Goal: Task Accomplishment & Management: Complete application form

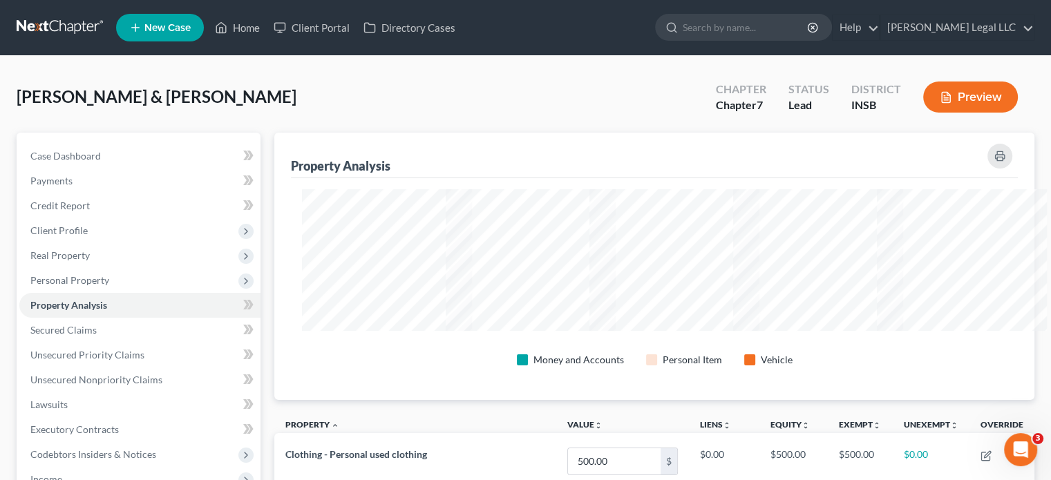
scroll to position [234, 759]
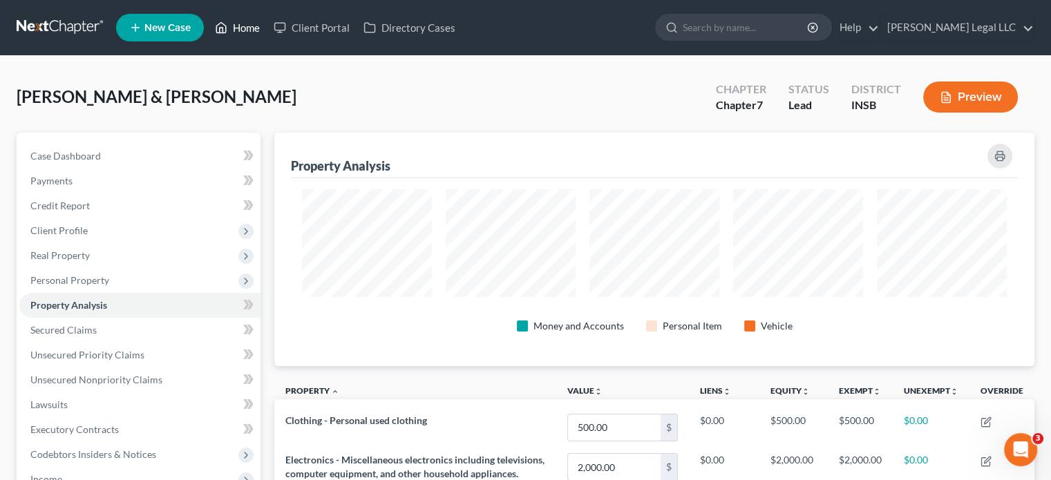
click at [232, 17] on link "Home" at bounding box center [237, 27] width 59 height 25
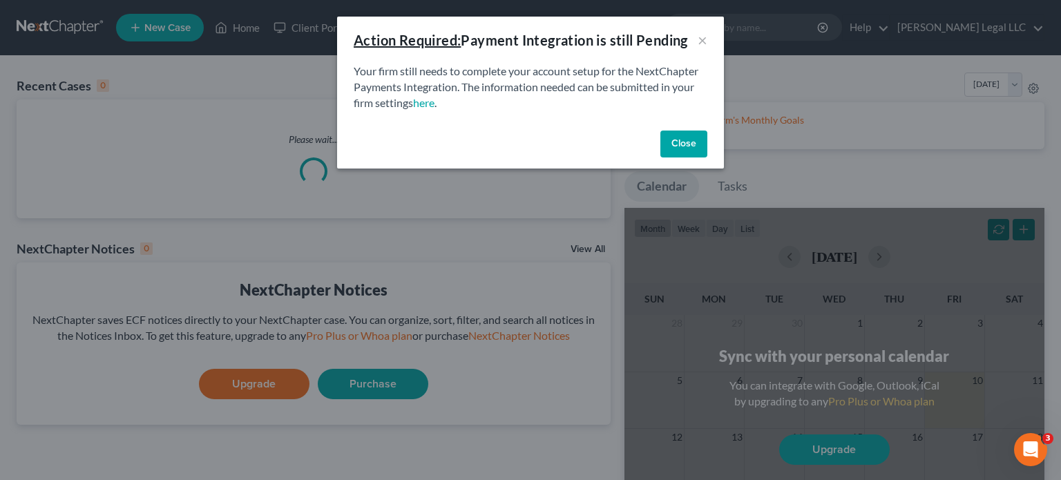
drag, startPoint x: 672, startPoint y: 144, endPoint x: 665, endPoint y: 138, distance: 9.8
click at [672, 144] on button "Close" at bounding box center [684, 145] width 47 height 28
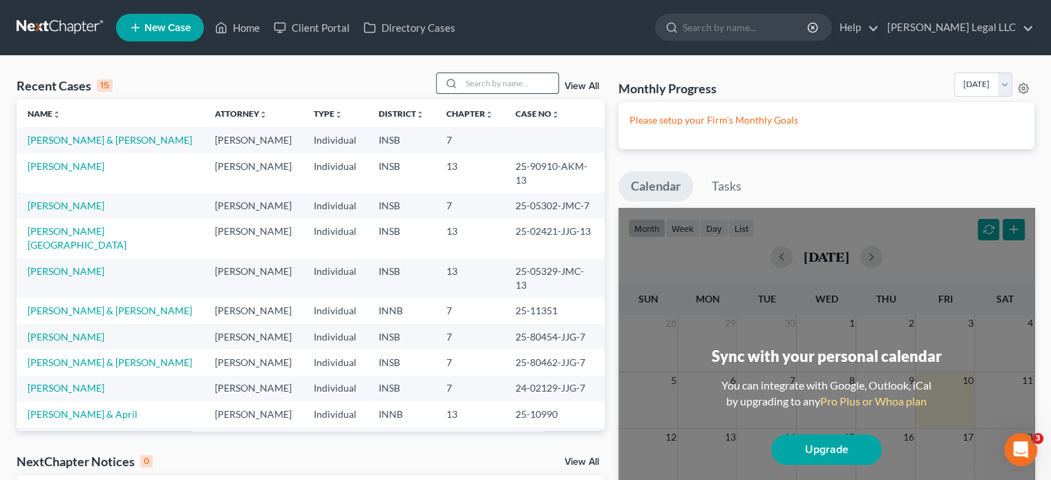
click at [481, 73] on input "search" at bounding box center [510, 83] width 97 height 20
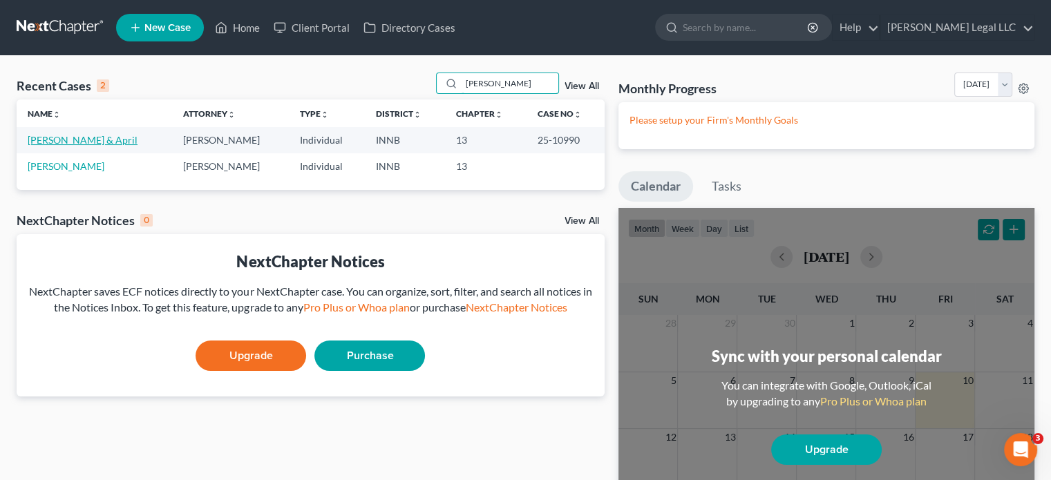
type input "[PERSON_NAME]"
click at [69, 135] on link "[PERSON_NAME] & April" at bounding box center [83, 140] width 110 height 12
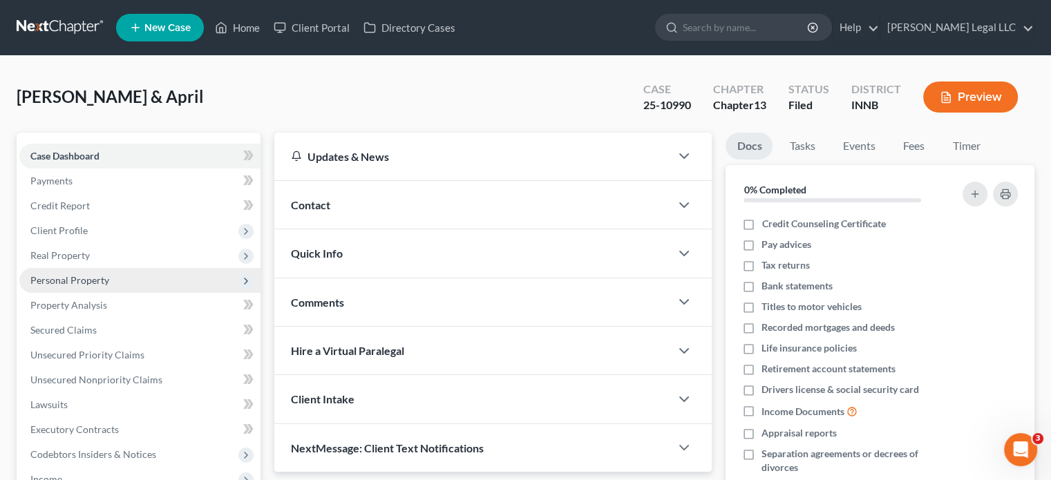
click at [57, 282] on span "Personal Property" at bounding box center [69, 280] width 79 height 12
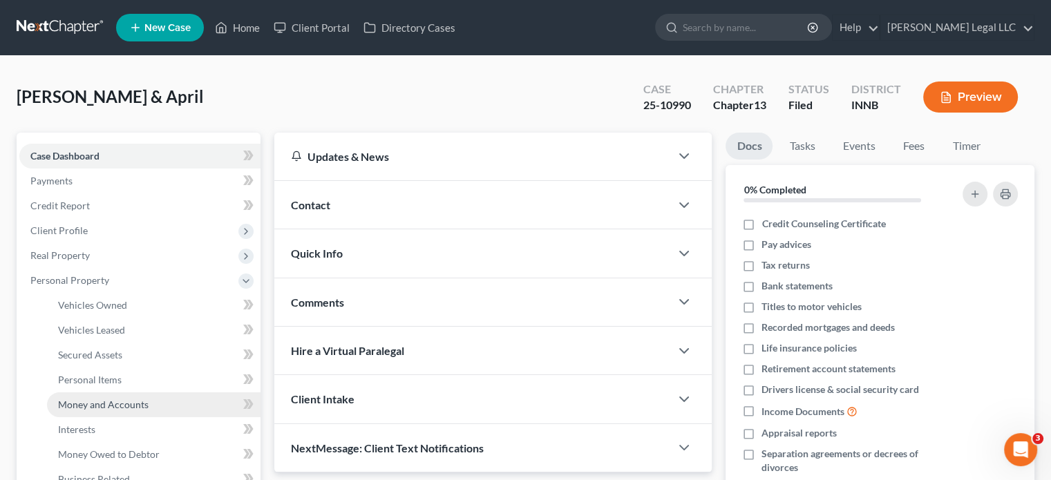
click at [95, 408] on span "Money and Accounts" at bounding box center [103, 405] width 91 height 12
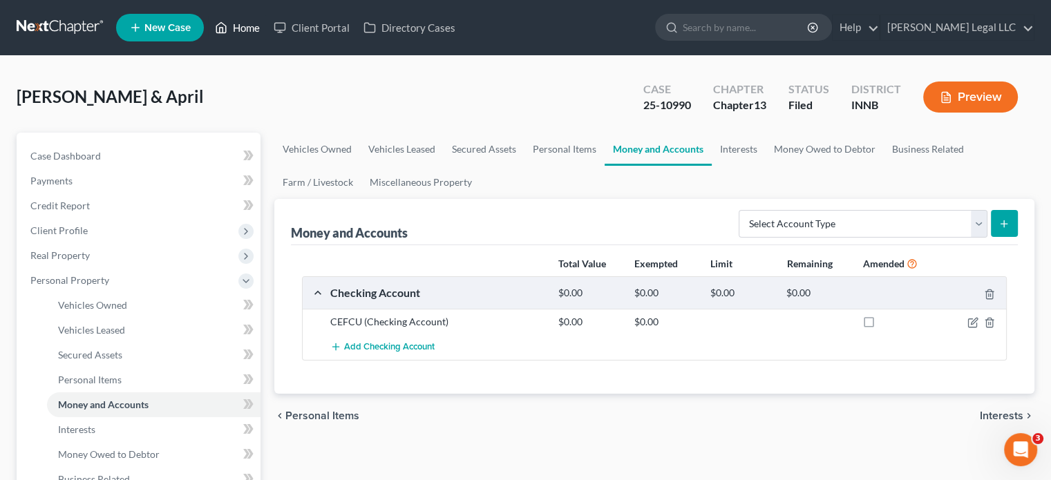
drag, startPoint x: 245, startPoint y: 19, endPoint x: 259, endPoint y: 37, distance: 23.1
click at [245, 19] on link "Home" at bounding box center [237, 27] width 59 height 25
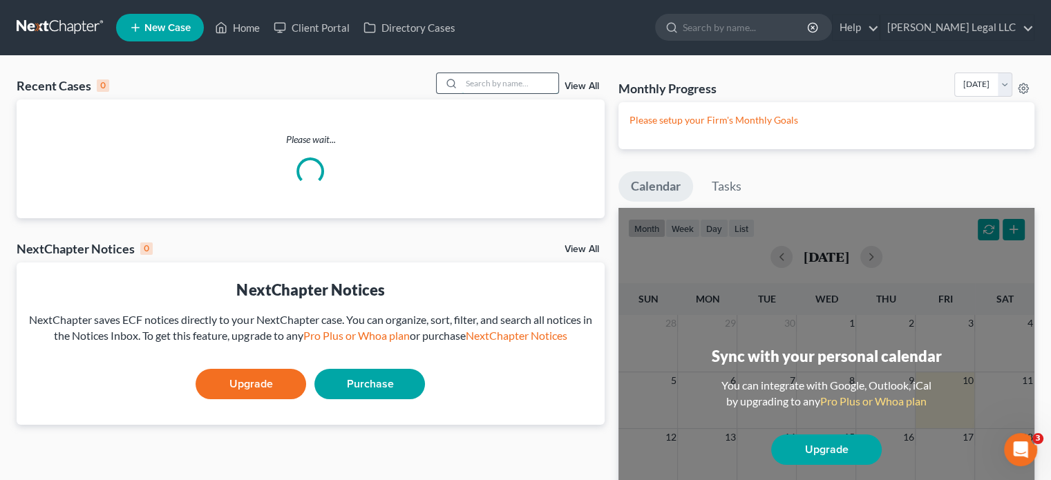
click at [474, 80] on input "search" at bounding box center [510, 83] width 97 height 20
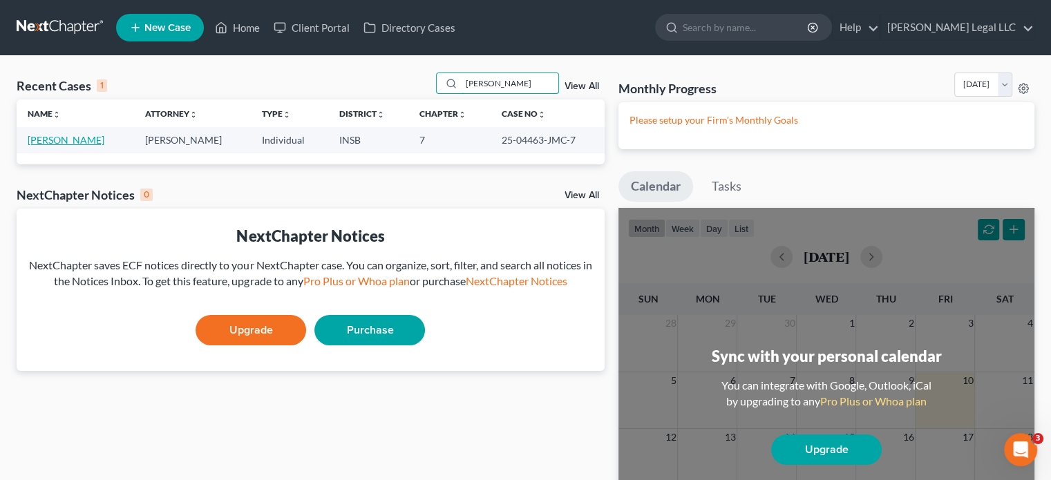
type input "[PERSON_NAME]"
click at [33, 136] on link "[PERSON_NAME]" at bounding box center [66, 140] width 77 height 12
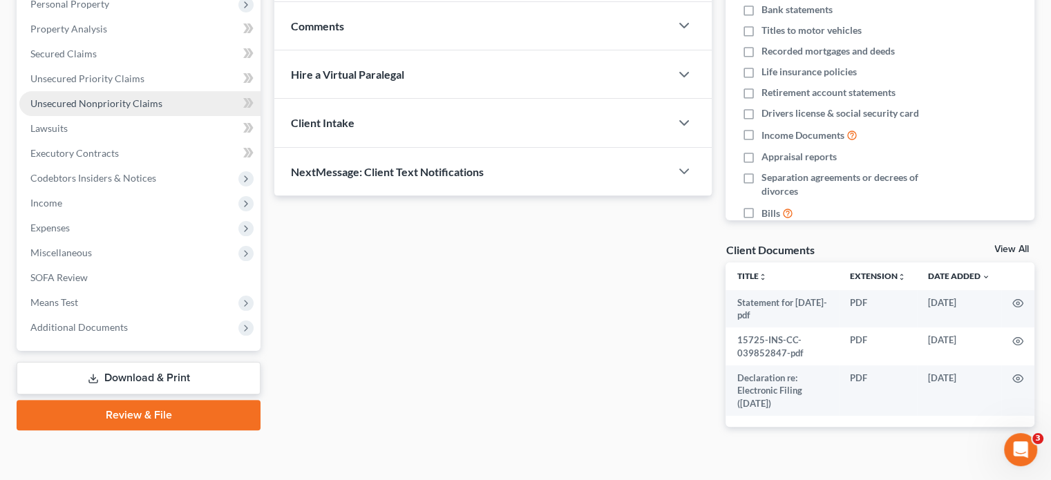
scroll to position [69, 0]
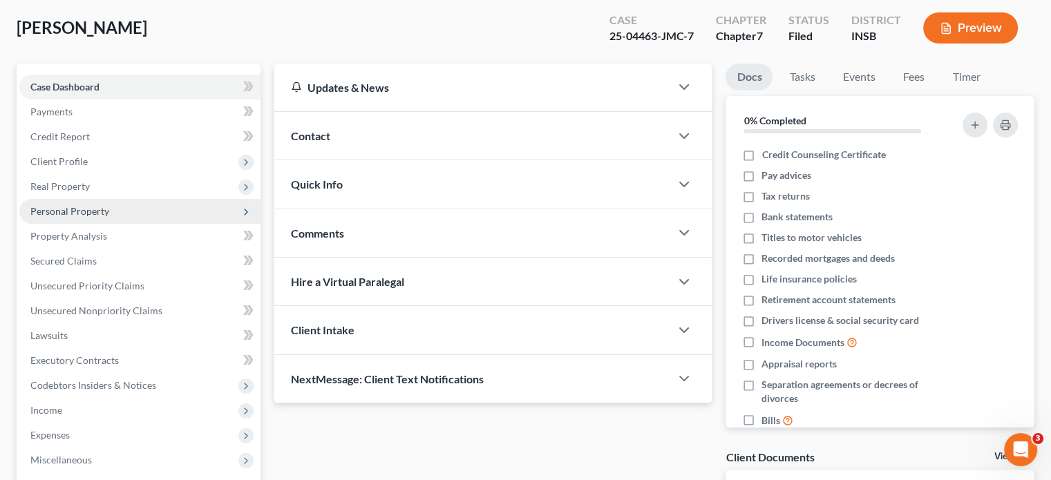
click at [69, 209] on span "Personal Property" at bounding box center [69, 211] width 79 height 12
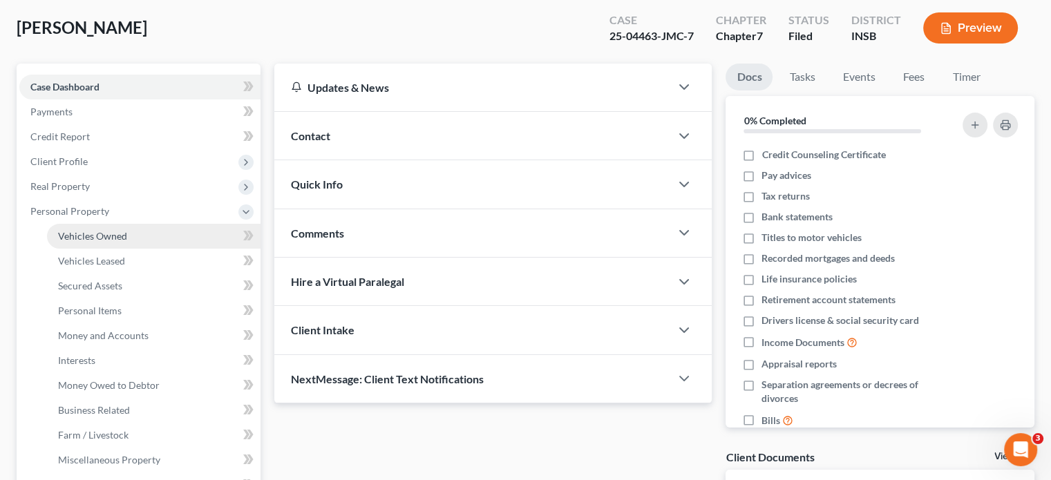
click at [88, 233] on span "Vehicles Owned" at bounding box center [92, 236] width 69 height 12
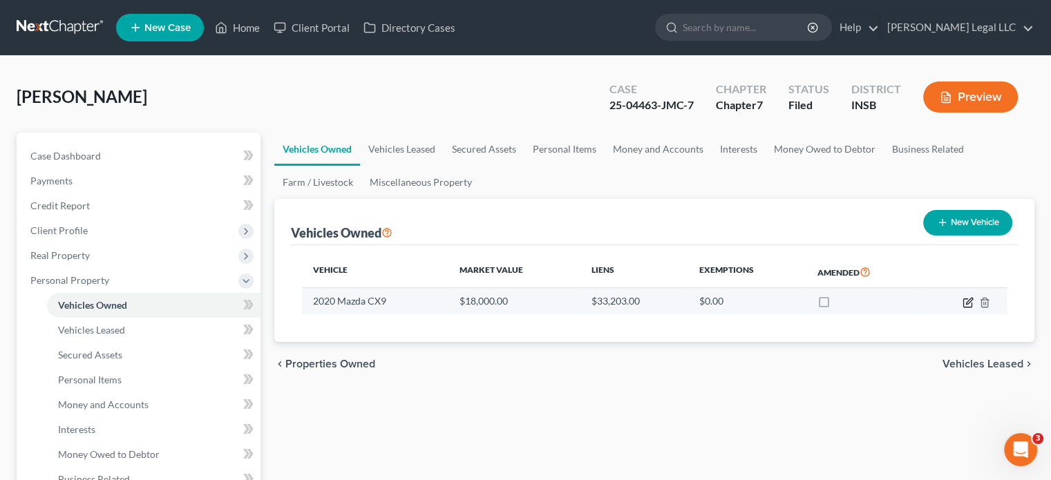
click at [965, 303] on icon "button" at bounding box center [968, 302] width 11 height 11
select select "0"
select select "6"
select select "2"
select select "0"
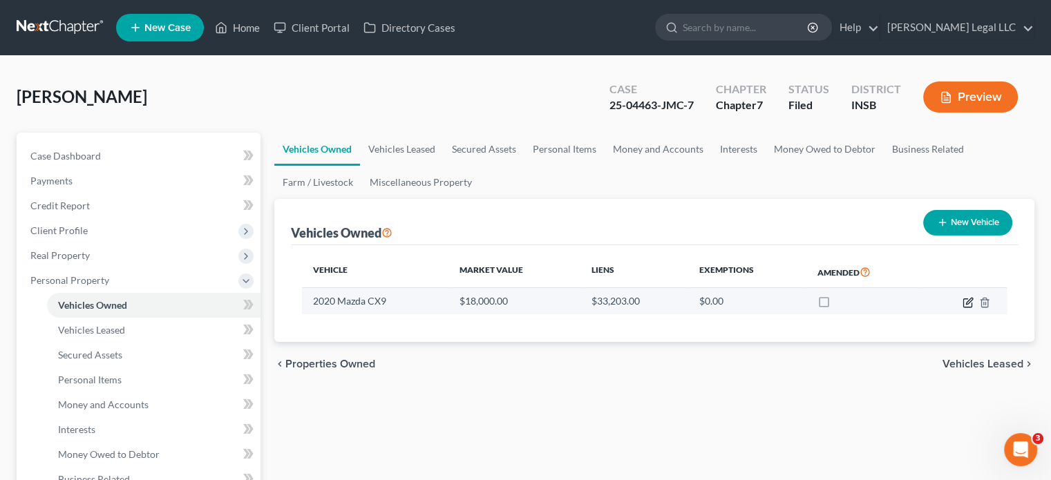
select select "45"
select select "0"
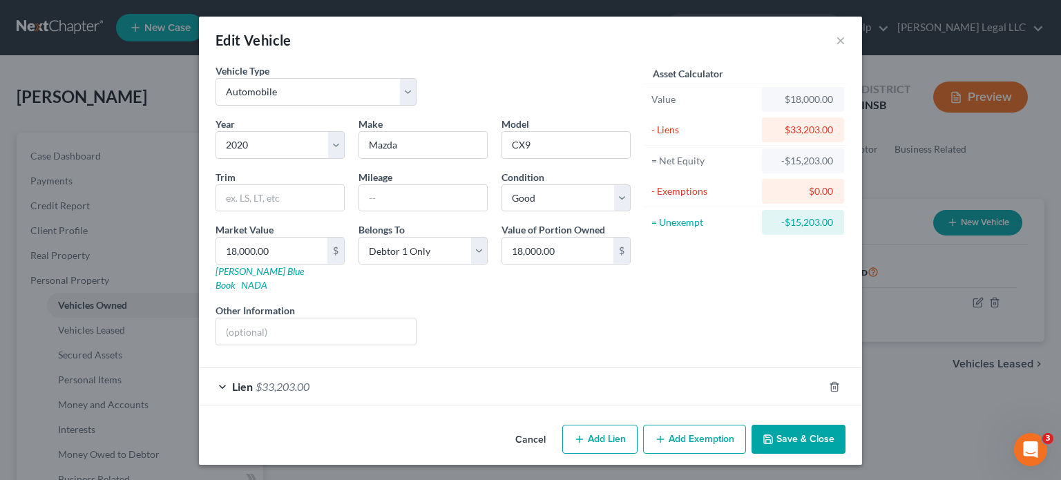
click at [375, 368] on div "Lien $33,203.00" at bounding box center [511, 386] width 625 height 37
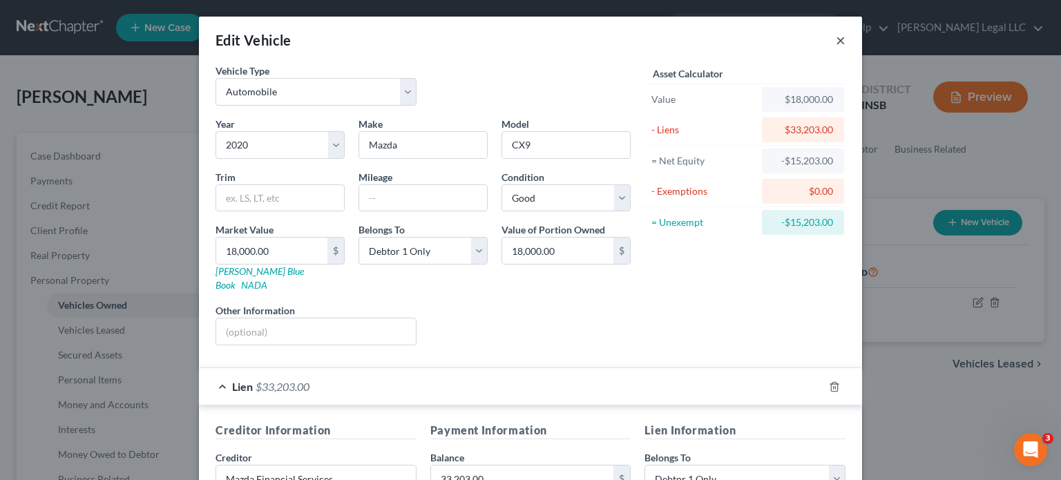
click at [836, 42] on button "×" at bounding box center [841, 40] width 10 height 17
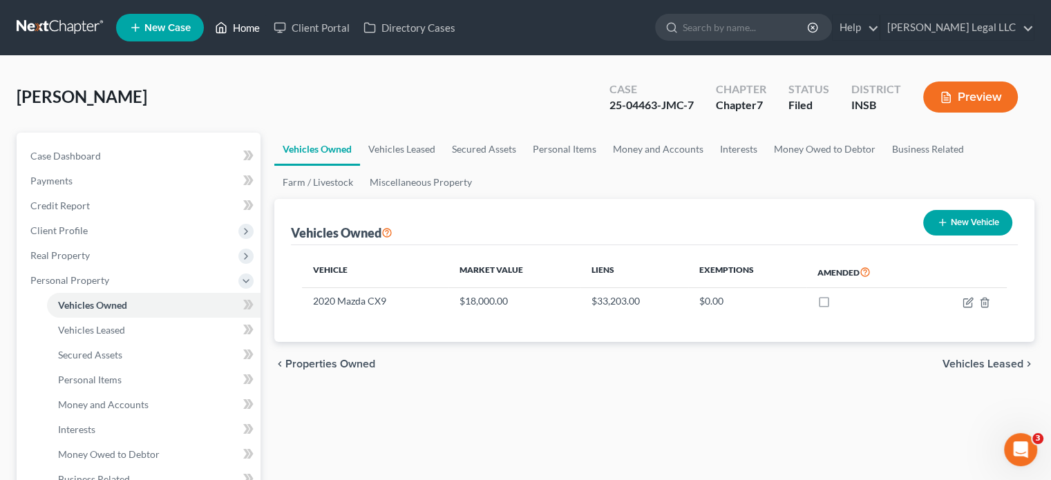
click at [227, 30] on icon at bounding box center [222, 28] width 10 height 10
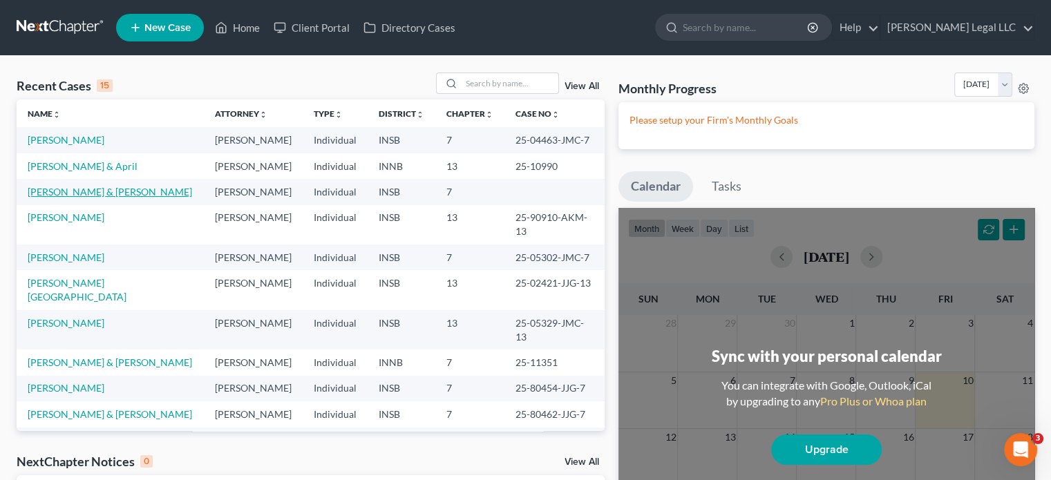
click at [50, 192] on link "[PERSON_NAME] & [PERSON_NAME]" at bounding box center [110, 192] width 164 height 12
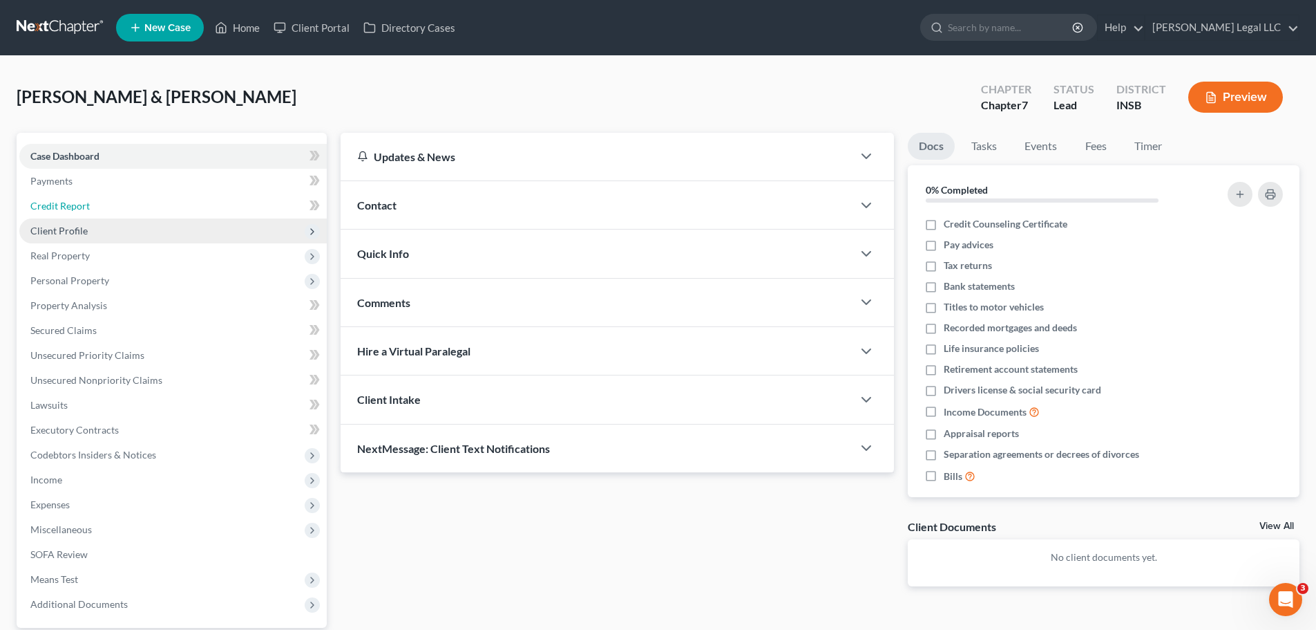
drag, startPoint x: 62, startPoint y: 200, endPoint x: 58, endPoint y: 231, distance: 30.7
click at [62, 200] on span "Credit Report" at bounding box center [59, 206] width 59 height 12
click at [58, 231] on span "Client Profile" at bounding box center [58, 231] width 57 height 12
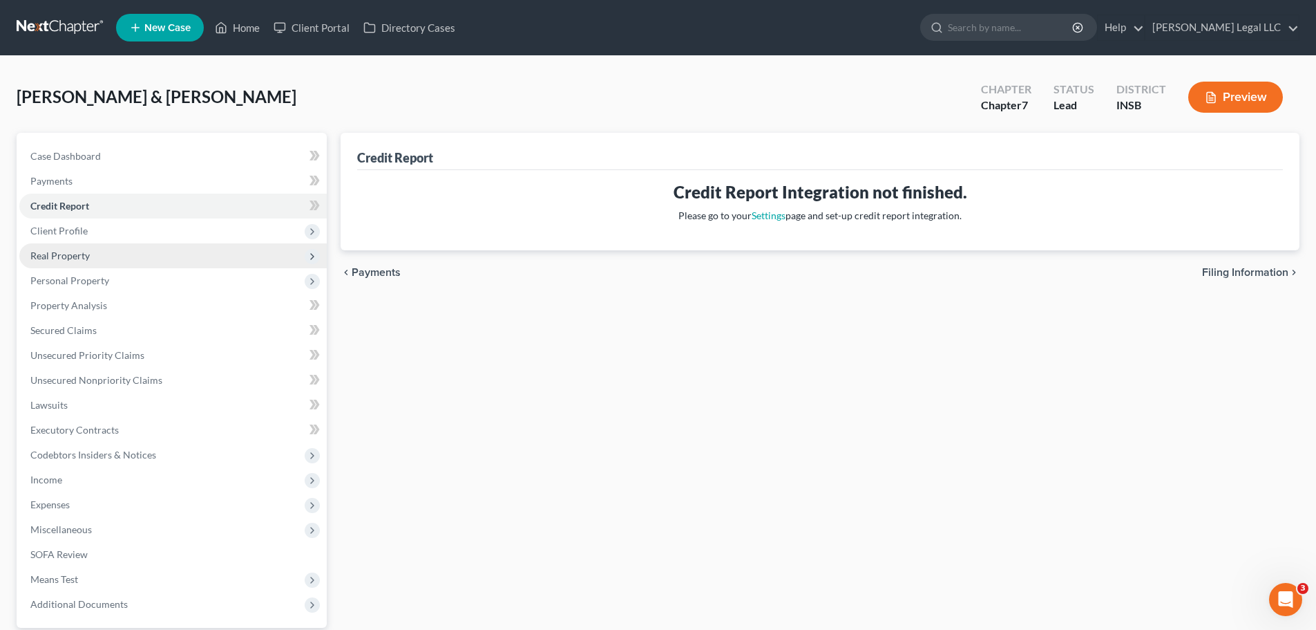
click at [95, 249] on span "Real Property" at bounding box center [173, 255] width 308 height 25
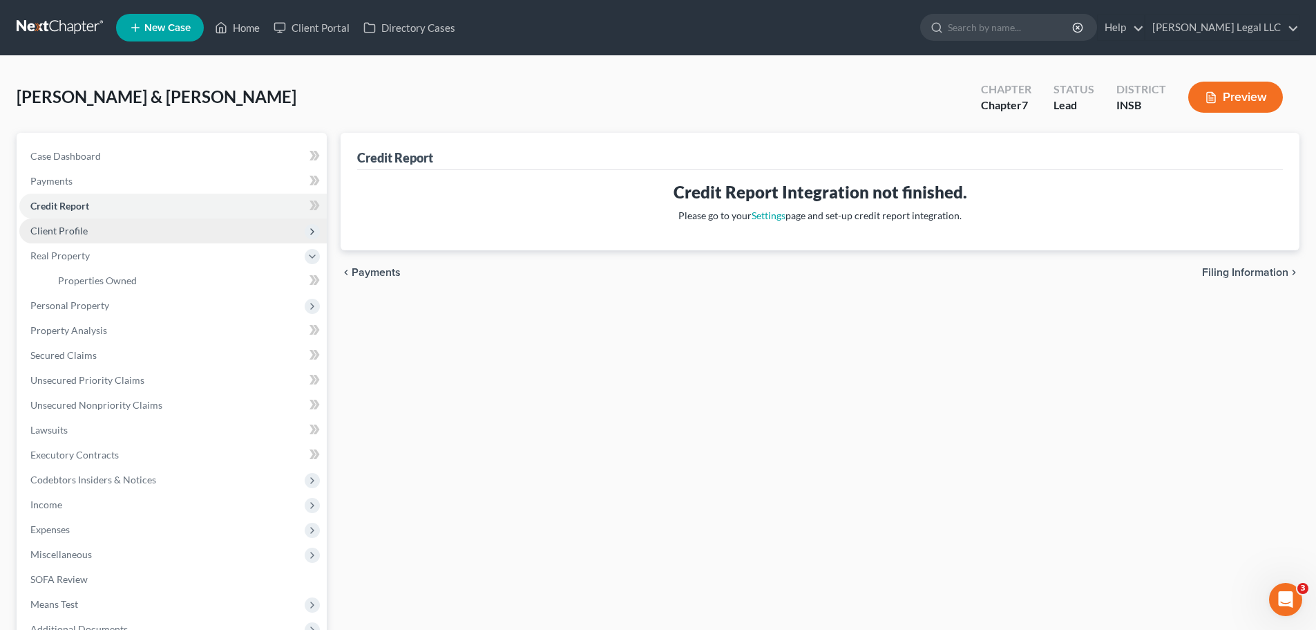
click at [86, 234] on span "Client Profile" at bounding box center [58, 231] width 57 height 12
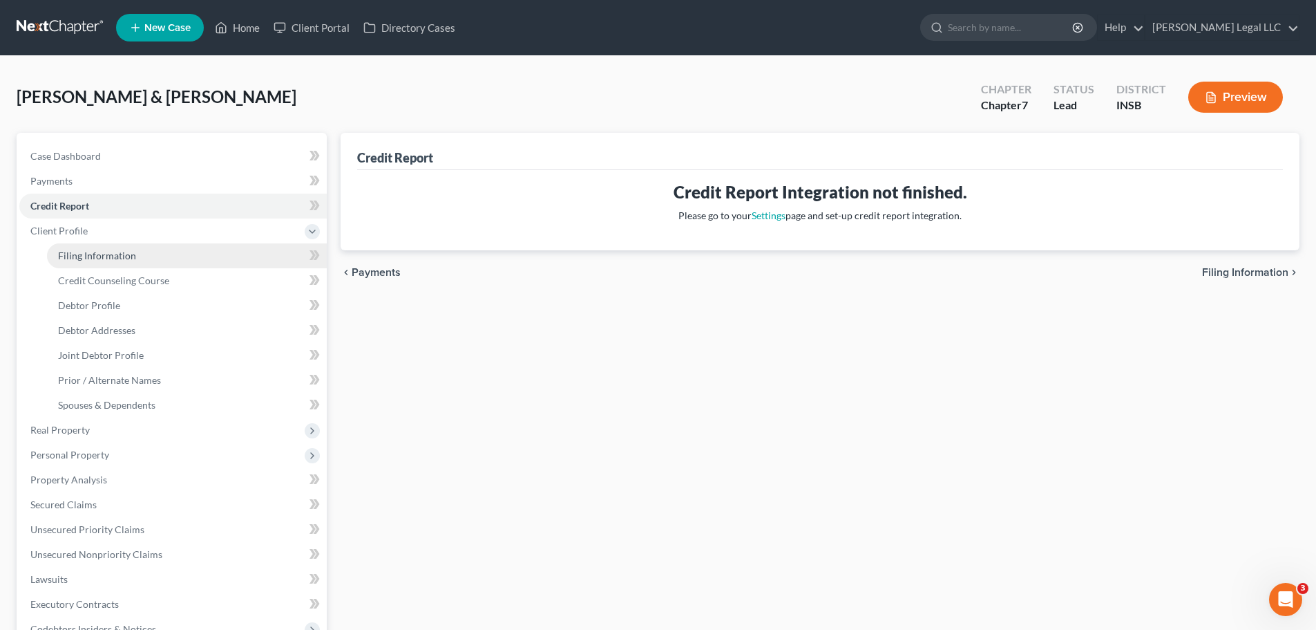
click at [93, 254] on span "Filing Information" at bounding box center [97, 255] width 78 height 12
select select "1"
select select "0"
select select "28"
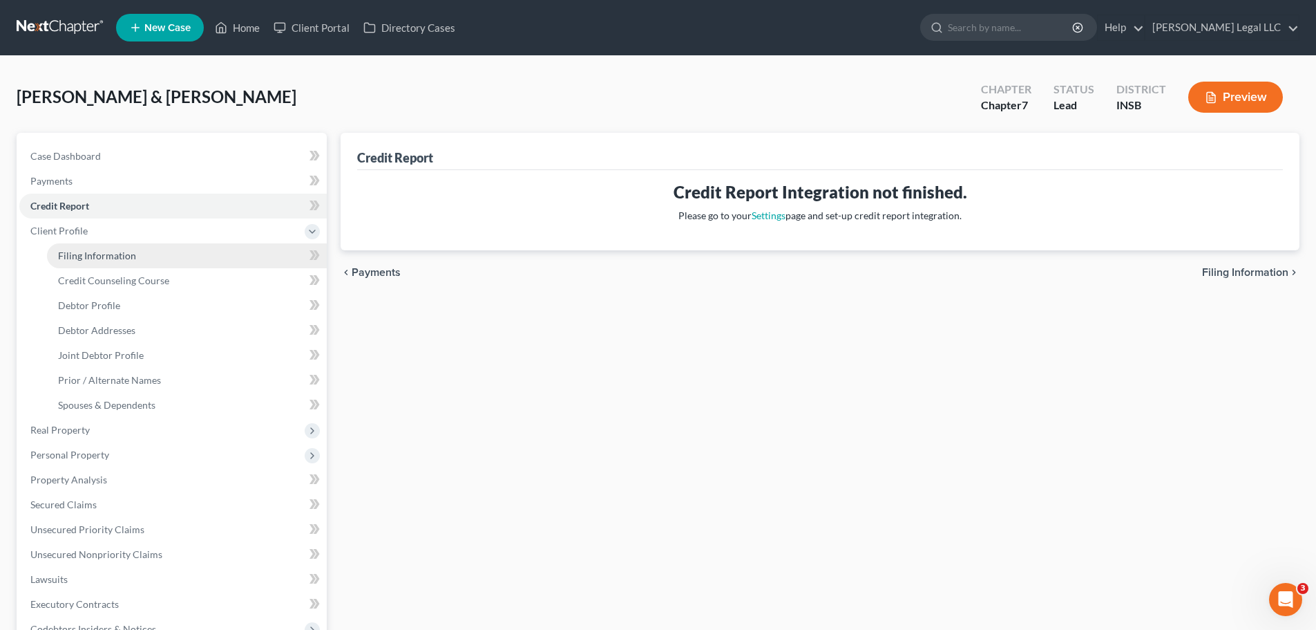
select select "0"
select select "15"
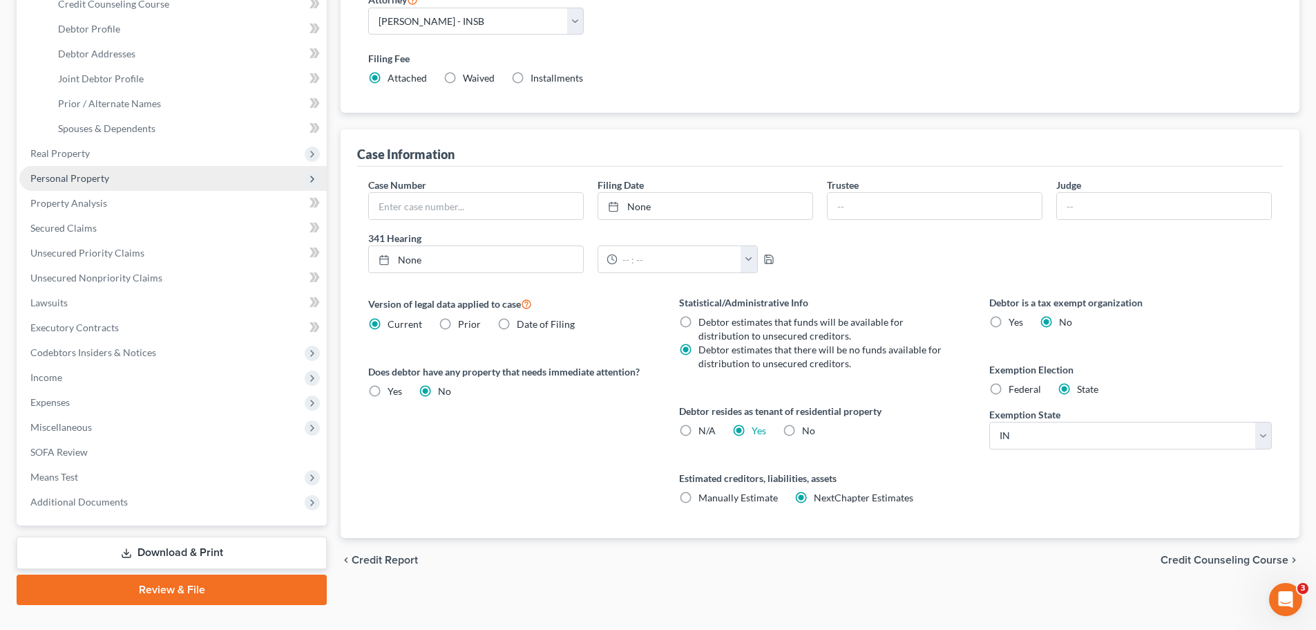
scroll to position [138, 0]
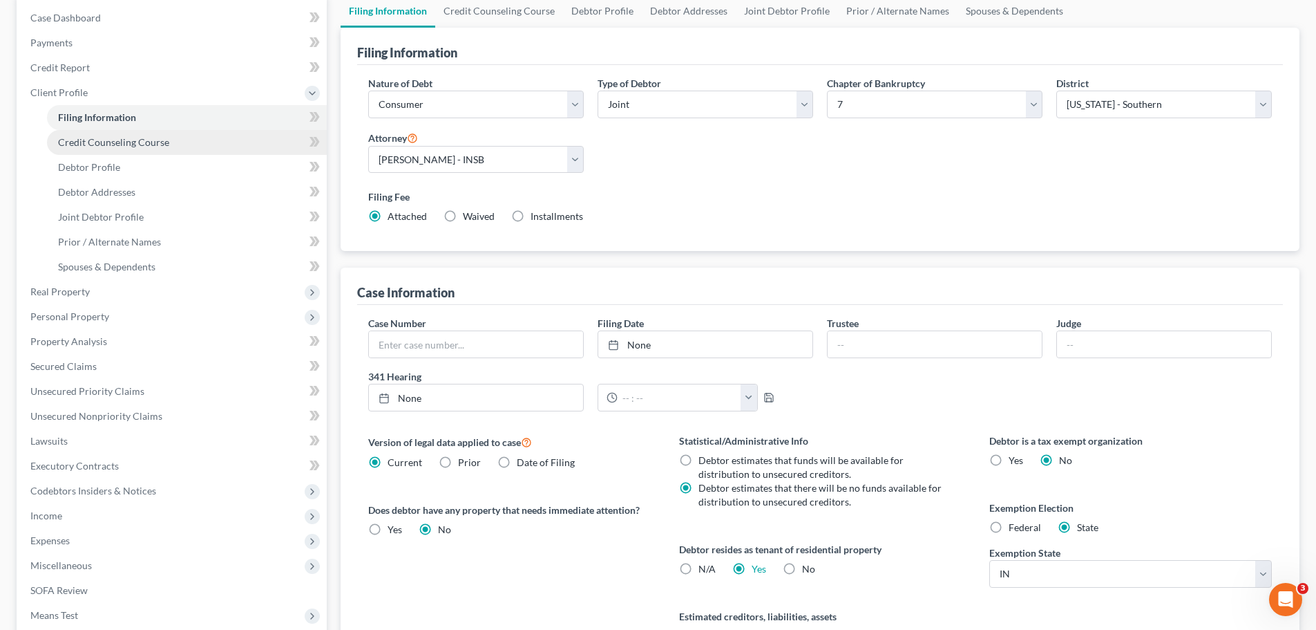
click at [116, 147] on span "Credit Counseling Course" at bounding box center [113, 142] width 111 height 12
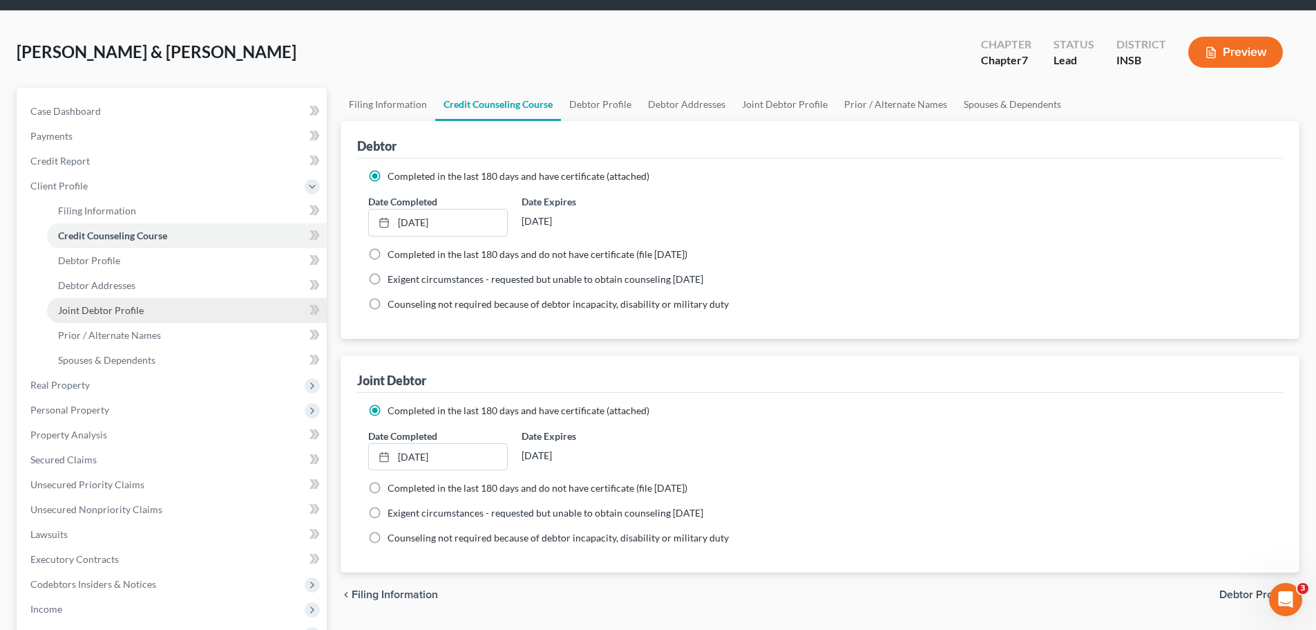
scroll to position [69, 0]
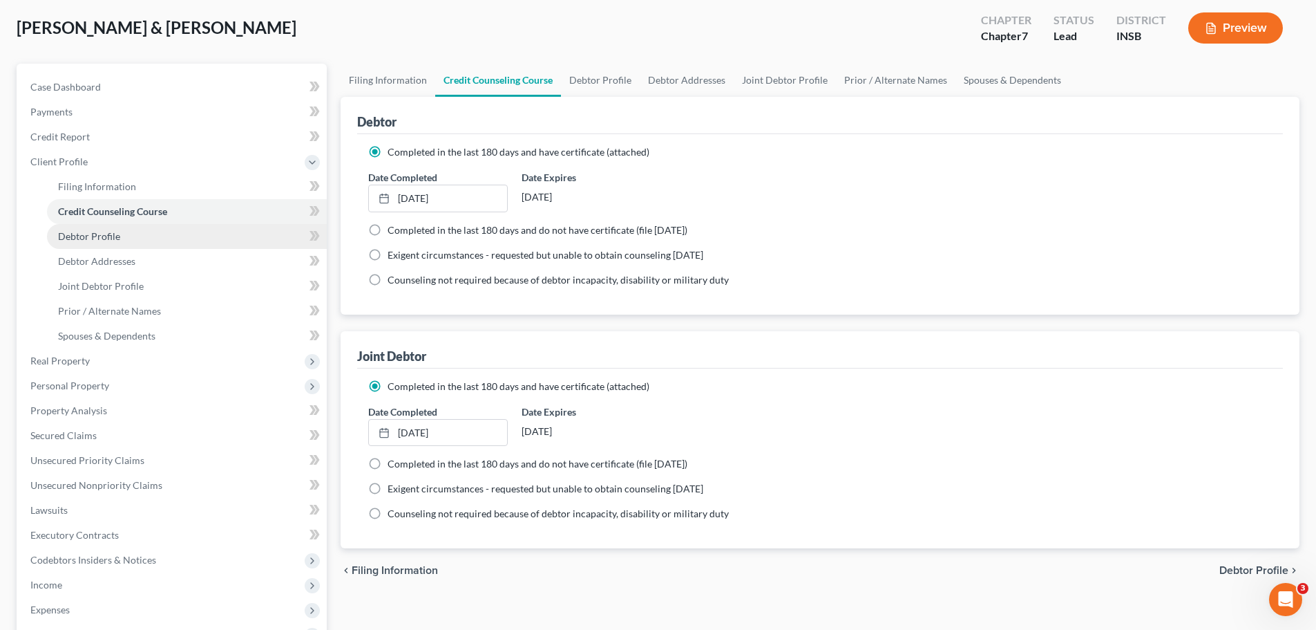
drag, startPoint x: 104, startPoint y: 220, endPoint x: 97, endPoint y: 234, distance: 15.2
click at [104, 220] on link "Credit Counseling Course" at bounding box center [187, 211] width 280 height 25
click at [97, 234] on span "Debtor Profile" at bounding box center [89, 236] width 62 height 12
select select "1"
select select "6"
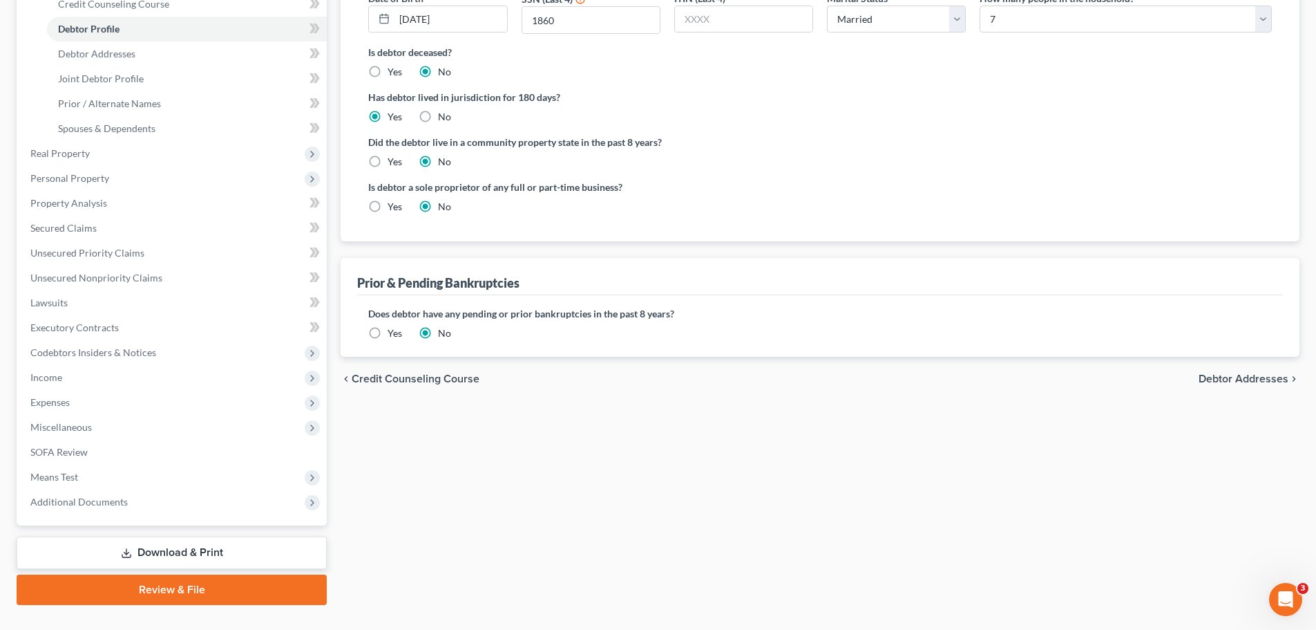
scroll to position [138, 0]
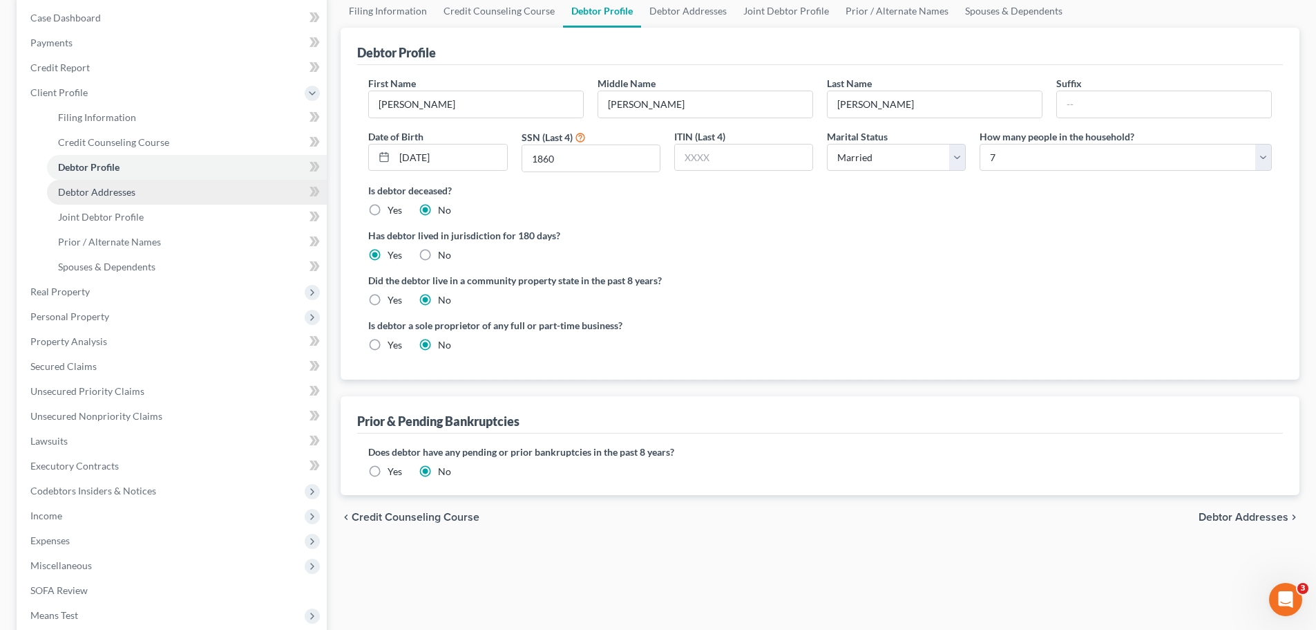
click at [93, 189] on span "Debtor Addresses" at bounding box center [96, 192] width 77 height 12
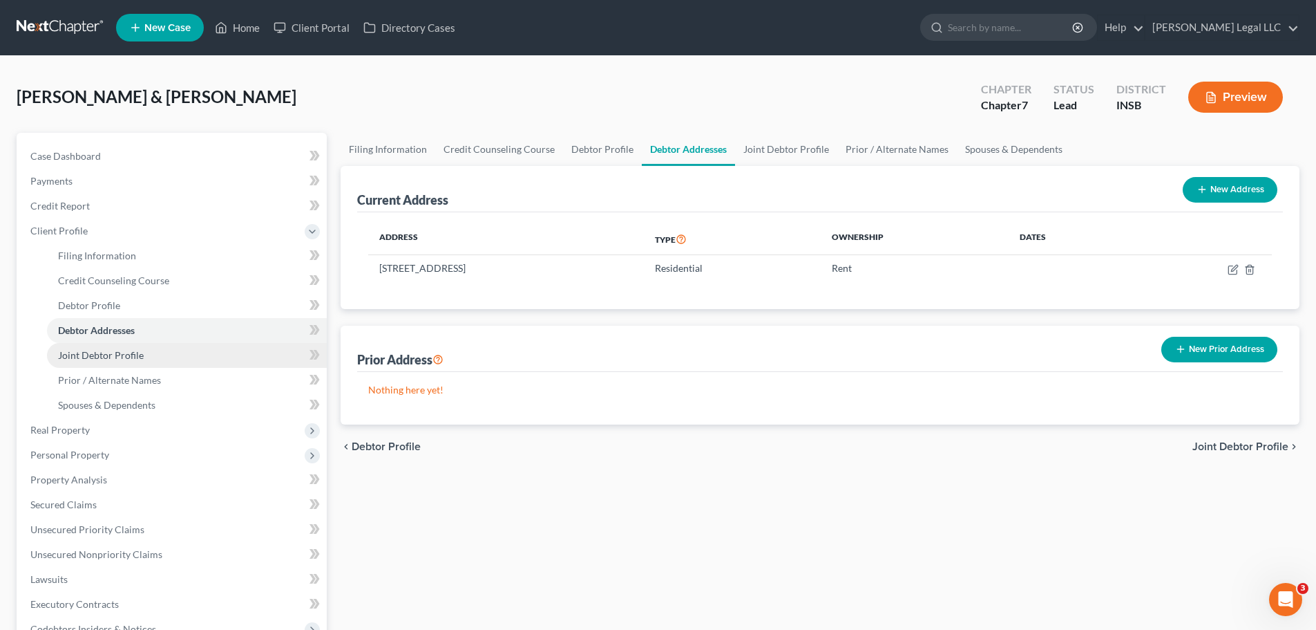
click at [97, 355] on span "Joint Debtor Profile" at bounding box center [101, 355] width 86 height 12
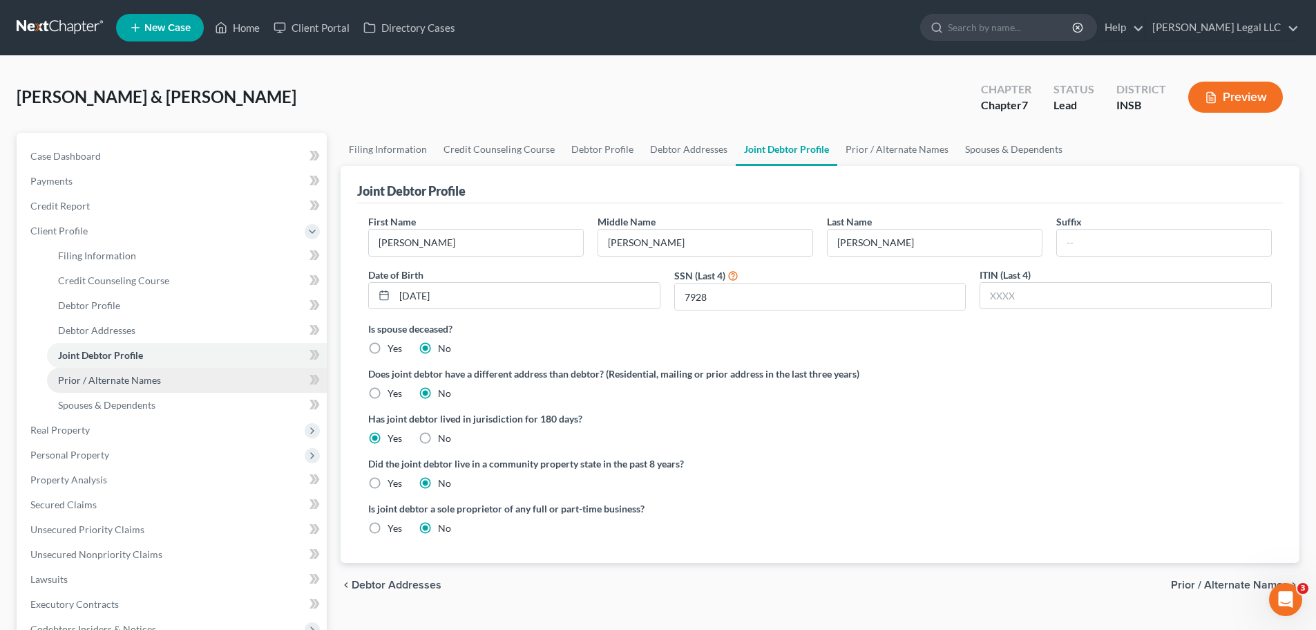
click at [108, 377] on span "Prior / Alternate Names" at bounding box center [109, 380] width 103 height 12
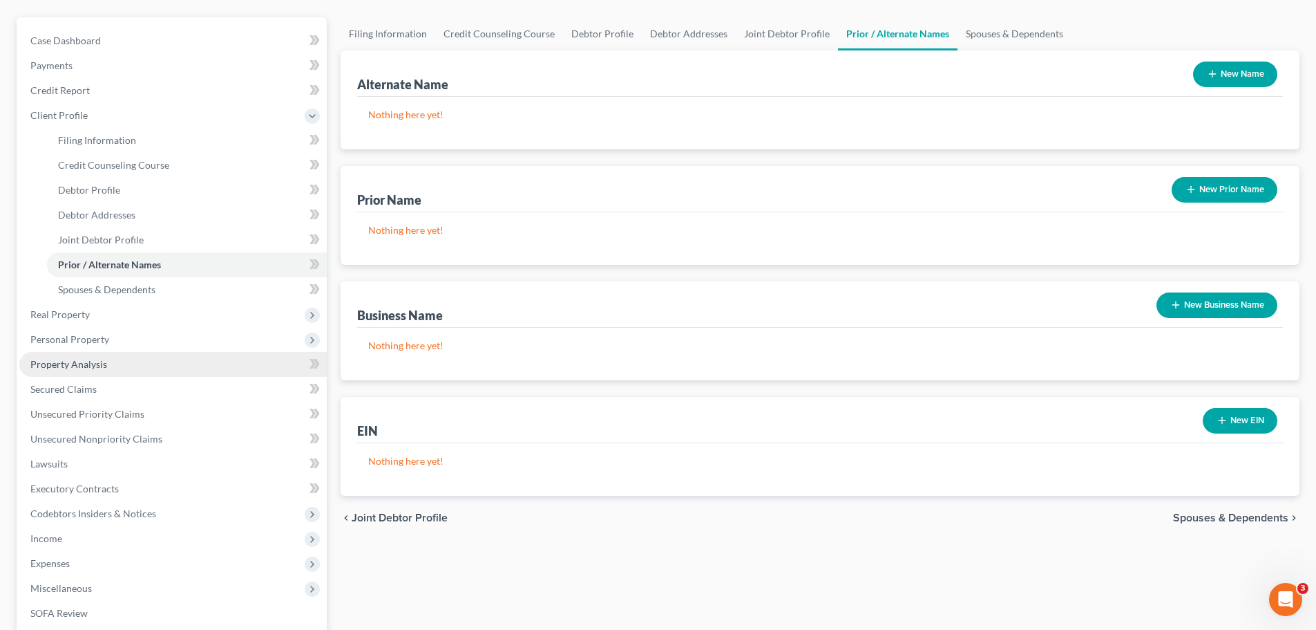
scroll to position [138, 0]
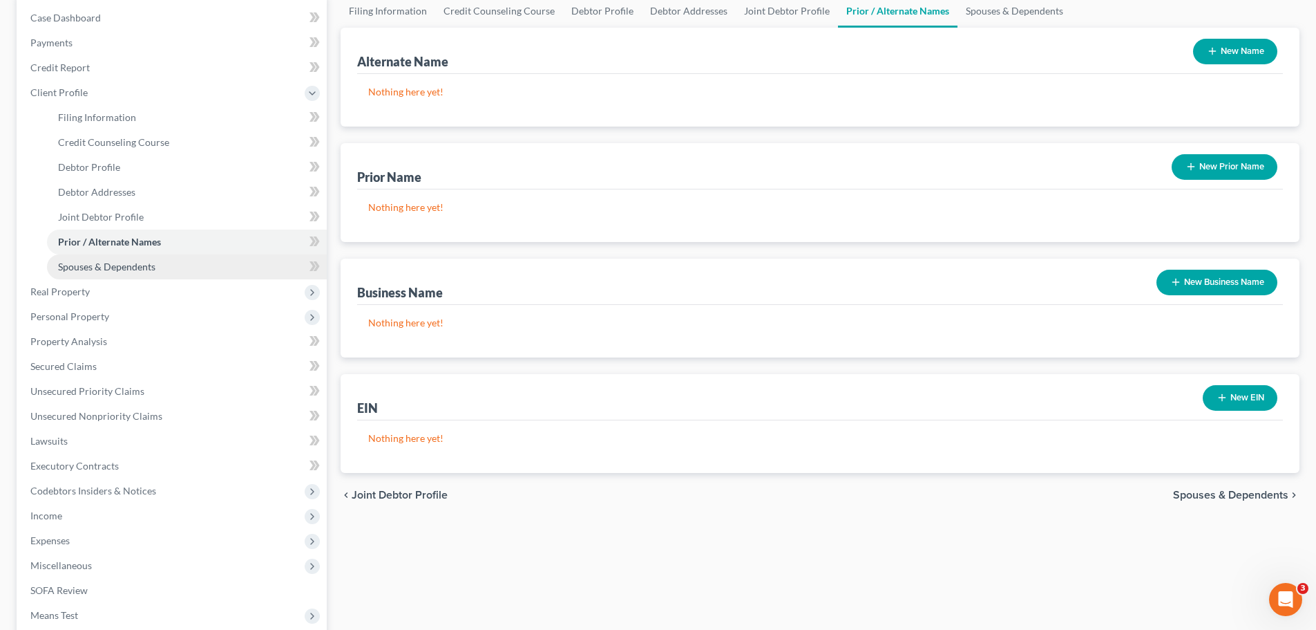
click at [117, 270] on span "Spouses & Dependents" at bounding box center [106, 267] width 97 height 12
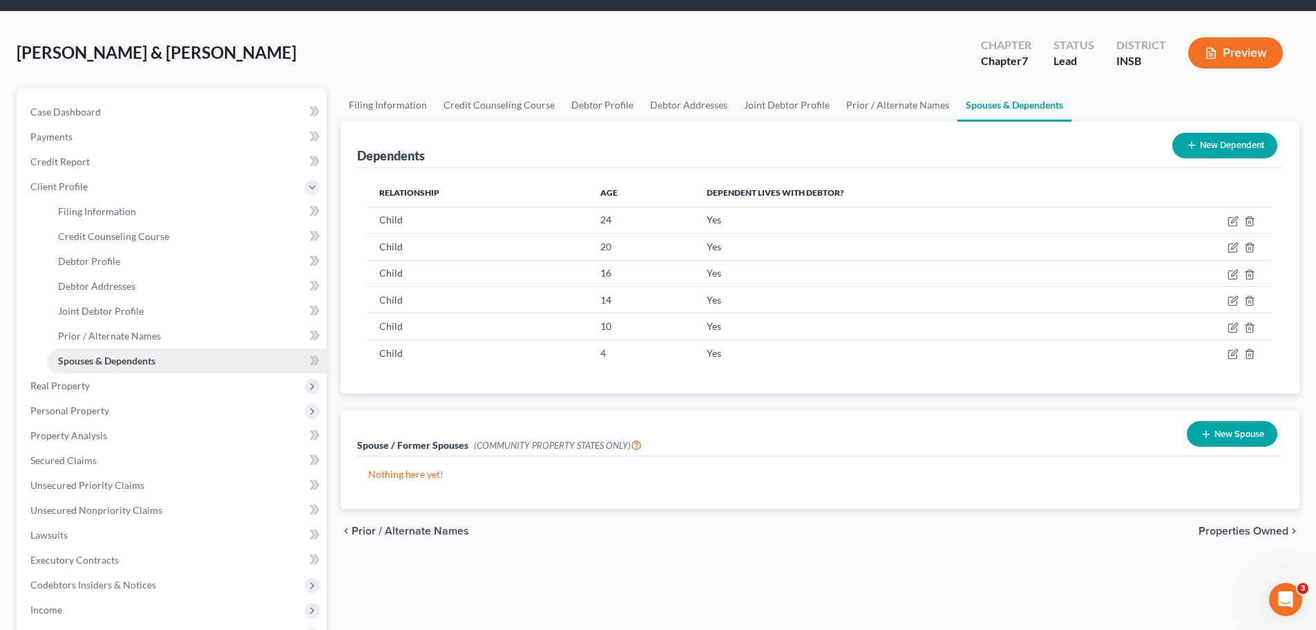
scroll to position [69, 0]
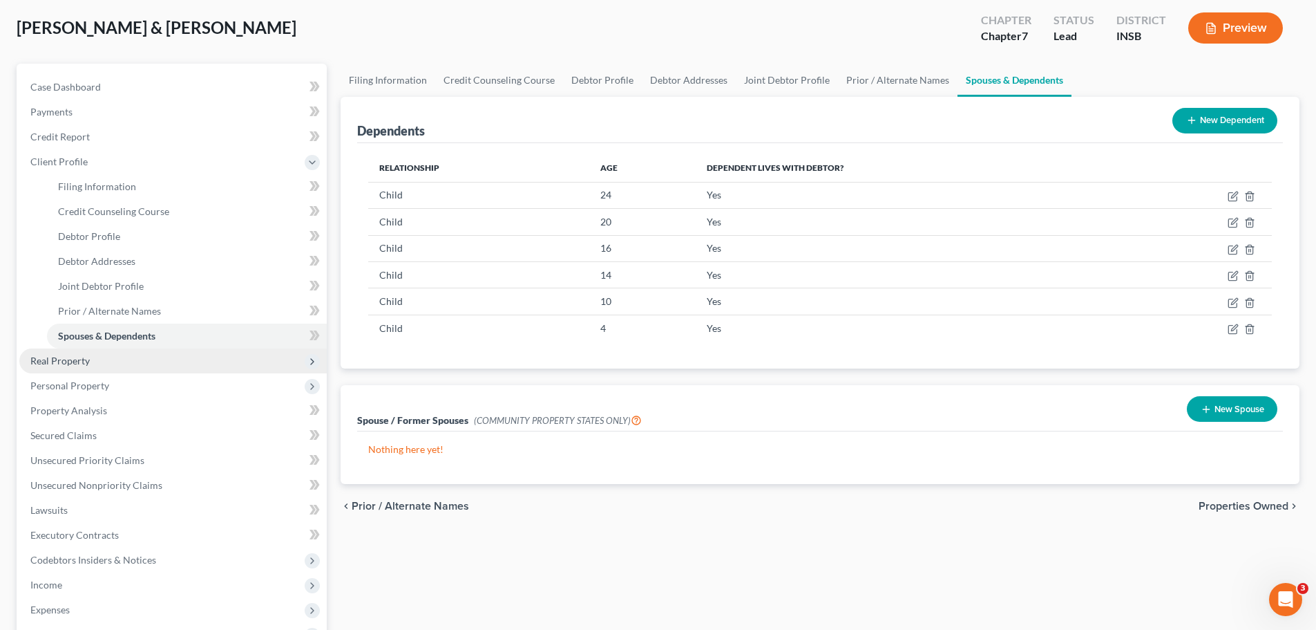
click at [107, 366] on span "Real Property" at bounding box center [173, 360] width 308 height 25
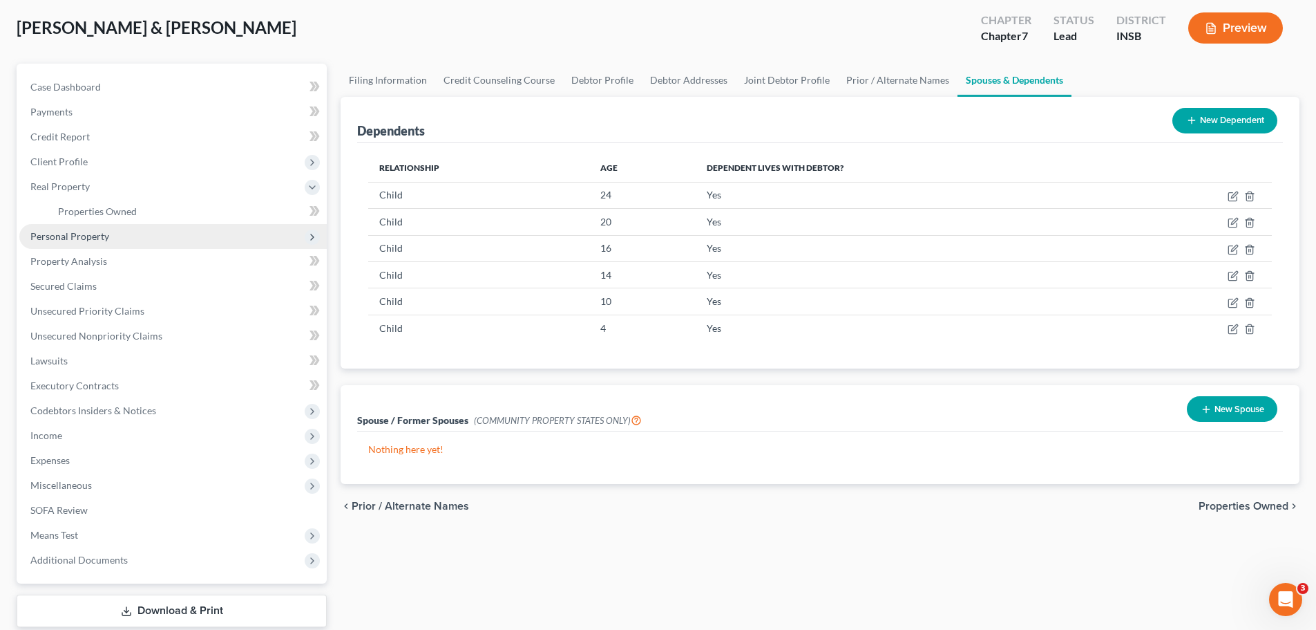
click at [49, 228] on span "Personal Property" at bounding box center [173, 236] width 308 height 25
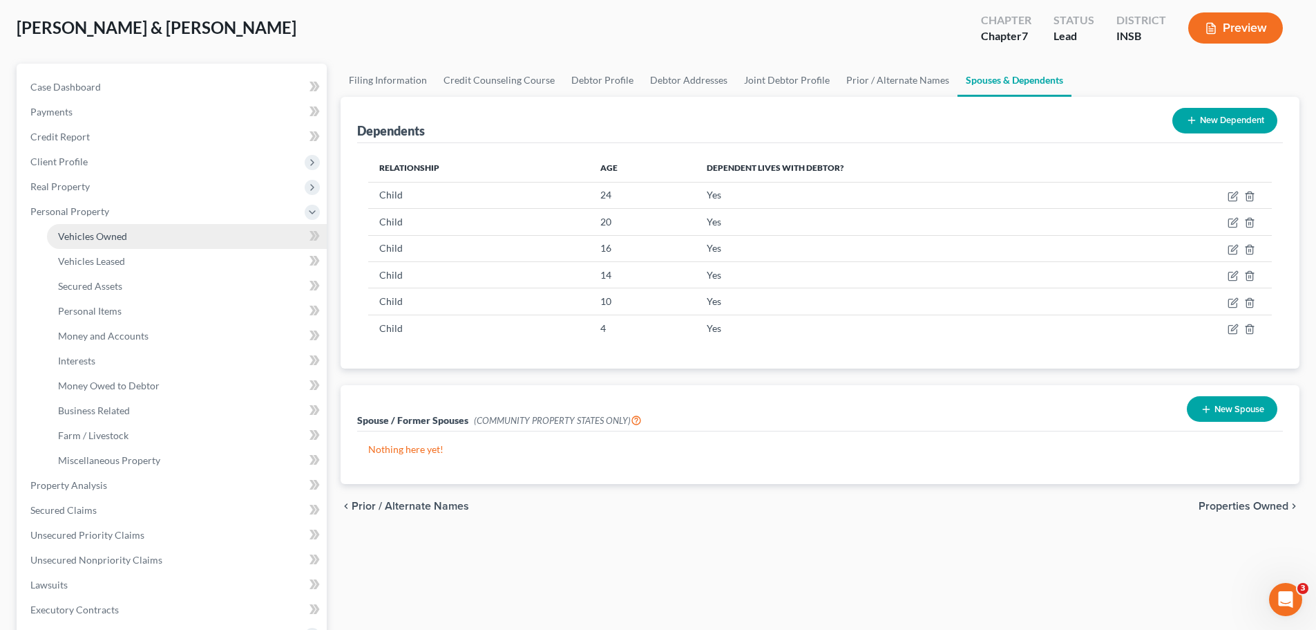
click at [65, 234] on span "Vehicles Owned" at bounding box center [92, 236] width 69 height 12
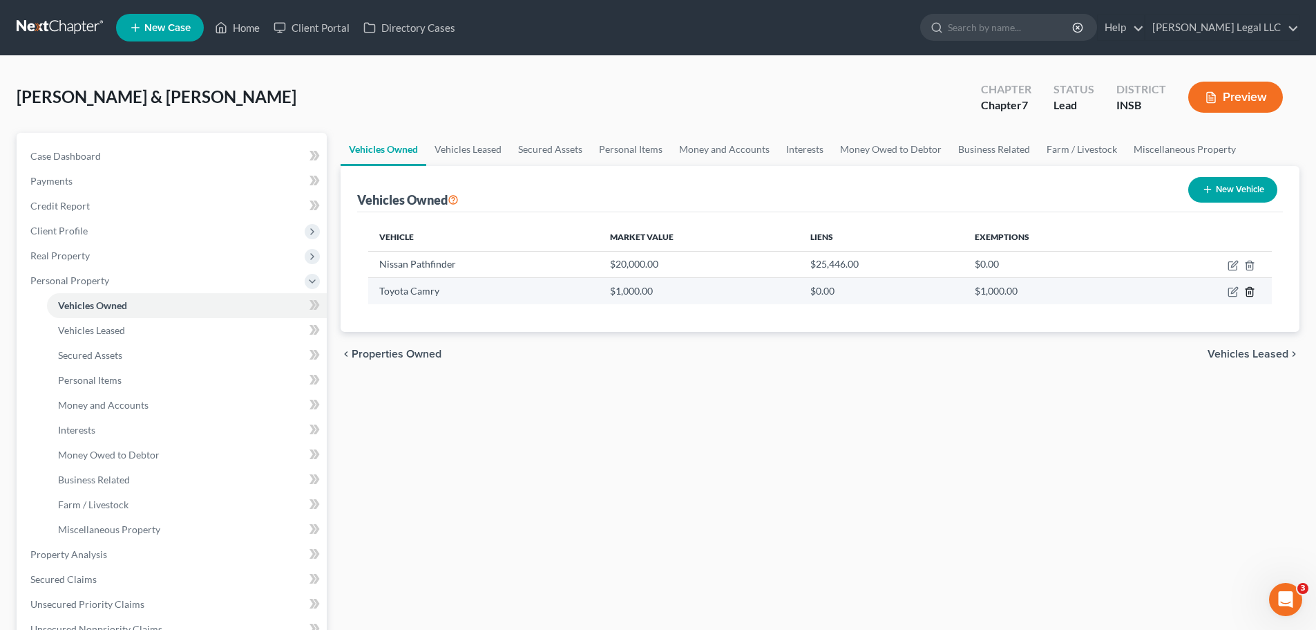
click at [1249, 296] on icon "button" at bounding box center [1250, 291] width 6 height 9
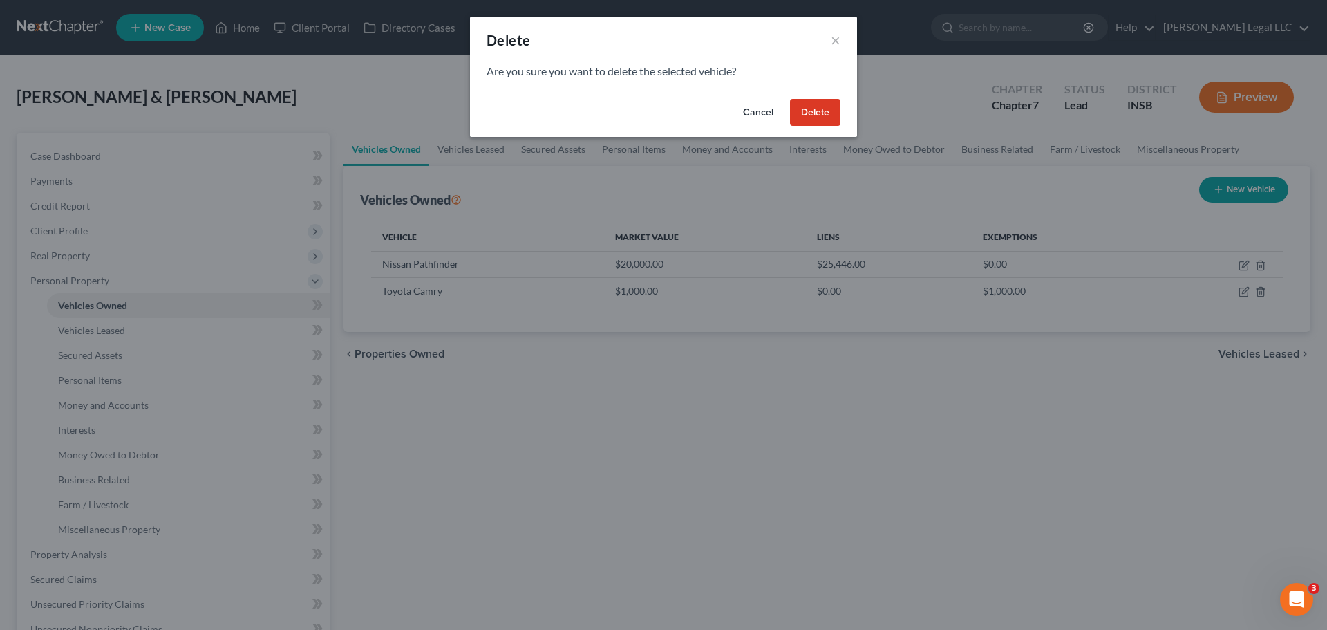
drag, startPoint x: 819, startPoint y: 116, endPoint x: 706, endPoint y: 113, distance: 113.4
click at [819, 115] on button "Delete" at bounding box center [815, 113] width 50 height 28
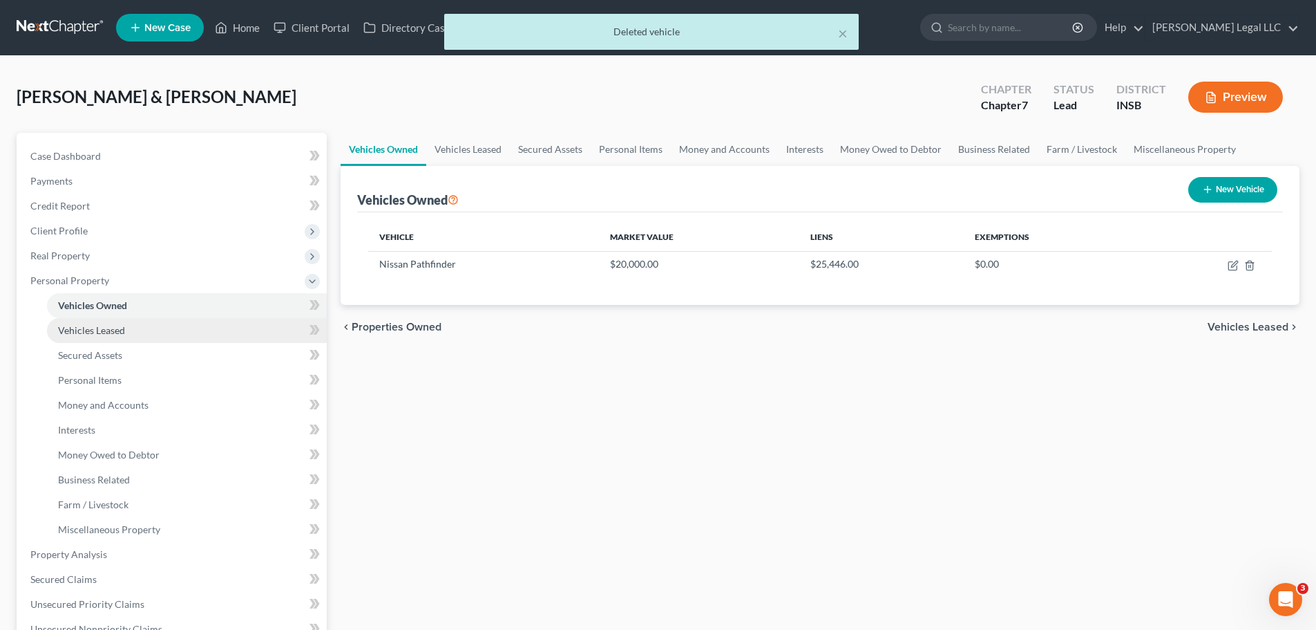
click at [55, 330] on link "Vehicles Leased" at bounding box center [187, 330] width 280 height 25
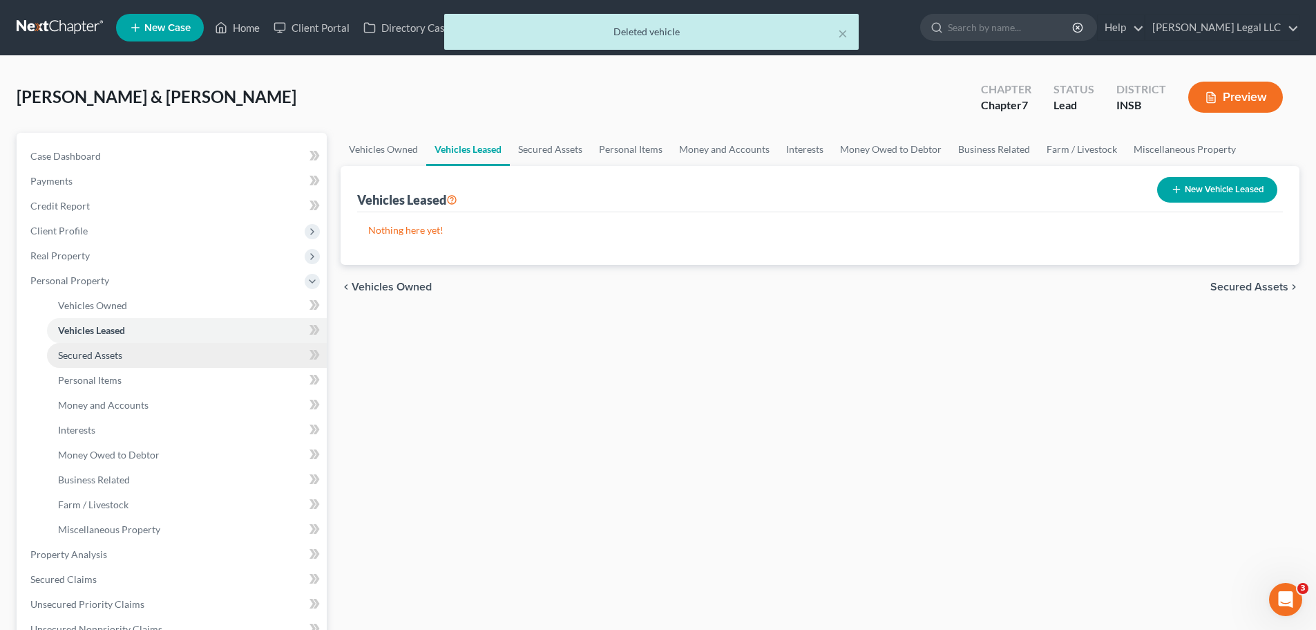
click at [60, 344] on link "Secured Assets" at bounding box center [187, 355] width 280 height 25
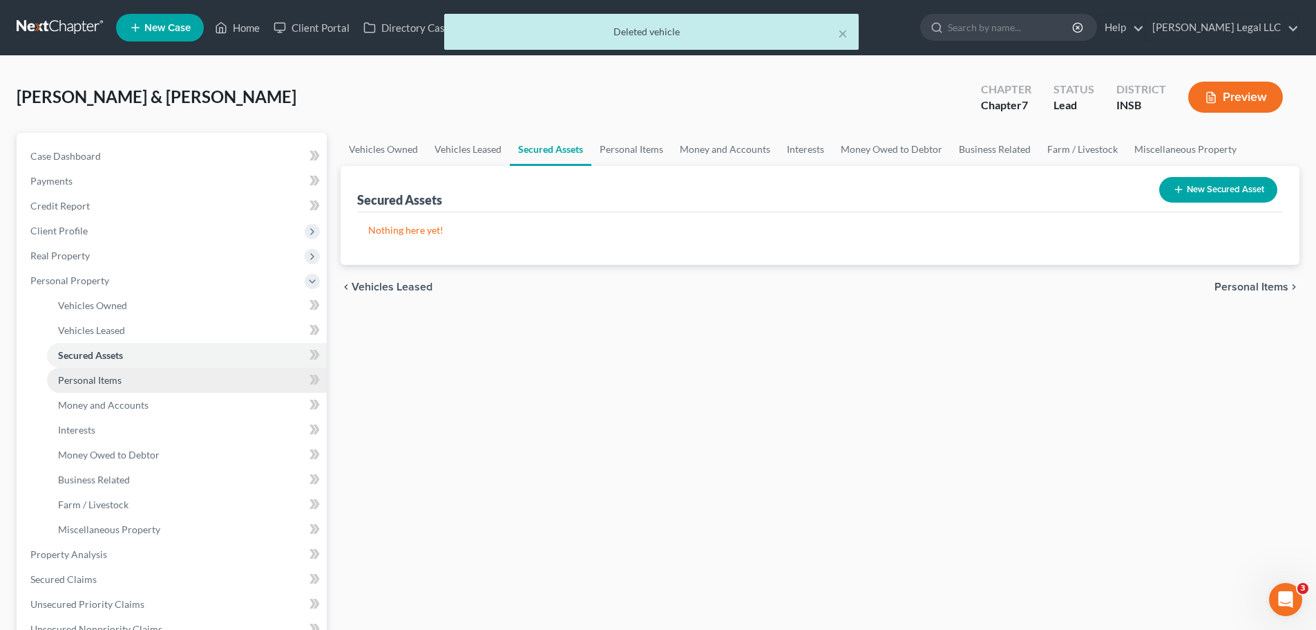
click at [82, 377] on span "Personal Items" at bounding box center [90, 380] width 64 height 12
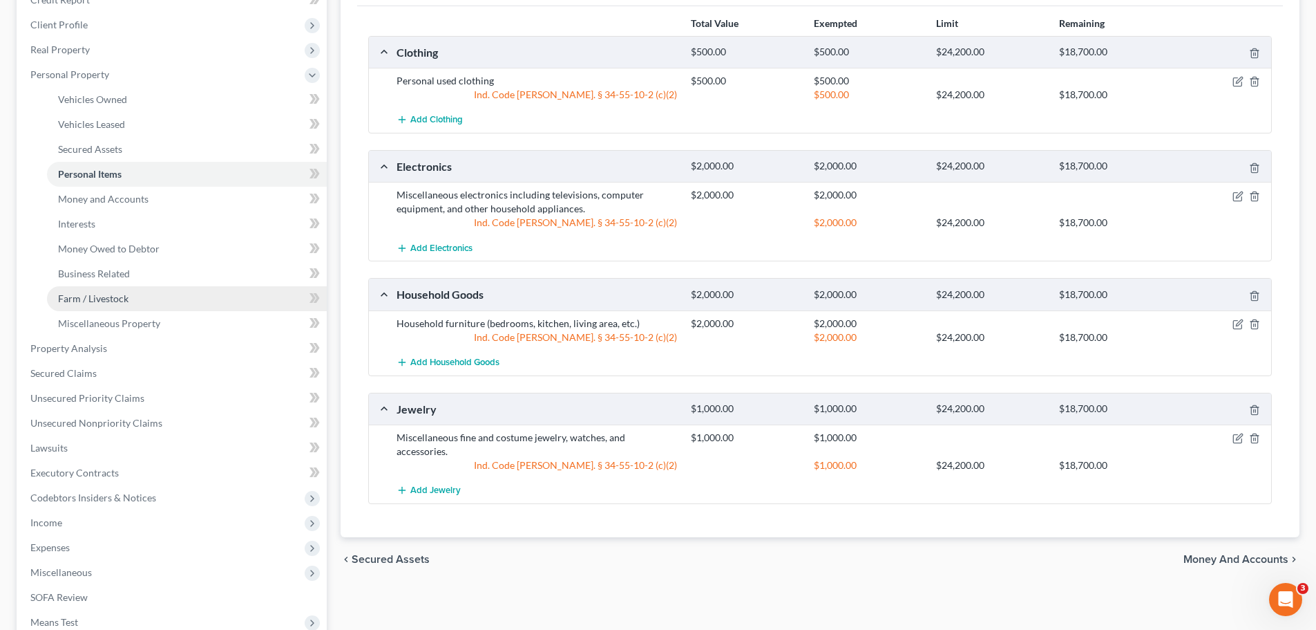
scroll to position [138, 0]
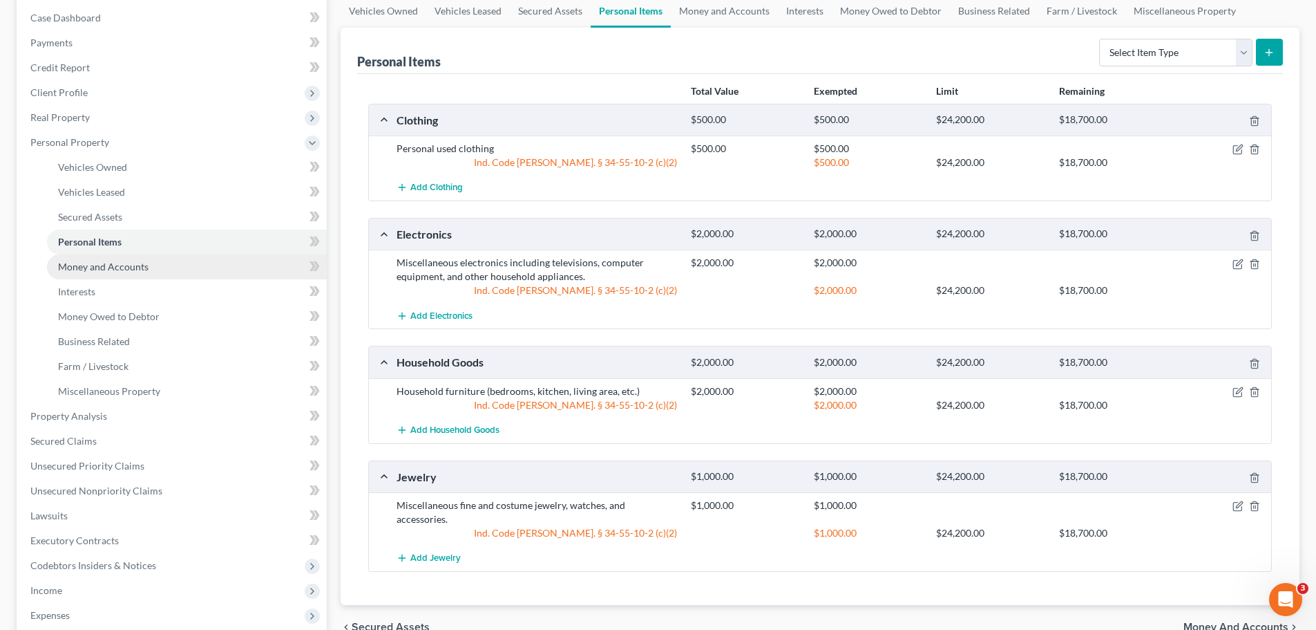
click at [88, 270] on span "Money and Accounts" at bounding box center [103, 267] width 91 height 12
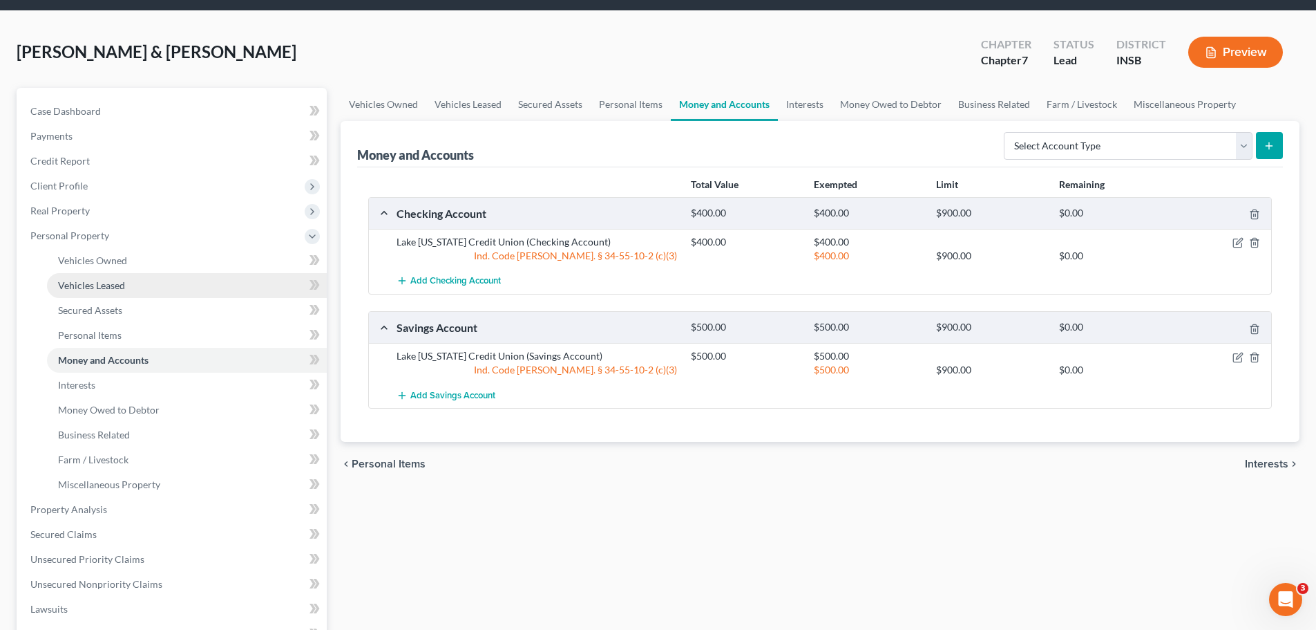
scroll to position [69, 0]
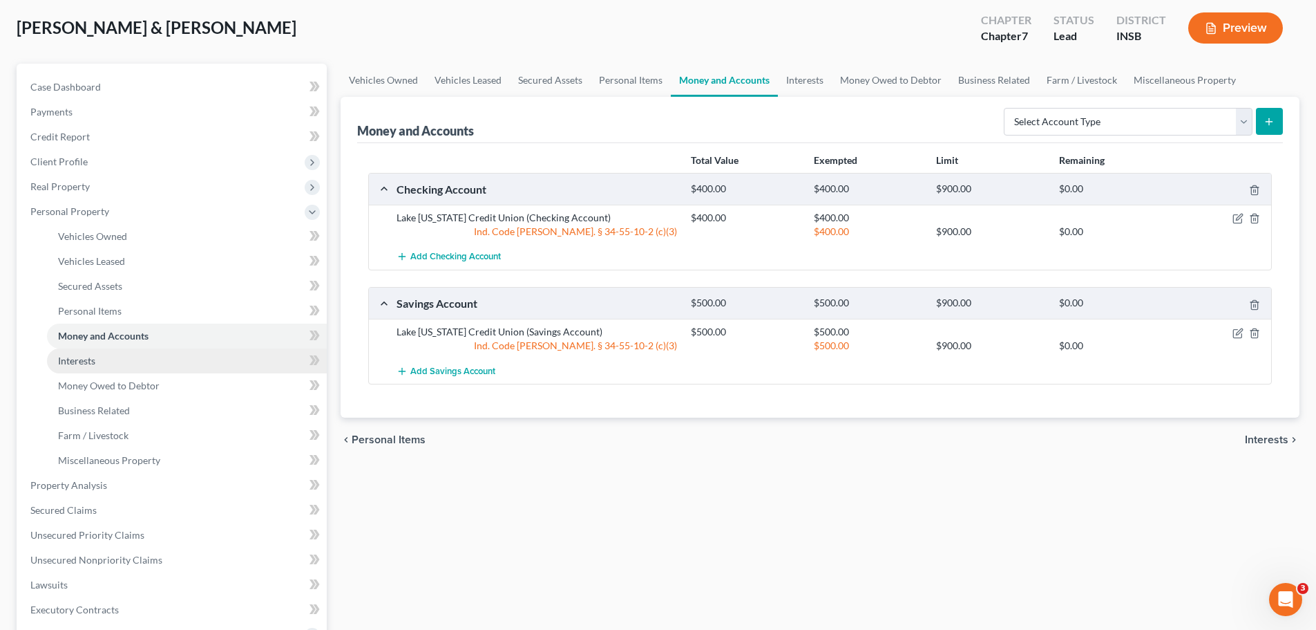
click at [89, 362] on span "Interests" at bounding box center [76, 361] width 37 height 12
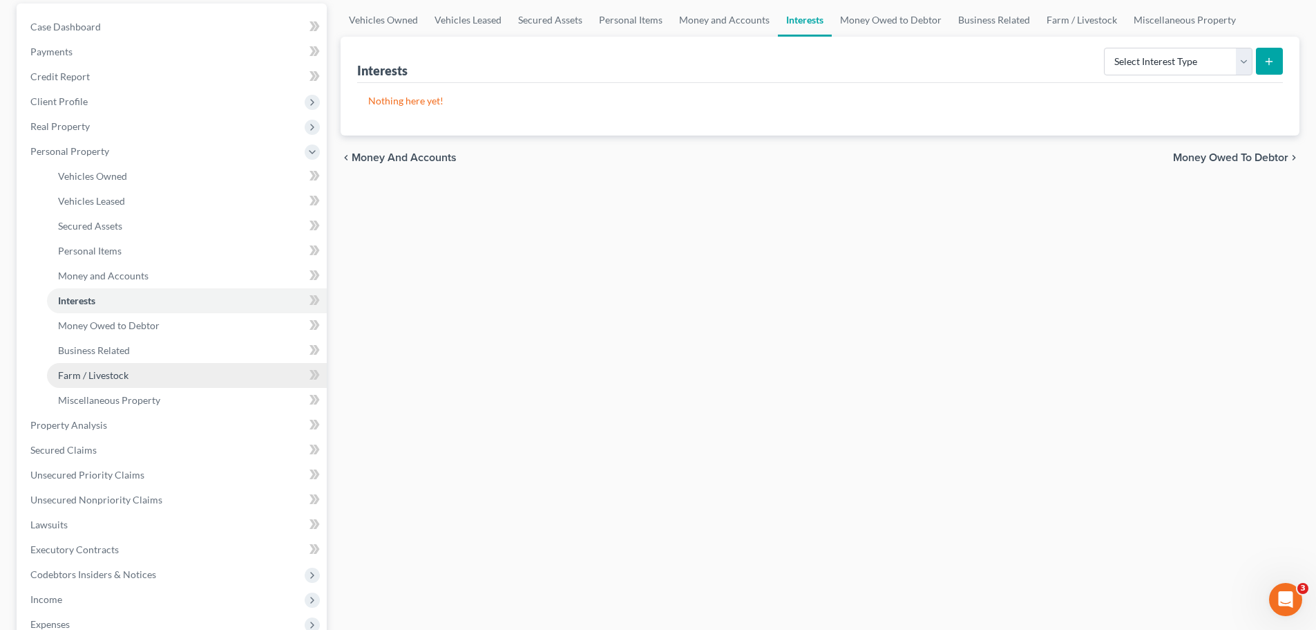
scroll to position [138, 0]
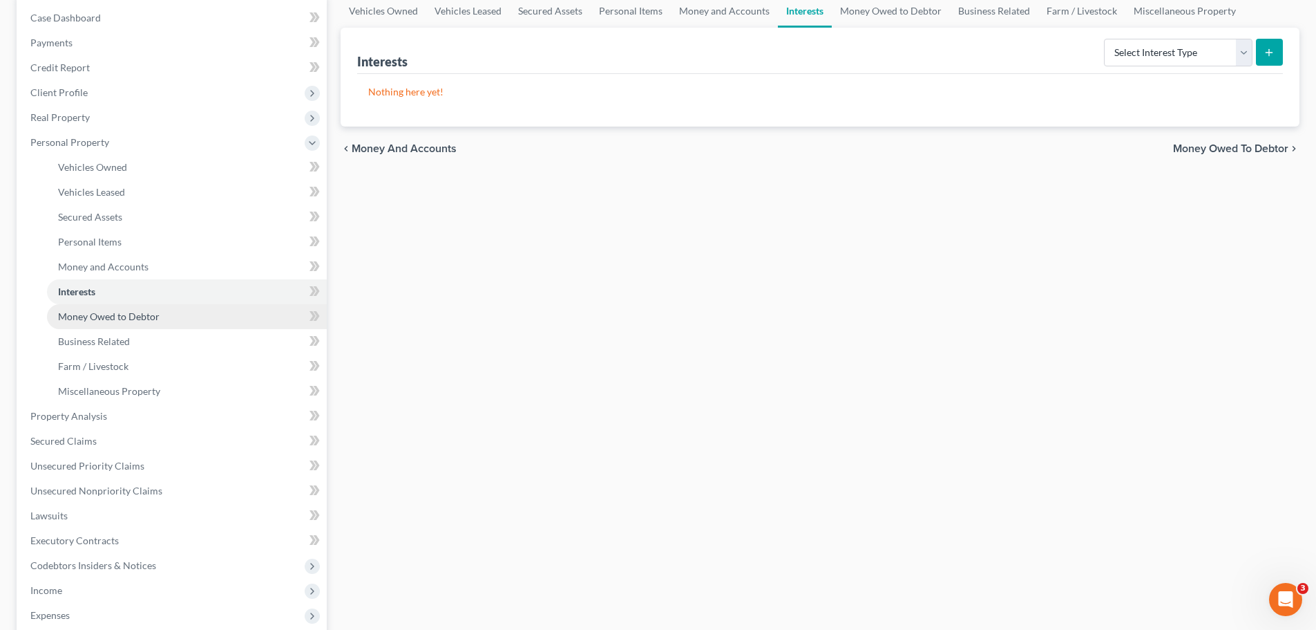
click at [111, 319] on span "Money Owed to Debtor" at bounding box center [109, 316] width 102 height 12
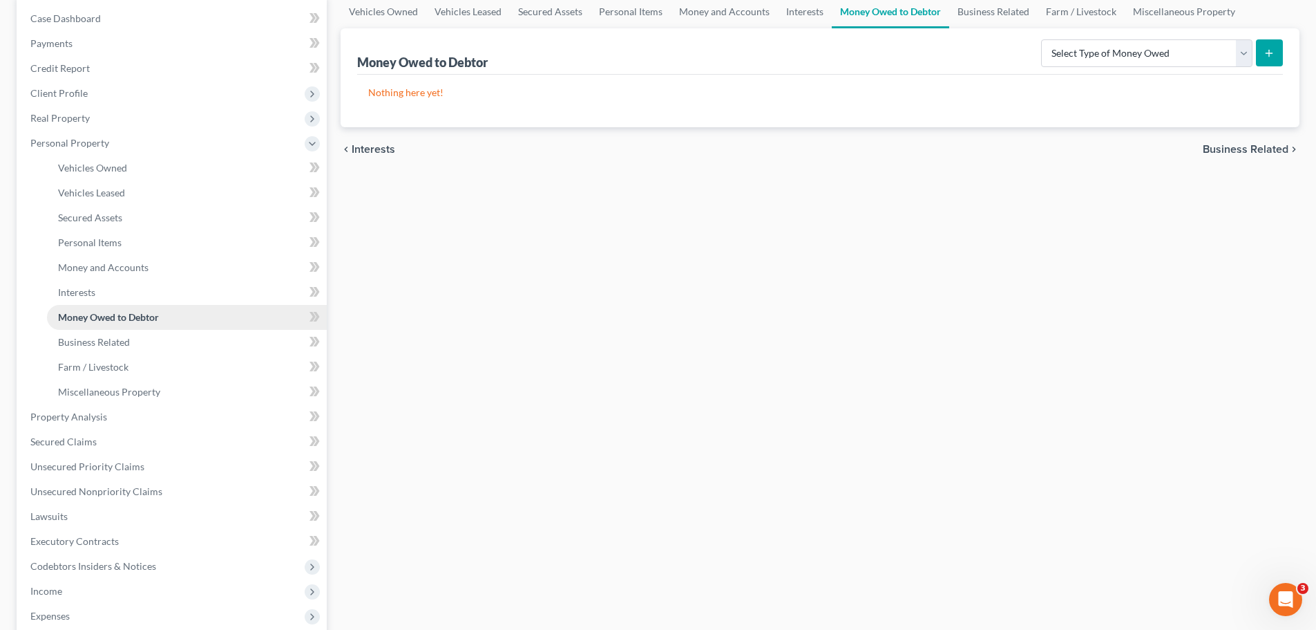
scroll to position [138, 0]
drag, startPoint x: 100, startPoint y: 337, endPoint x: 226, endPoint y: 334, distance: 126.5
click at [100, 337] on span "Business Related" at bounding box center [94, 341] width 72 height 12
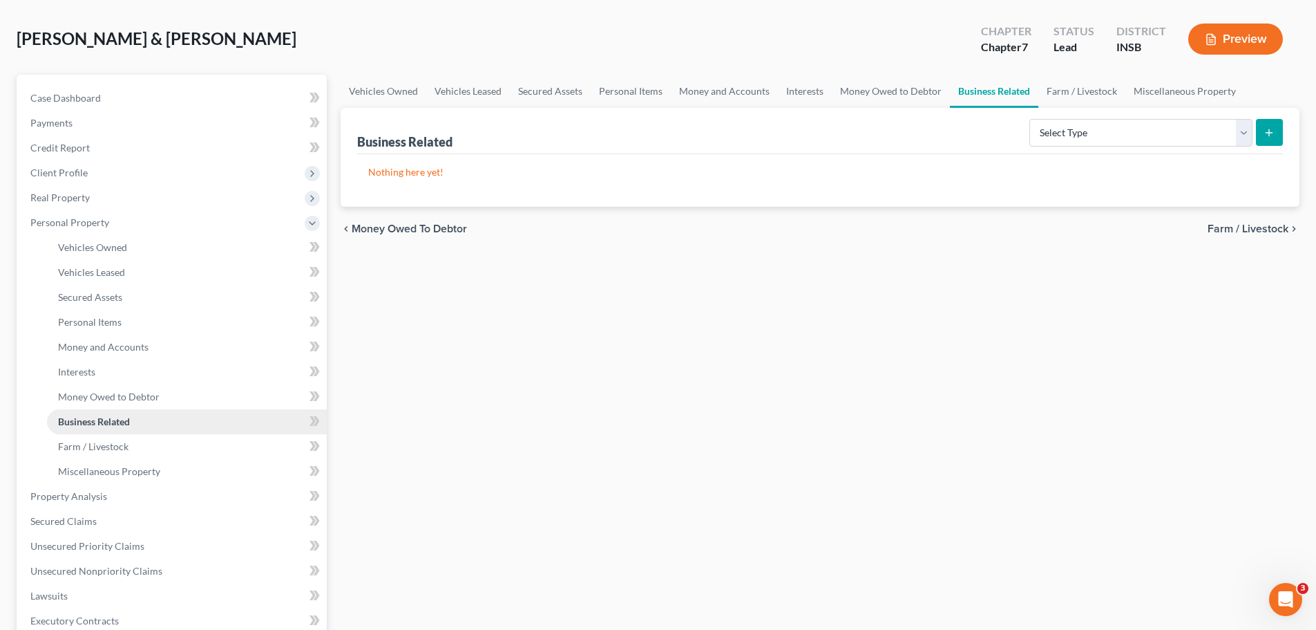
scroll to position [138, 0]
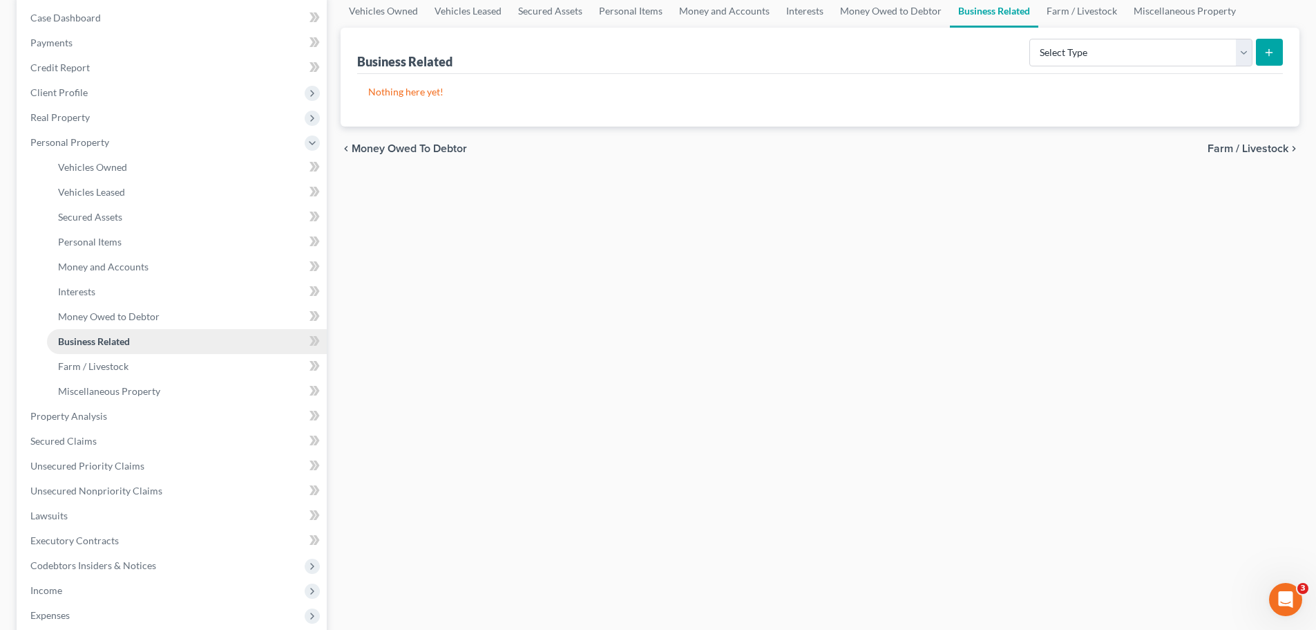
click at [66, 344] on span "Business Related" at bounding box center [94, 341] width 72 height 12
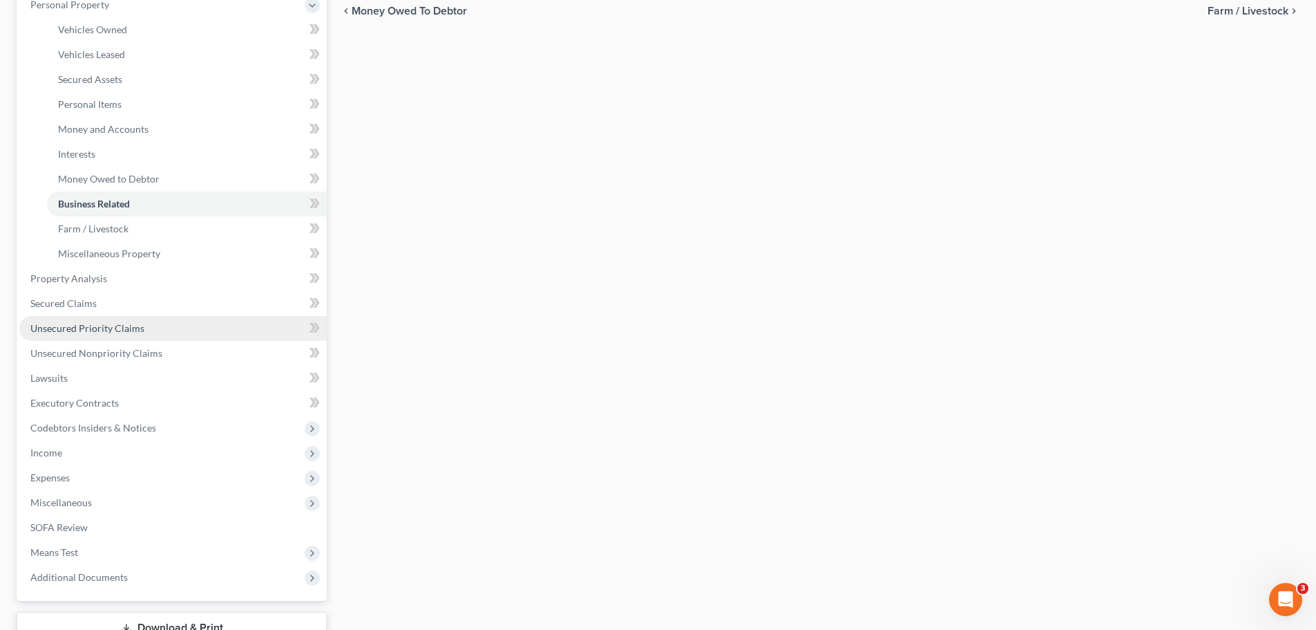
scroll to position [276, 0]
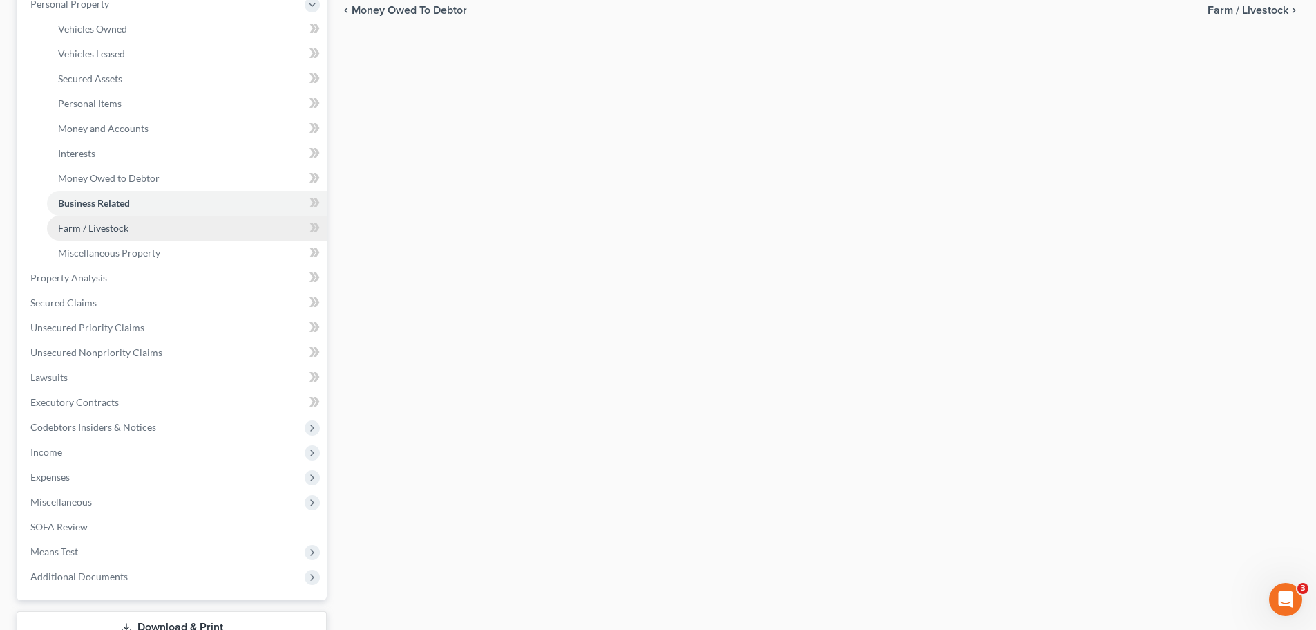
click at [92, 230] on span "Farm / Livestock" at bounding box center [93, 228] width 70 height 12
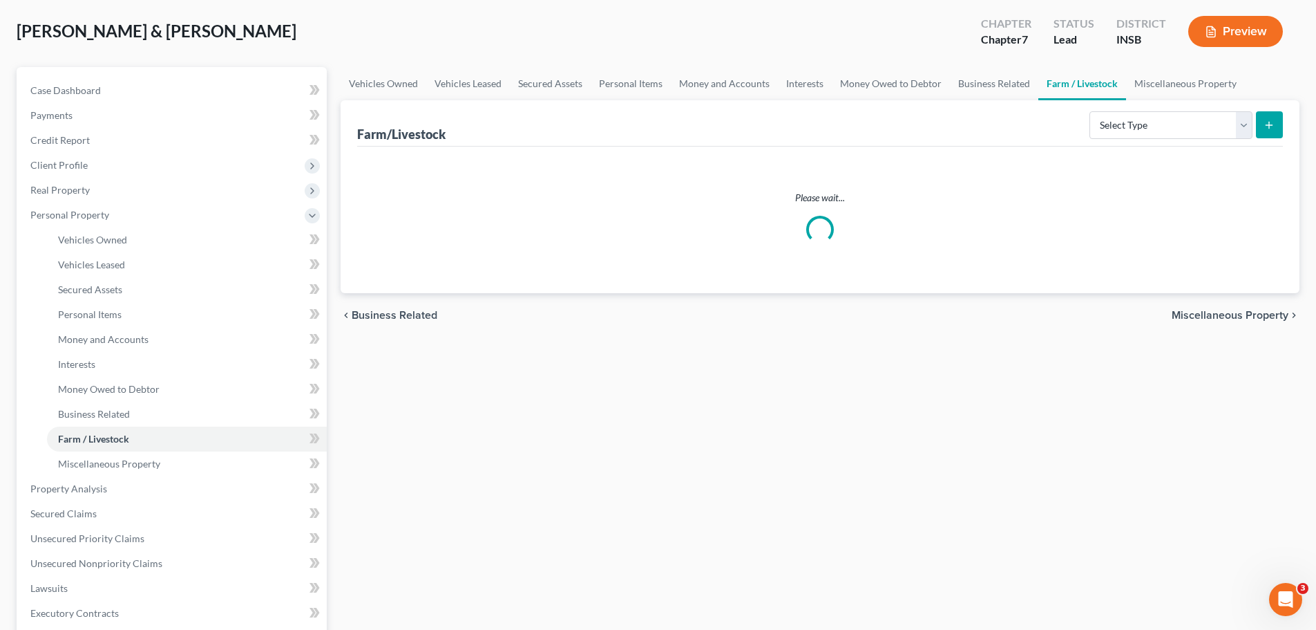
scroll to position [7, 0]
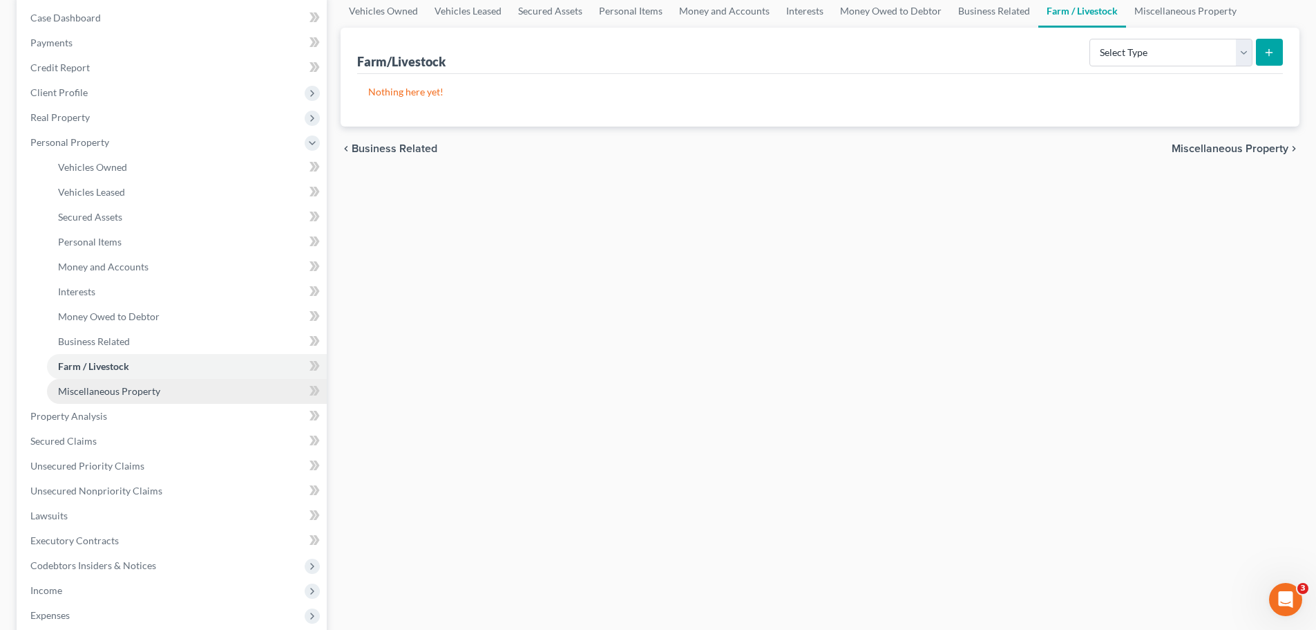
click at [86, 388] on span "Miscellaneous Property" at bounding box center [109, 391] width 102 height 12
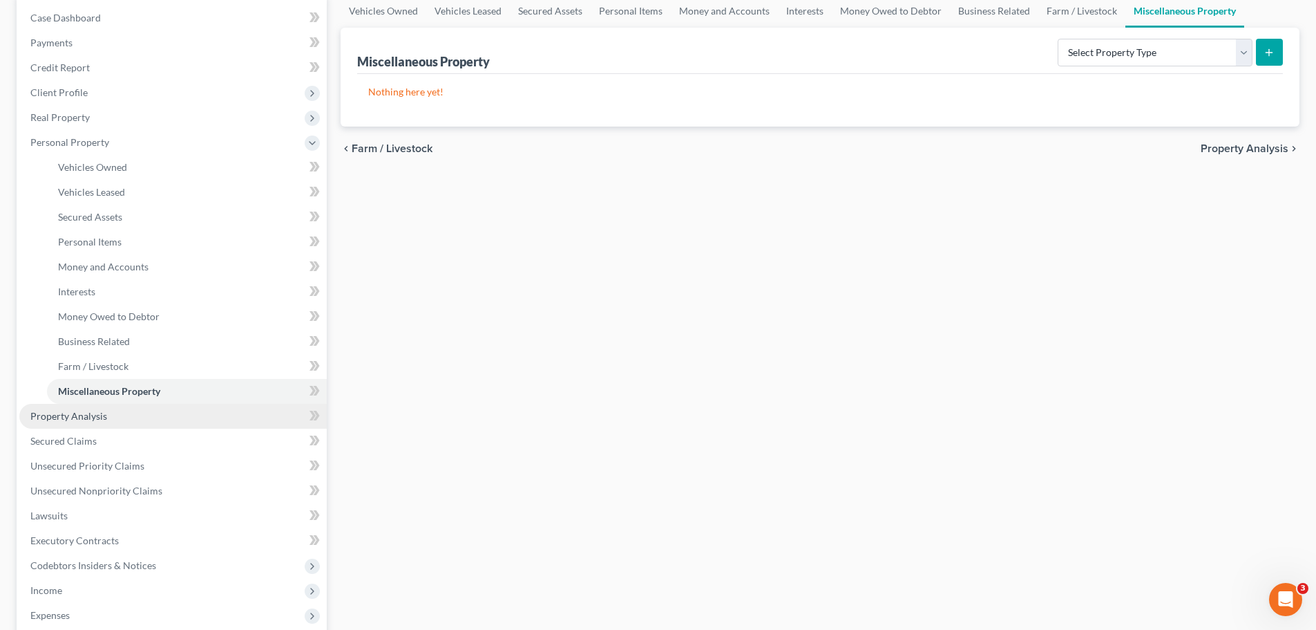
click at [52, 411] on span "Property Analysis" at bounding box center [68, 416] width 77 height 12
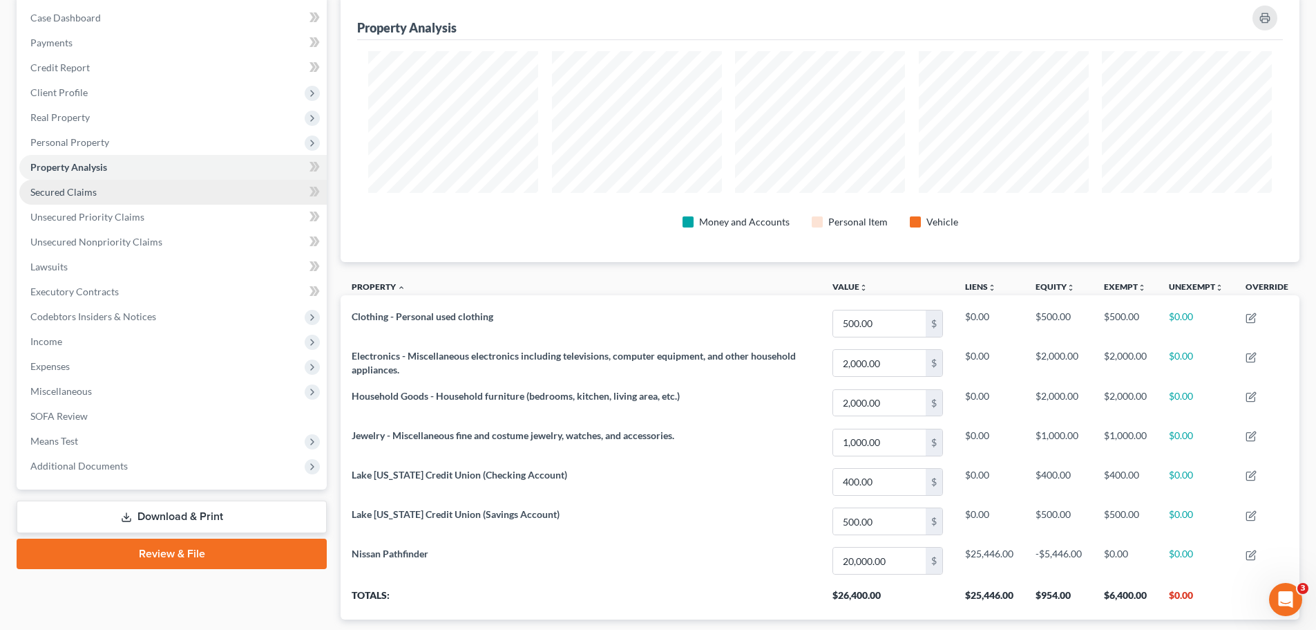
click at [67, 191] on span "Secured Claims" at bounding box center [63, 192] width 66 height 12
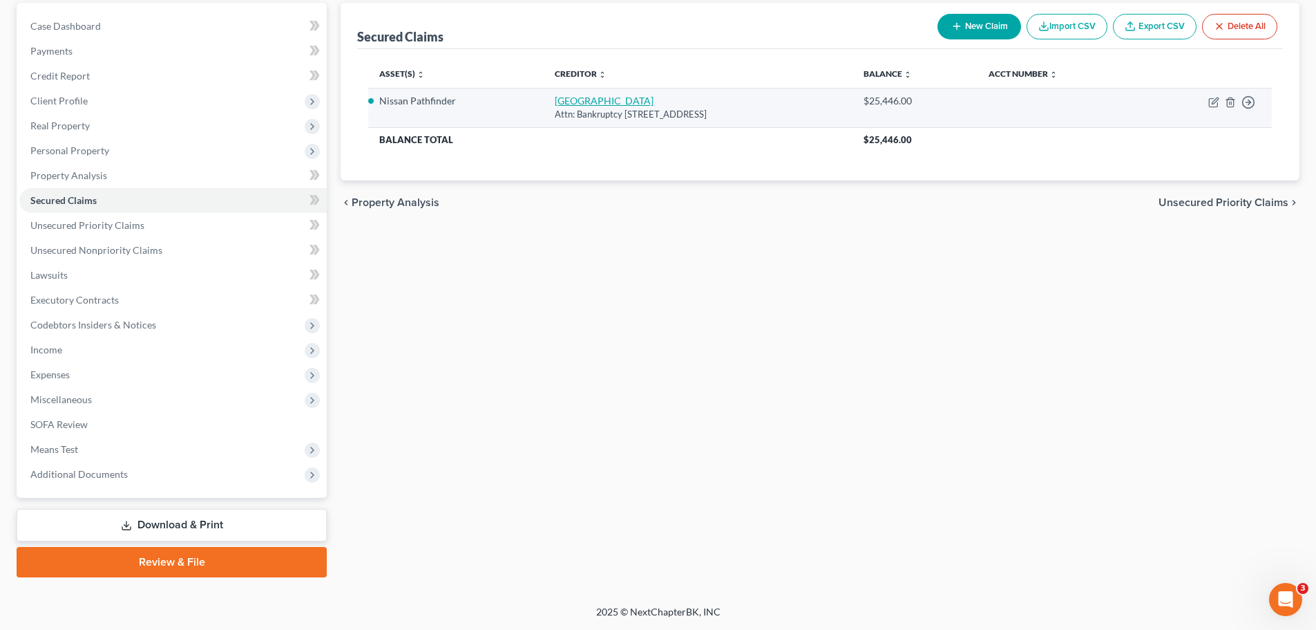
click at [555, 102] on link "[GEOGRAPHIC_DATA]" at bounding box center [604, 101] width 99 height 12
select select "45"
select select "5"
select select "2"
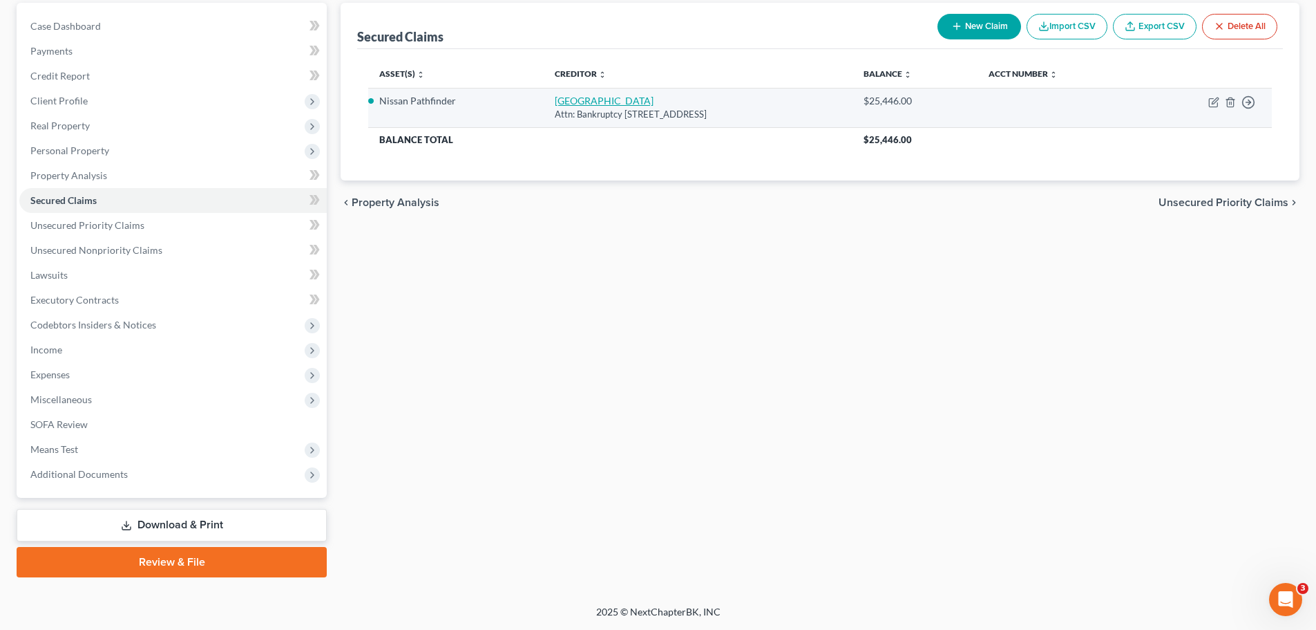
select select "0"
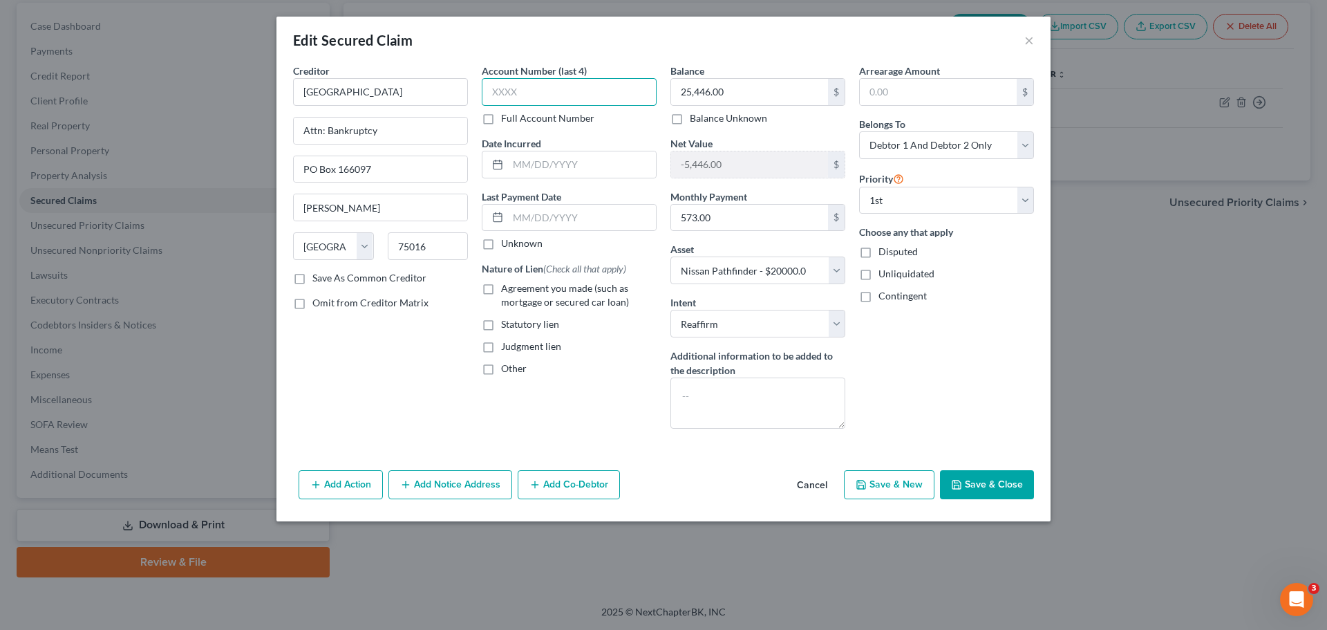
click at [500, 81] on input "text" at bounding box center [569, 92] width 175 height 28
type input "1001"
drag, startPoint x: 587, startPoint y: 170, endPoint x: 583, endPoint y: 164, distance: 7.1
click at [587, 170] on input "text" at bounding box center [582, 164] width 148 height 26
type input "[DATE]"
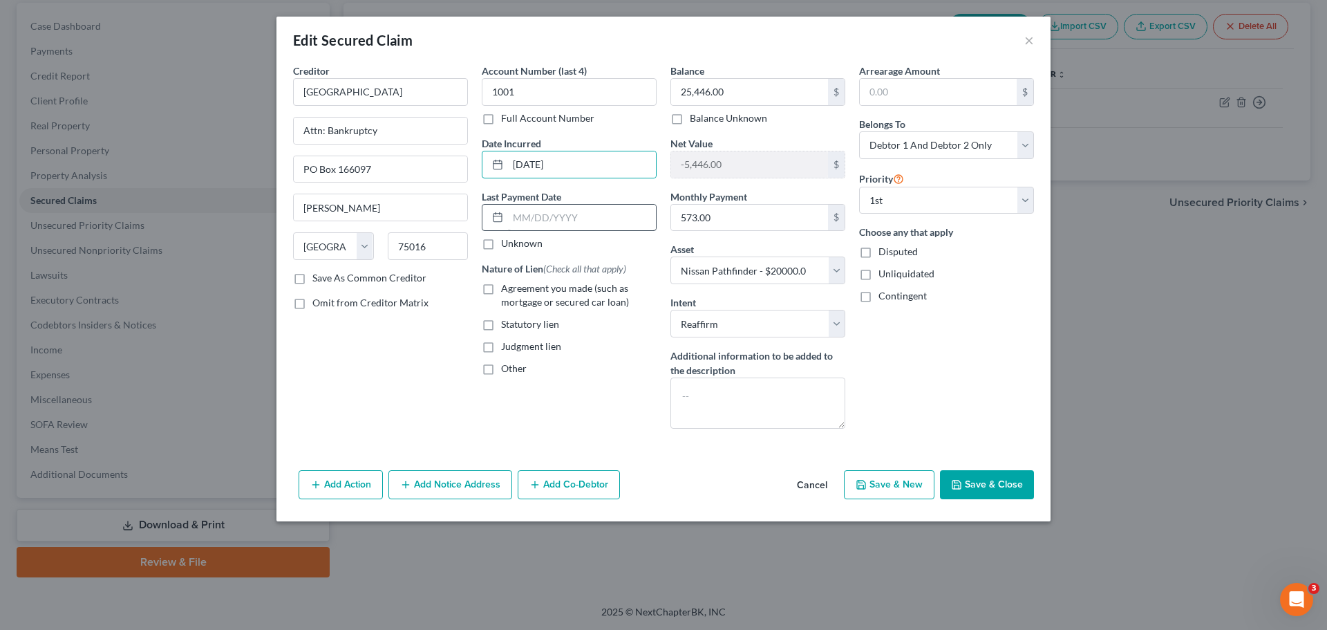
drag, startPoint x: 487, startPoint y: 287, endPoint x: 567, endPoint y: 220, distance: 104.1
click at [501, 287] on label "Agreement you made (such as mortgage or secured car loan)" at bounding box center [578, 295] width 155 height 28
click at [507, 287] on input "Agreement you made (such as mortgage or secured car loan)" at bounding box center [511, 285] width 9 height 9
checkbox input "true"
click at [974, 487] on button "Save & Close" at bounding box center [987, 484] width 94 height 29
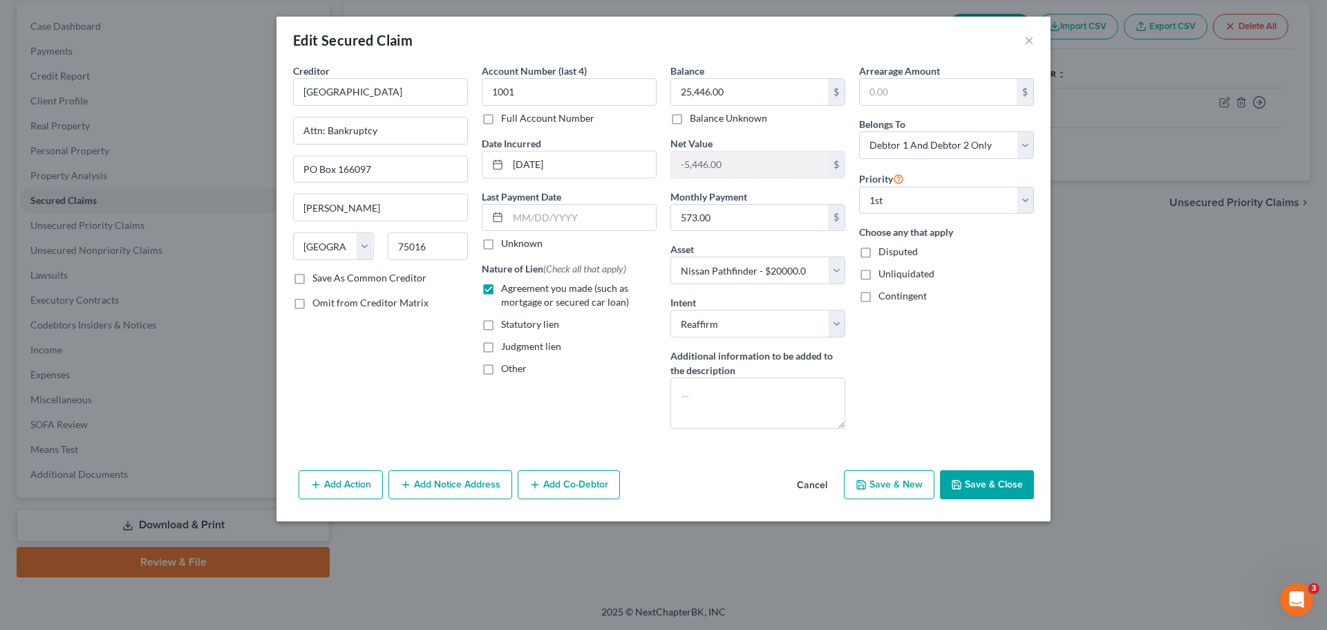
select select
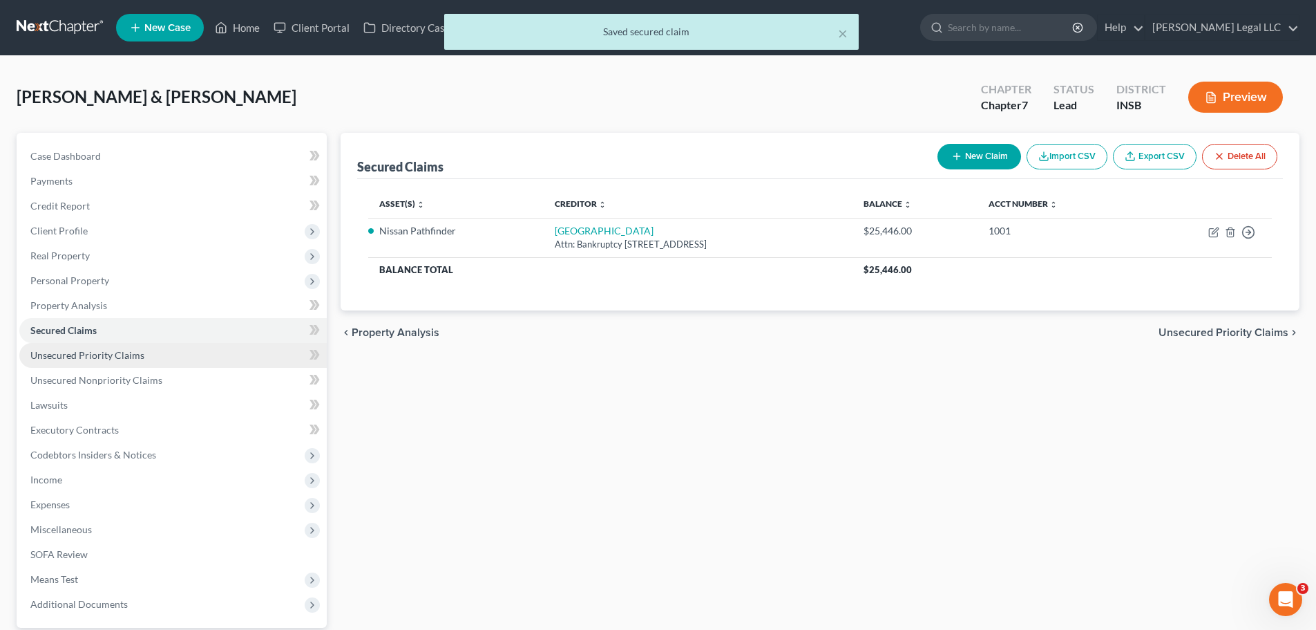
click at [77, 355] on span "Unsecured Priority Claims" at bounding box center [87, 355] width 114 height 12
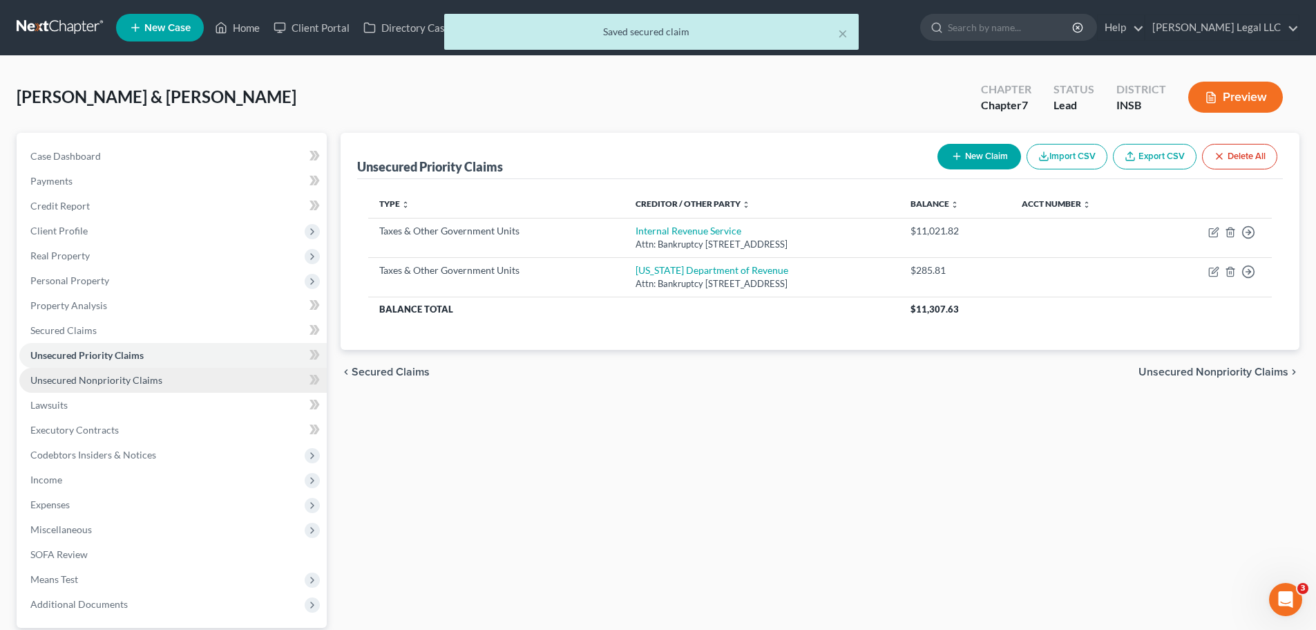
click at [55, 376] on span "Unsecured Nonpriority Claims" at bounding box center [96, 380] width 132 height 12
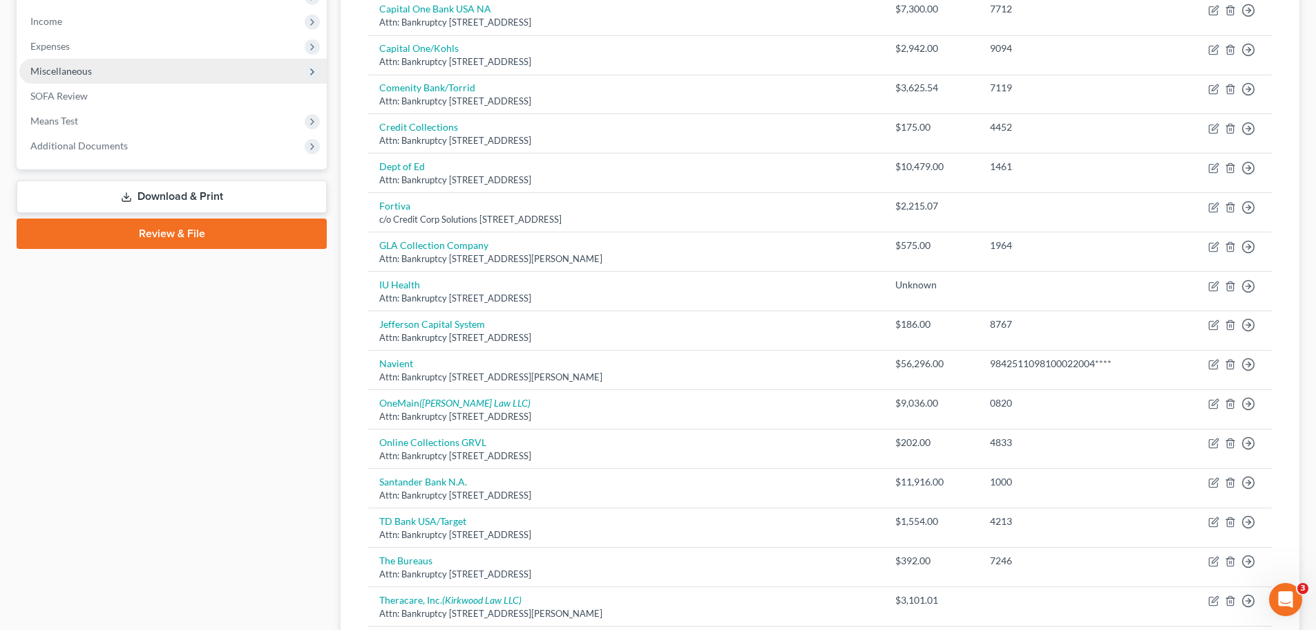
scroll to position [229, 0]
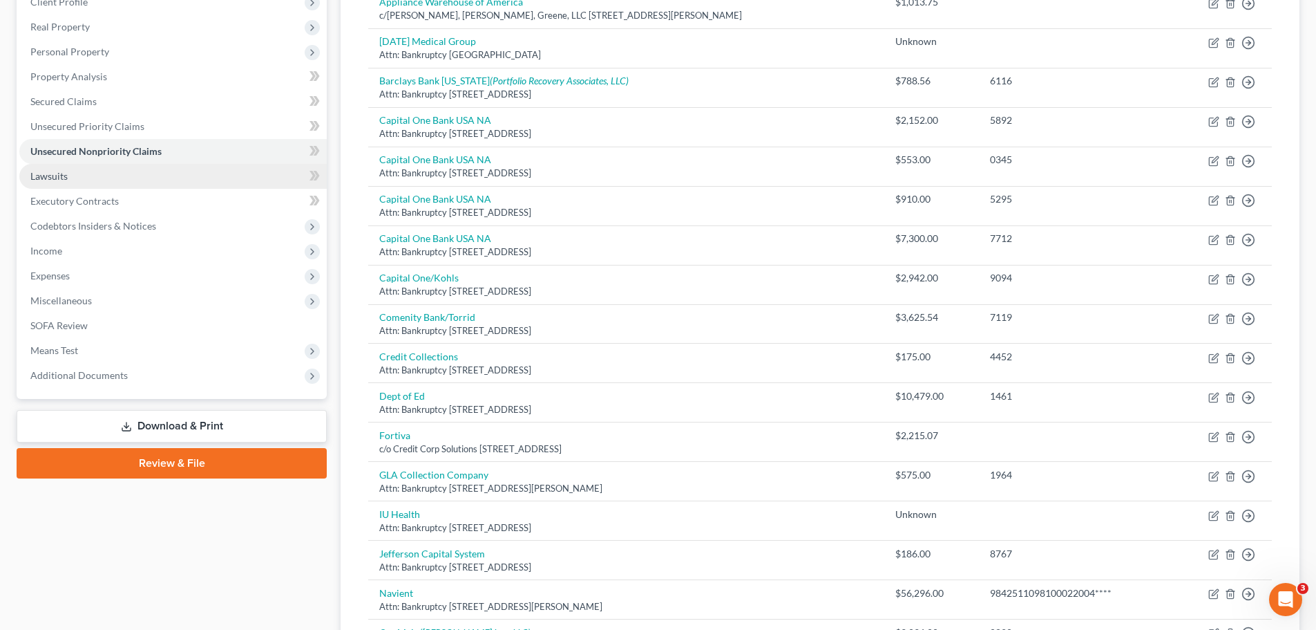
click at [82, 173] on link "Lawsuits" at bounding box center [173, 176] width 308 height 25
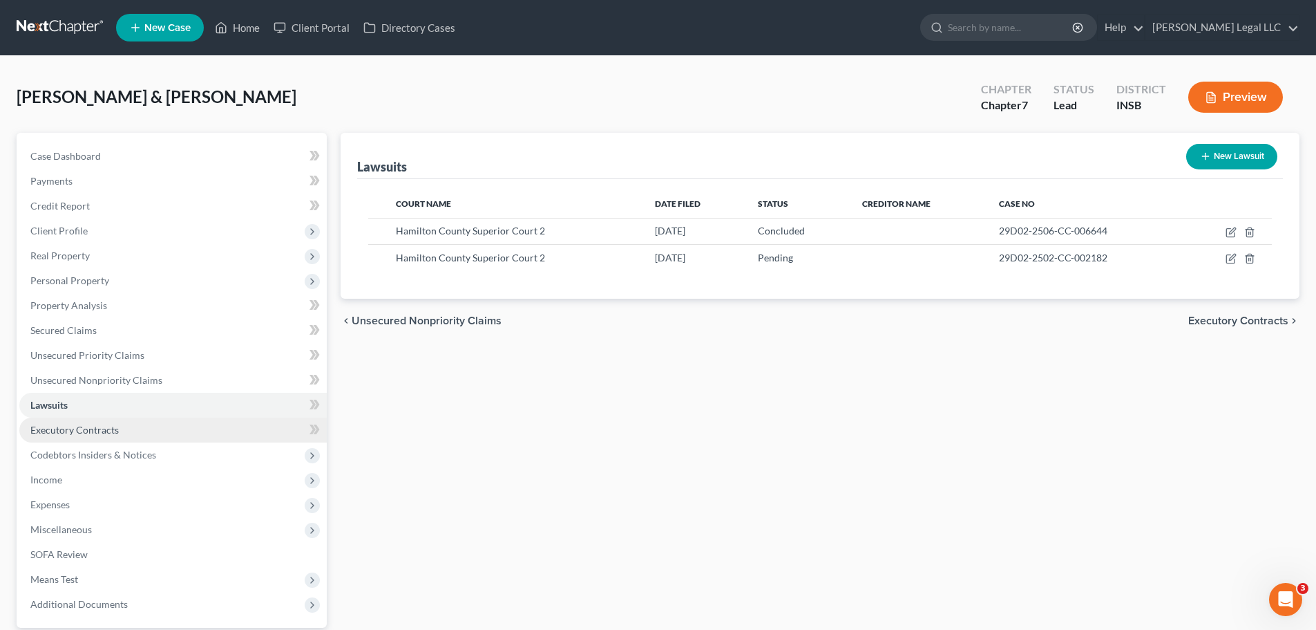
click at [102, 426] on span "Executory Contracts" at bounding box center [74, 430] width 88 height 12
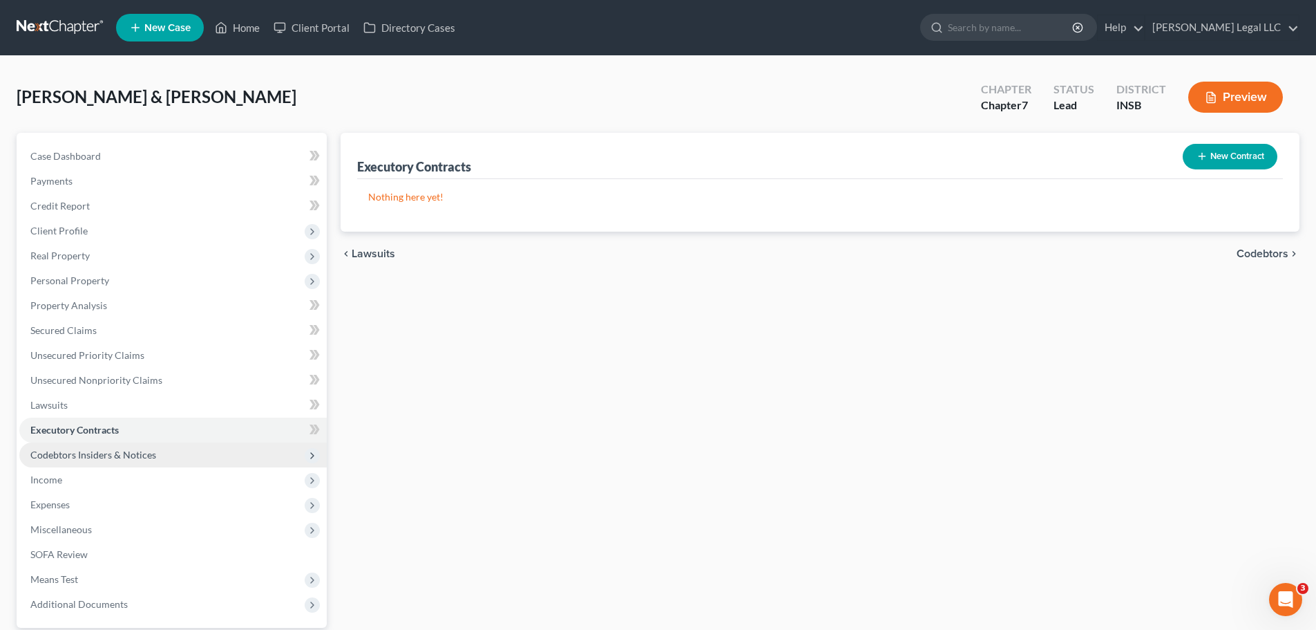
click at [97, 458] on span "Codebtors Insiders & Notices" at bounding box center [93, 454] width 126 height 12
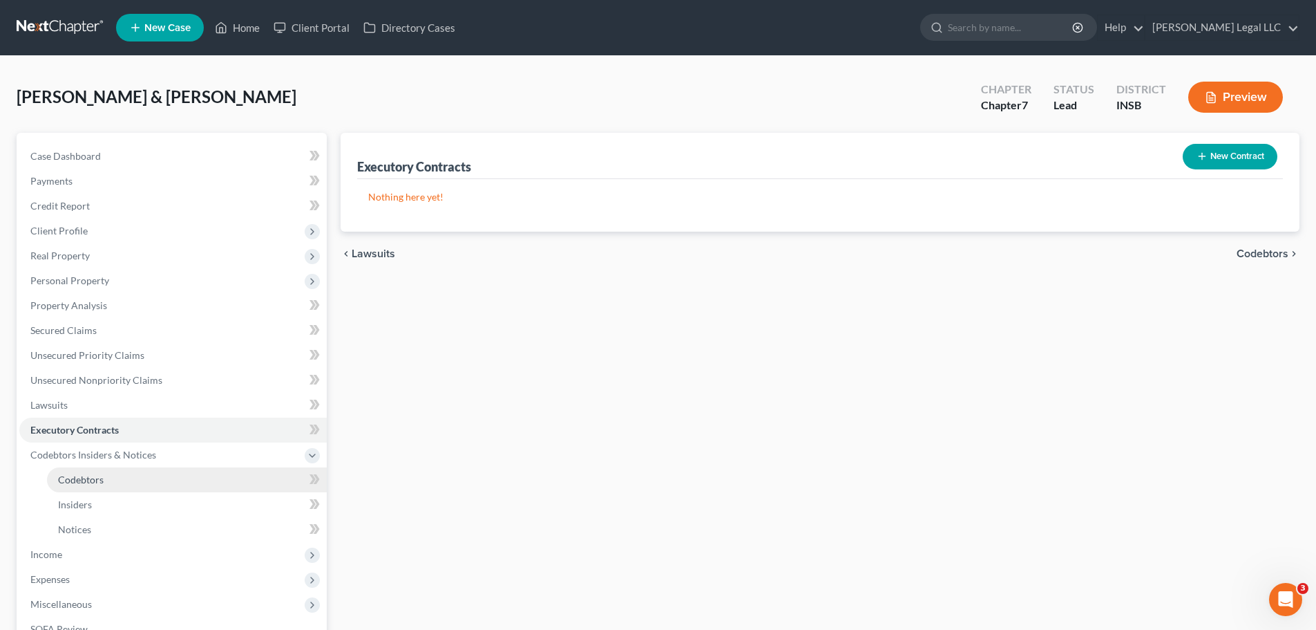
click at [96, 473] on span "Codebtors" at bounding box center [81, 479] width 46 height 12
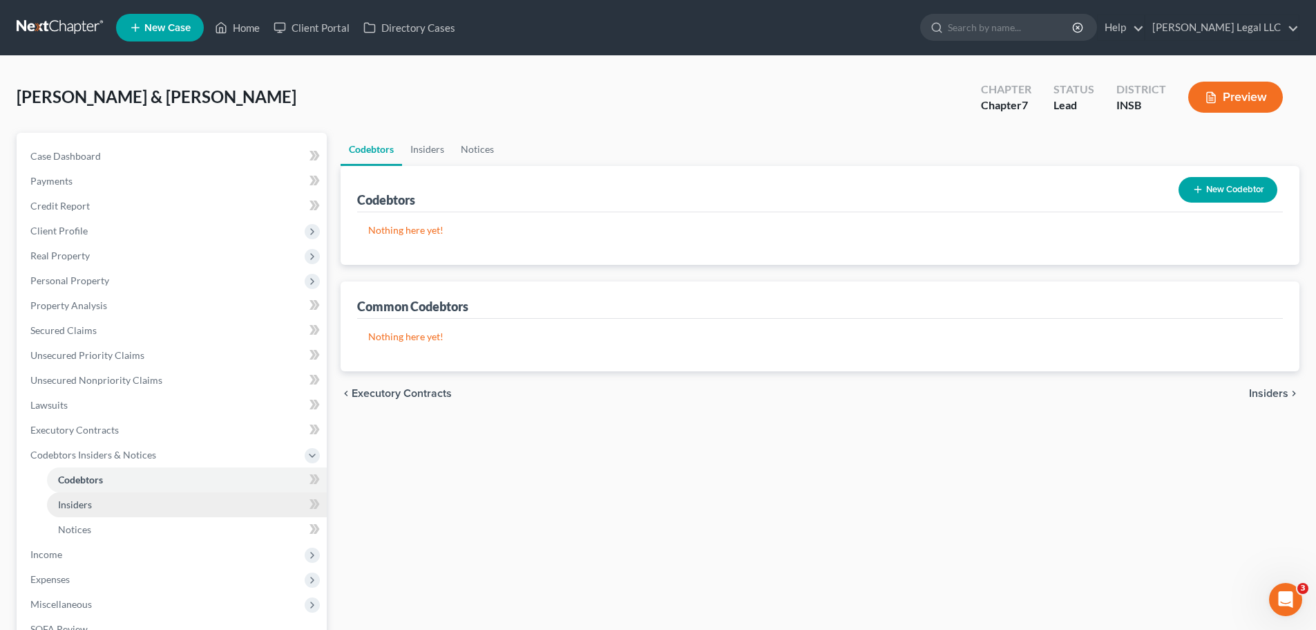
click at [94, 493] on link "Insiders" at bounding box center [187, 504] width 280 height 25
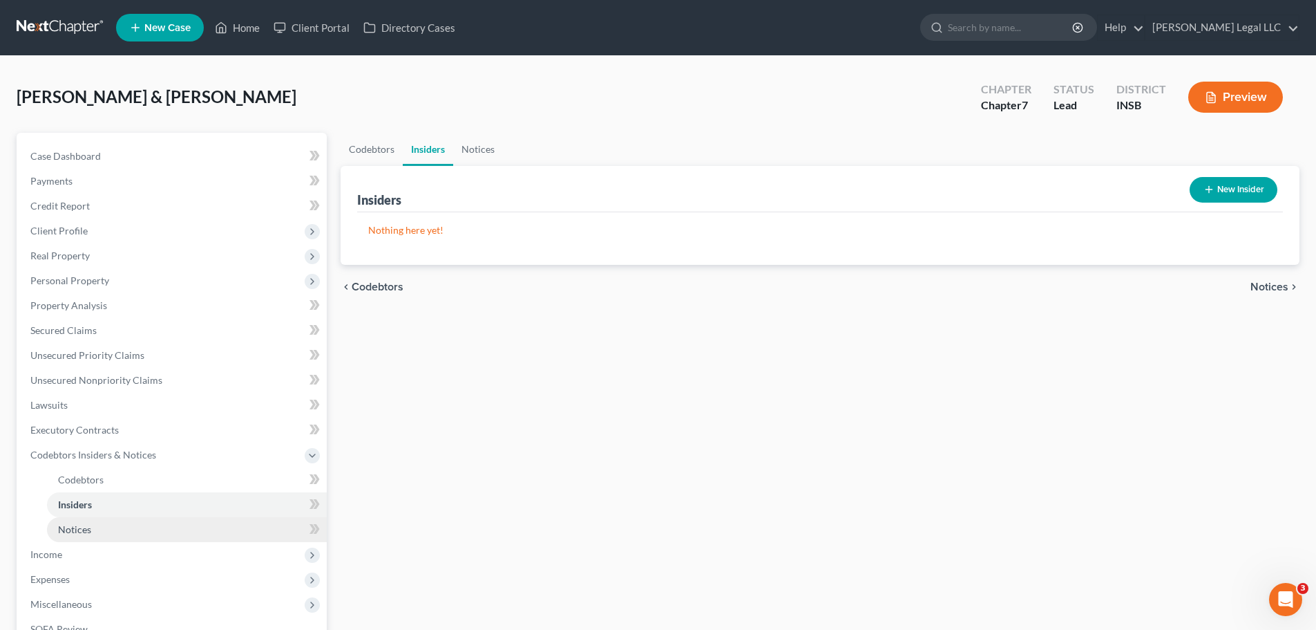
click at [88, 518] on link "Notices" at bounding box center [187, 529] width 280 height 25
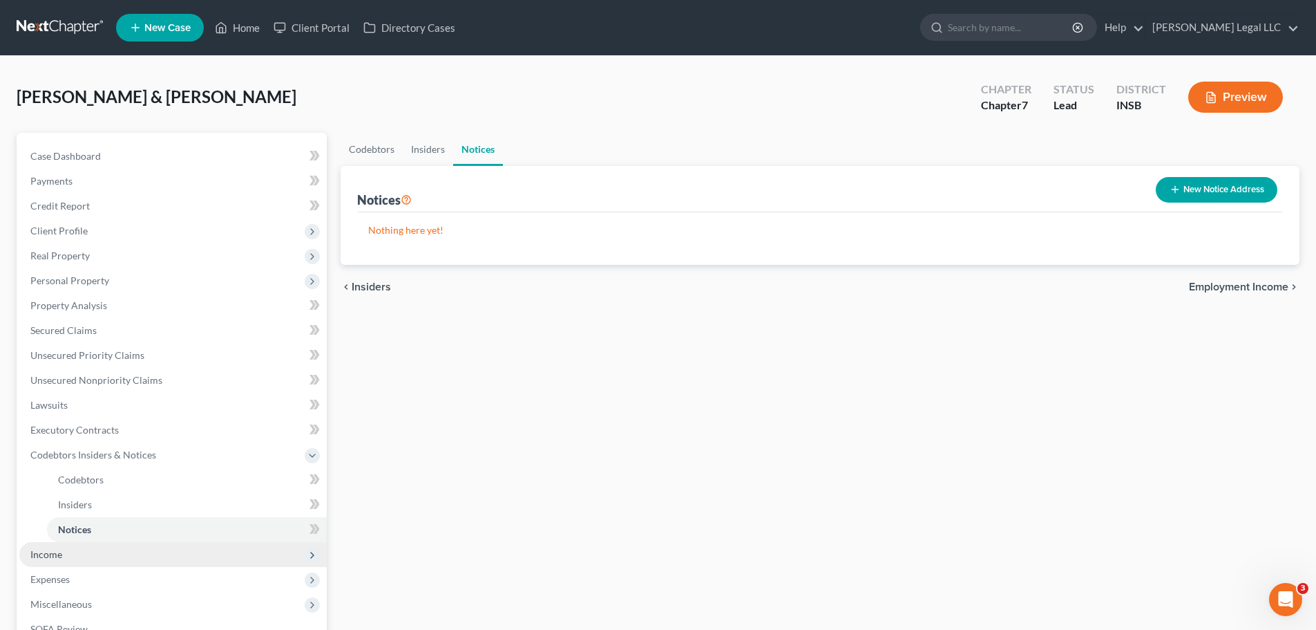
click at [66, 551] on span "Income" at bounding box center [173, 554] width 308 height 25
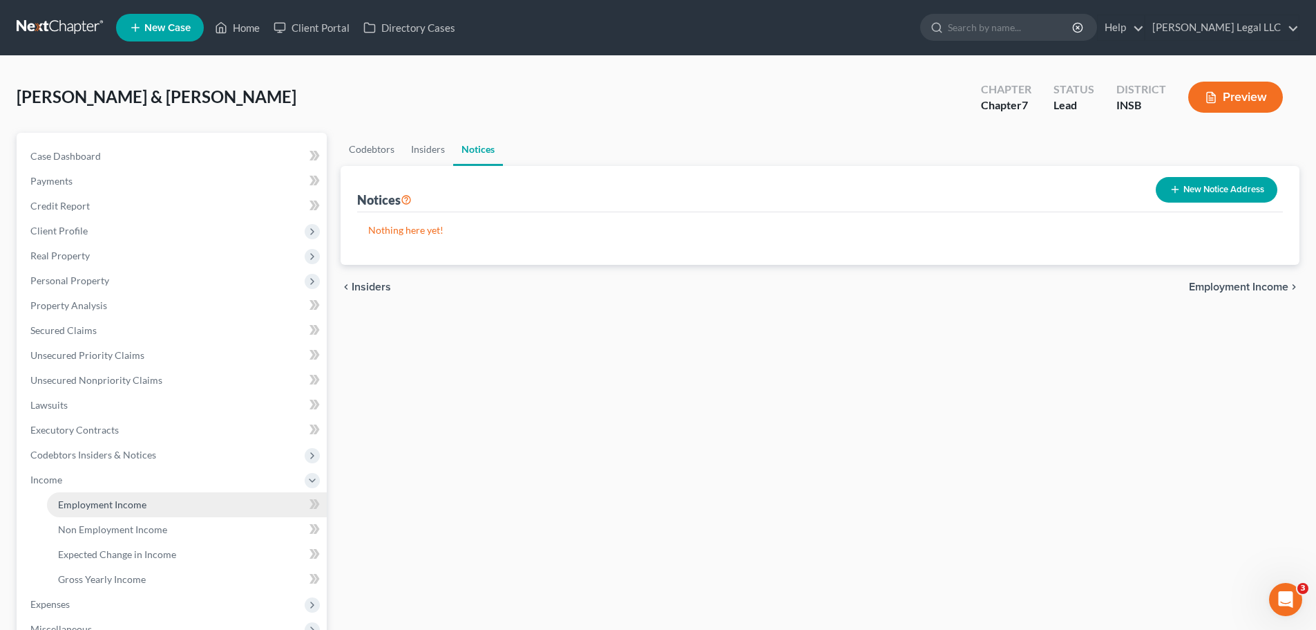
drag, startPoint x: 77, startPoint y: 512, endPoint x: 66, endPoint y: 495, distance: 20.5
click at [77, 512] on link "Employment Income" at bounding box center [187, 504] width 280 height 25
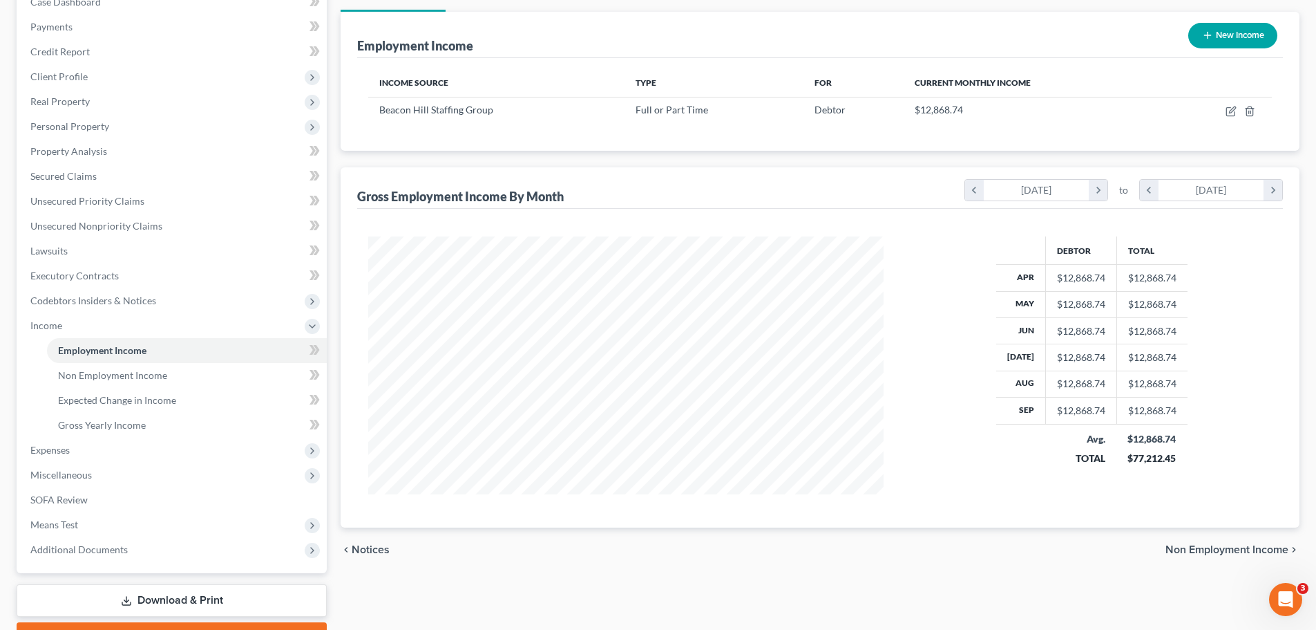
scroll to position [22, 0]
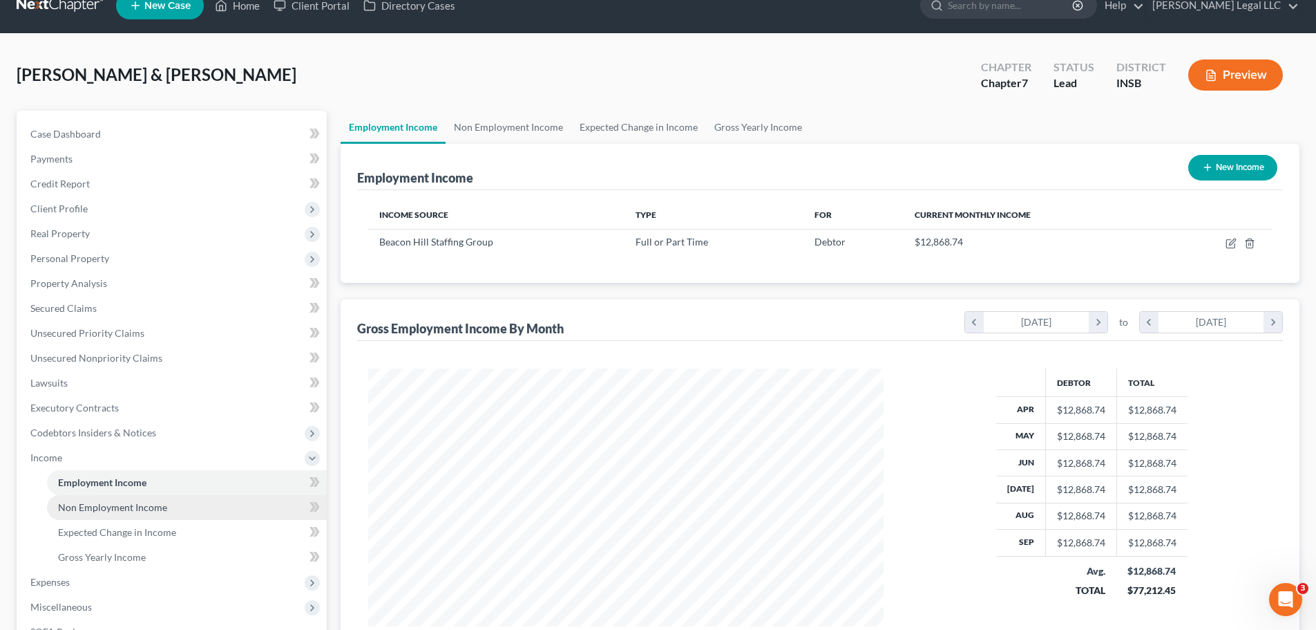
click at [69, 509] on span "Non Employment Income" at bounding box center [112, 507] width 109 height 12
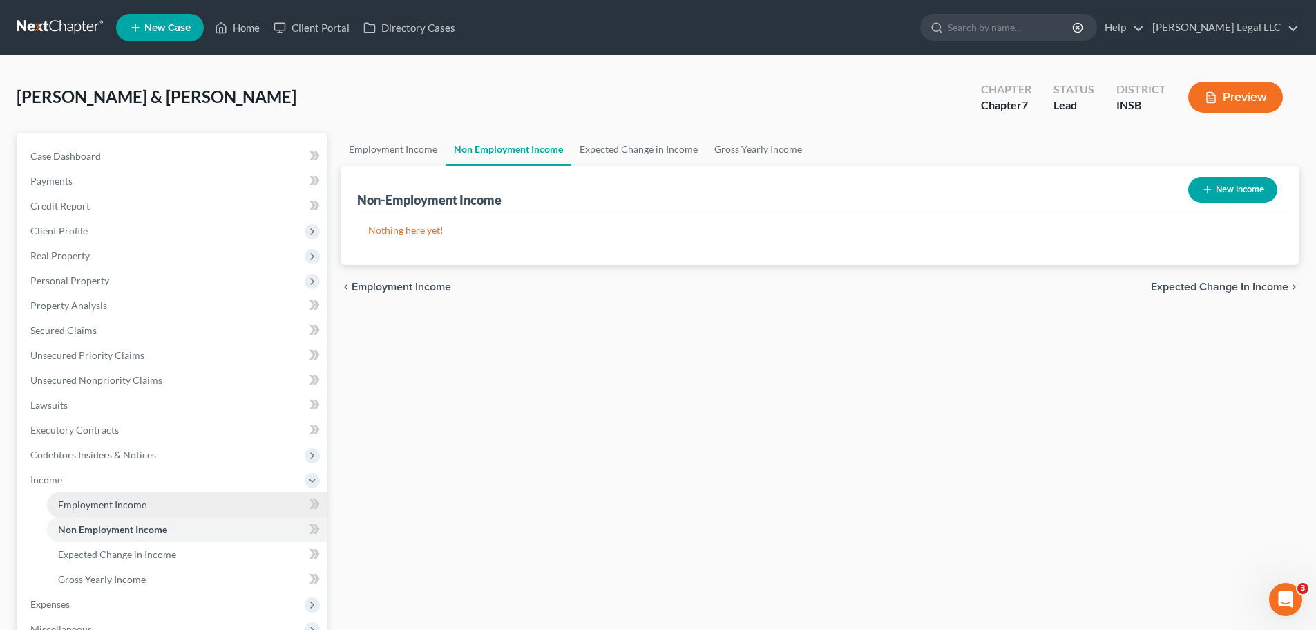
click at [86, 500] on span "Employment Income" at bounding box center [102, 504] width 88 height 12
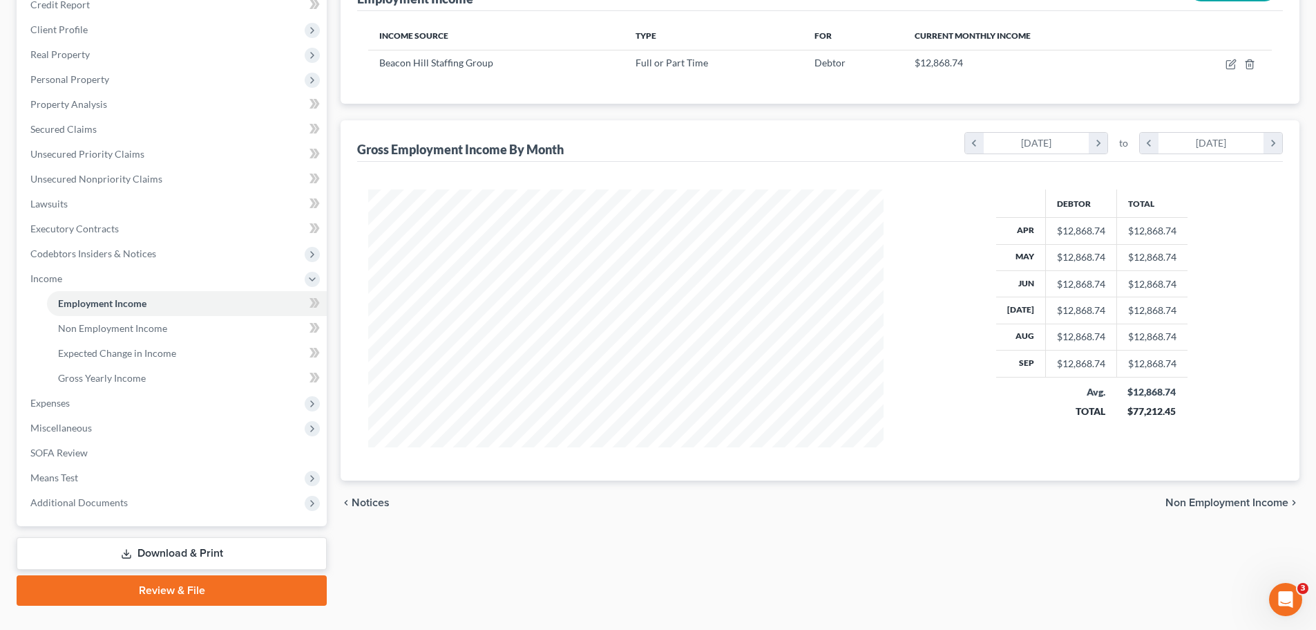
scroll to position [207, 0]
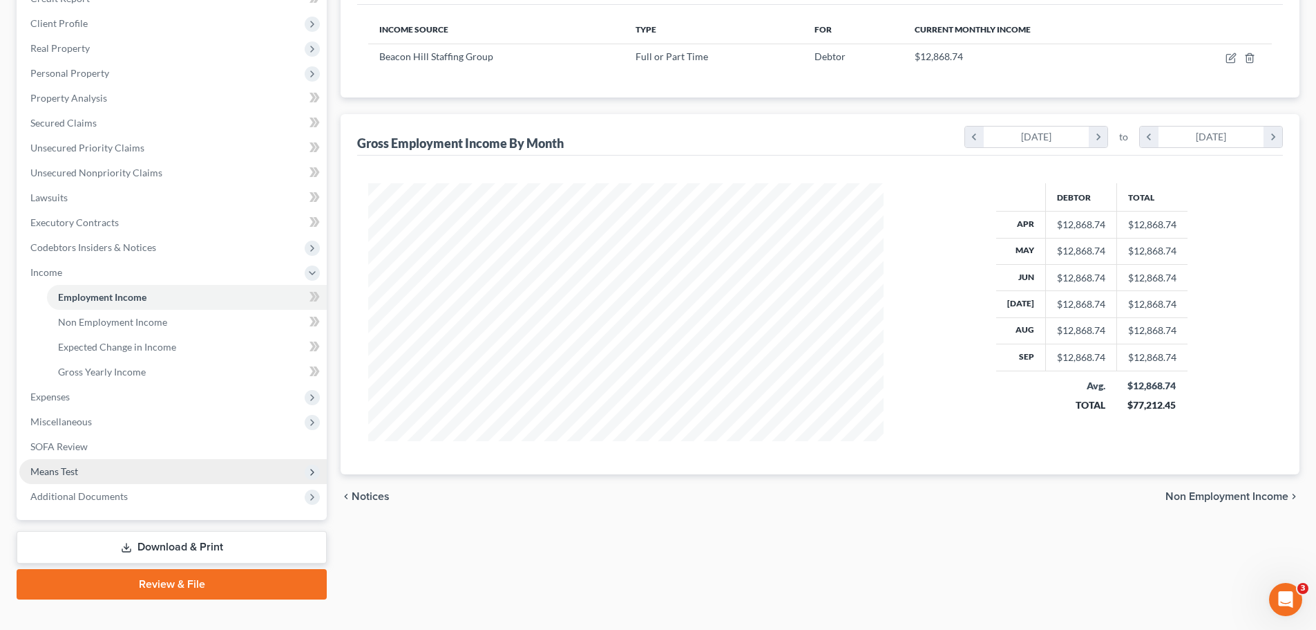
click at [56, 475] on span "Means Test" at bounding box center [54, 471] width 48 height 12
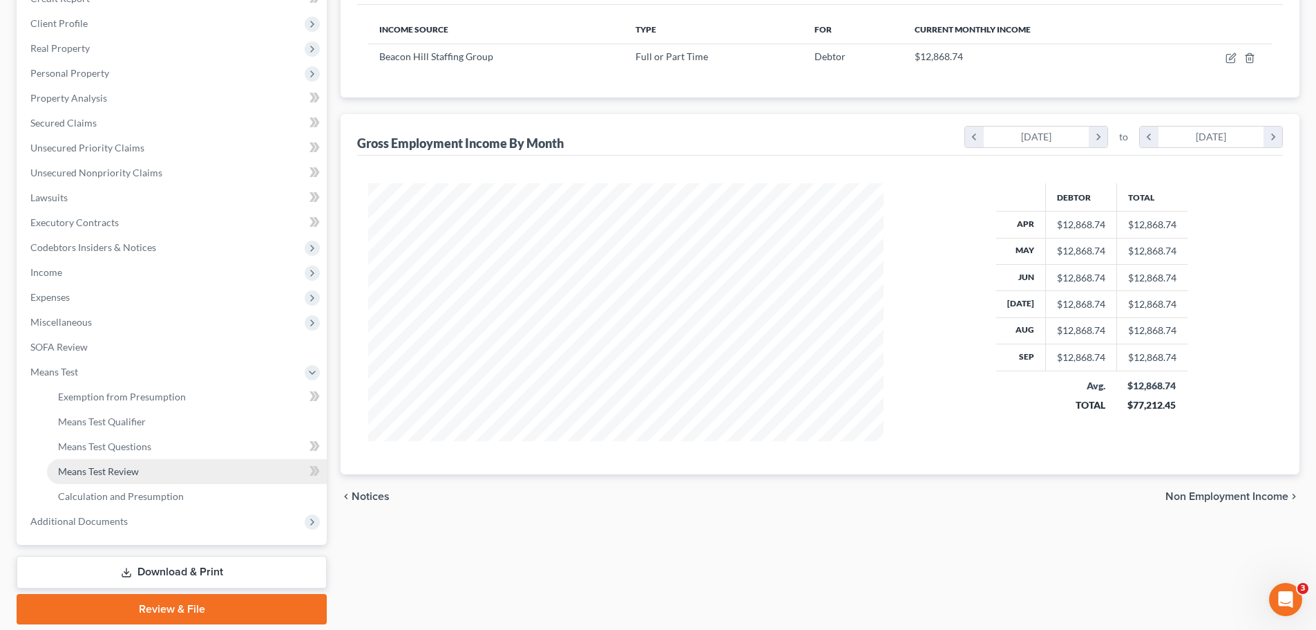
click at [119, 471] on span "Means Test Review" at bounding box center [98, 471] width 81 height 12
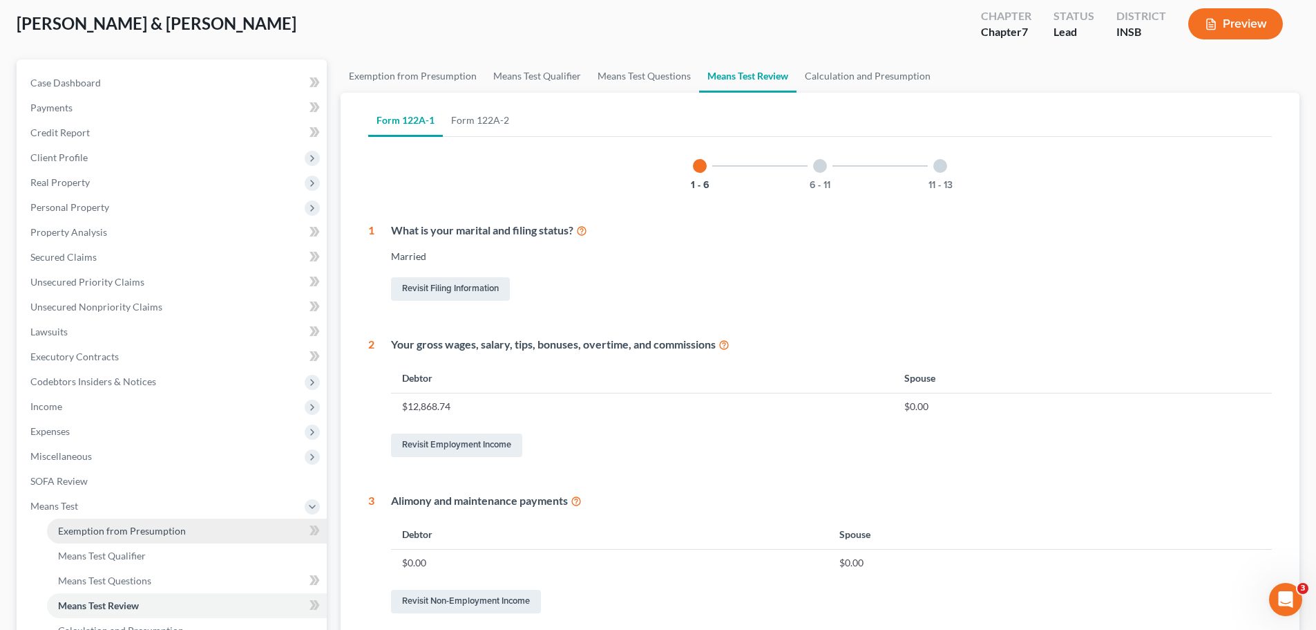
scroll to position [138, 0]
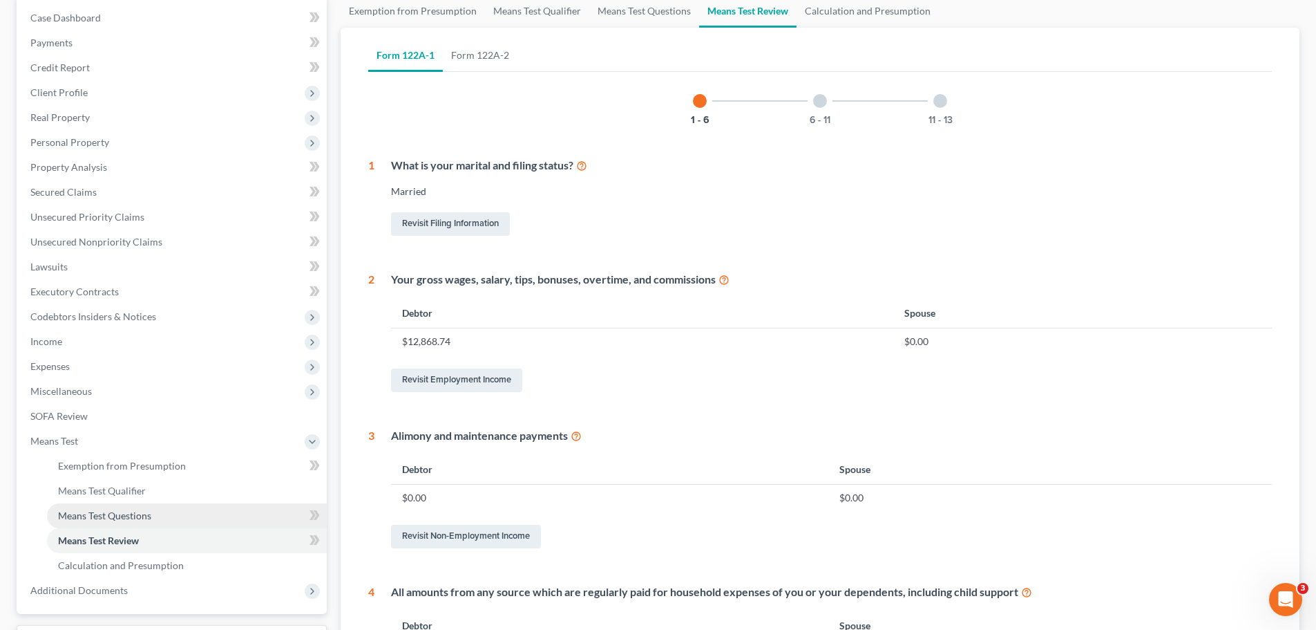
click at [101, 516] on span "Means Test Questions" at bounding box center [104, 515] width 93 height 12
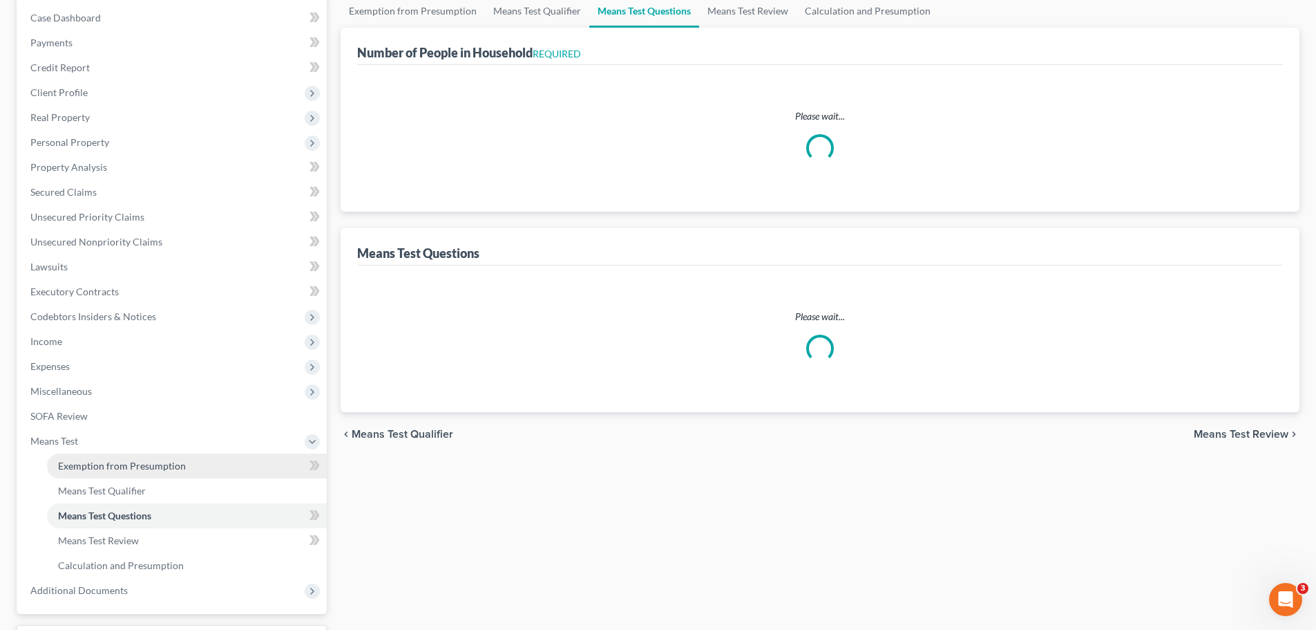
scroll to position [19, 0]
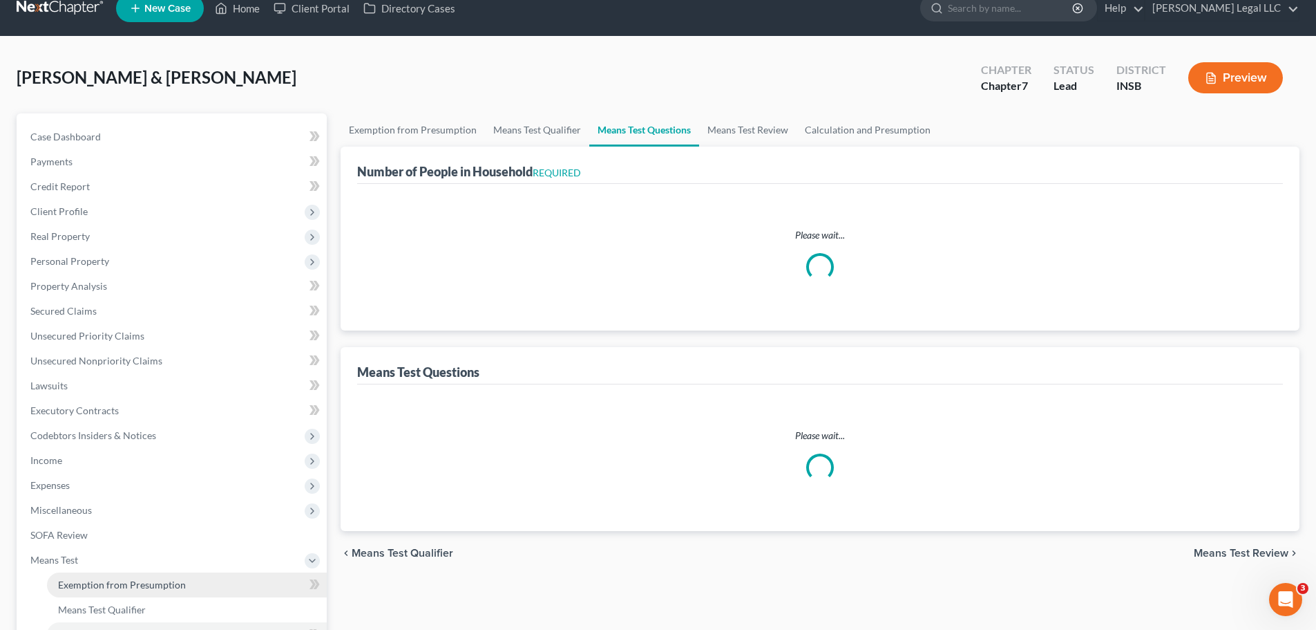
select select "1"
select select "60"
select select "7"
select select "1"
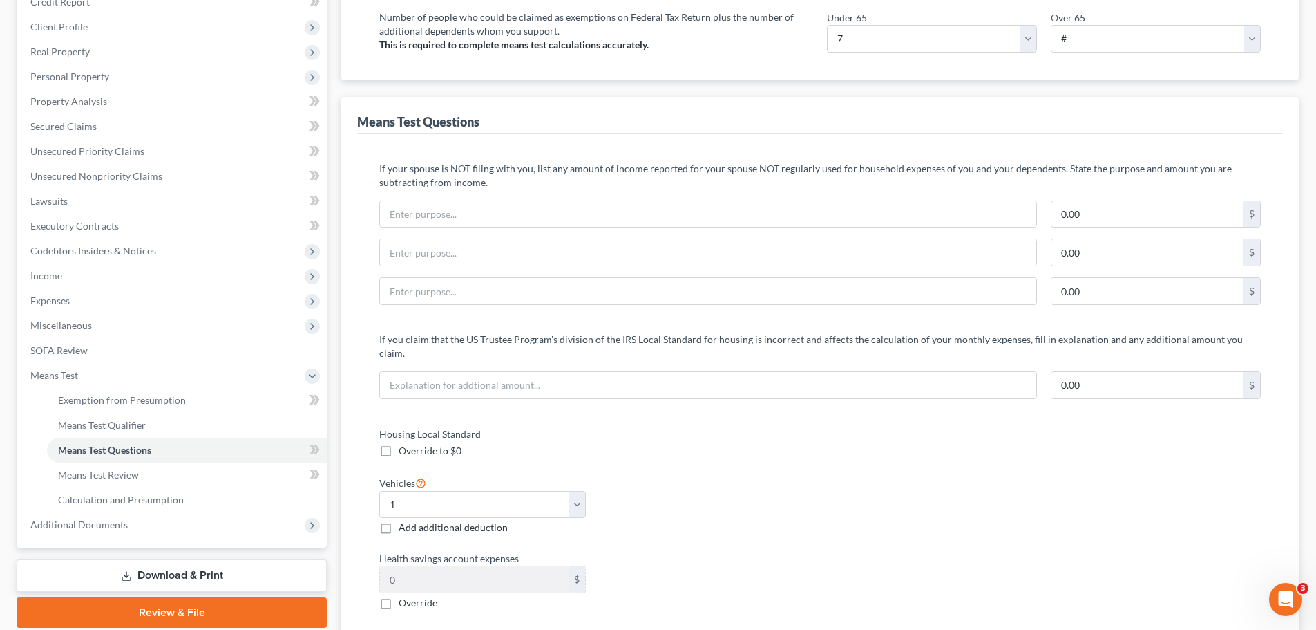
scroll to position [346, 0]
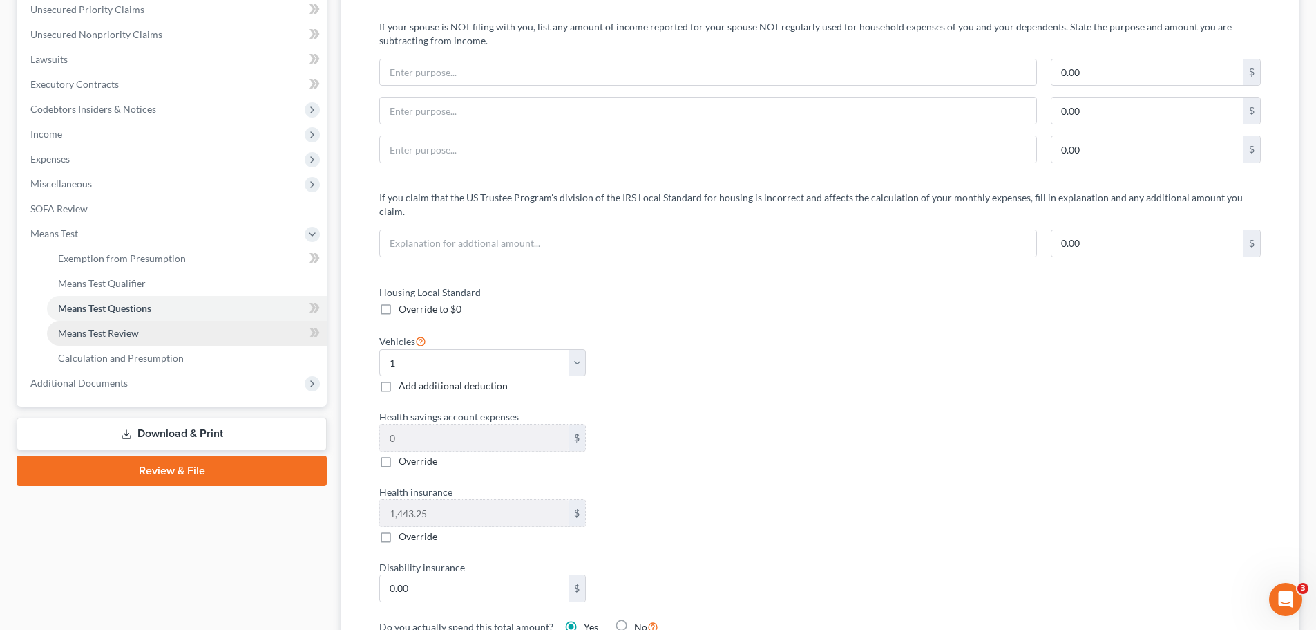
click at [117, 339] on link "Means Test Review" at bounding box center [187, 333] width 280 height 25
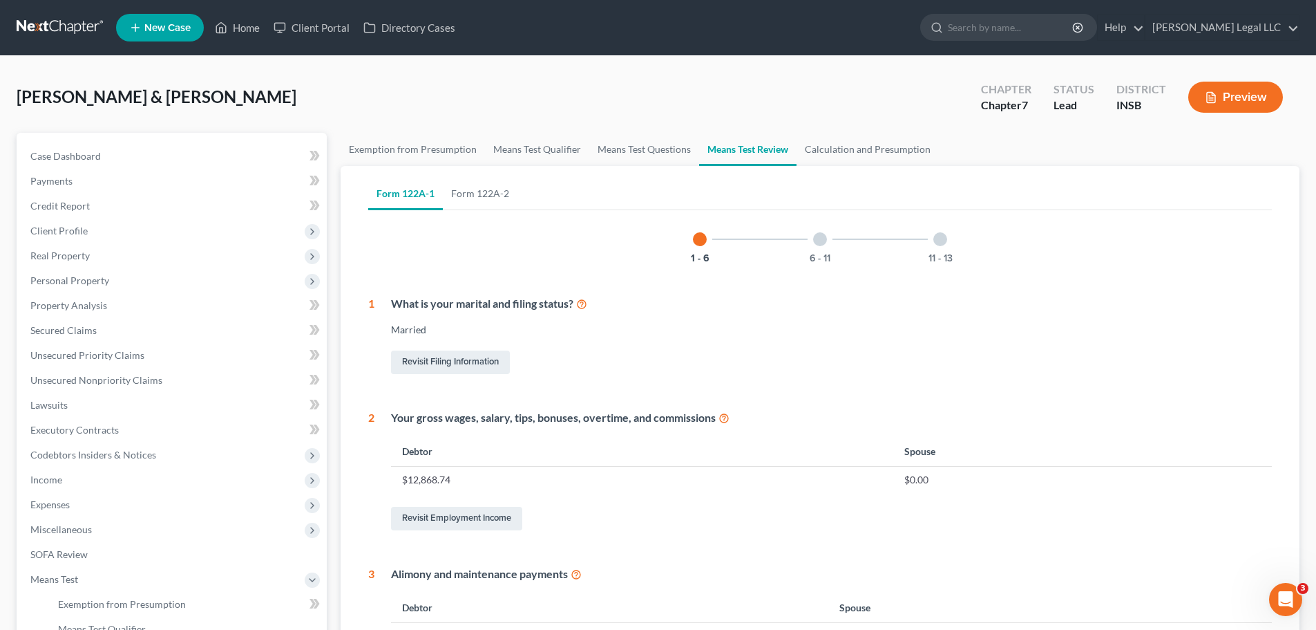
scroll to position [415, 0]
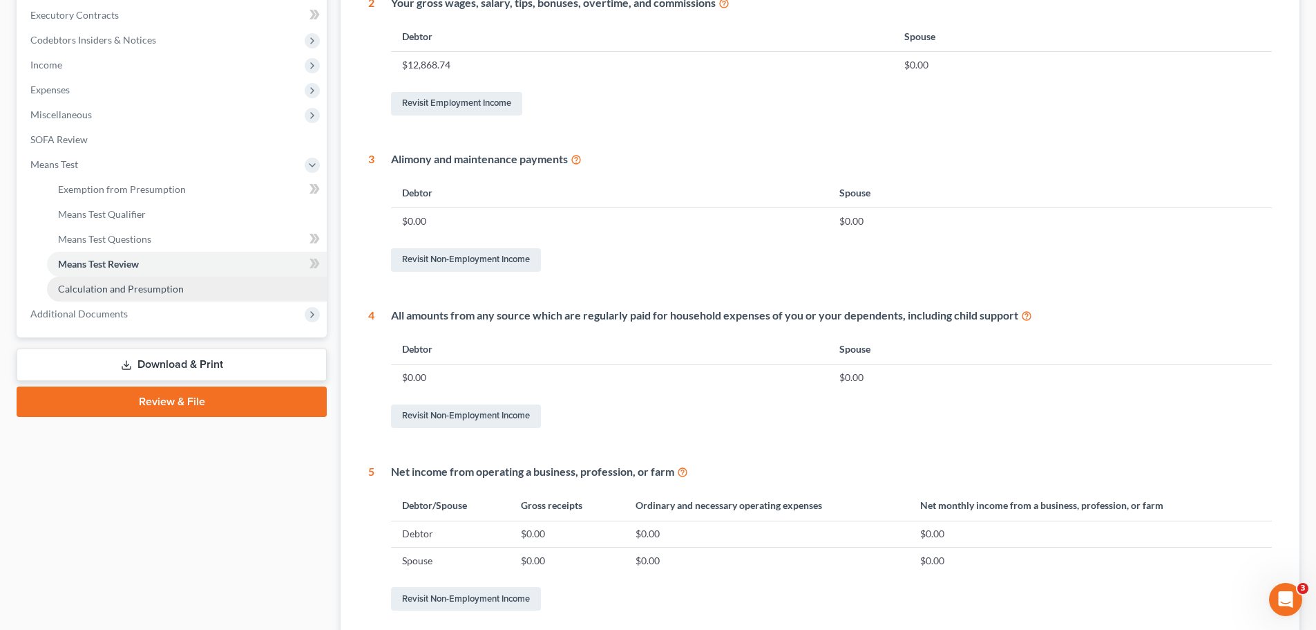
click at [116, 292] on span "Calculation and Presumption" at bounding box center [121, 289] width 126 height 12
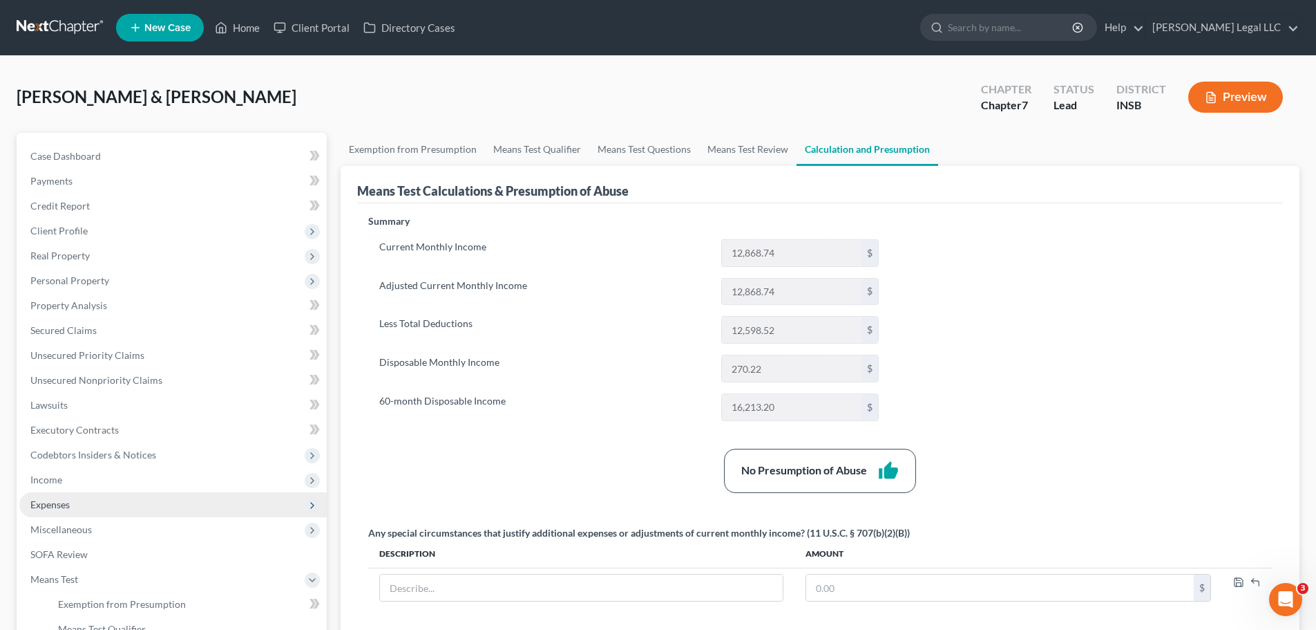
click at [57, 508] on span "Expenses" at bounding box center [49, 504] width 39 height 12
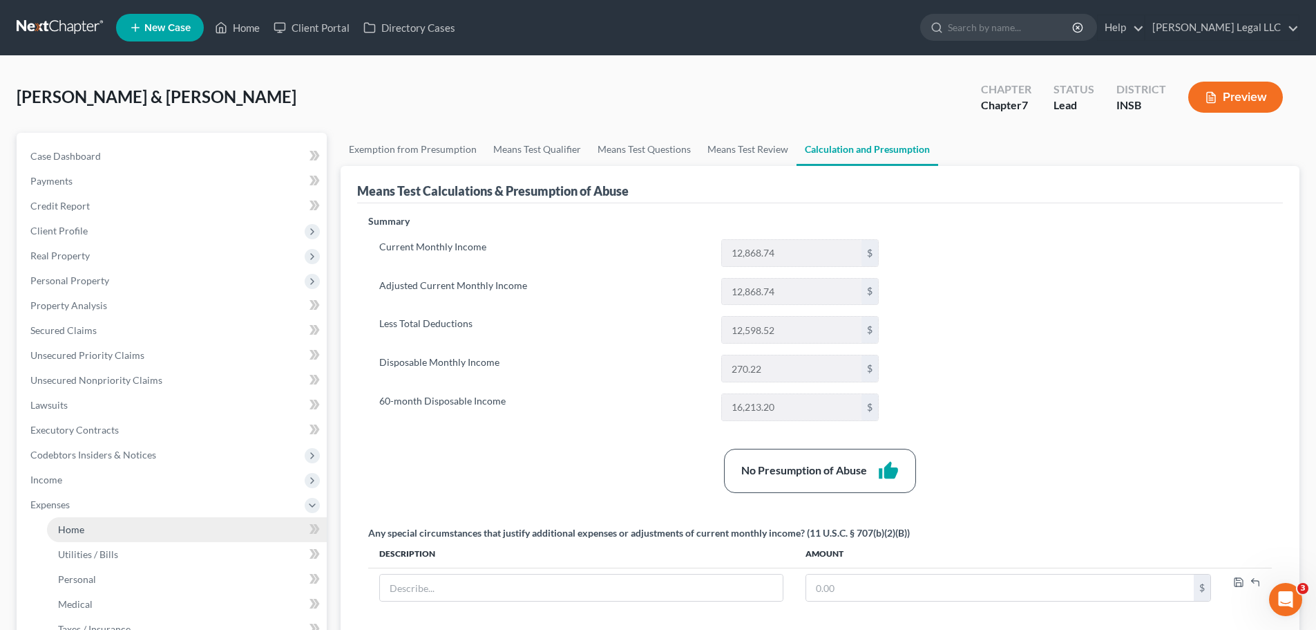
click at [64, 527] on span "Home" at bounding box center [71, 529] width 26 height 12
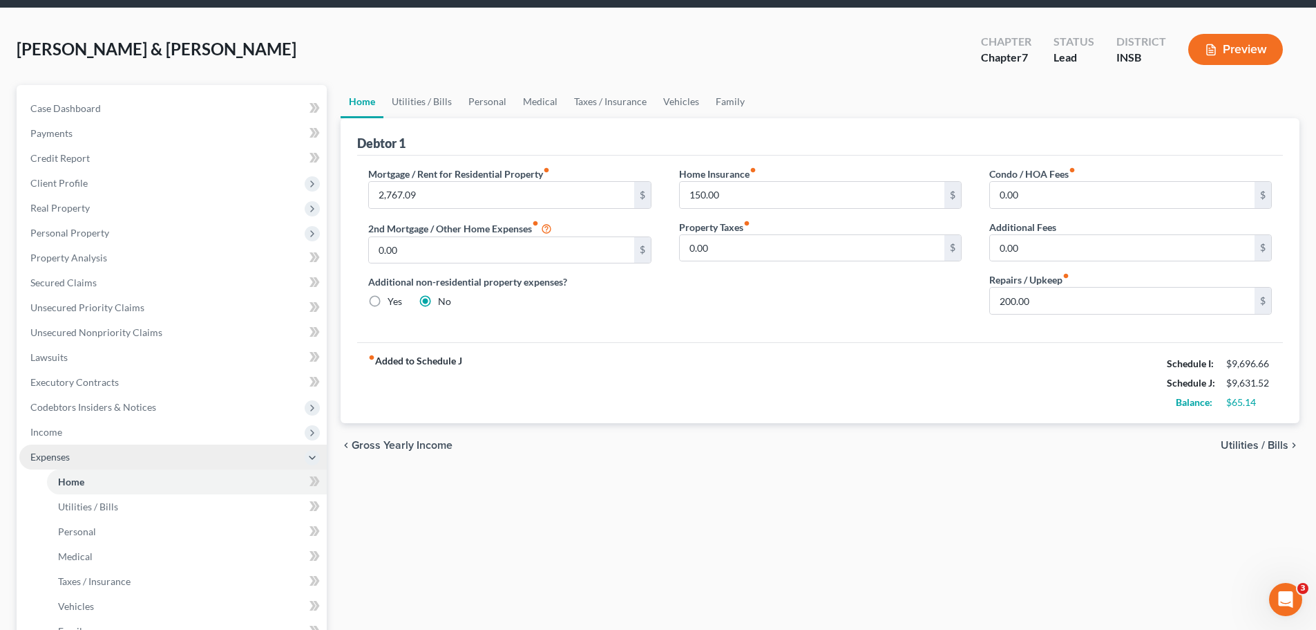
scroll to position [69, 0]
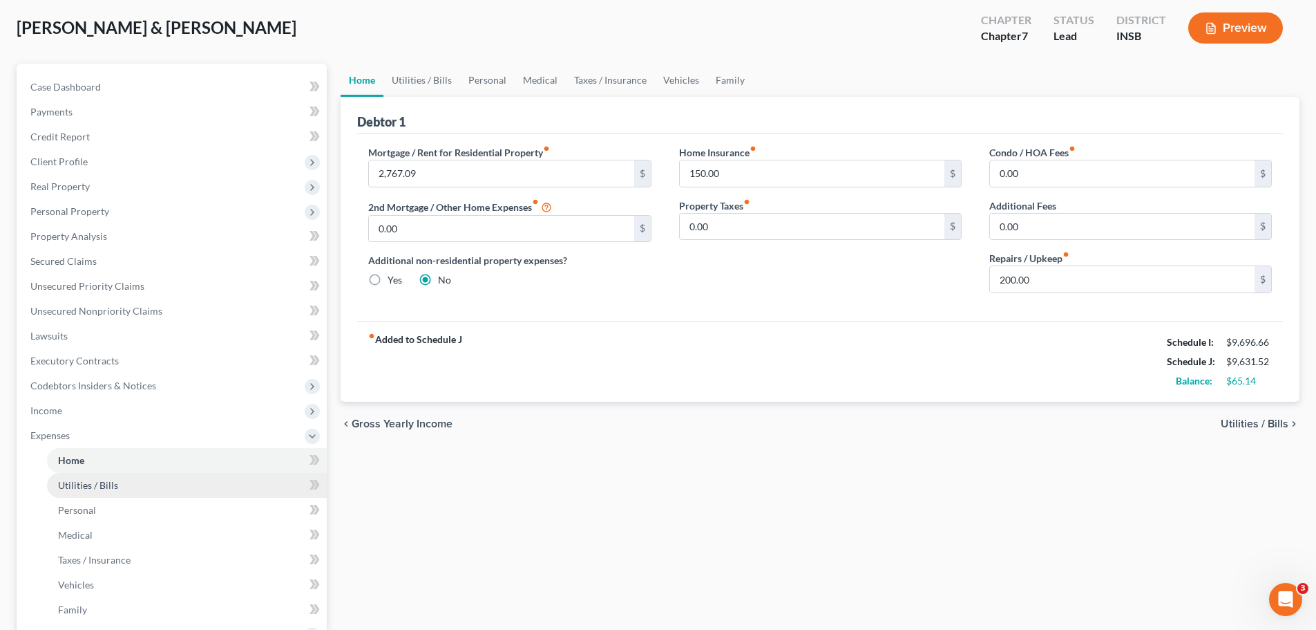
drag, startPoint x: 93, startPoint y: 489, endPoint x: 275, endPoint y: 455, distance: 185.6
click at [93, 489] on span "Utilities / Bills" at bounding box center [88, 485] width 60 height 12
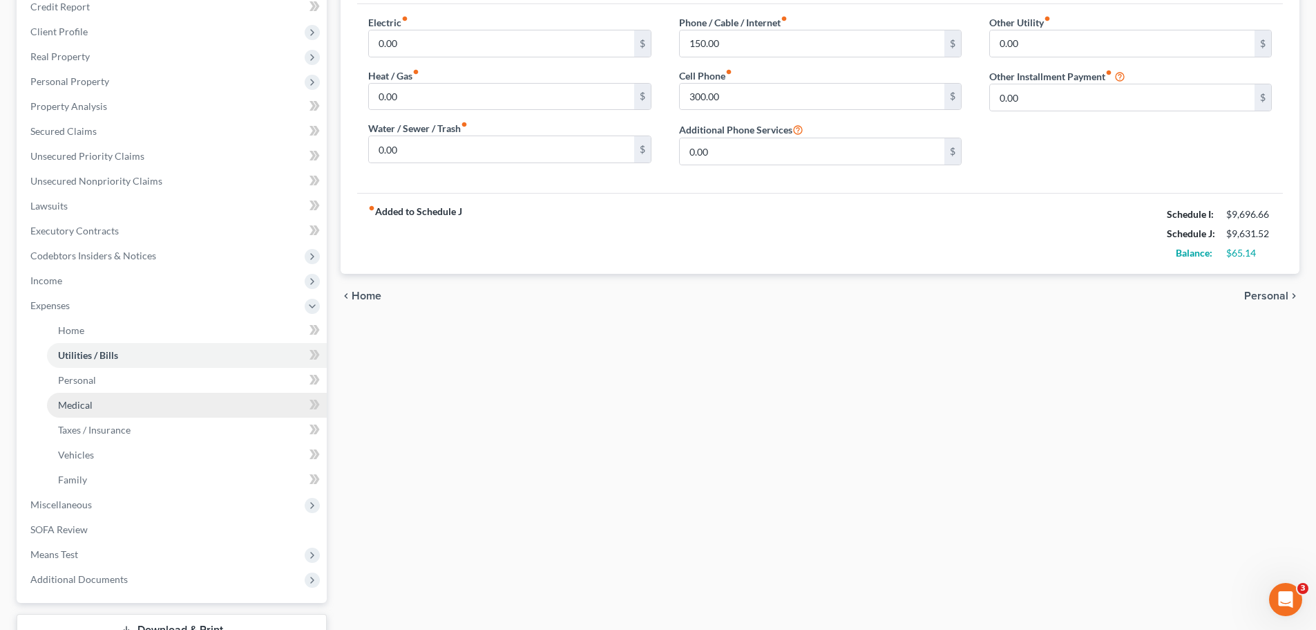
scroll to position [207, 0]
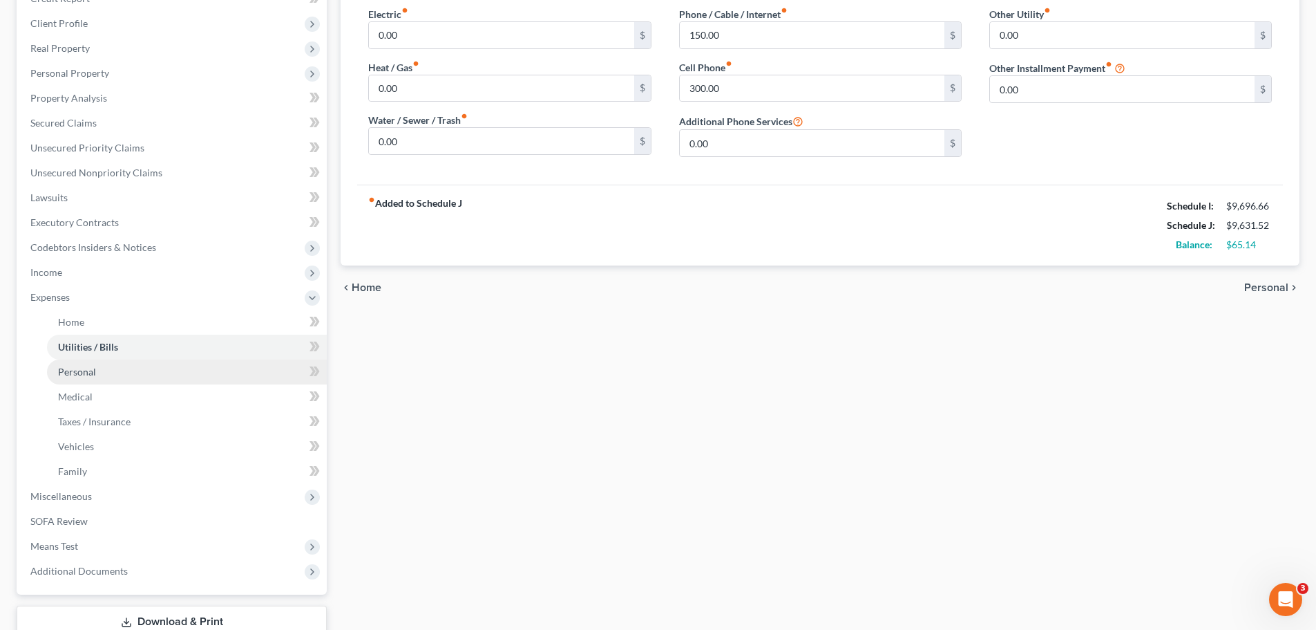
click at [105, 379] on link "Personal" at bounding box center [187, 371] width 280 height 25
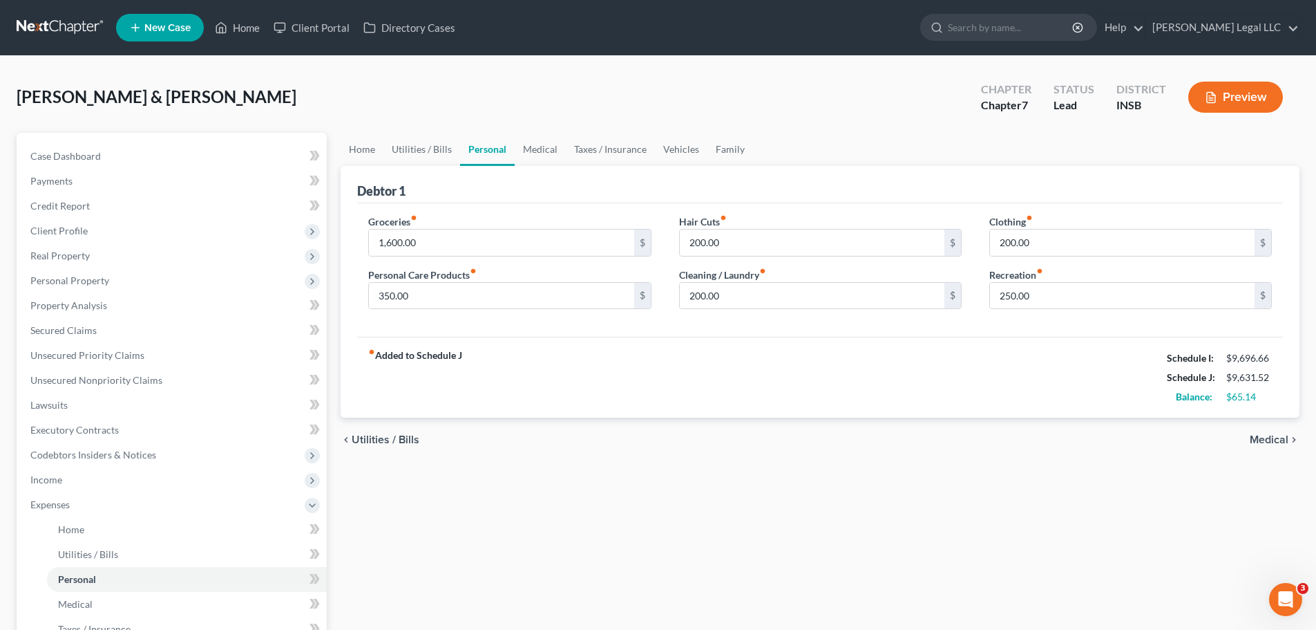
click at [1253, 108] on button "Preview" at bounding box center [1236, 97] width 95 height 31
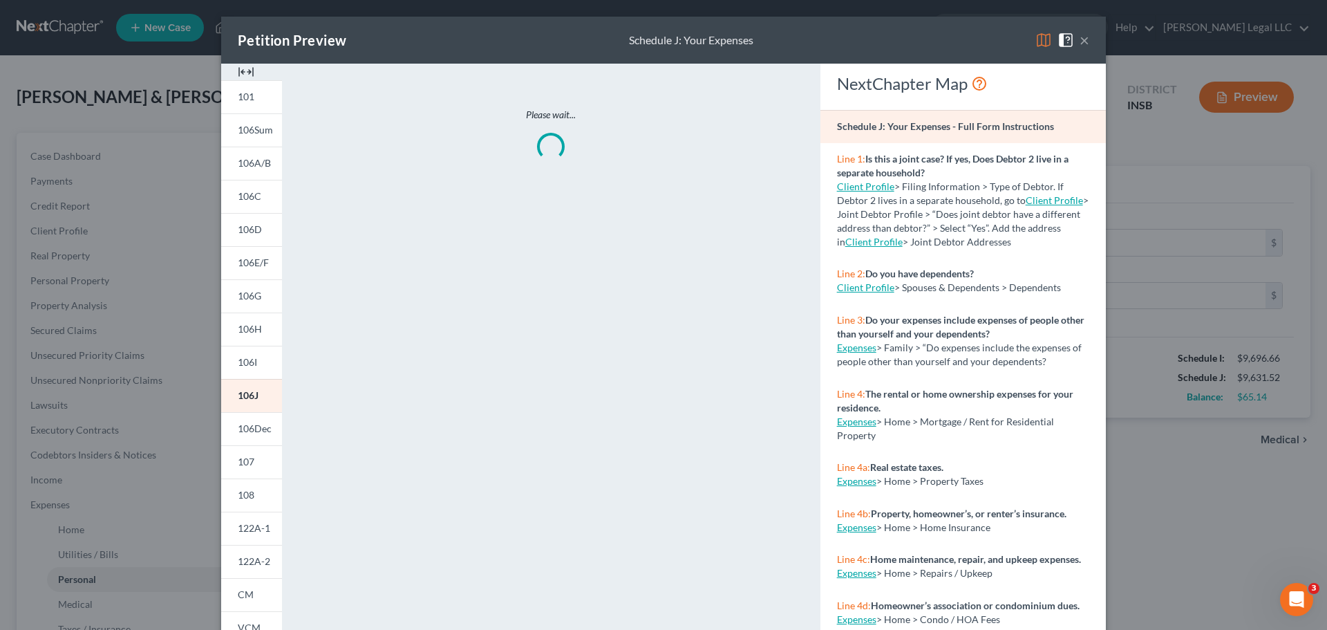
click at [246, 70] on img at bounding box center [246, 72] width 17 height 17
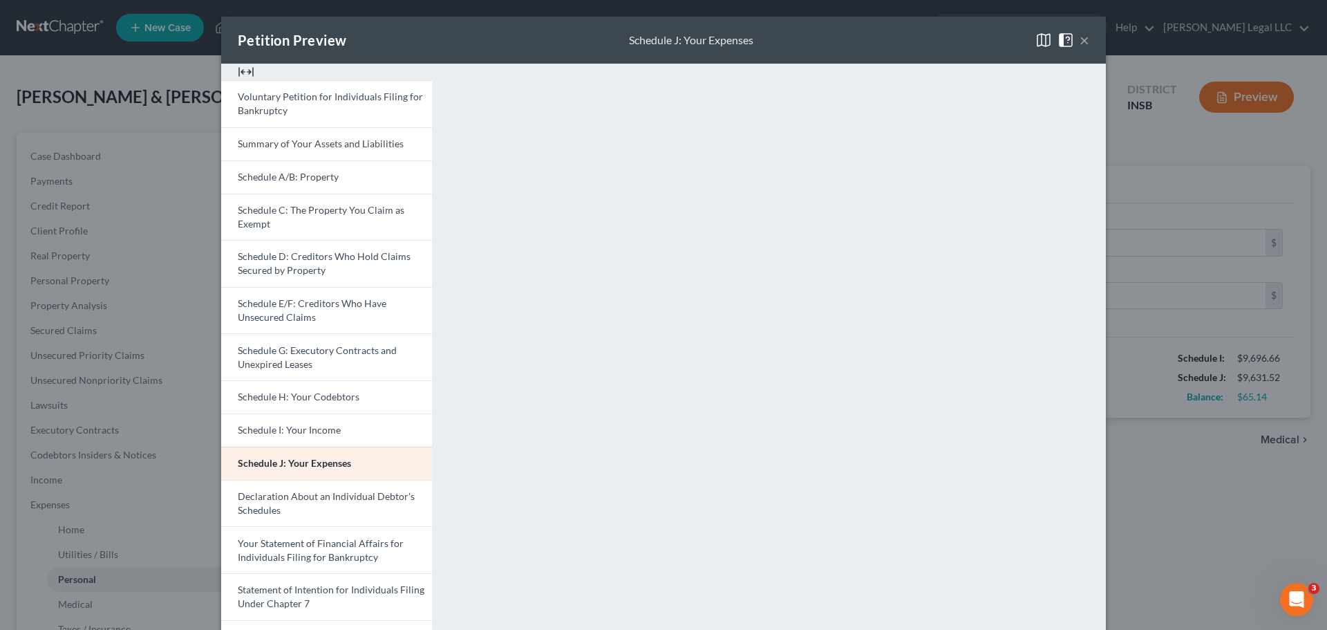
click at [1082, 44] on button "×" at bounding box center [1084, 40] width 10 height 17
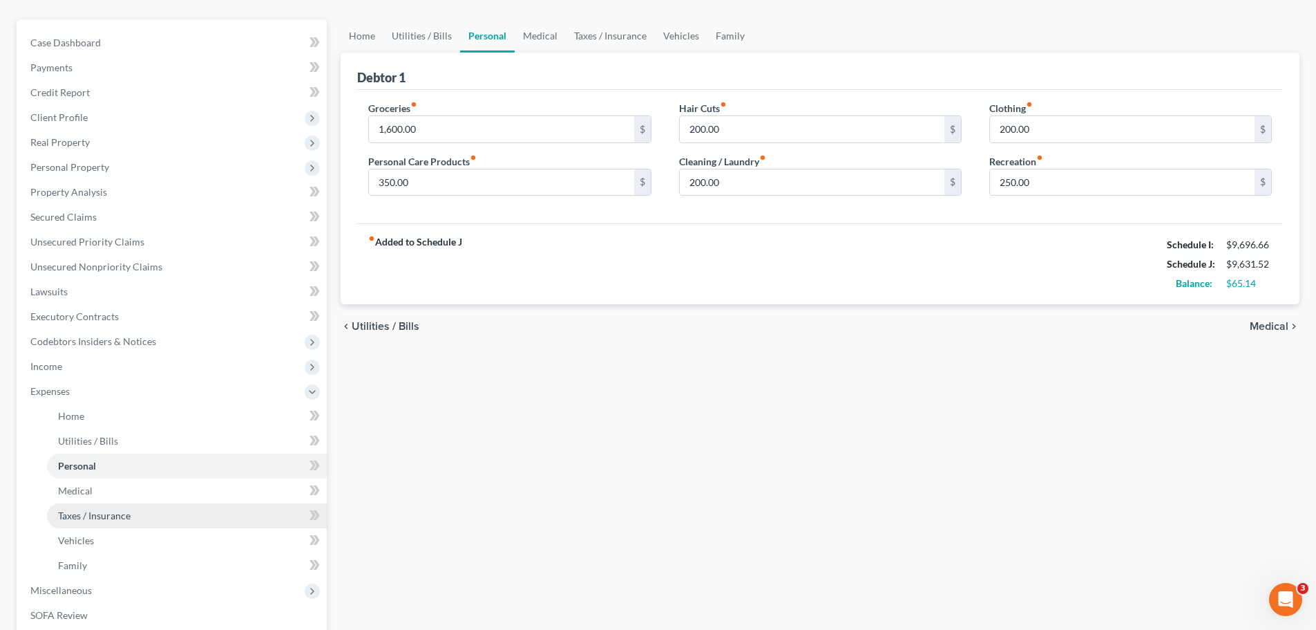
scroll to position [207, 0]
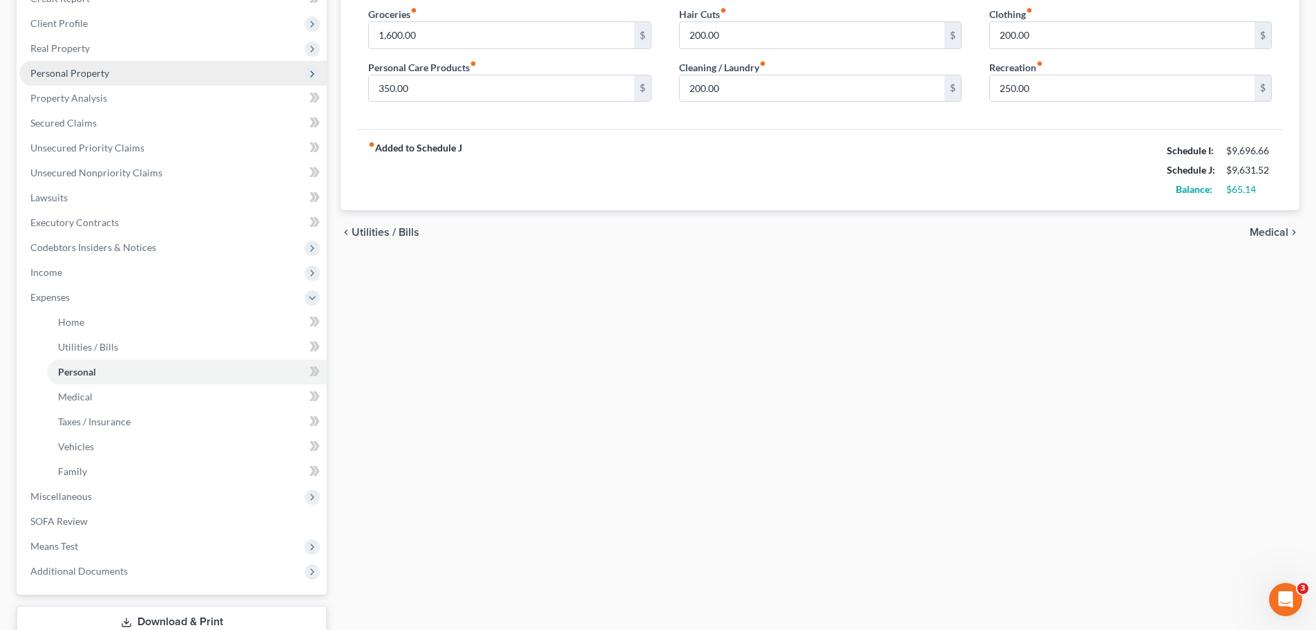
click at [90, 79] on span "Personal Property" at bounding box center [173, 73] width 308 height 25
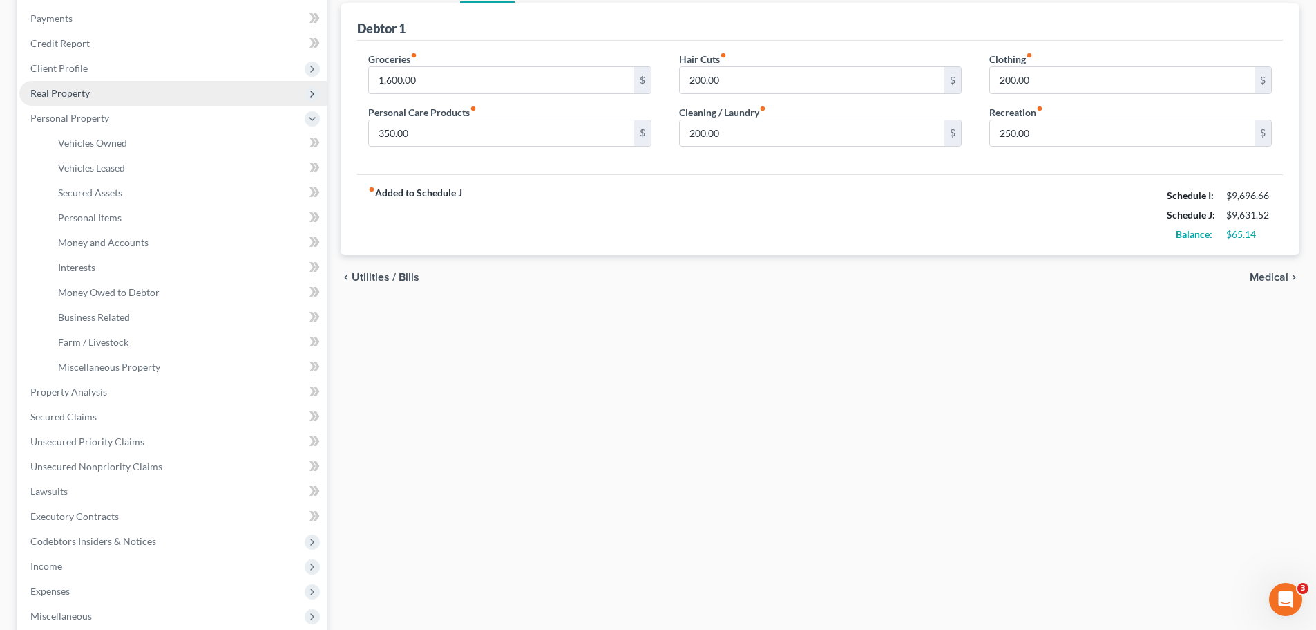
scroll to position [138, 0]
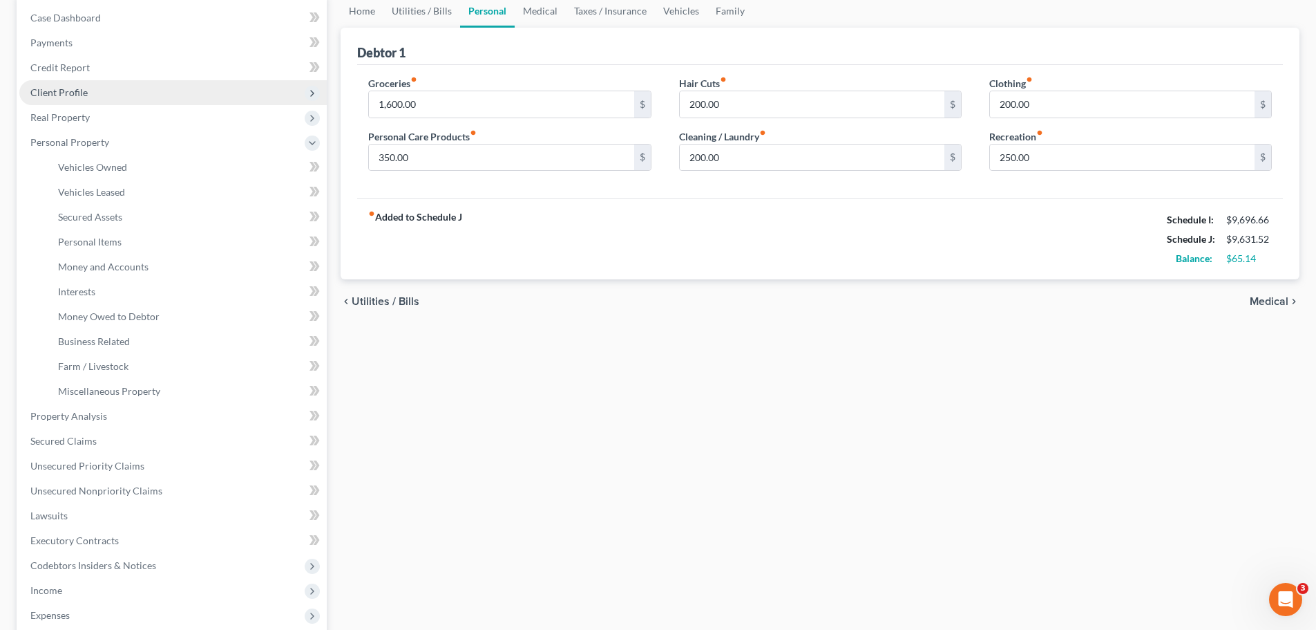
click at [48, 94] on span "Client Profile" at bounding box center [58, 92] width 57 height 12
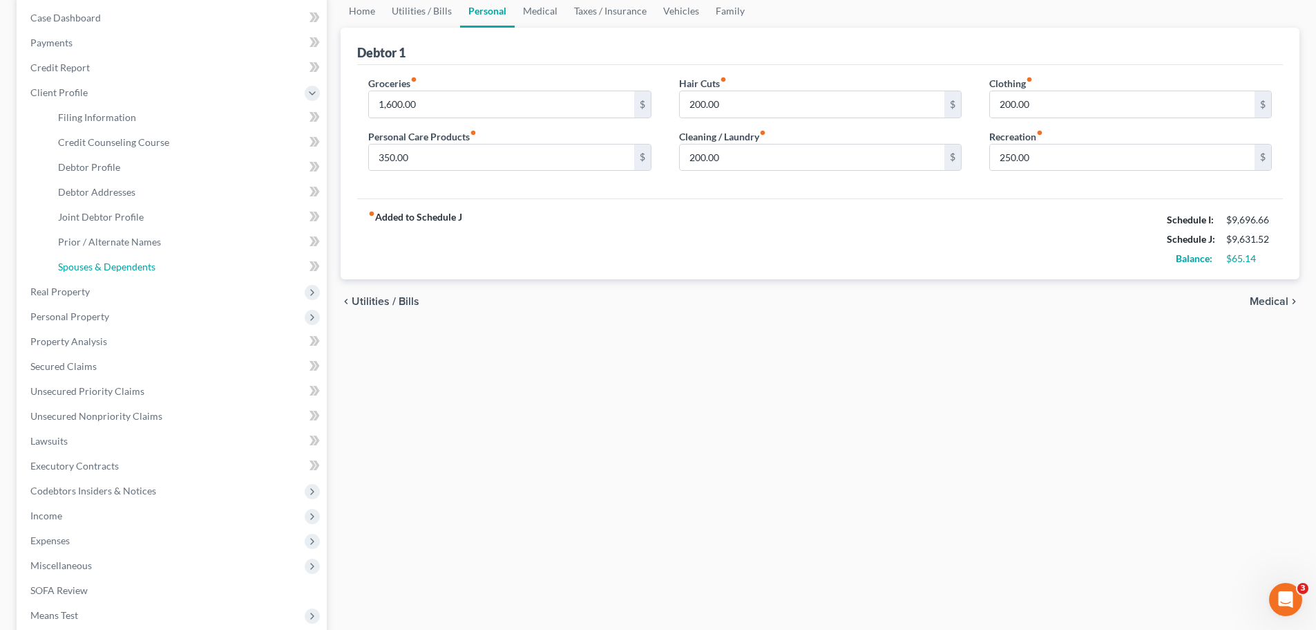
drag, startPoint x: 104, startPoint y: 269, endPoint x: 811, endPoint y: 122, distance: 722.1
click at [104, 269] on span "Spouses & Dependents" at bounding box center [106, 267] width 97 height 12
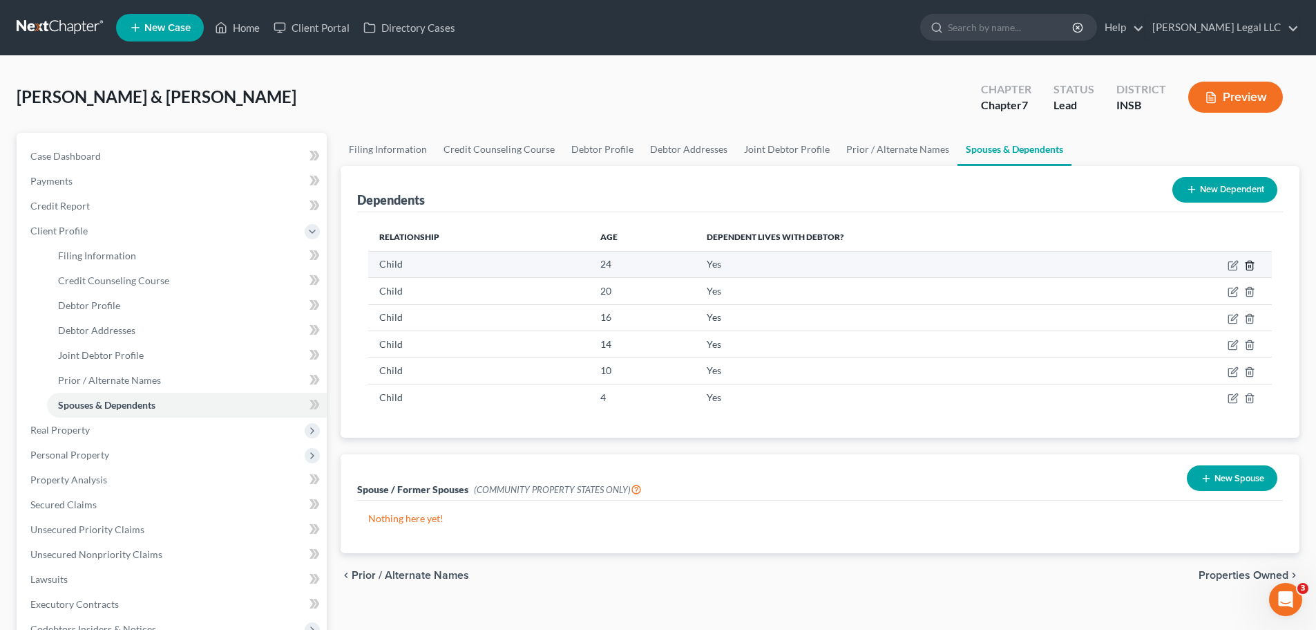
click at [1251, 261] on icon "button" at bounding box center [1250, 265] width 6 height 9
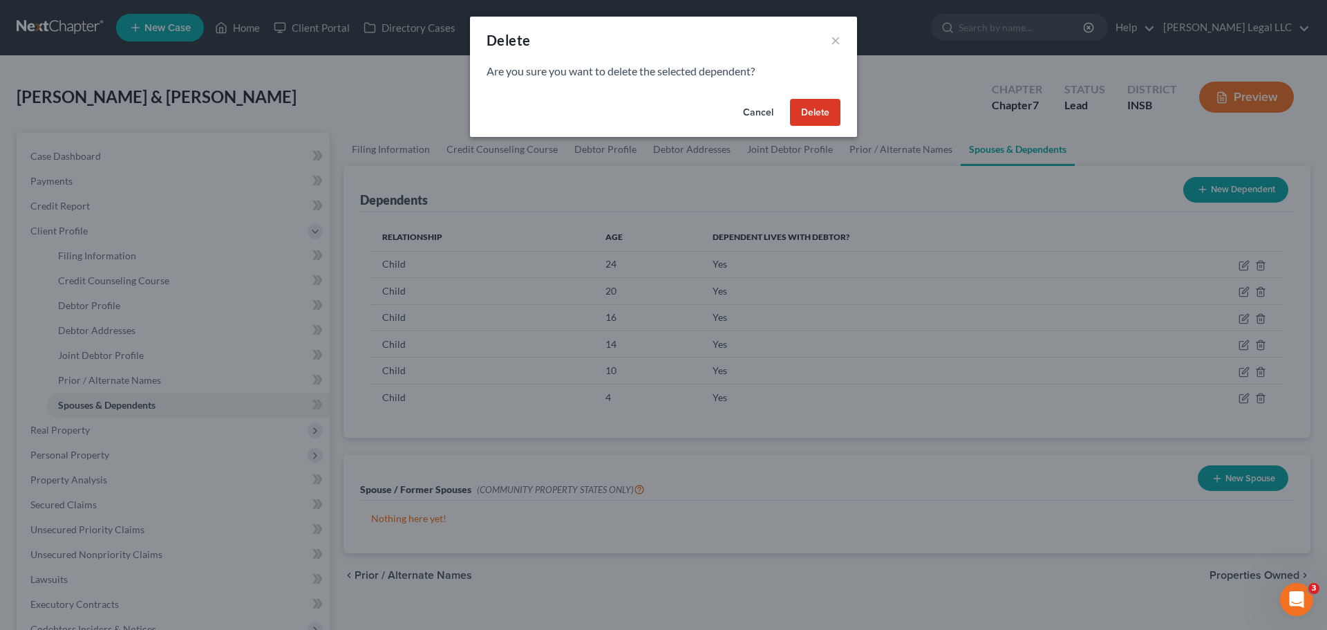
click at [811, 117] on button "Delete" at bounding box center [815, 113] width 50 height 28
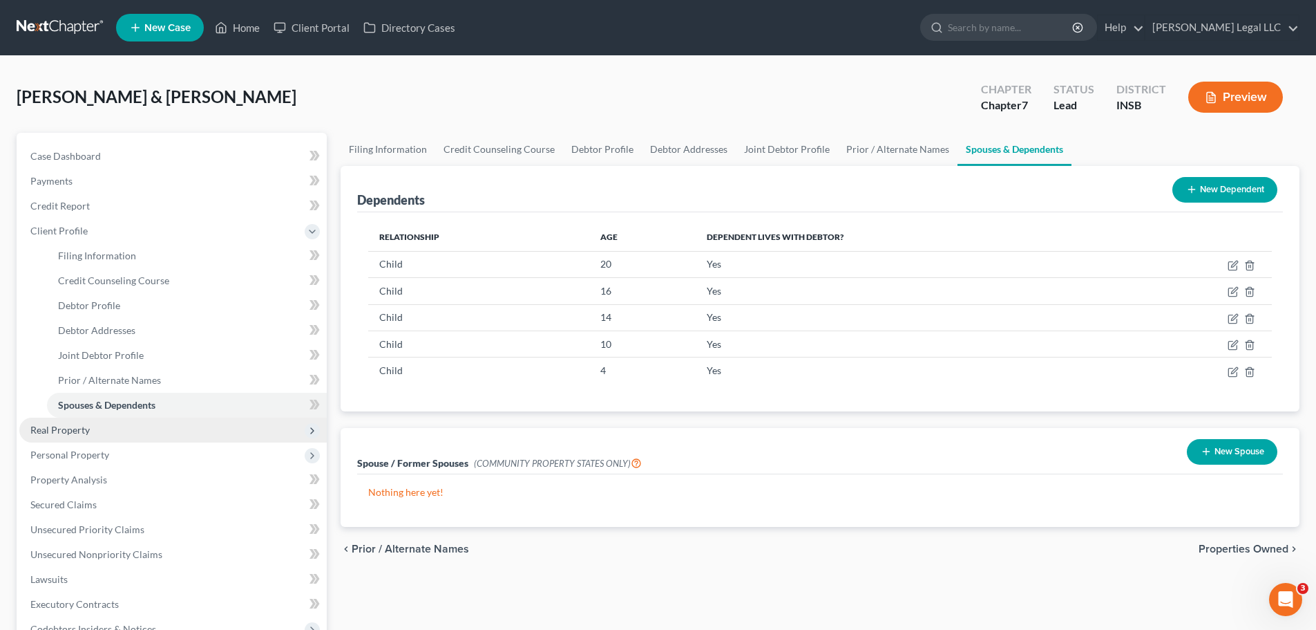
click at [64, 438] on span "Real Property" at bounding box center [173, 429] width 308 height 25
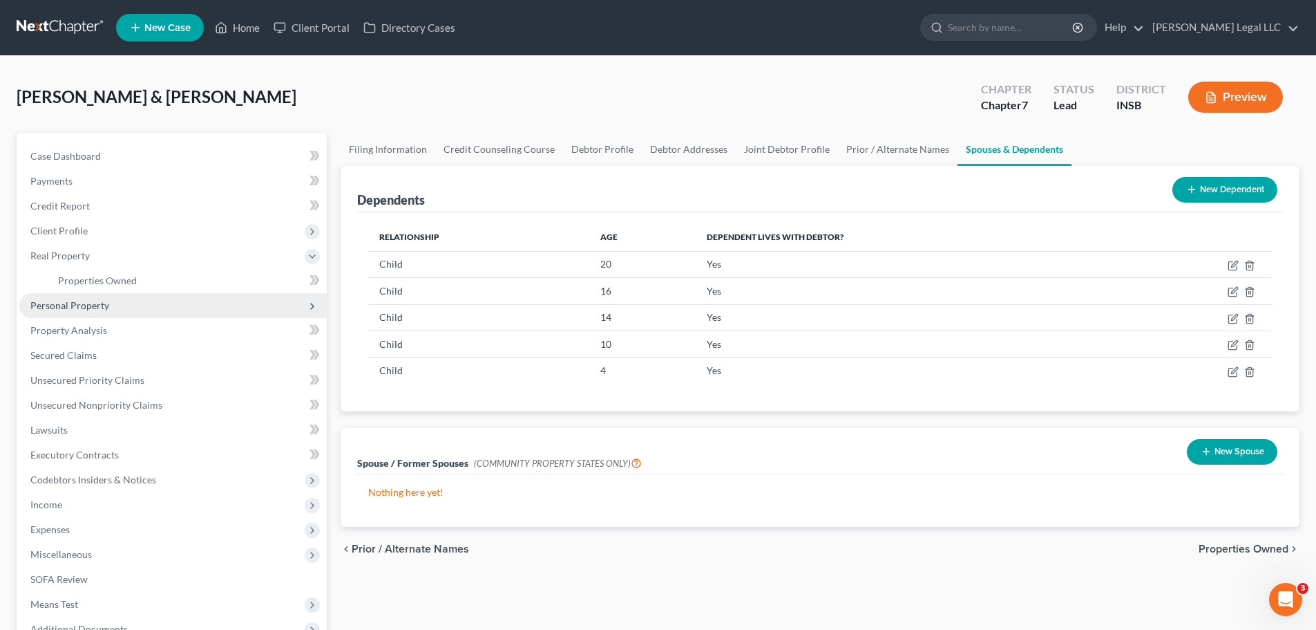
drag, startPoint x: 57, startPoint y: 303, endPoint x: 62, endPoint y: 314, distance: 12.7
click at [57, 303] on span "Personal Property" at bounding box center [69, 305] width 79 height 12
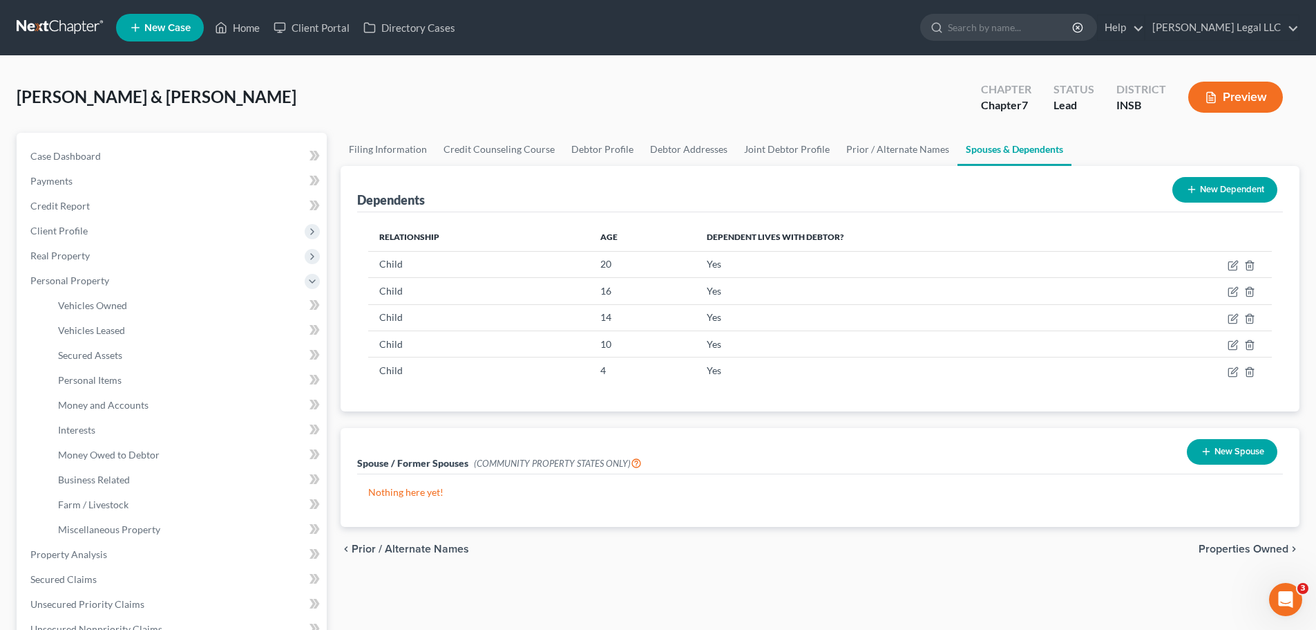
click at [1225, 91] on button "Preview" at bounding box center [1236, 97] width 95 height 31
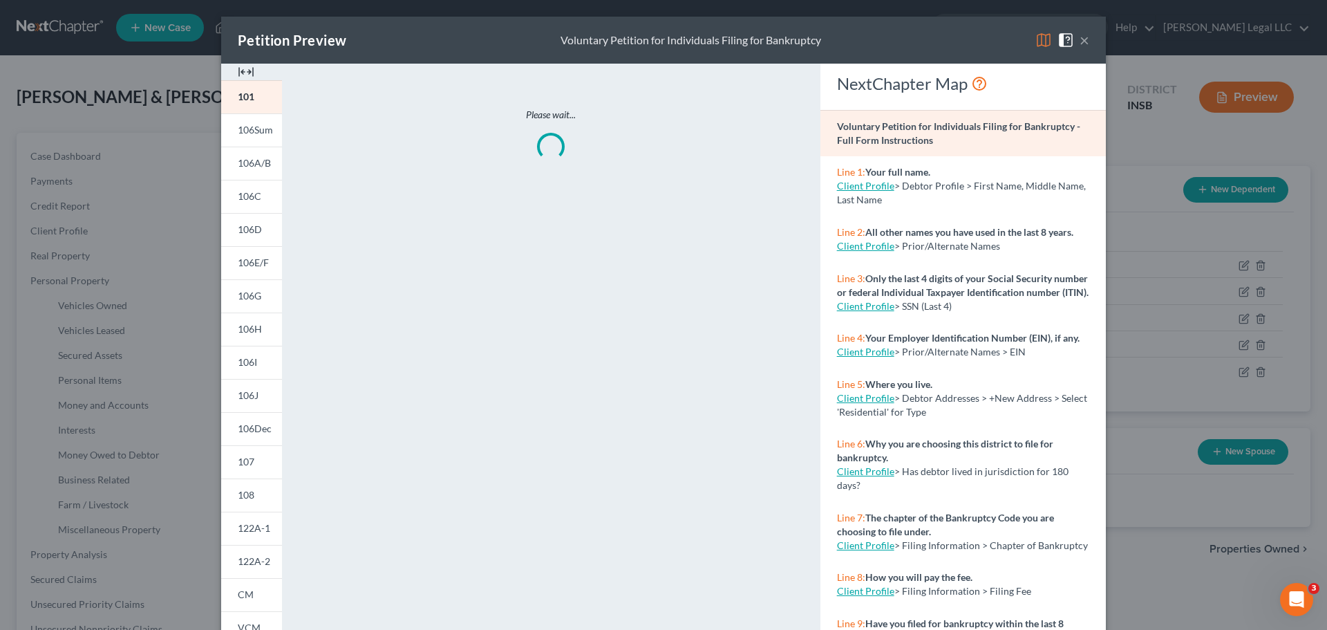
click at [238, 77] on img at bounding box center [246, 72] width 17 height 17
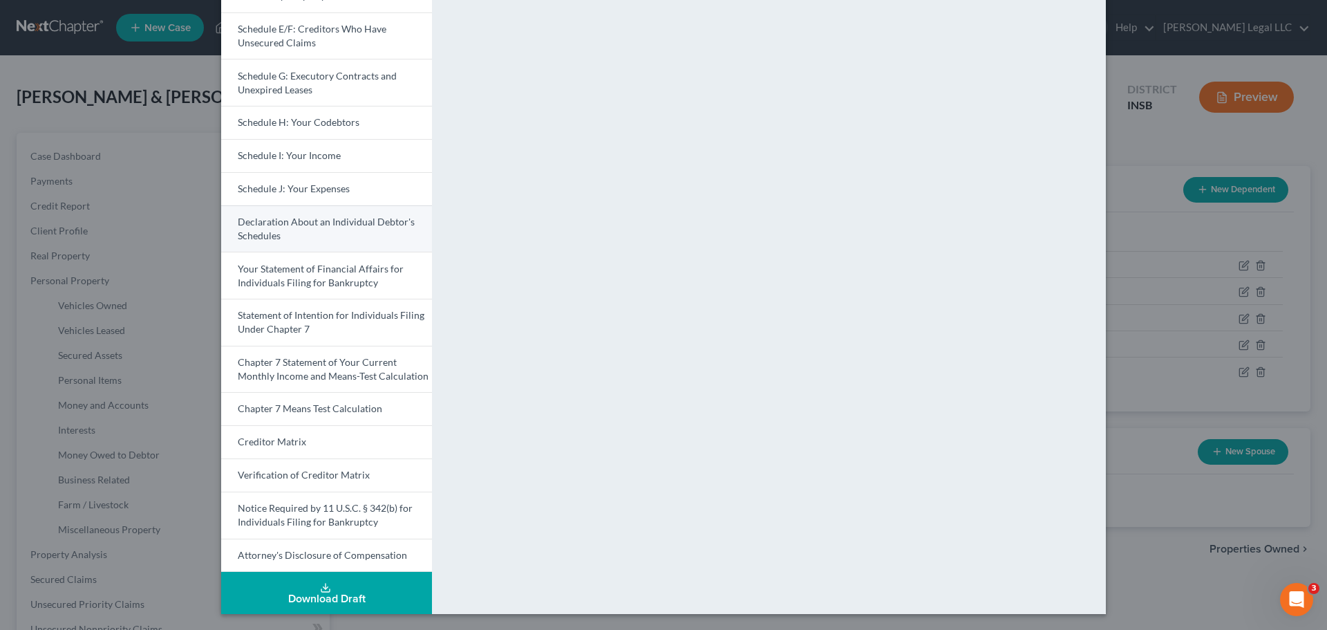
scroll to position [275, 0]
click at [285, 188] on span "Schedule J: Your Expenses" at bounding box center [294, 188] width 112 height 12
click at [247, 388] on link "Chapter 7 Statement of Your Current Monthly Income and Means-Test Calculation" at bounding box center [326, 368] width 211 height 47
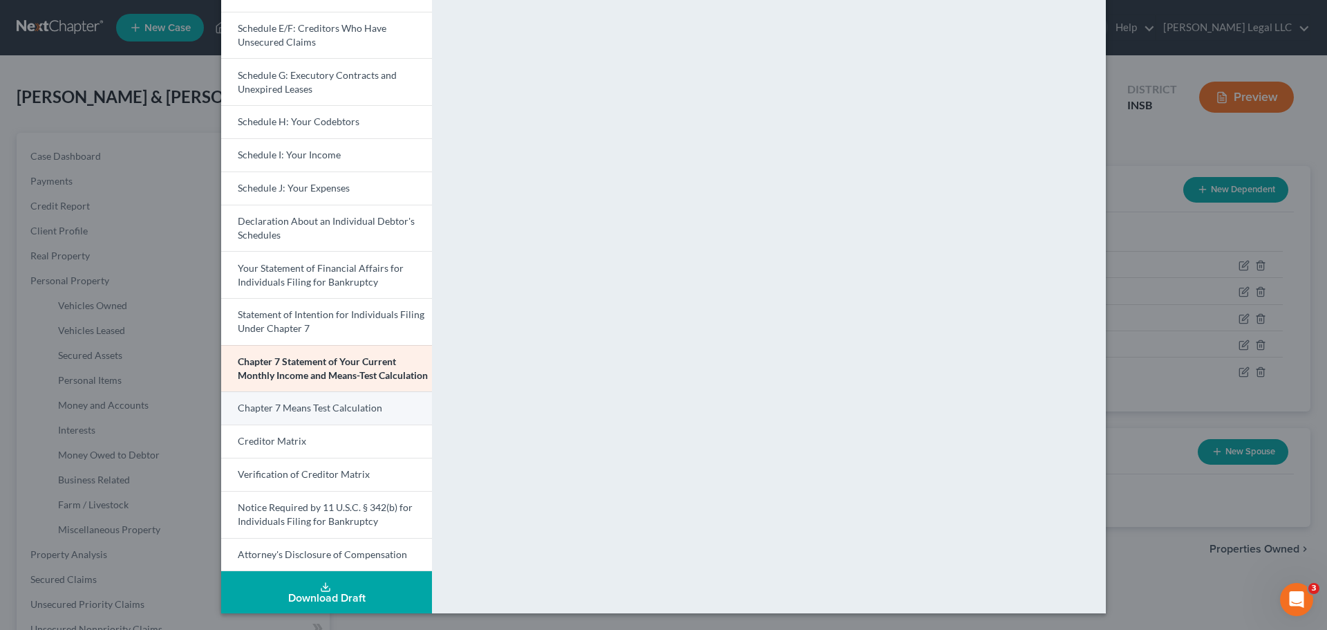
click at [336, 409] on span "Chapter 7 Means Test Calculation" at bounding box center [310, 408] width 144 height 12
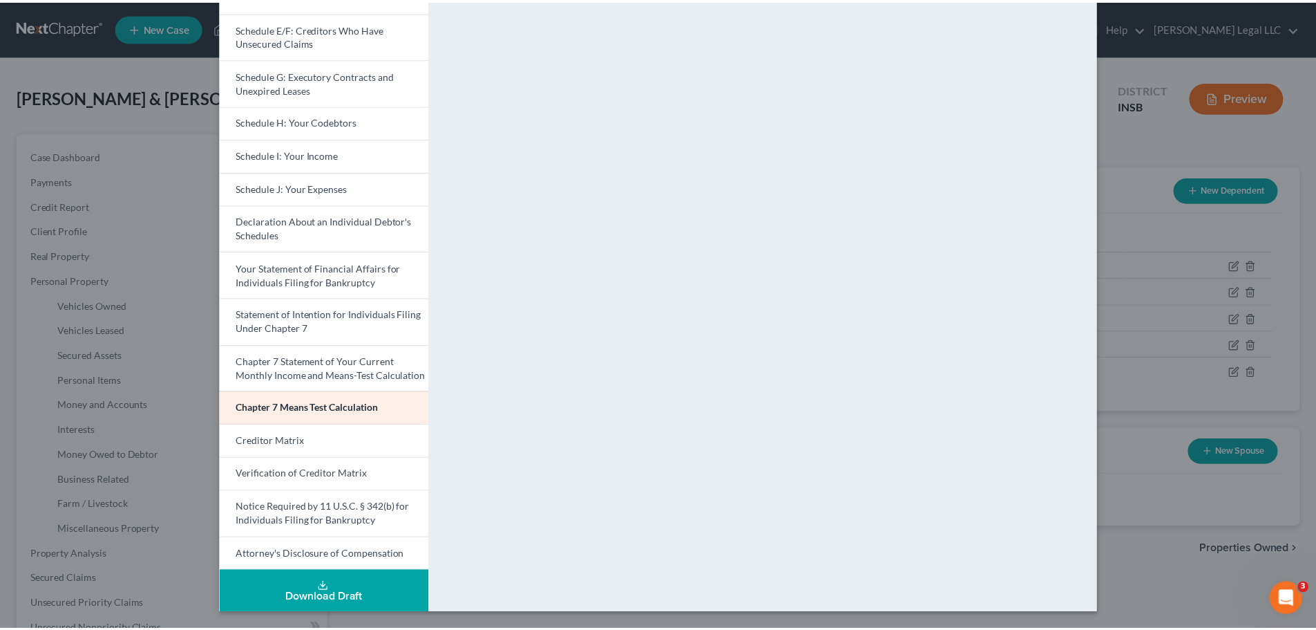
scroll to position [0, 0]
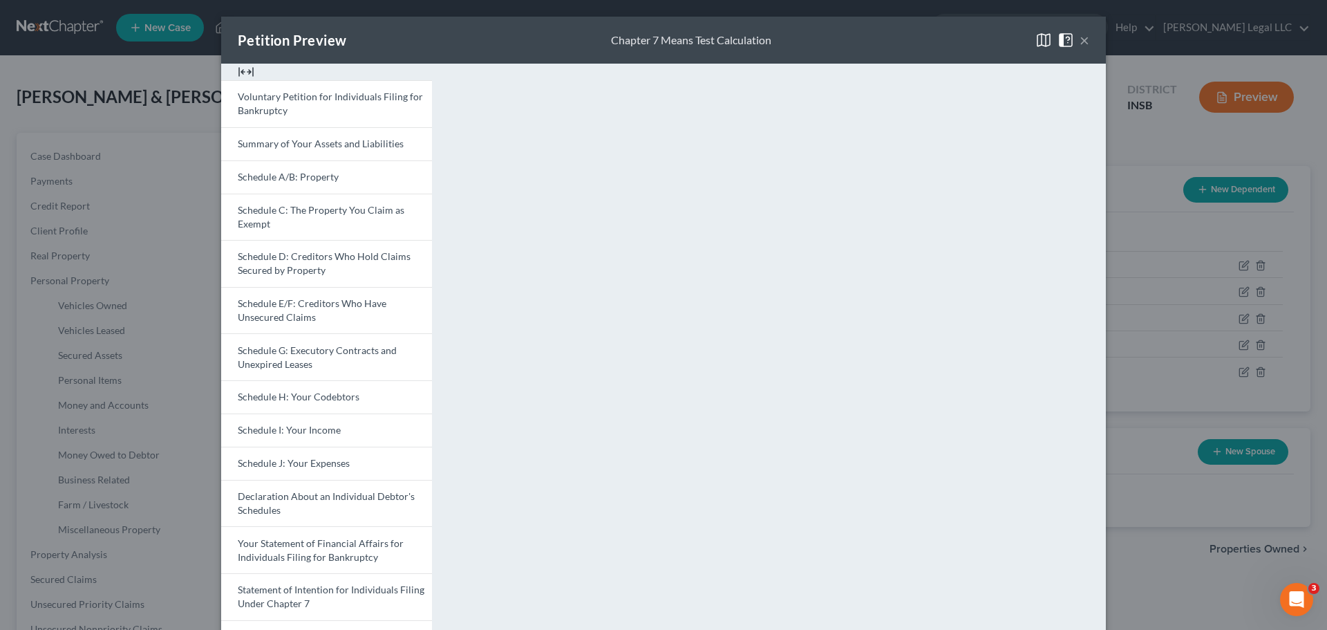
click at [1079, 41] on button "×" at bounding box center [1084, 40] width 10 height 17
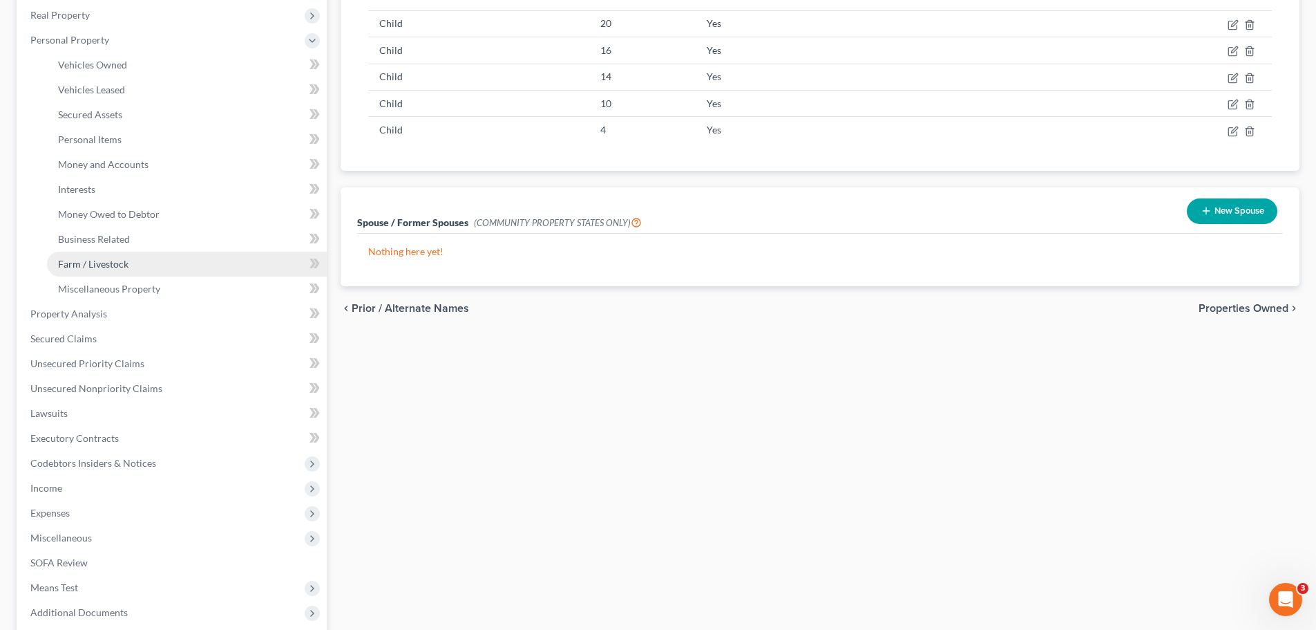
scroll to position [171, 0]
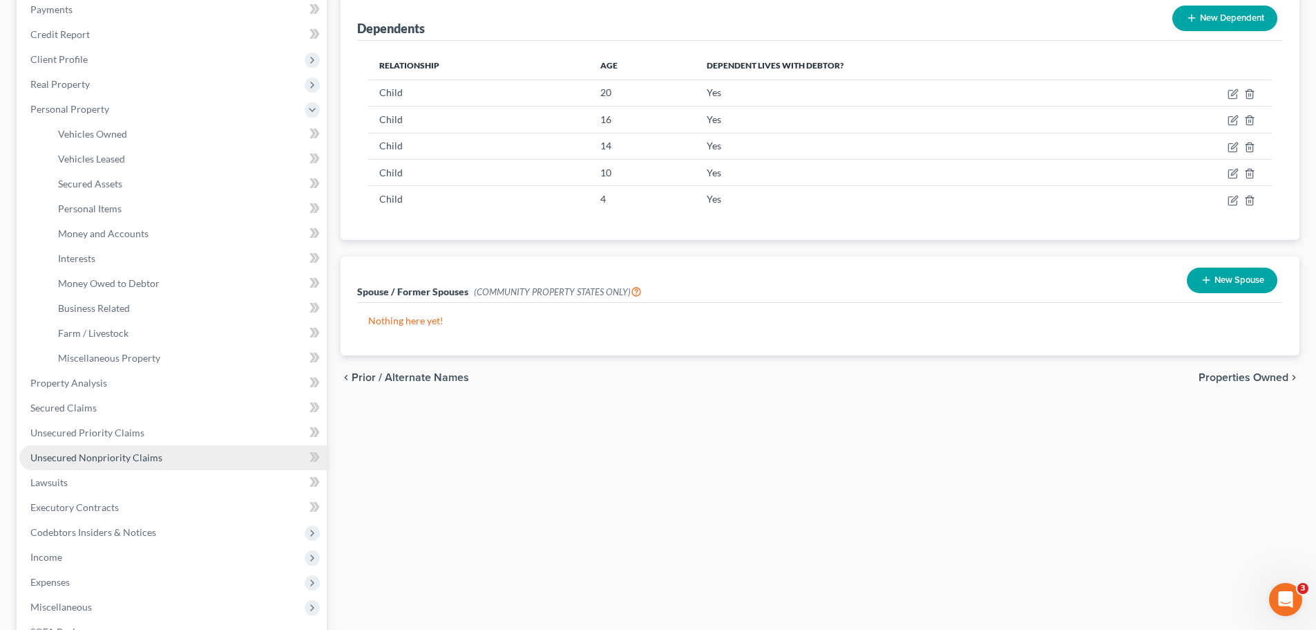
click at [95, 460] on span "Unsecured Nonpriority Claims" at bounding box center [96, 457] width 132 height 12
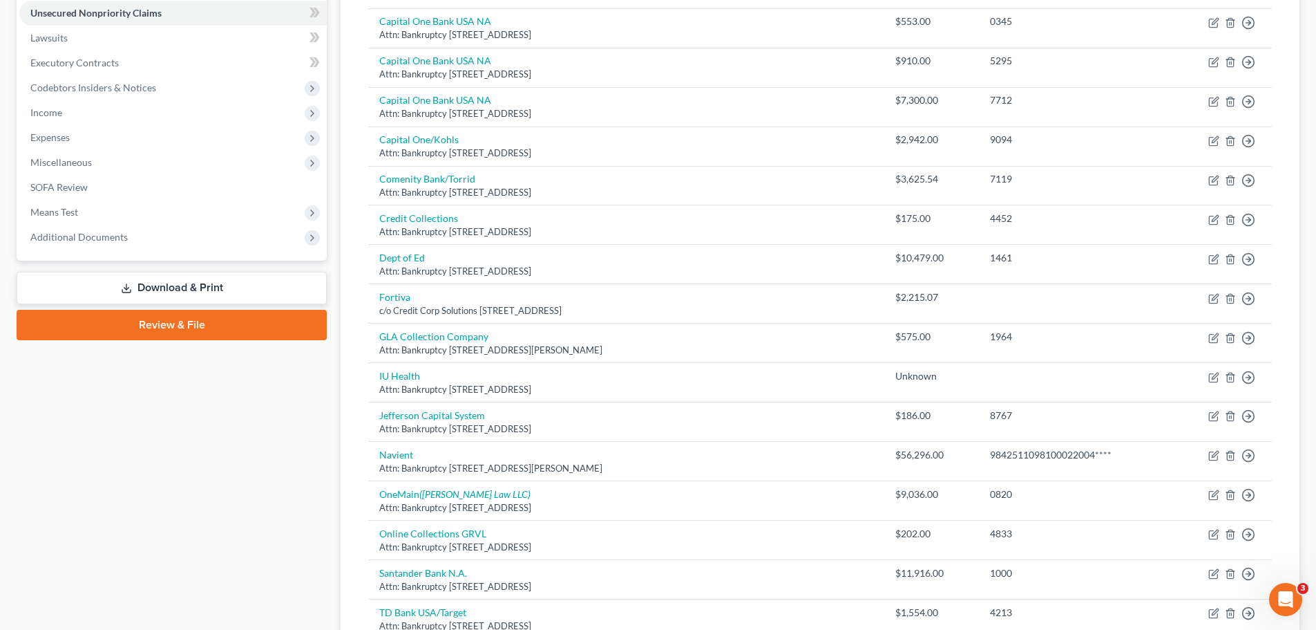
scroll to position [21, 0]
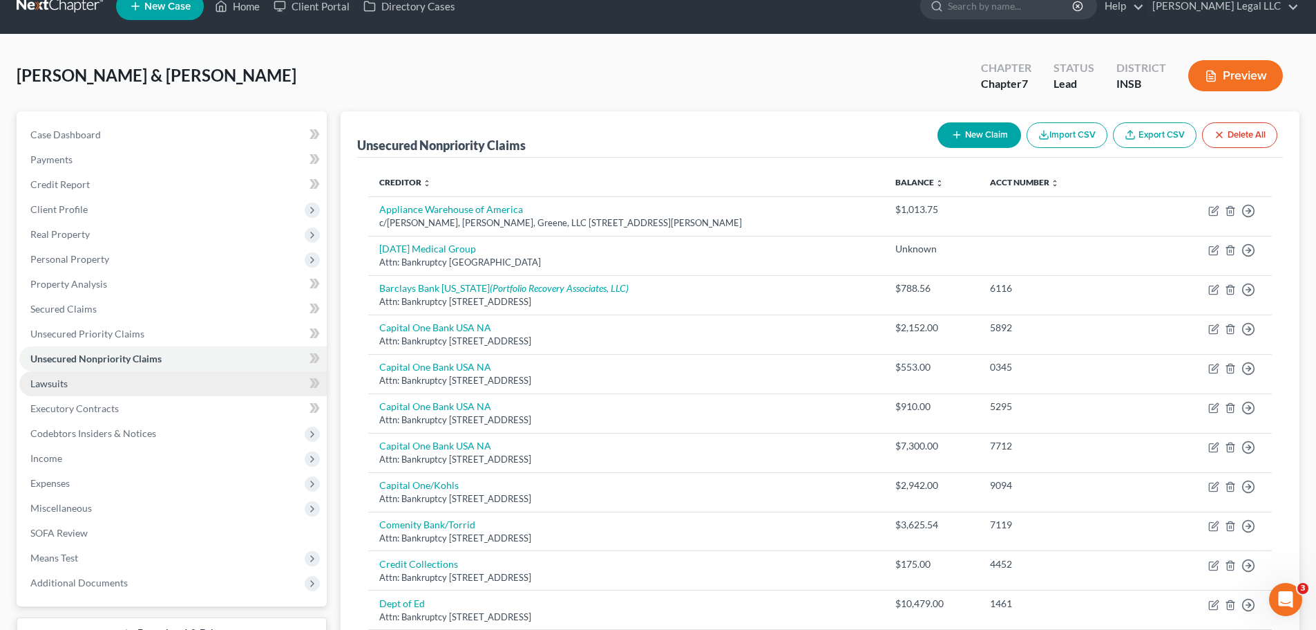
click at [53, 373] on link "Lawsuits" at bounding box center [173, 383] width 308 height 25
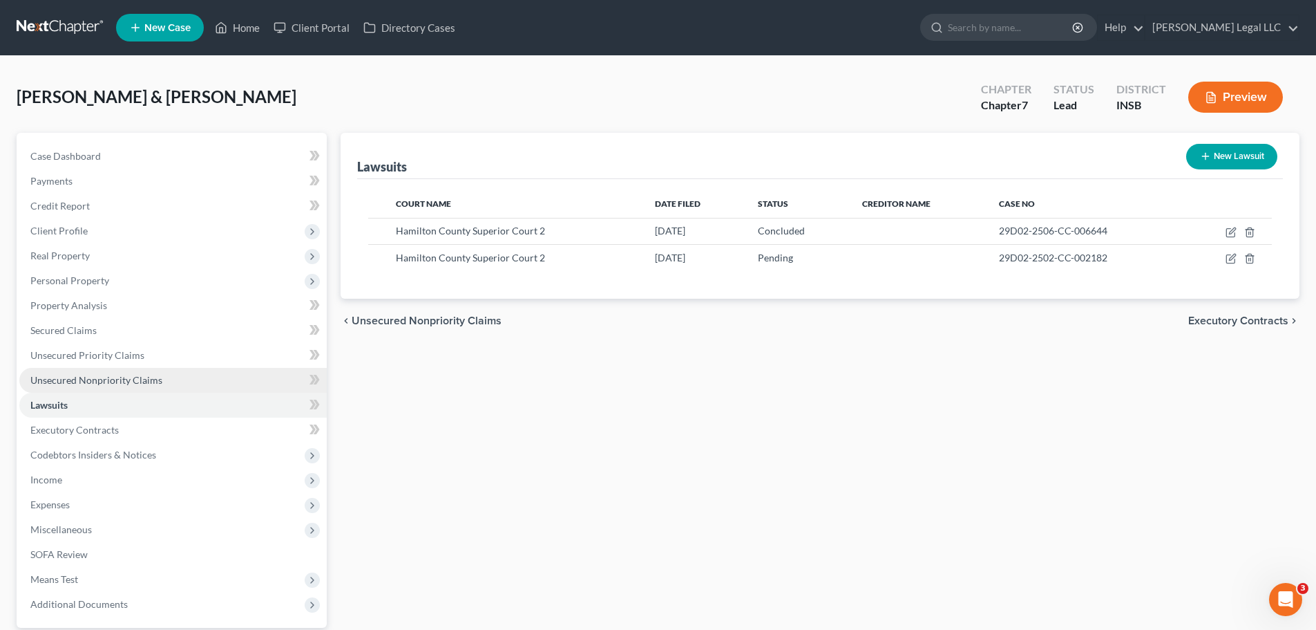
scroll to position [69, 0]
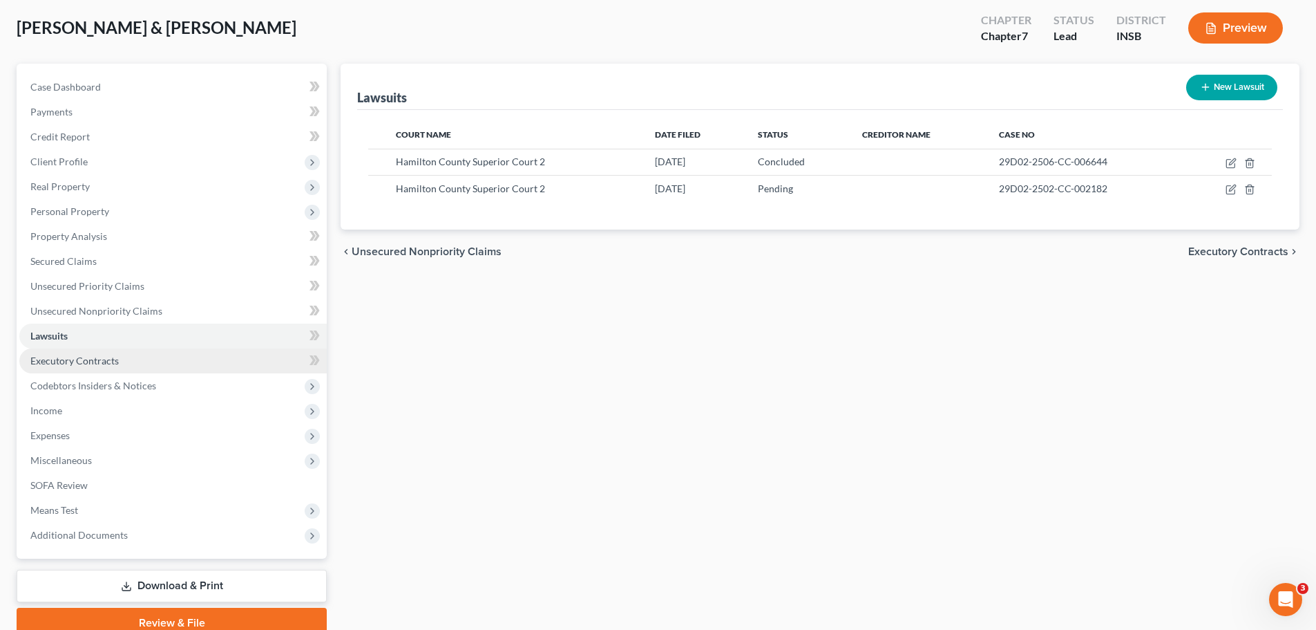
click at [65, 361] on span "Executory Contracts" at bounding box center [74, 361] width 88 height 12
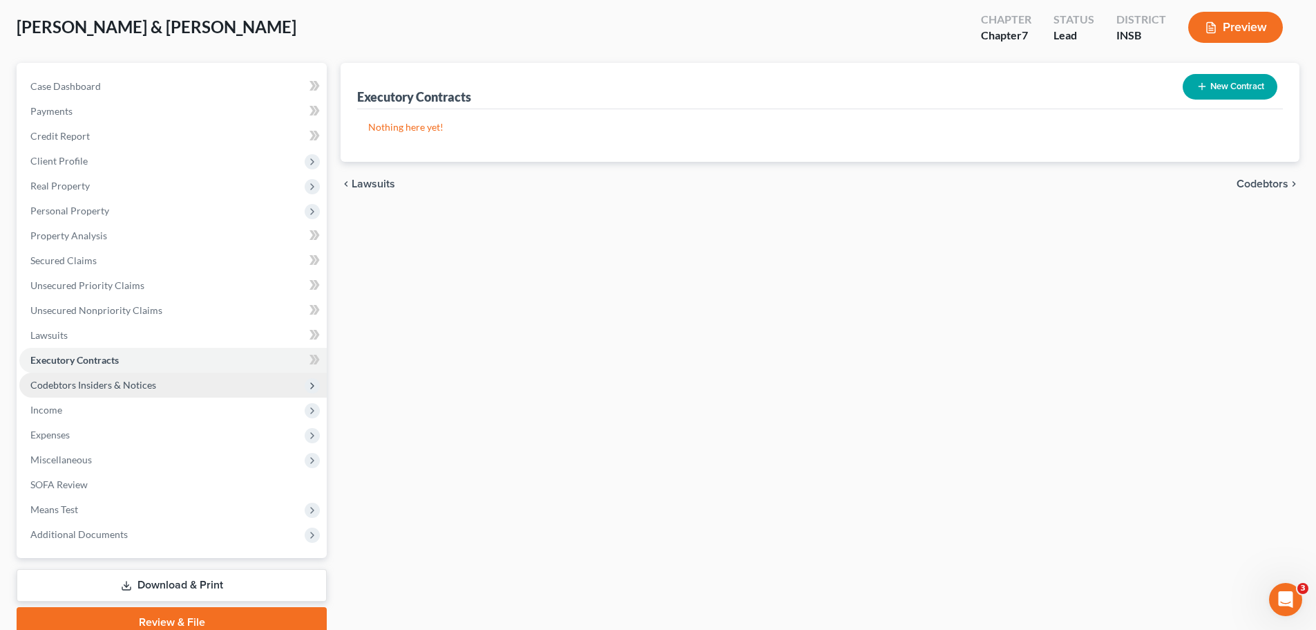
scroll to position [79, 0]
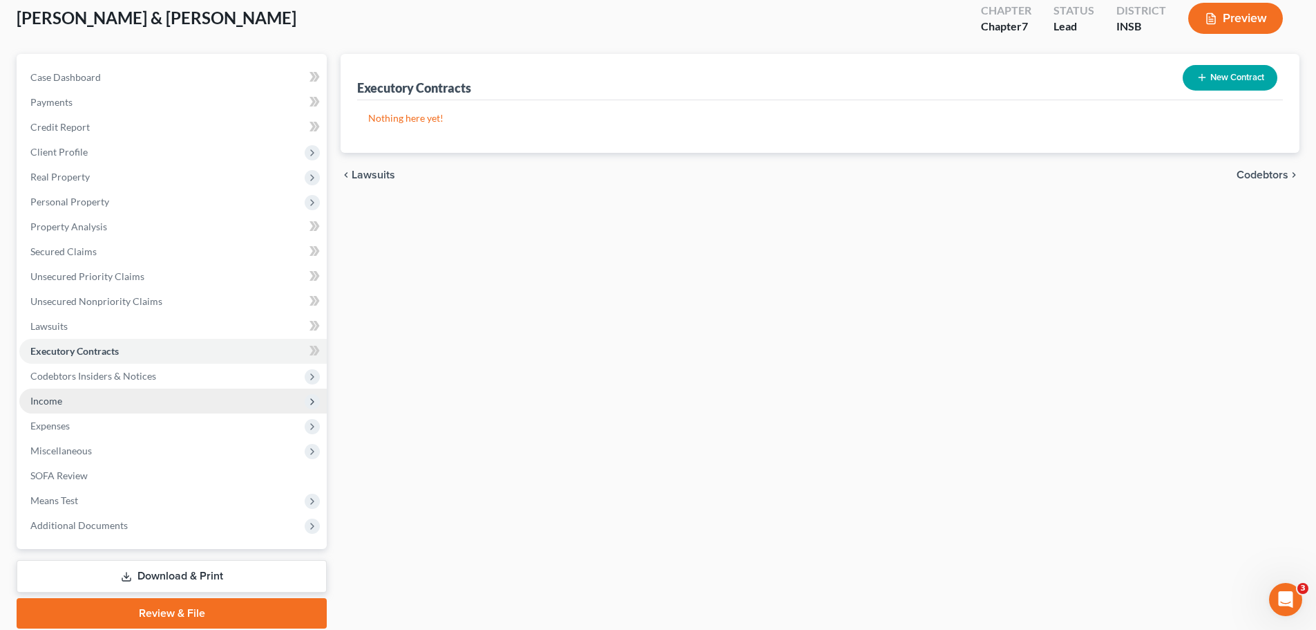
click at [53, 404] on span "Income" at bounding box center [46, 401] width 32 height 12
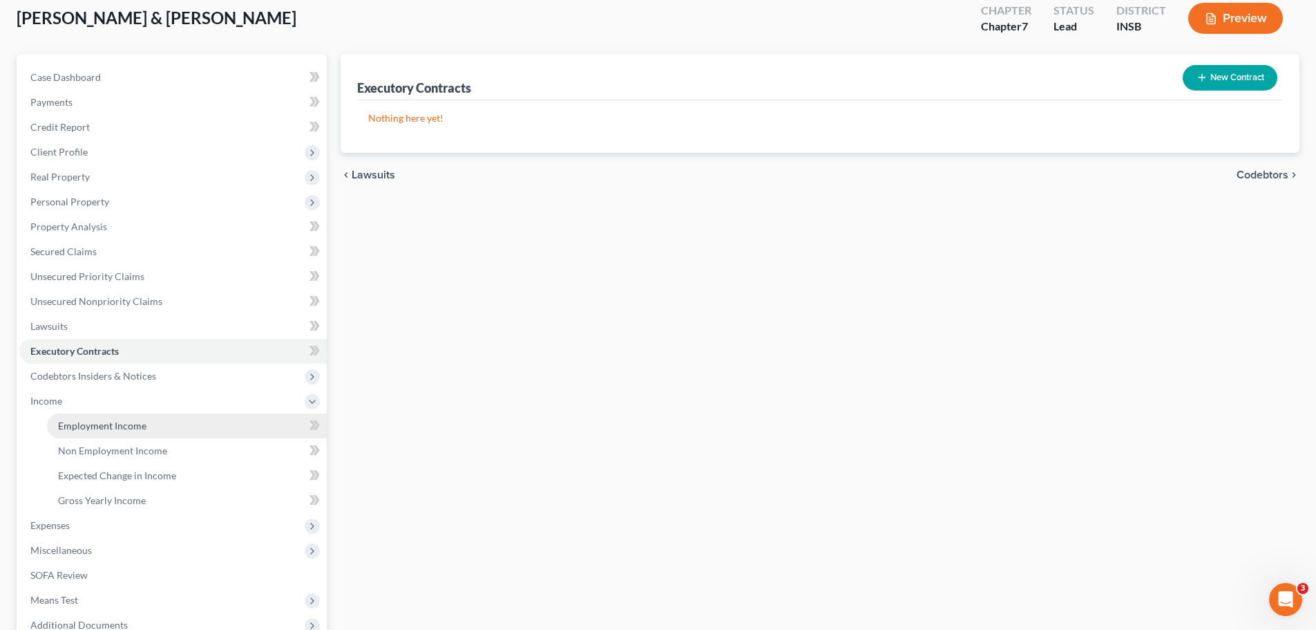
click at [120, 426] on span "Employment Income" at bounding box center [102, 425] width 88 height 12
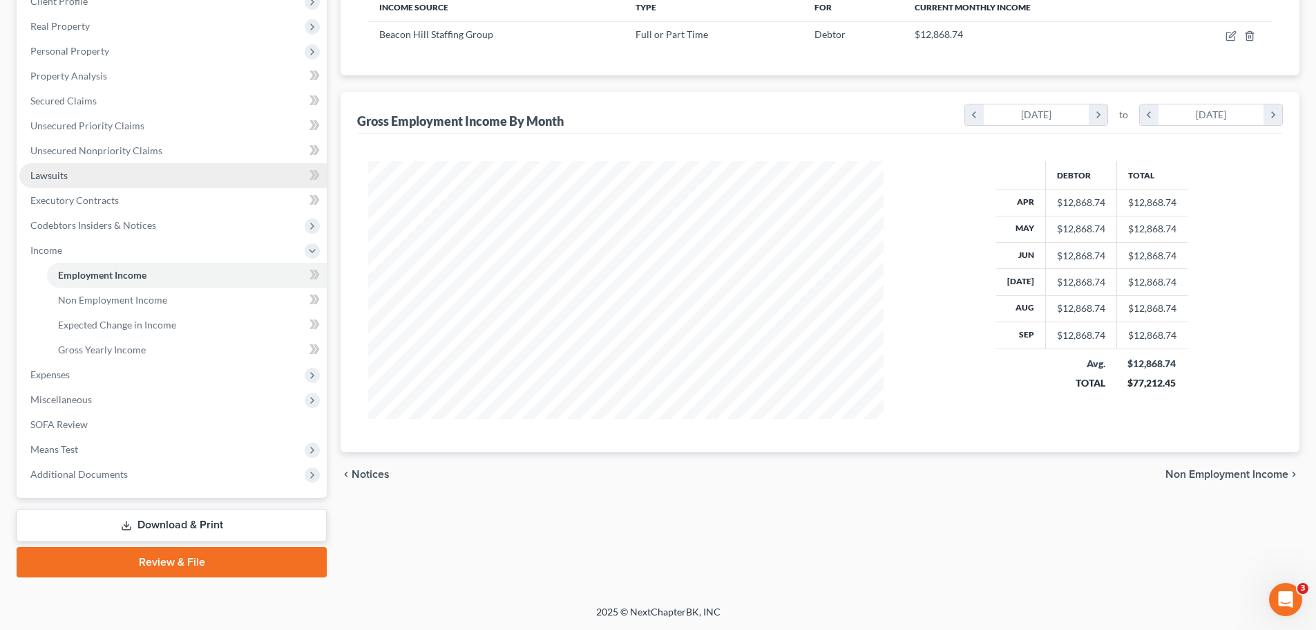
scroll to position [91, 0]
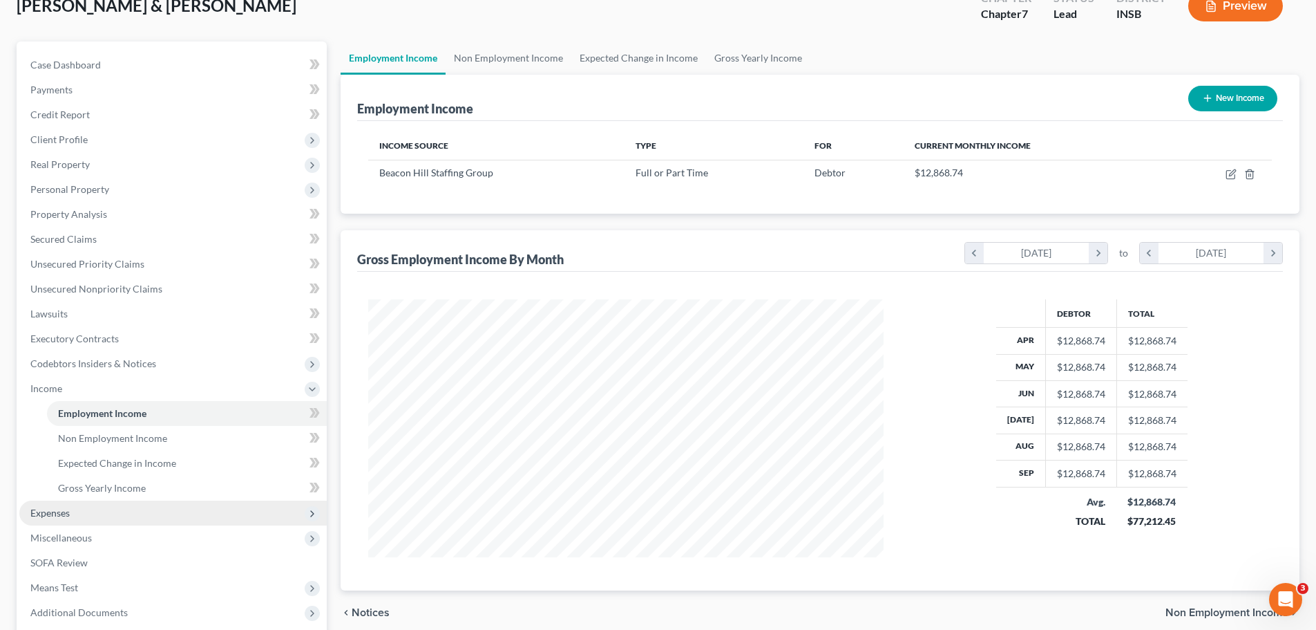
click at [77, 521] on span "Expenses" at bounding box center [173, 512] width 308 height 25
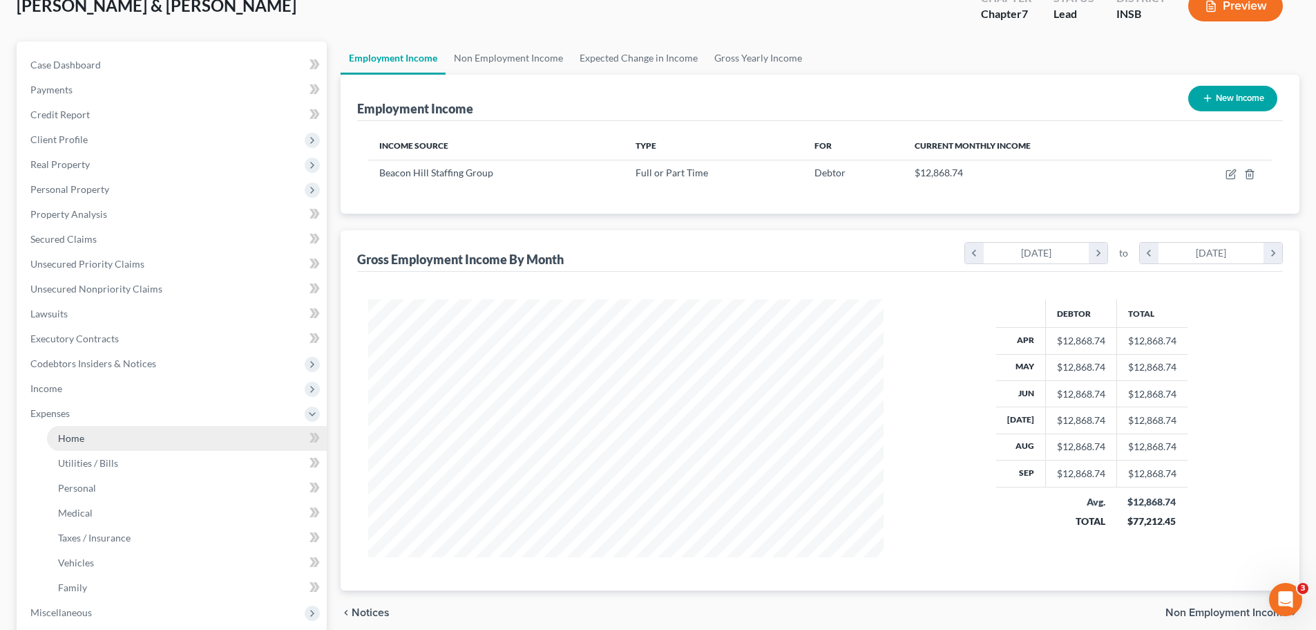
click at [110, 440] on link "Home" at bounding box center [187, 438] width 280 height 25
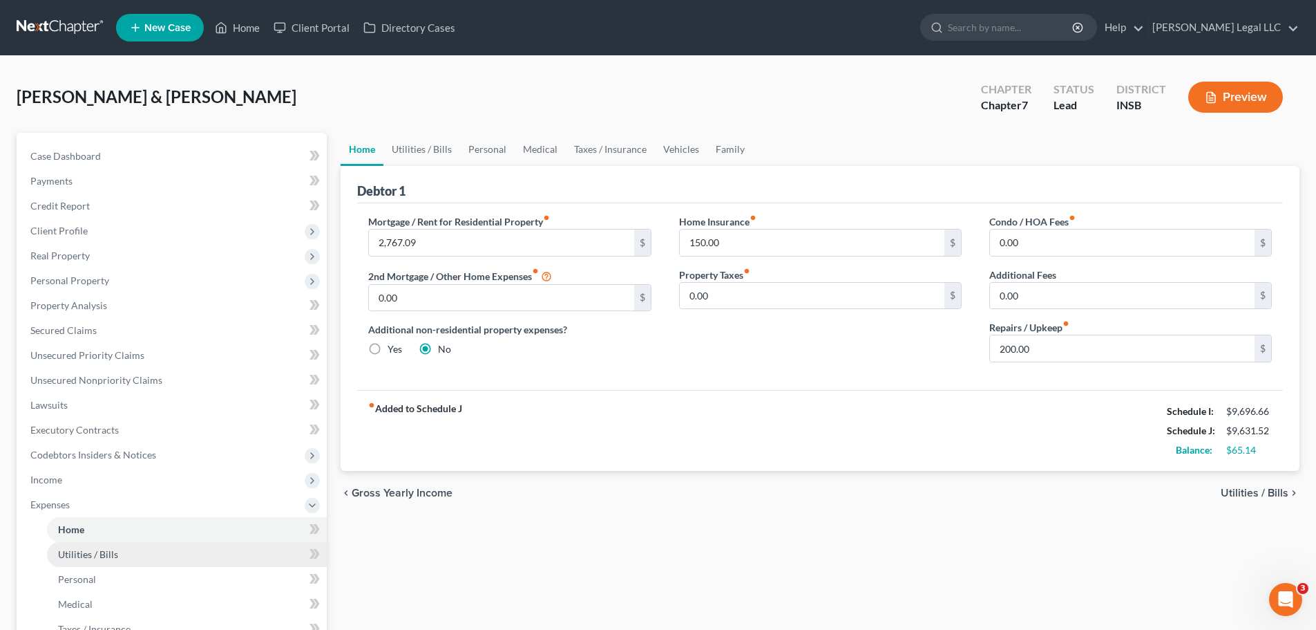
click at [96, 548] on span "Utilities / Bills" at bounding box center [88, 554] width 60 height 12
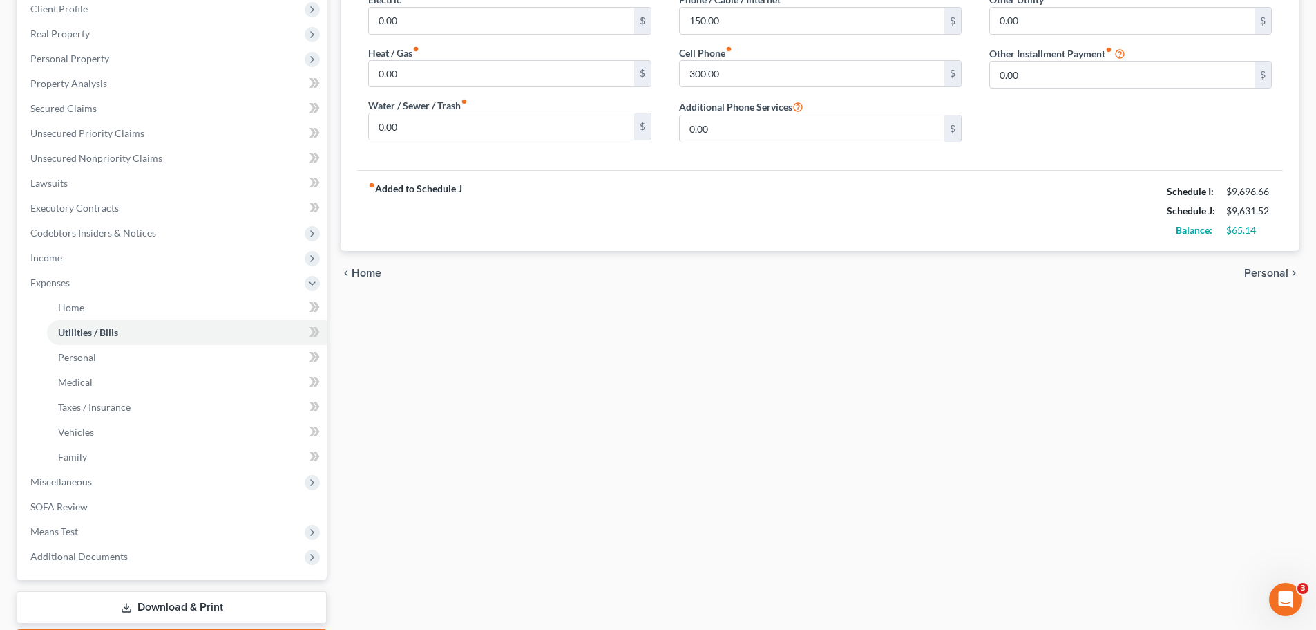
scroll to position [276, 0]
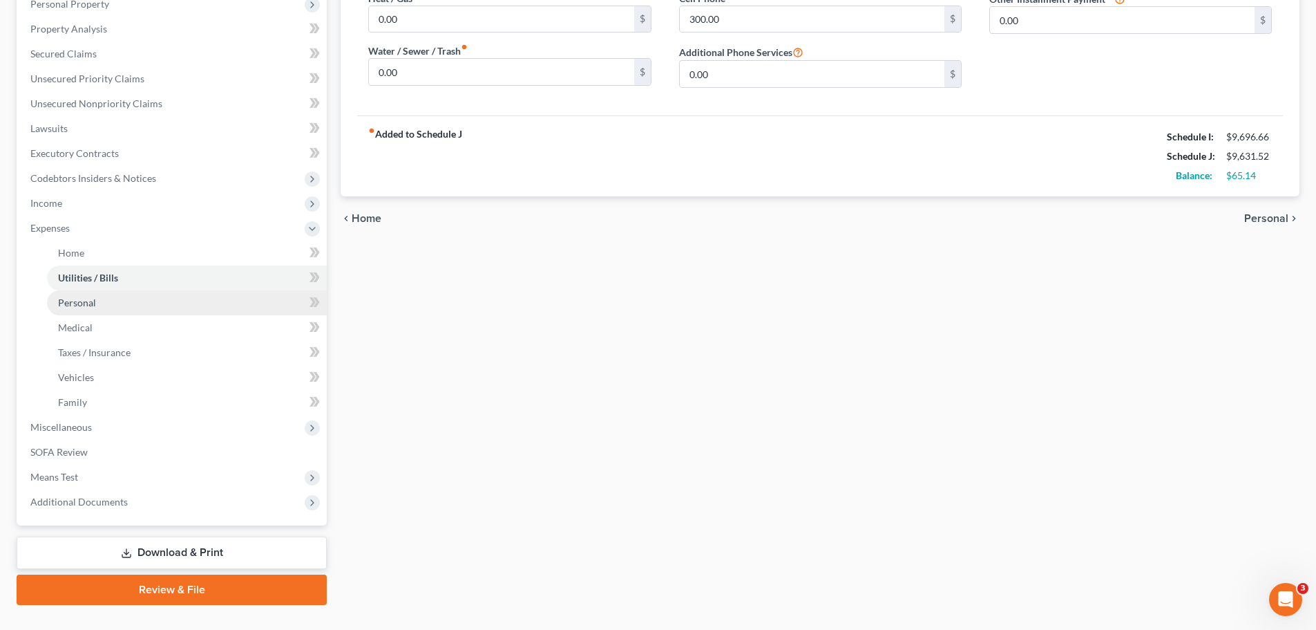
drag, startPoint x: 99, startPoint y: 309, endPoint x: 185, endPoint y: 303, distance: 86.6
click at [99, 310] on link "Personal" at bounding box center [187, 302] width 280 height 25
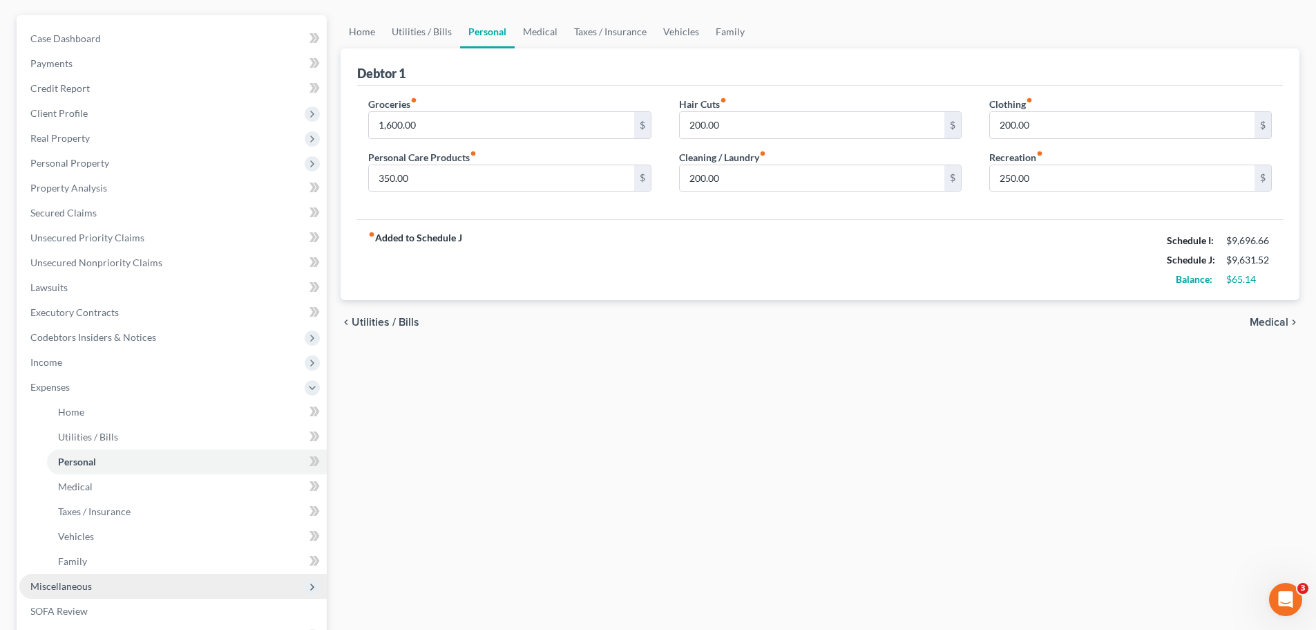
scroll to position [304, 0]
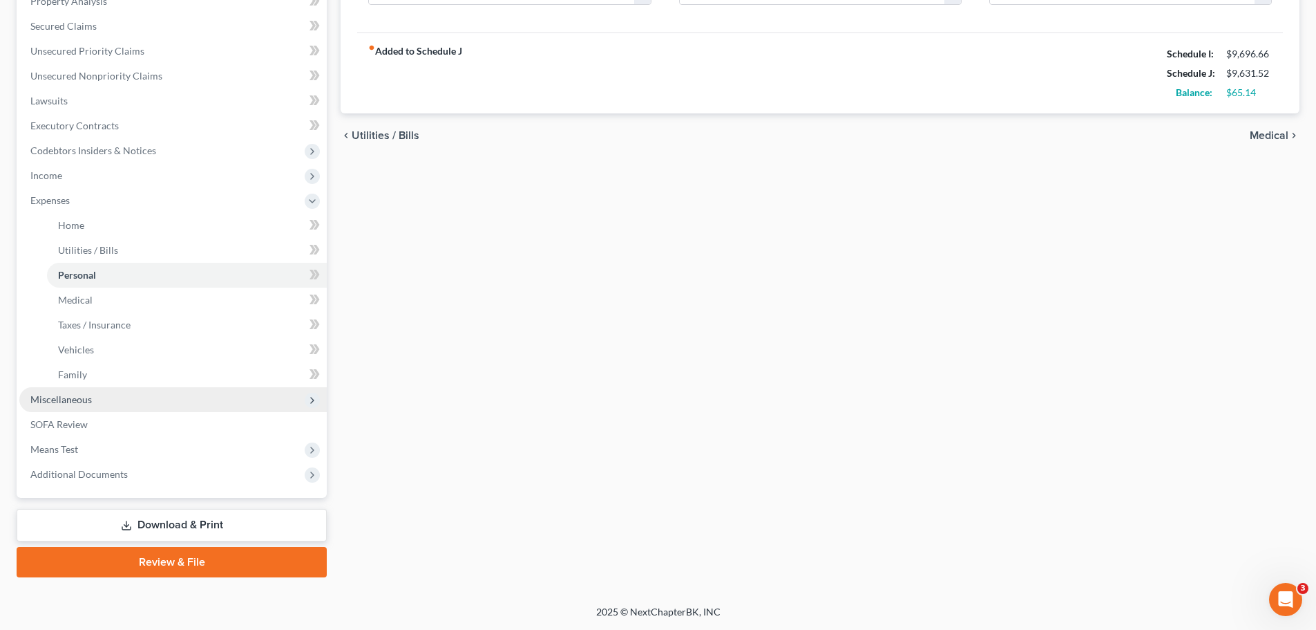
click at [74, 393] on span "Miscellaneous" at bounding box center [61, 399] width 62 height 12
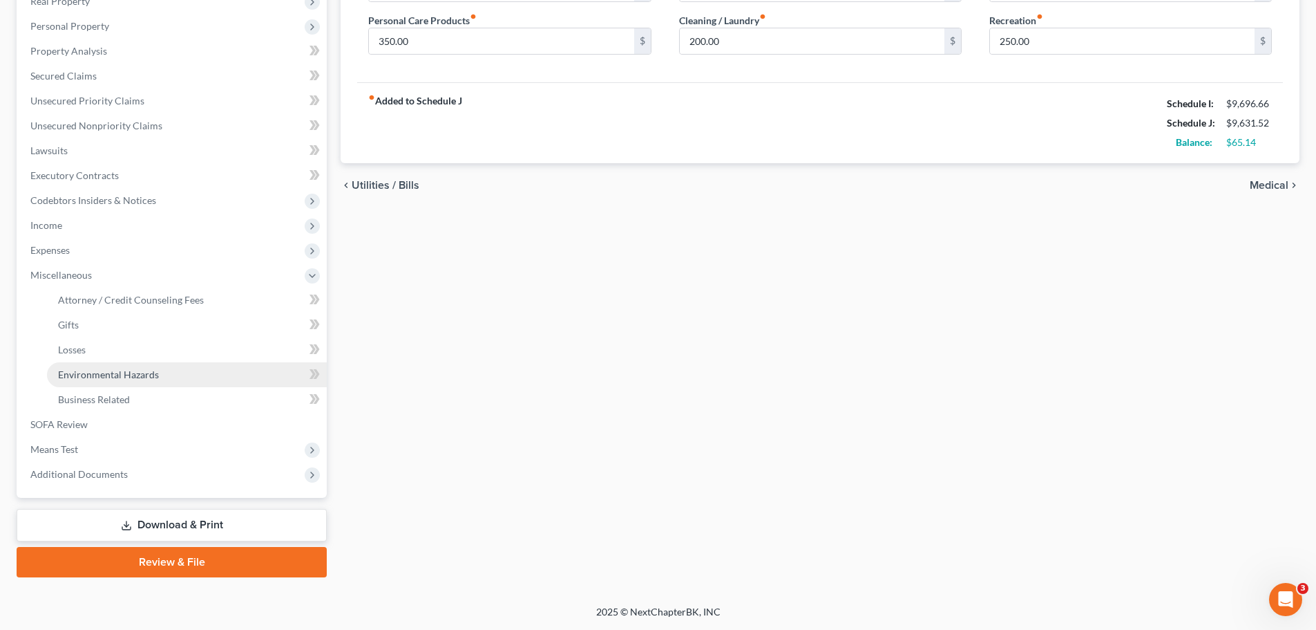
scroll to position [254, 0]
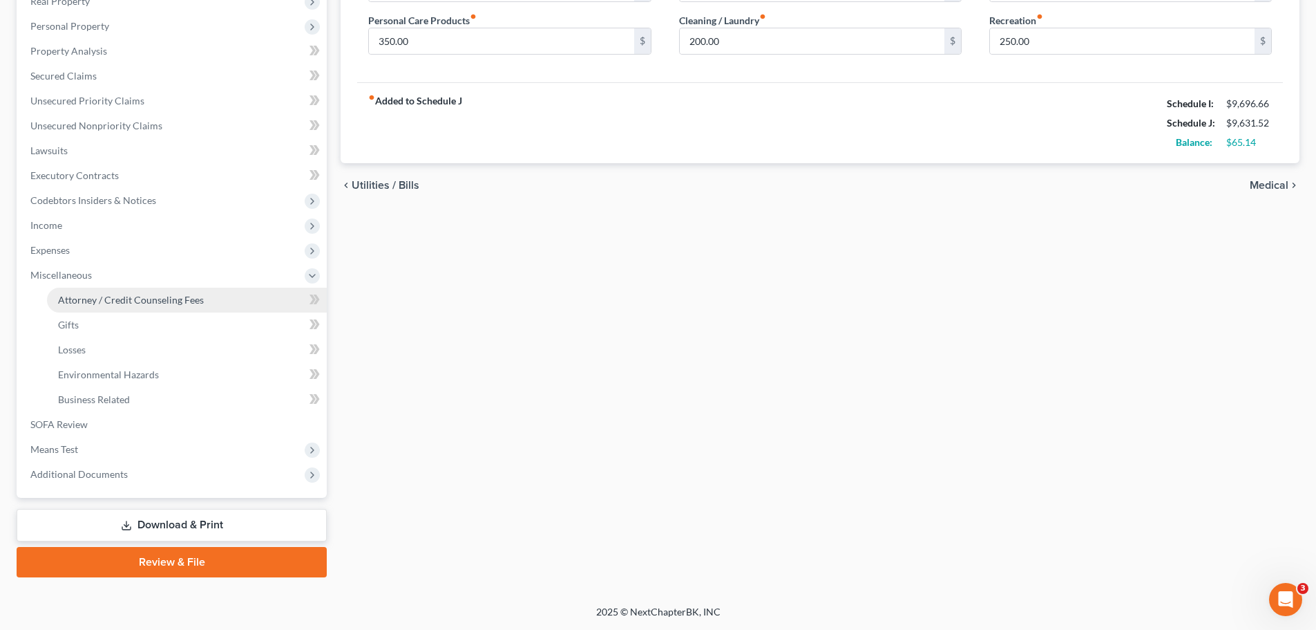
click at [109, 303] on span "Attorney / Credit Counseling Fees" at bounding box center [131, 300] width 146 height 12
select select "0"
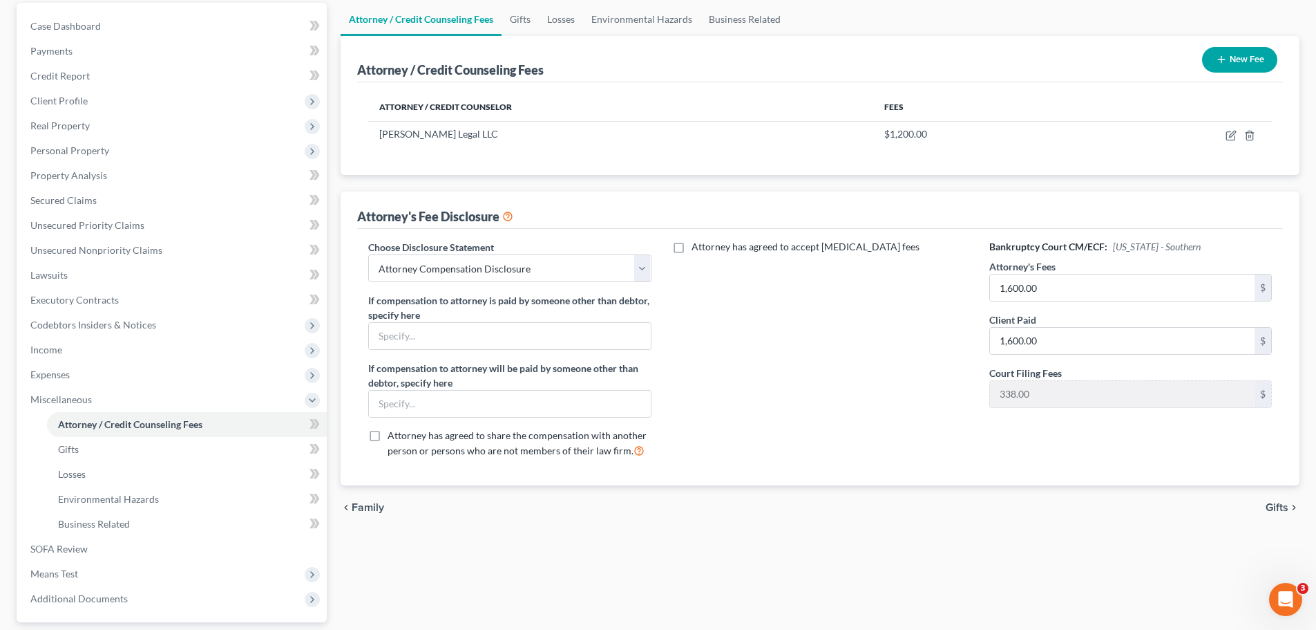
scroll to position [138, 0]
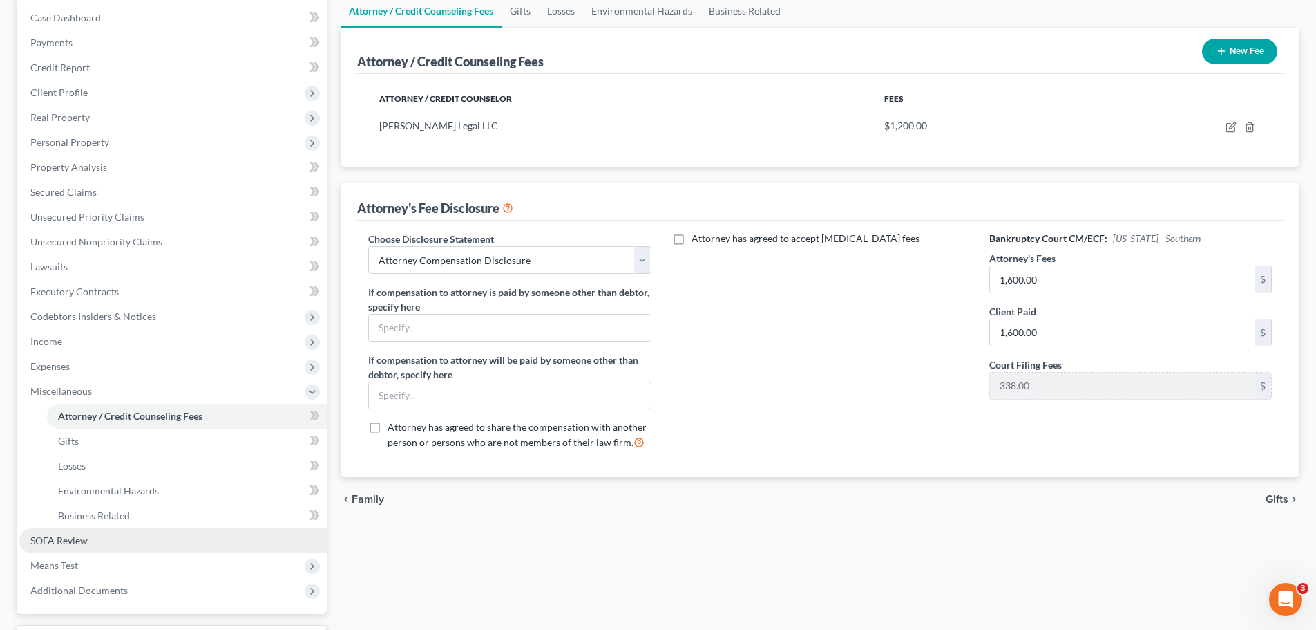
click at [69, 537] on span "SOFA Review" at bounding box center [58, 540] width 57 height 12
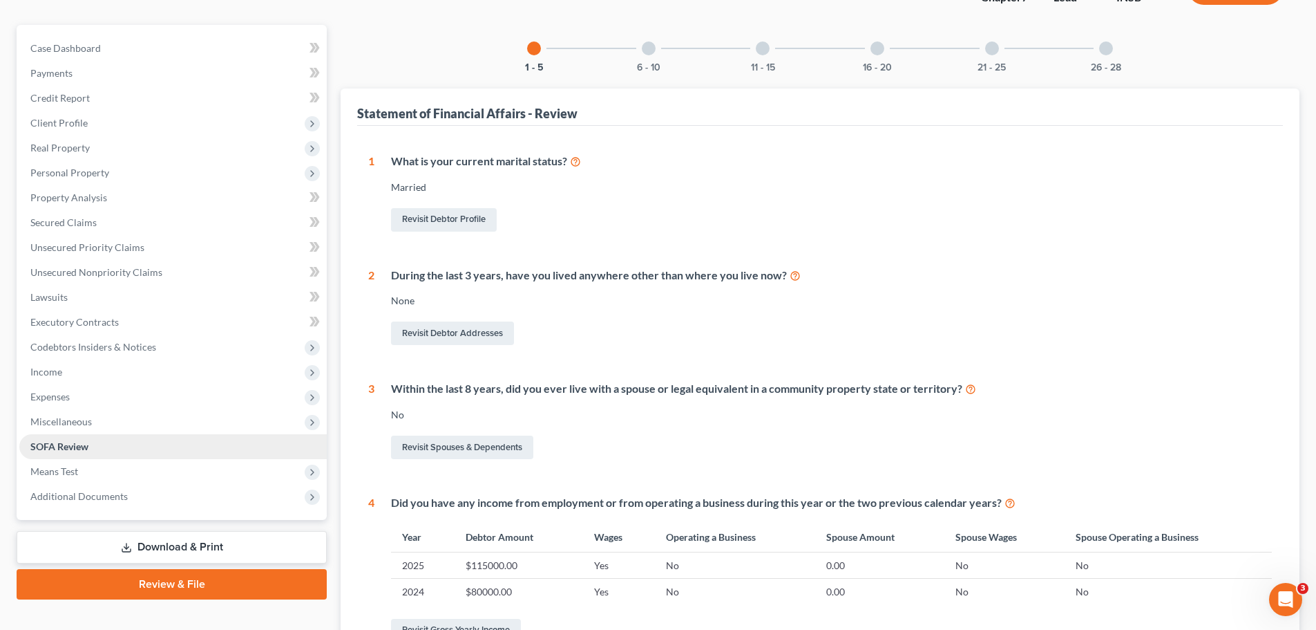
scroll to position [207, 0]
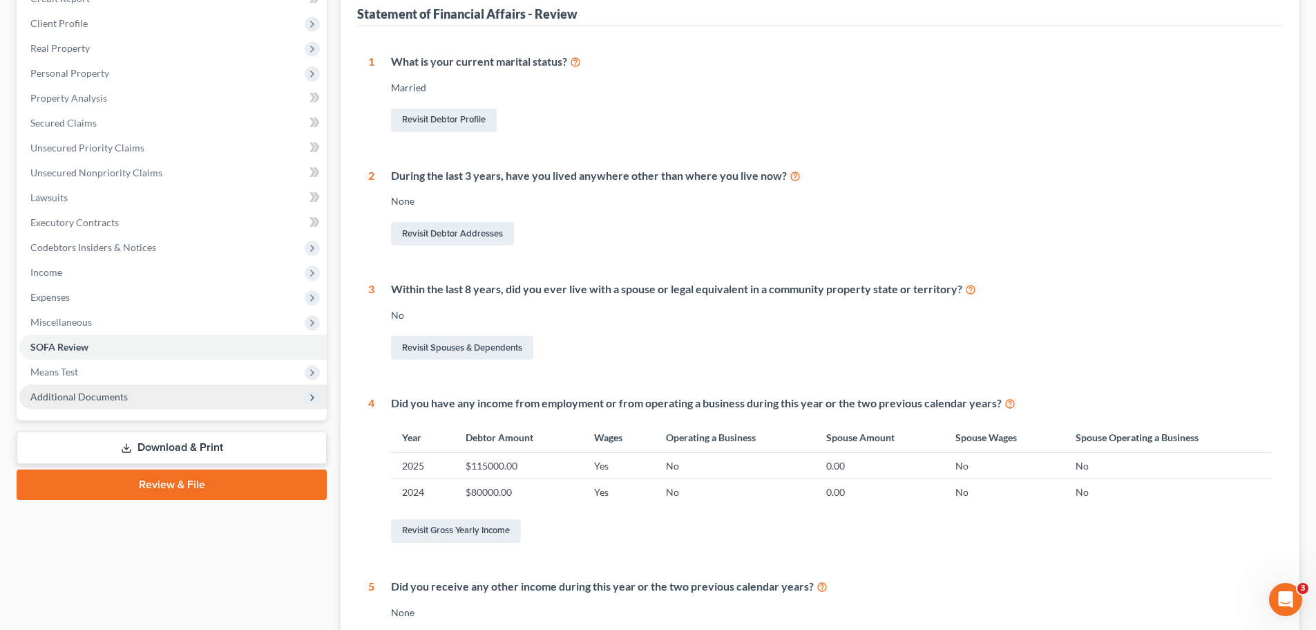
drag, startPoint x: 111, startPoint y: 372, endPoint x: 195, endPoint y: 393, distance: 87.0
click at [111, 372] on span "Means Test" at bounding box center [173, 371] width 308 height 25
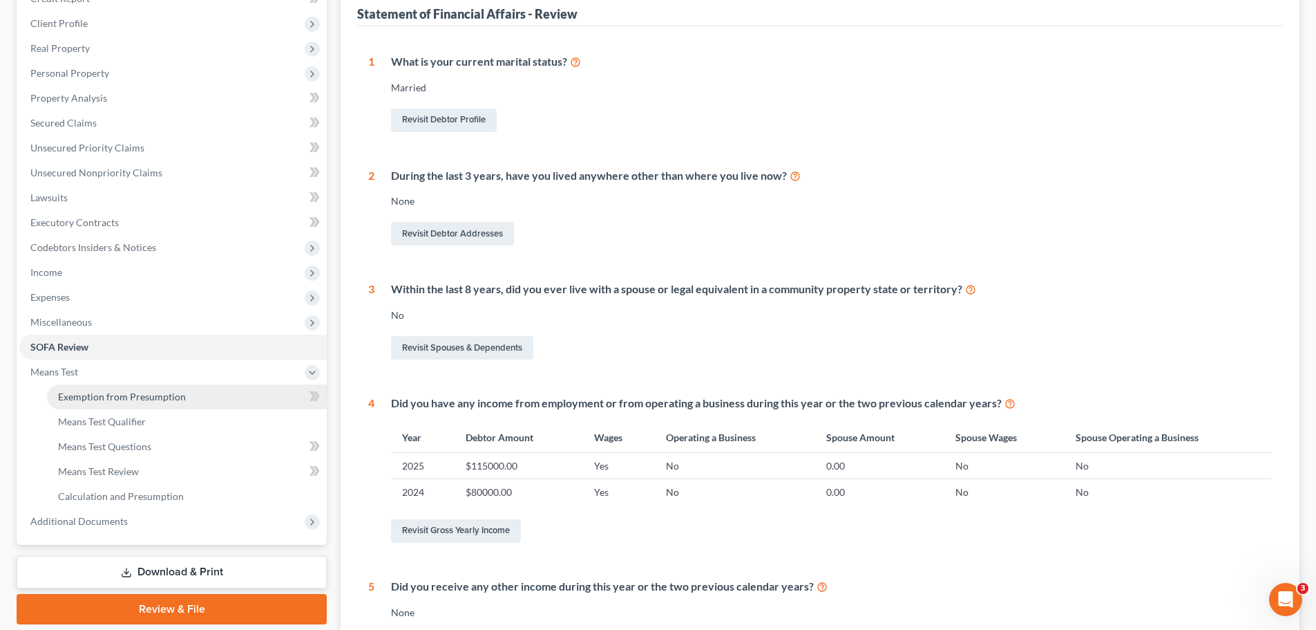
click at [173, 399] on span "Exemption from Presumption" at bounding box center [122, 396] width 128 height 12
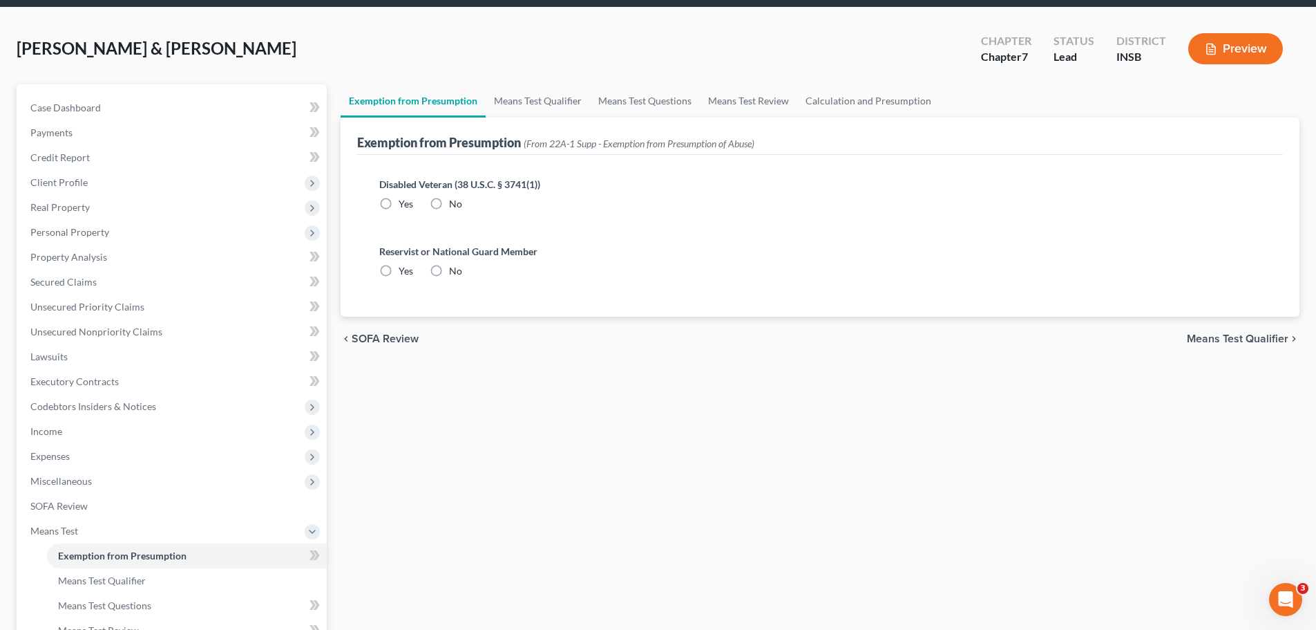
radio input "true"
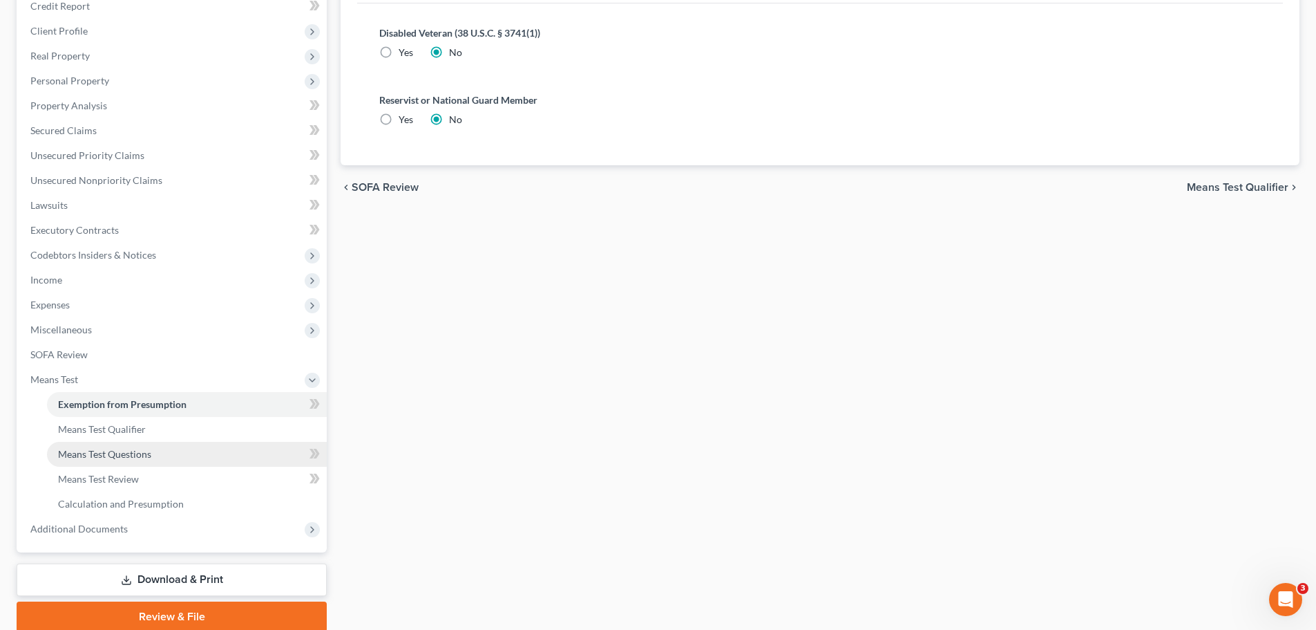
scroll to position [254, 0]
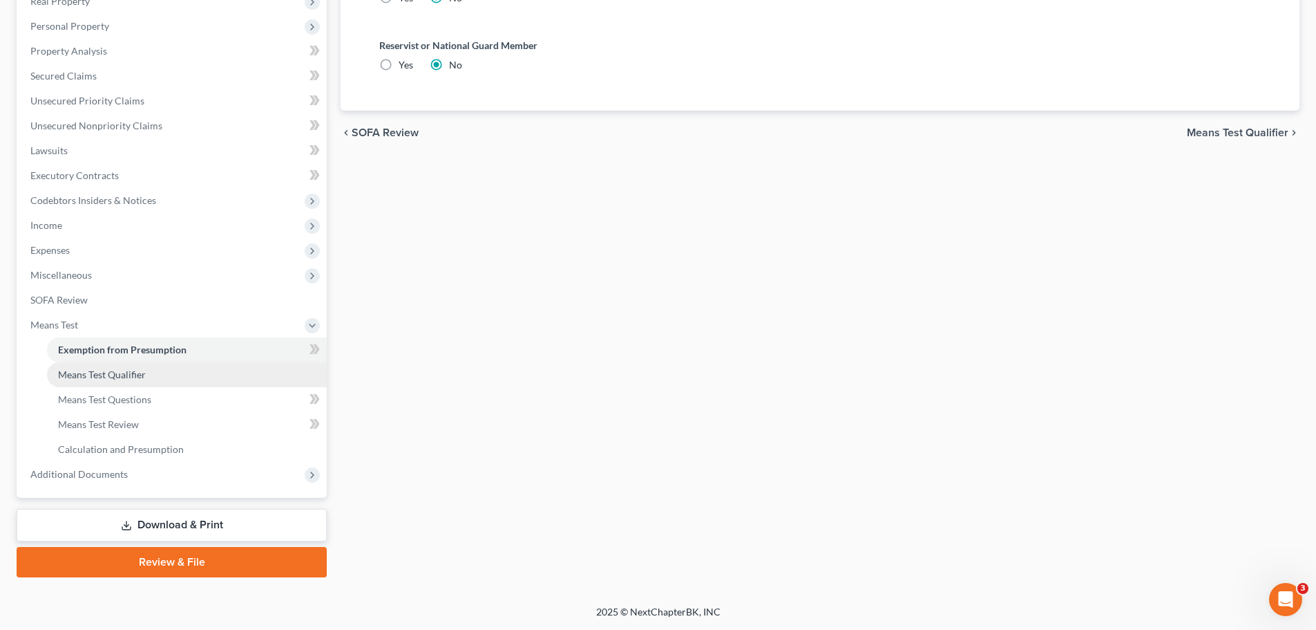
click at [108, 379] on span "Means Test Qualifier" at bounding box center [102, 374] width 88 height 12
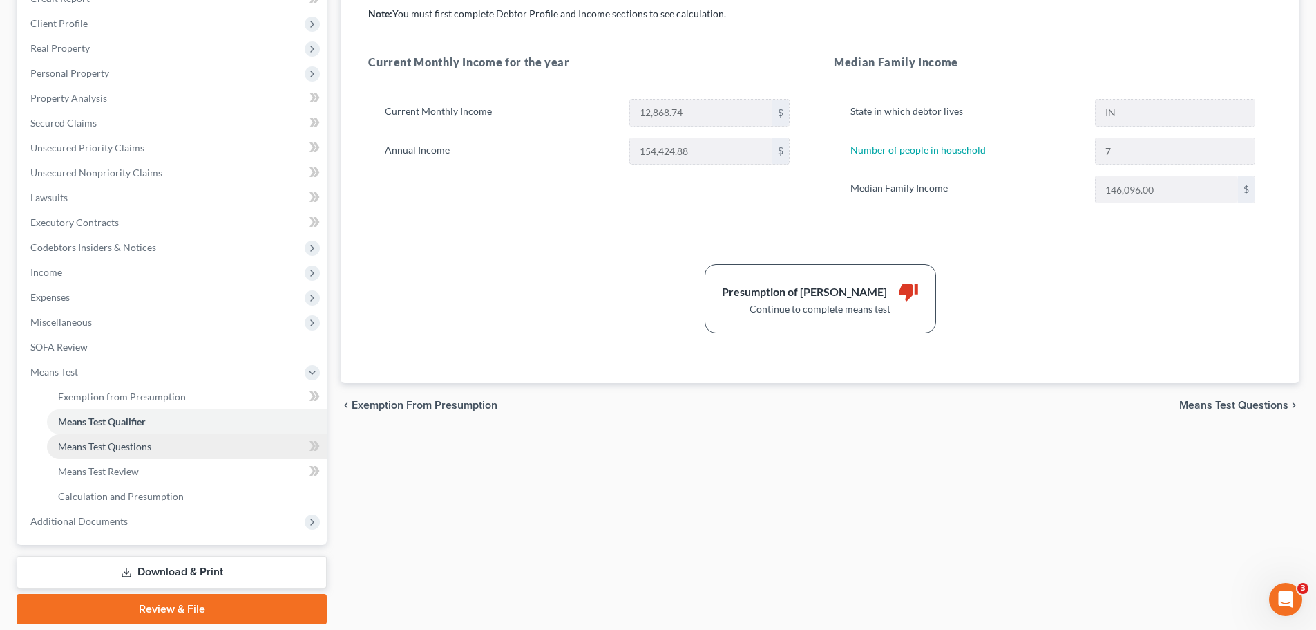
click at [134, 450] on span "Means Test Questions" at bounding box center [104, 446] width 93 height 12
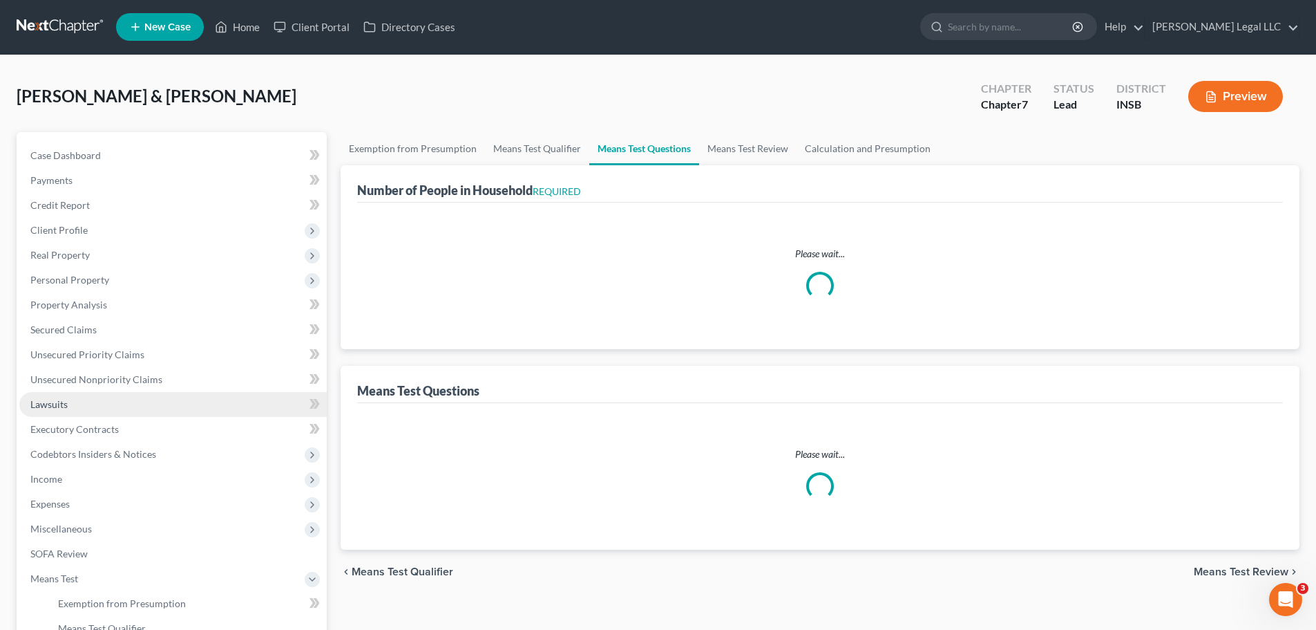
select select "1"
select select "60"
select select "7"
select select "1"
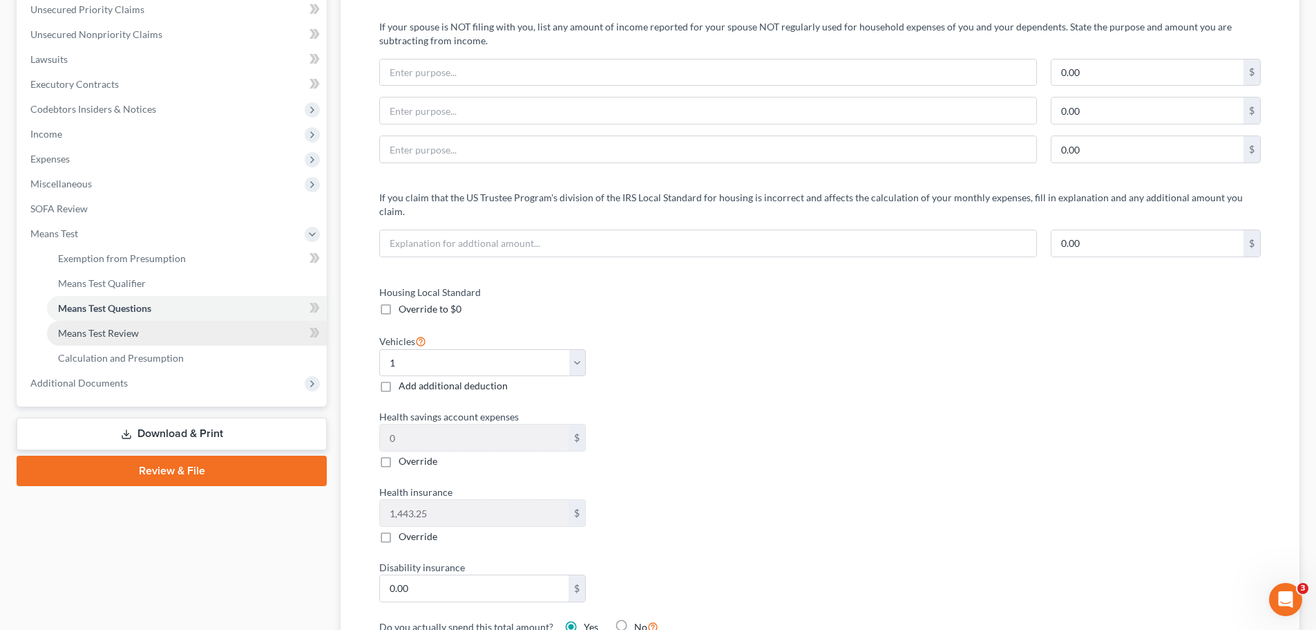
click at [138, 344] on link "Means Test Review" at bounding box center [187, 333] width 280 height 25
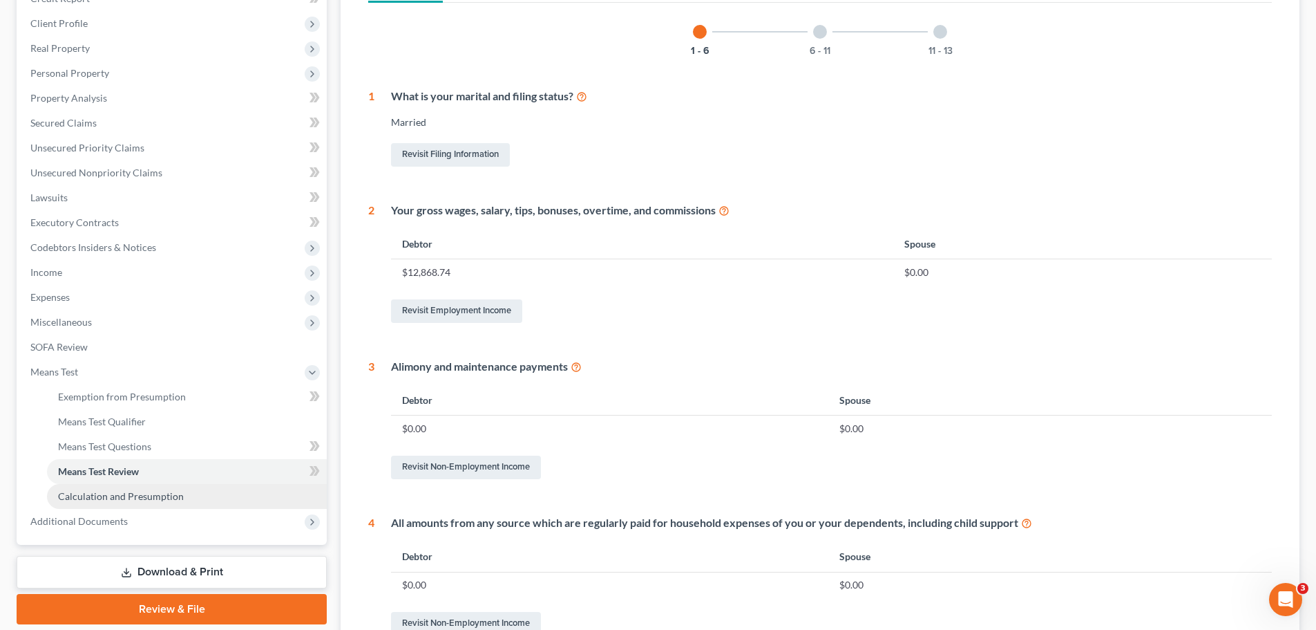
click at [133, 496] on span "Calculation and Presumption" at bounding box center [121, 496] width 126 height 12
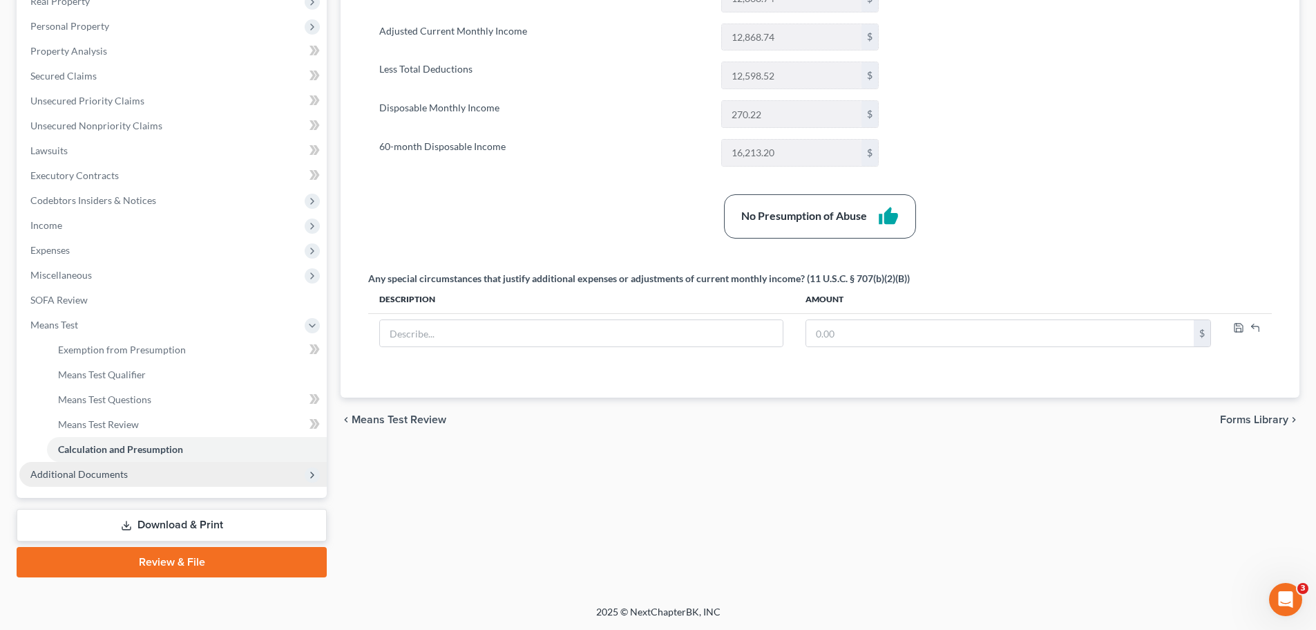
click at [102, 474] on span "Additional Documents" at bounding box center [78, 474] width 97 height 12
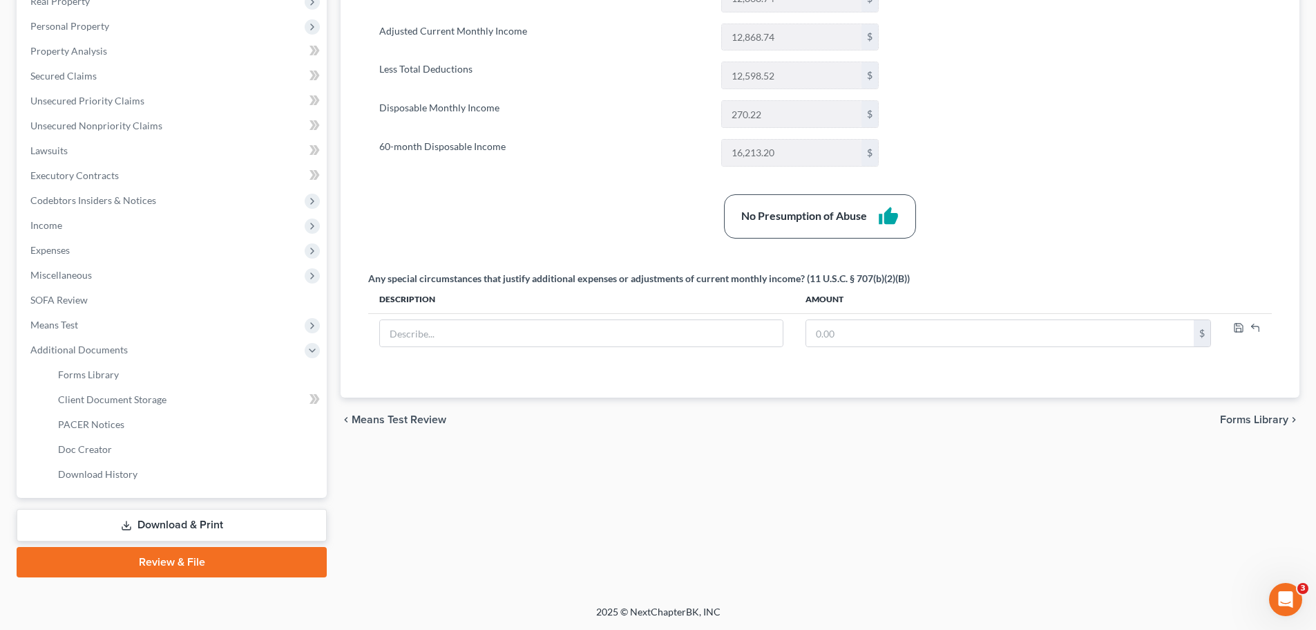
drag, startPoint x: 230, startPoint y: 523, endPoint x: 627, endPoint y: 204, distance: 509.7
click at [230, 523] on link "Download & Print" at bounding box center [172, 525] width 310 height 32
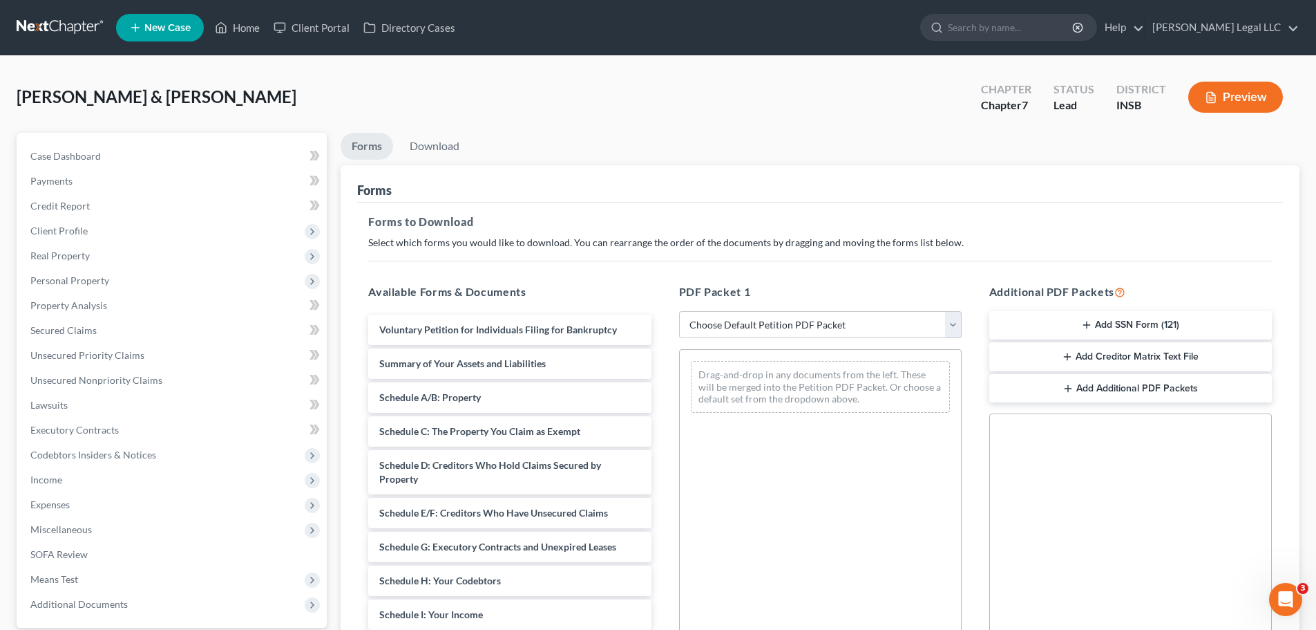
click at [741, 310] on div "PDF Packet 1 Choose Default Petition PDF Packet Complete Bankruptcy Petition (a…" at bounding box center [820, 506] width 310 height 469
click at [742, 331] on select "Choose Default Petition PDF Packet Complete Bankruptcy Petition (all forms and …" at bounding box center [820, 325] width 283 height 28
select select "0"
click at [679, 311] on select "Choose Default Petition PDF Packet Complete Bankruptcy Petition (all forms and …" at bounding box center [820, 325] width 283 height 28
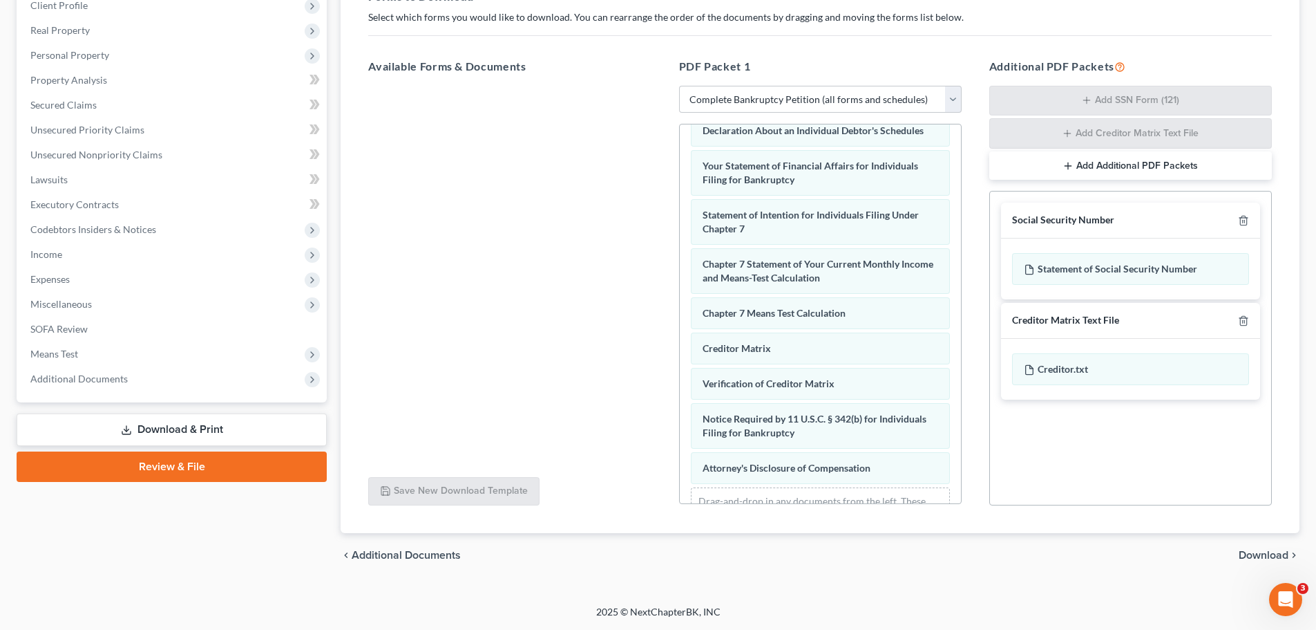
drag, startPoint x: 1264, startPoint y: 557, endPoint x: 904, endPoint y: 363, distance: 408.7
click at [1263, 557] on span "Download" at bounding box center [1264, 554] width 50 height 11
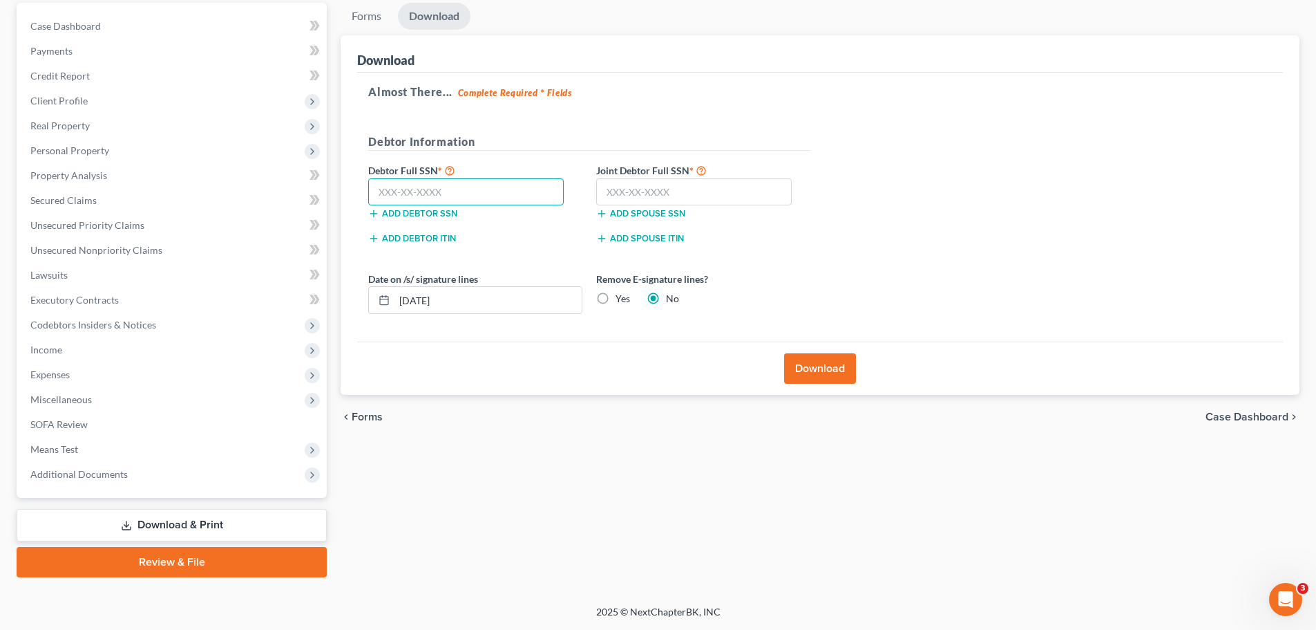
click at [398, 194] on input "text" at bounding box center [466, 192] width 196 height 28
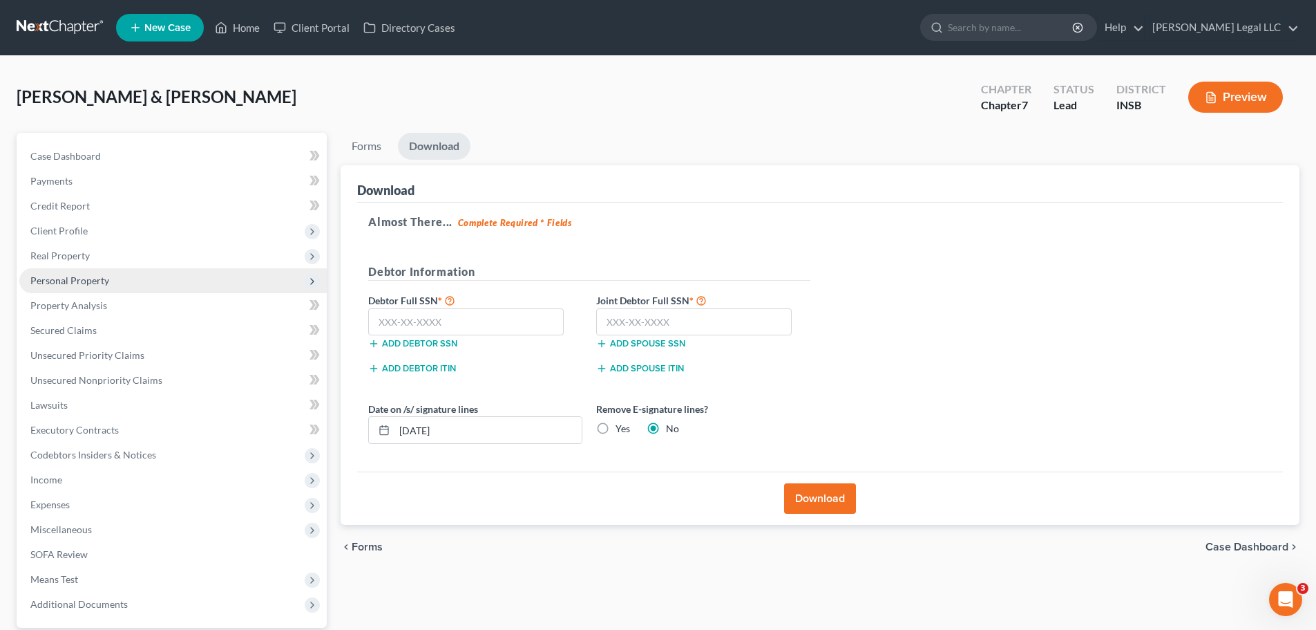
click at [65, 280] on span "Personal Property" at bounding box center [69, 280] width 79 height 12
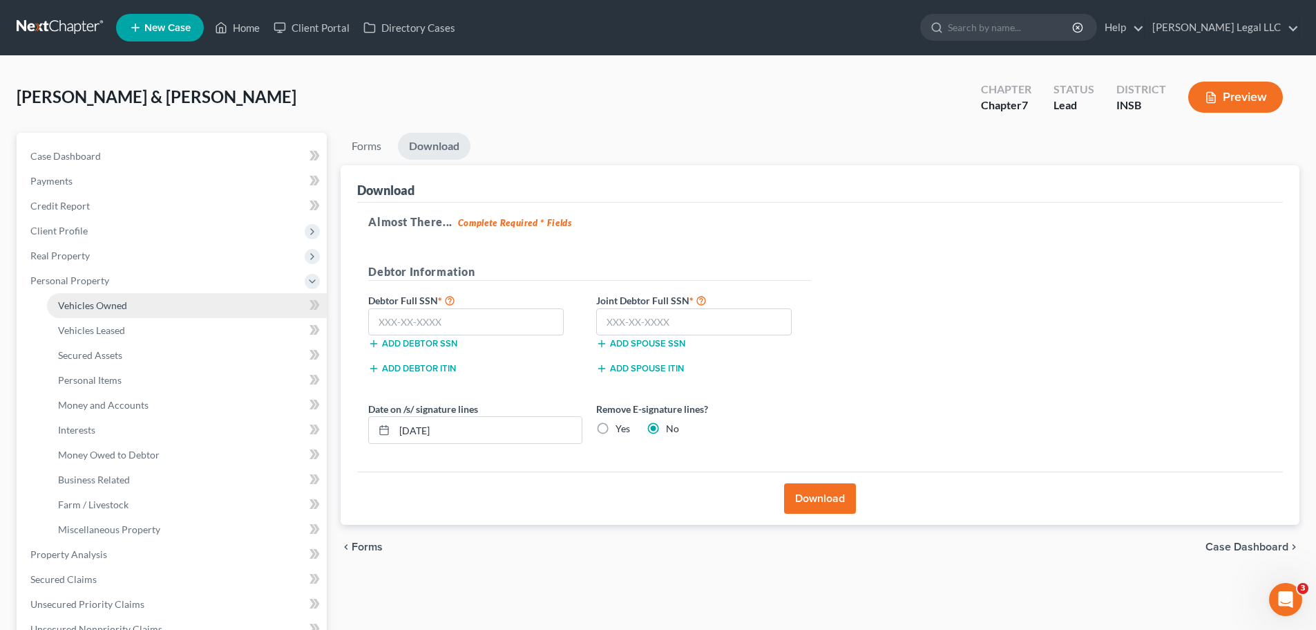
click at [67, 310] on span "Vehicles Owned" at bounding box center [92, 305] width 69 height 12
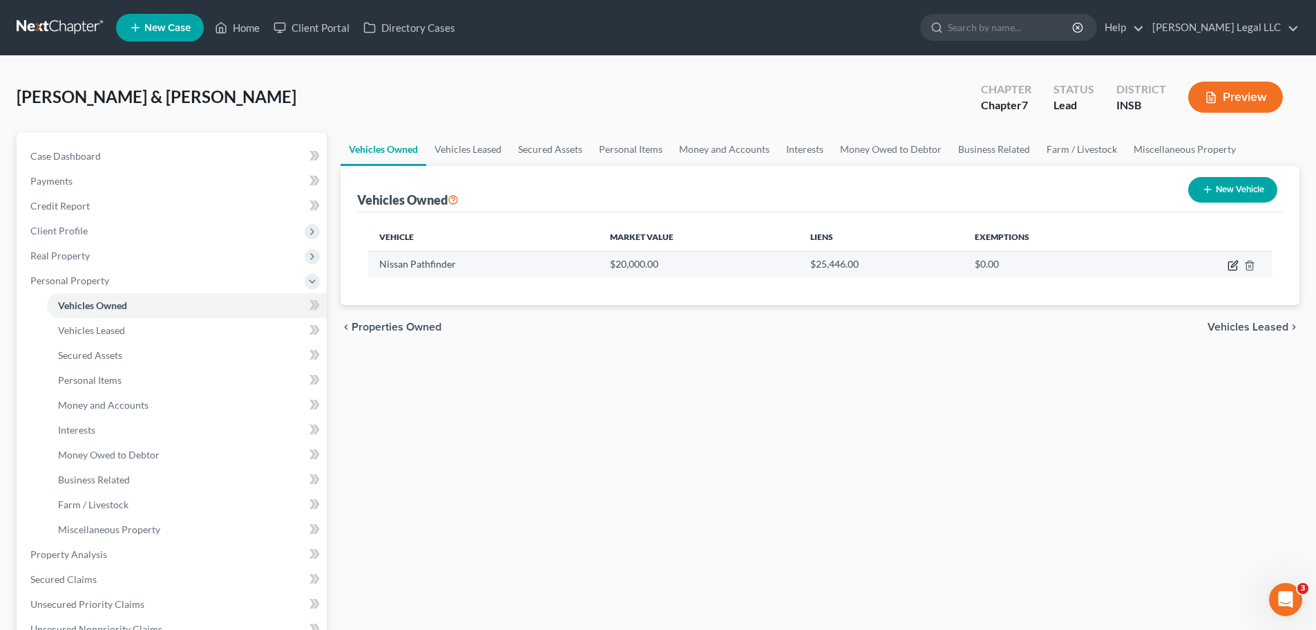
click at [1231, 267] on icon "button" at bounding box center [1233, 265] width 11 height 11
select select "0"
select select "2"
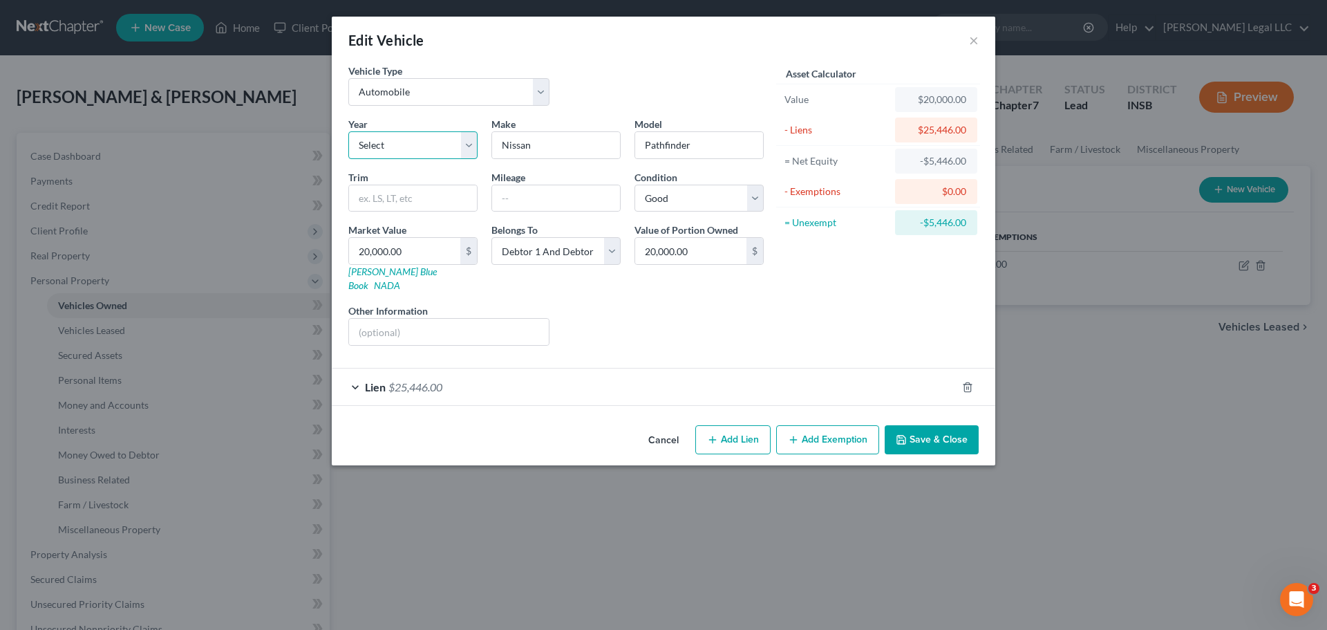
click at [400, 140] on select "Select 2026 2025 2024 2023 2022 2021 2020 2019 2018 2017 2016 2015 2014 2013 20…" at bounding box center [412, 145] width 129 height 28
select select "6"
click at [348, 131] on select "Select 2026 2025 2024 2023 2022 2021 2020 2019 2018 2017 2016 2015 2014 2013 20…" at bounding box center [412, 145] width 129 height 28
click at [915, 425] on button "Save & Close" at bounding box center [932, 439] width 94 height 29
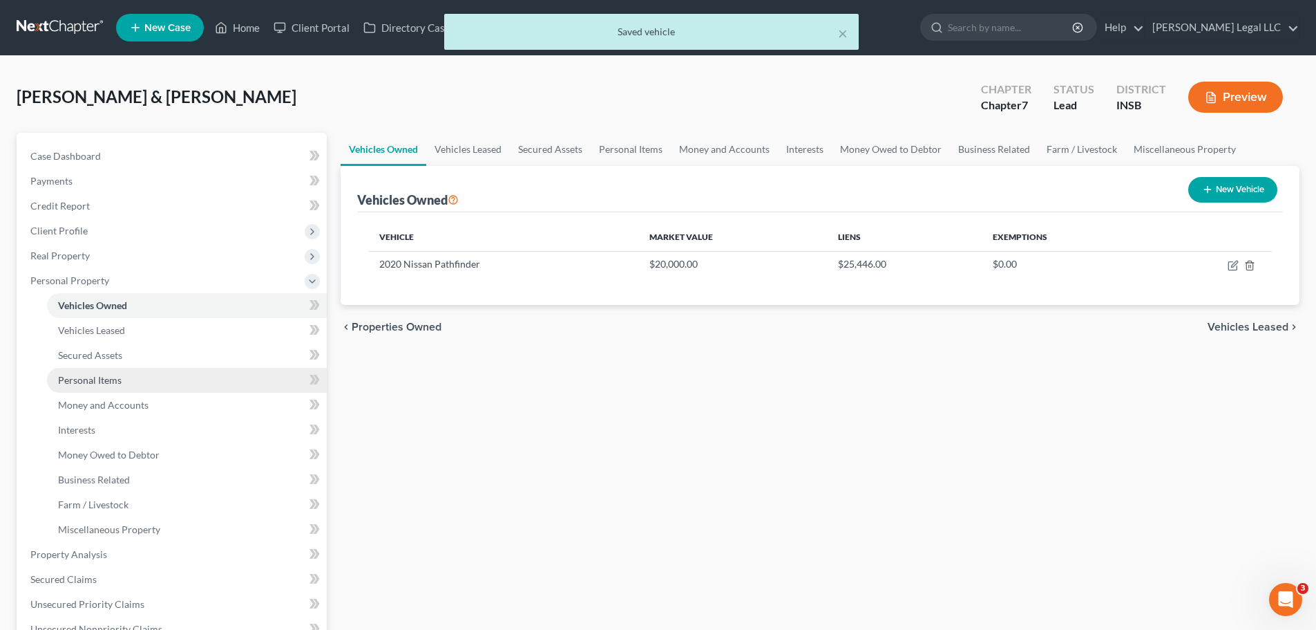
click at [113, 379] on span "Personal Items" at bounding box center [90, 380] width 64 height 12
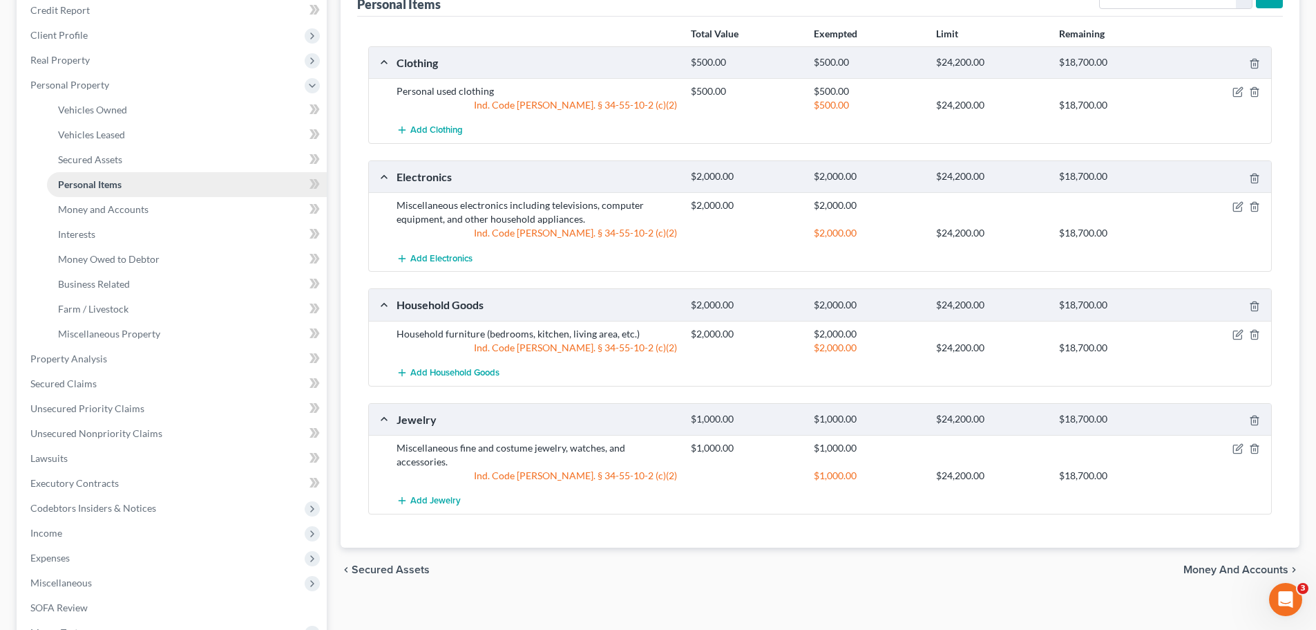
scroll to position [207, 0]
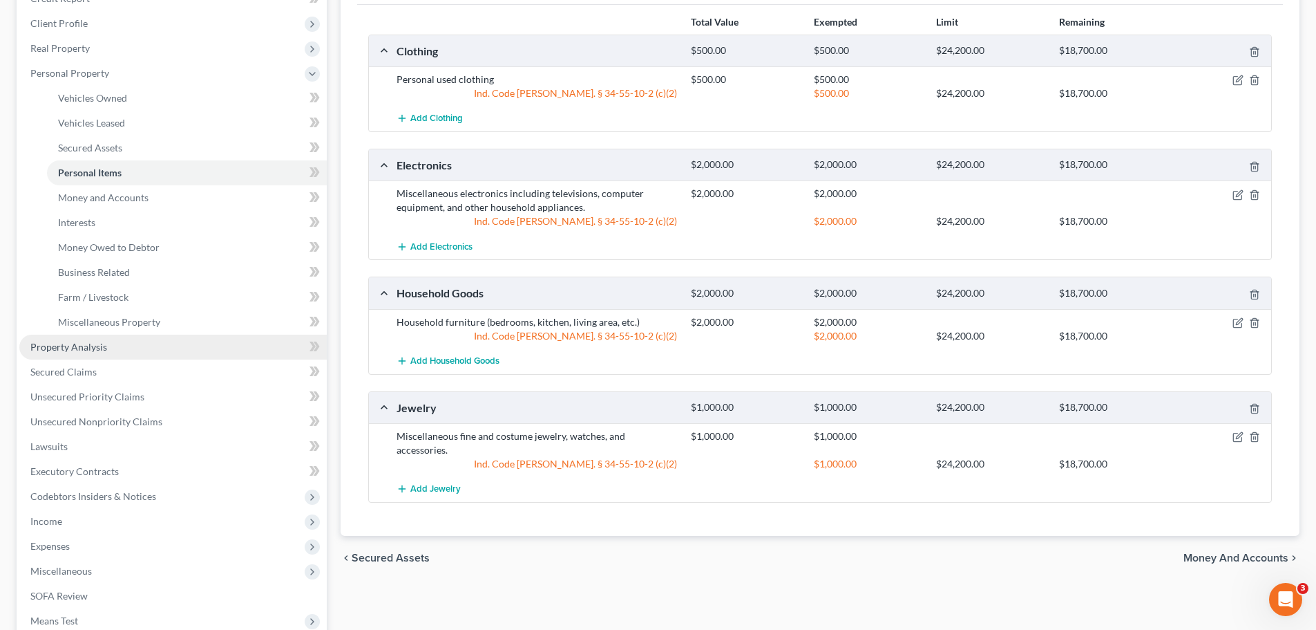
click at [106, 350] on link "Property Analysis" at bounding box center [173, 346] width 308 height 25
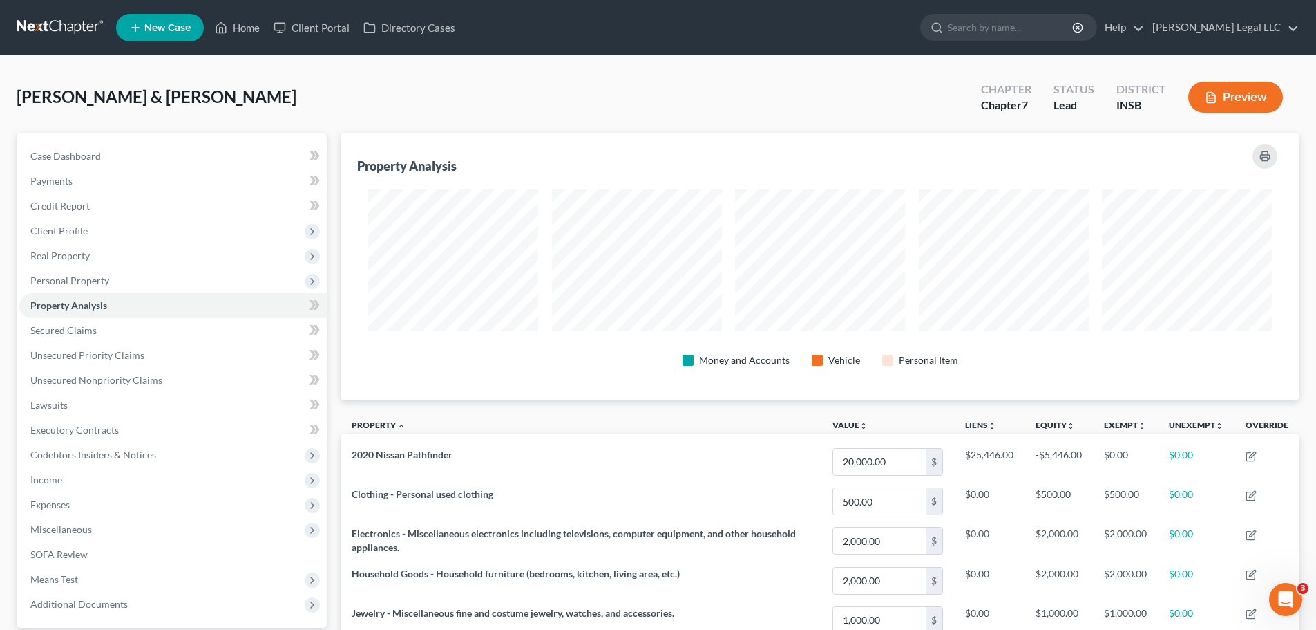
scroll to position [267, 959]
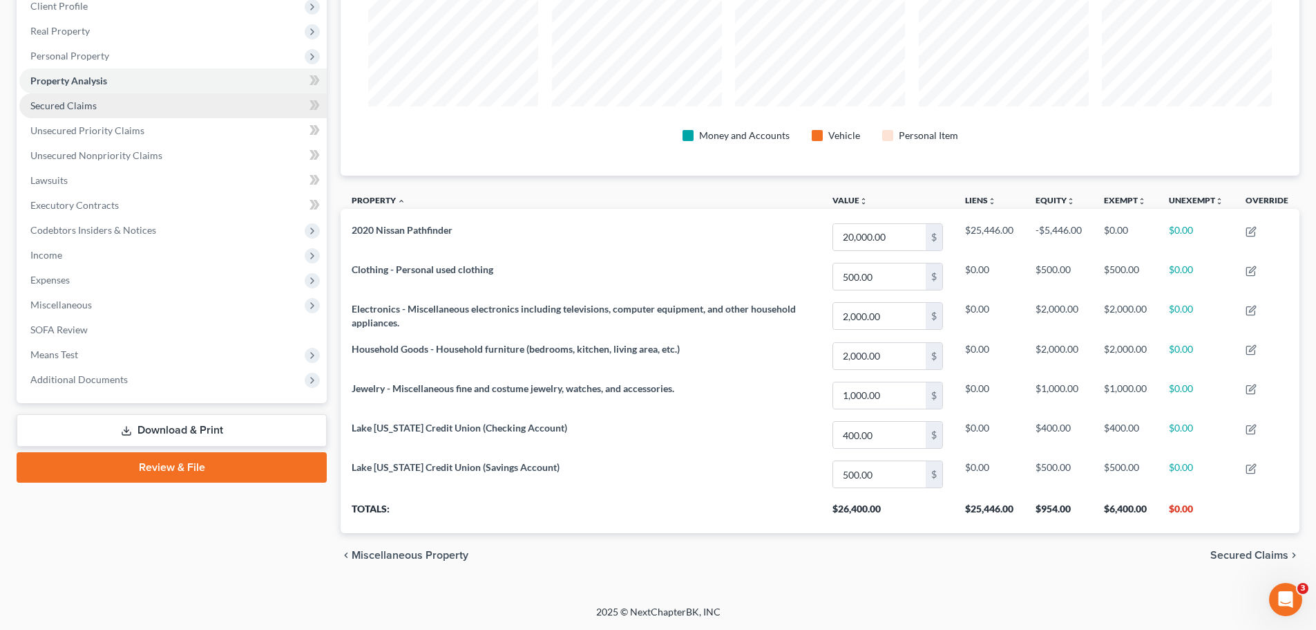
click at [90, 113] on link "Secured Claims" at bounding box center [173, 105] width 308 height 25
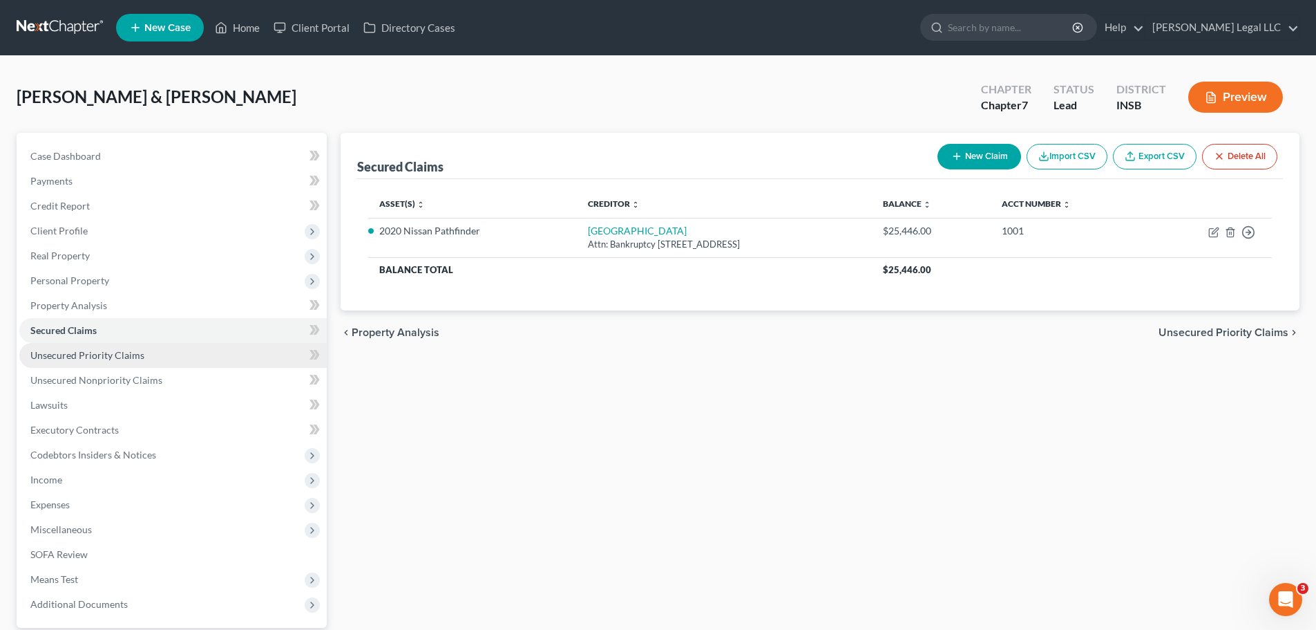
click at [91, 357] on span "Unsecured Priority Claims" at bounding box center [87, 355] width 114 height 12
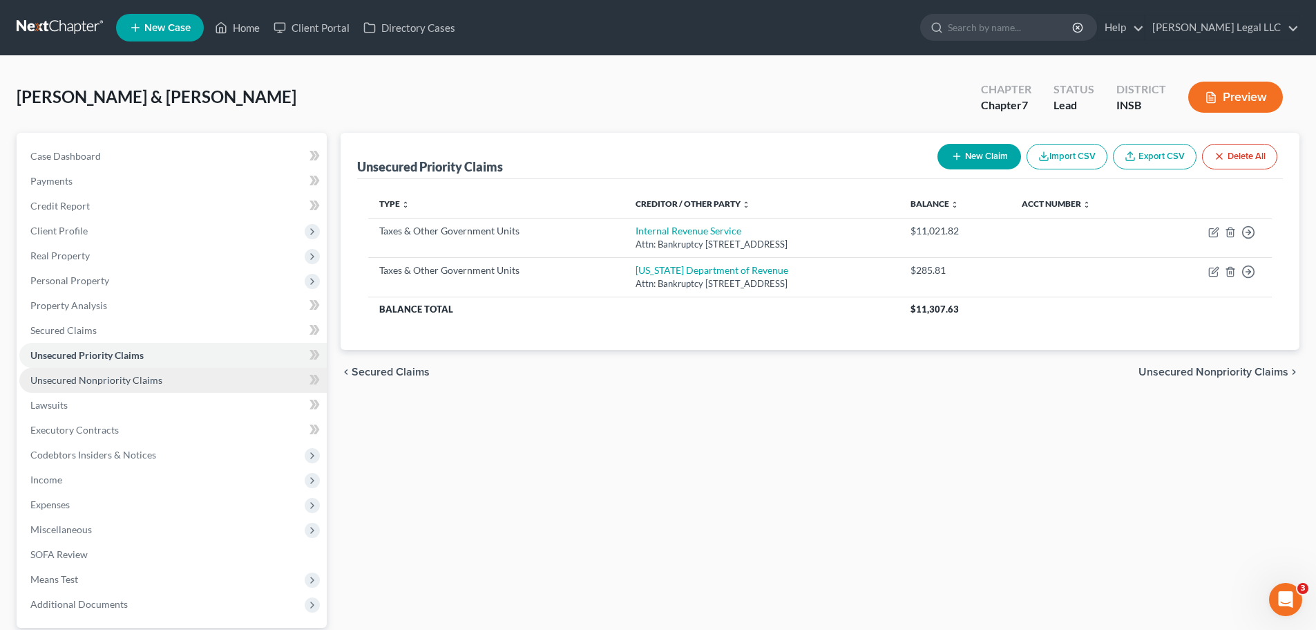
click at [86, 375] on span "Unsecured Nonpriority Claims" at bounding box center [96, 380] width 132 height 12
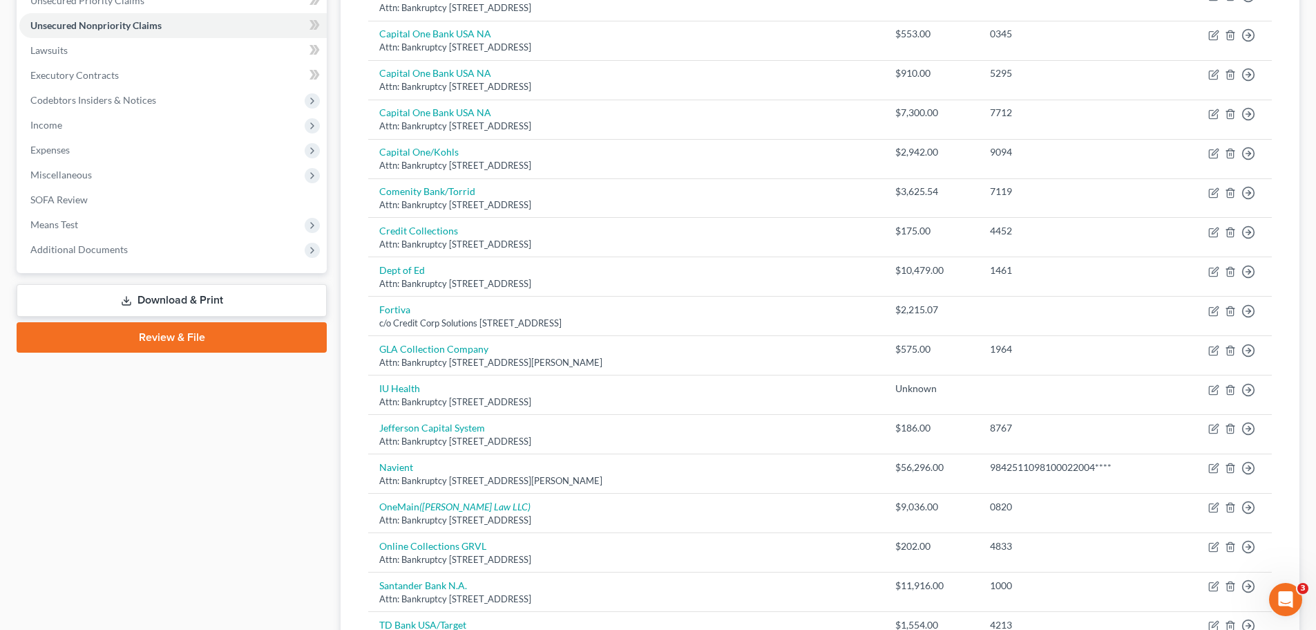
scroll to position [367, 0]
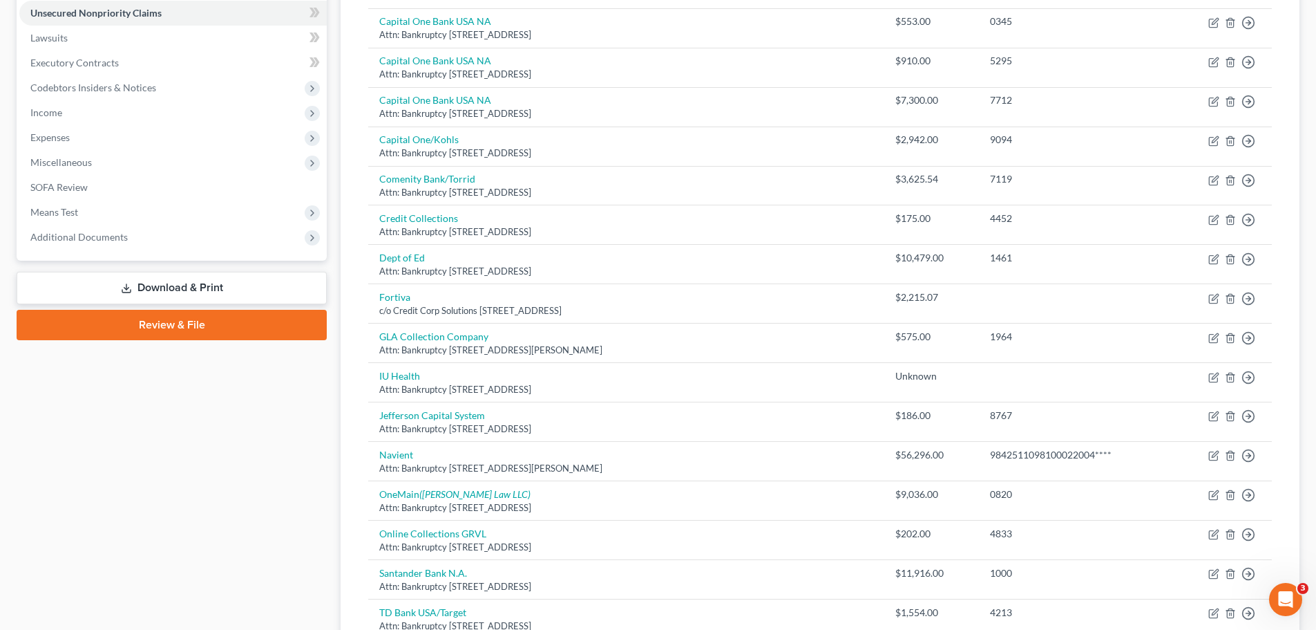
drag, startPoint x: 142, startPoint y: 290, endPoint x: 160, endPoint y: 300, distance: 19.8
click at [142, 290] on link "Download & Print" at bounding box center [172, 288] width 310 height 32
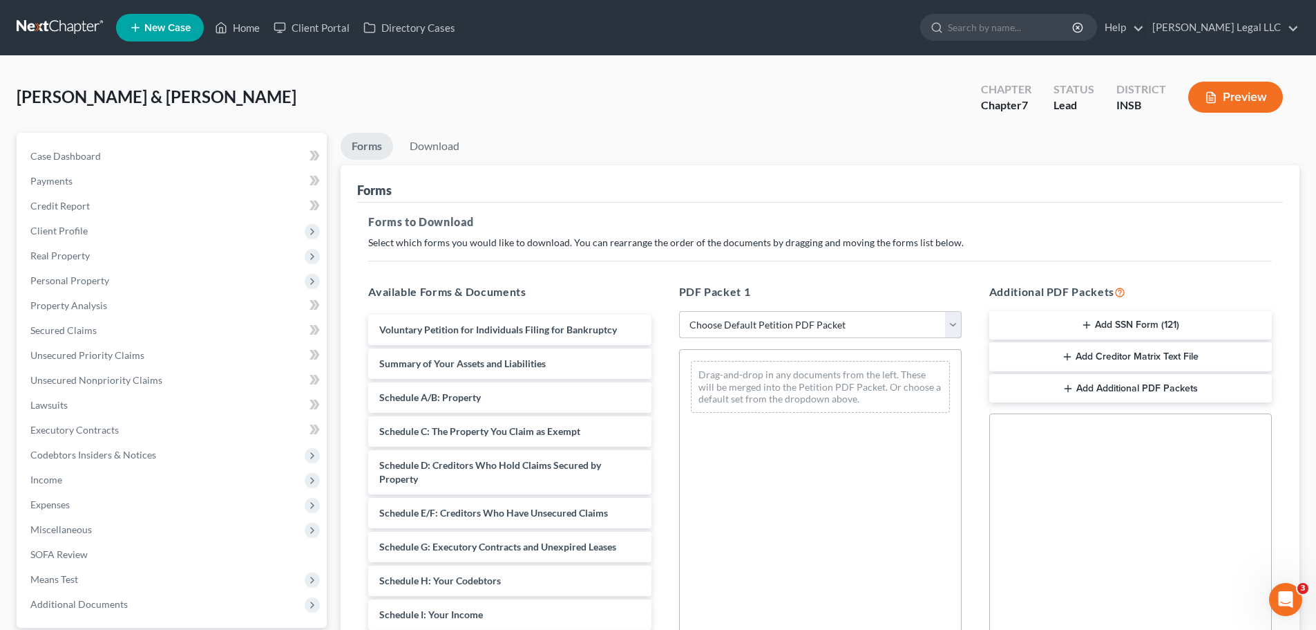
drag, startPoint x: 721, startPoint y: 310, endPoint x: 719, endPoint y: 337, distance: 27.7
click at [721, 310] on div "PDF Packet 1 Choose Default Petition PDF Packet Complete Bankruptcy Petition (a…" at bounding box center [820, 506] width 310 height 469
click at [720, 328] on select "Choose Default Petition PDF Packet Complete Bankruptcy Petition (all forms and …" at bounding box center [820, 325] width 283 height 28
select select "0"
click at [679, 311] on select "Choose Default Petition PDF Packet Complete Bankruptcy Petition (all forms and …" at bounding box center [820, 325] width 283 height 28
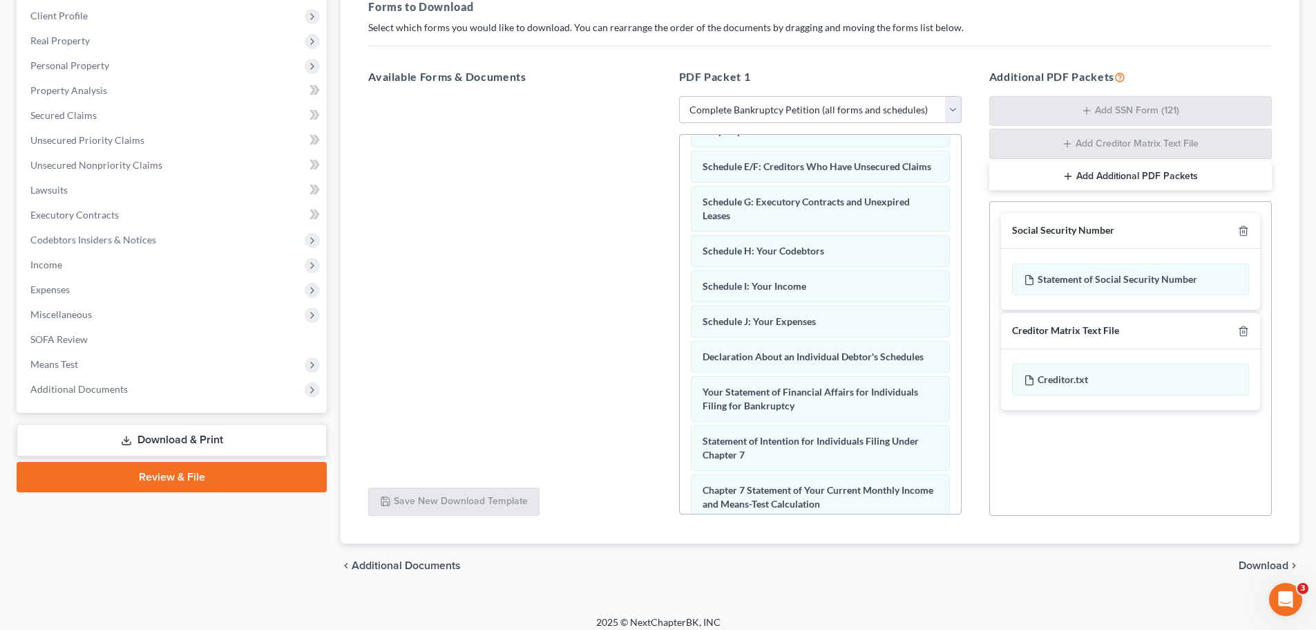
scroll to position [225, 0]
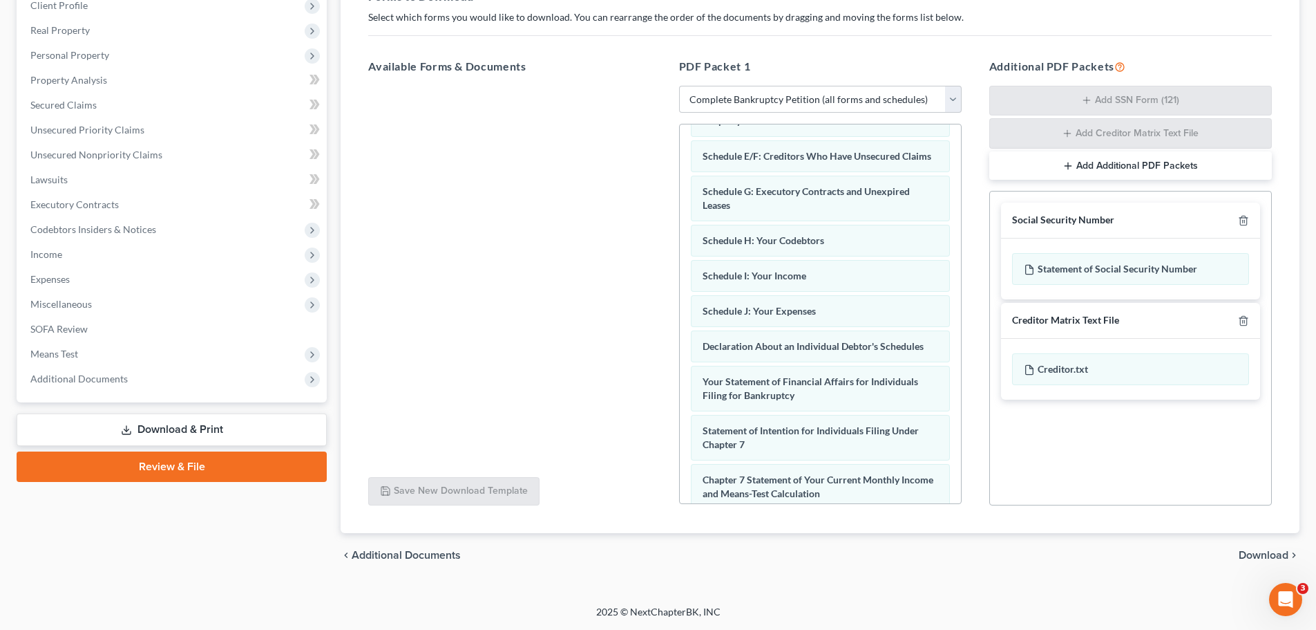
click at [1249, 551] on span "Download" at bounding box center [1264, 554] width 50 height 11
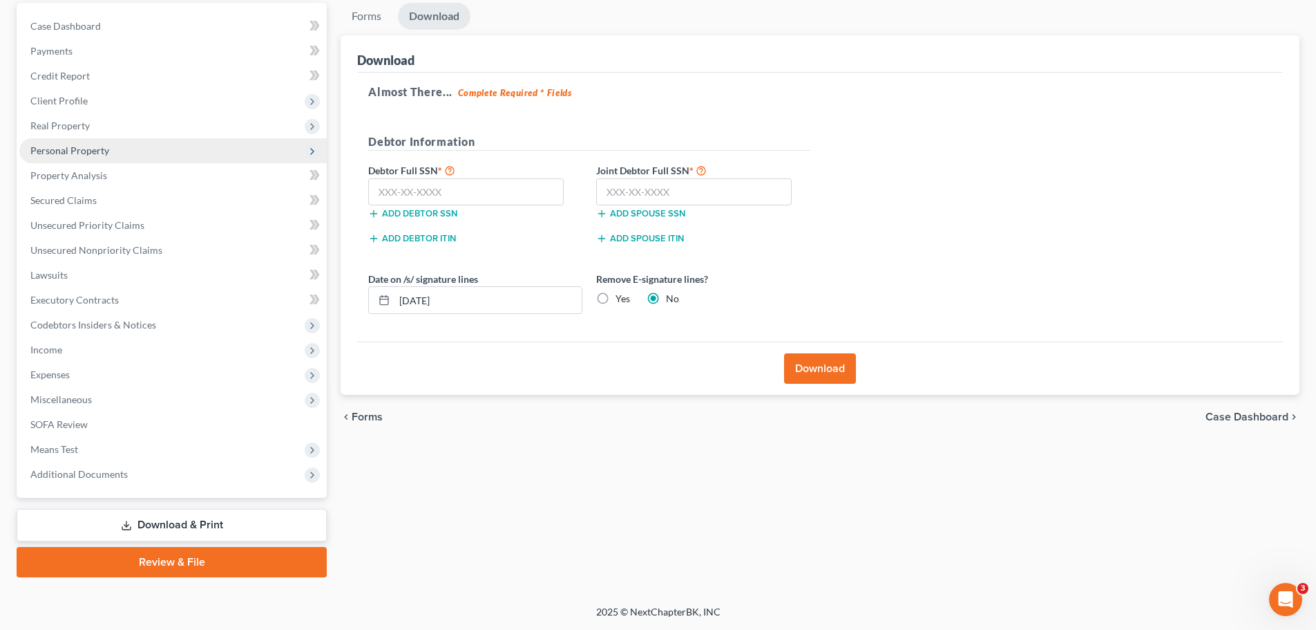
scroll to position [130, 0]
click at [616, 298] on label "Yes" at bounding box center [623, 299] width 15 height 14
click at [621, 298] on input "Yes" at bounding box center [625, 296] width 9 height 9
radio input "true"
radio input "false"
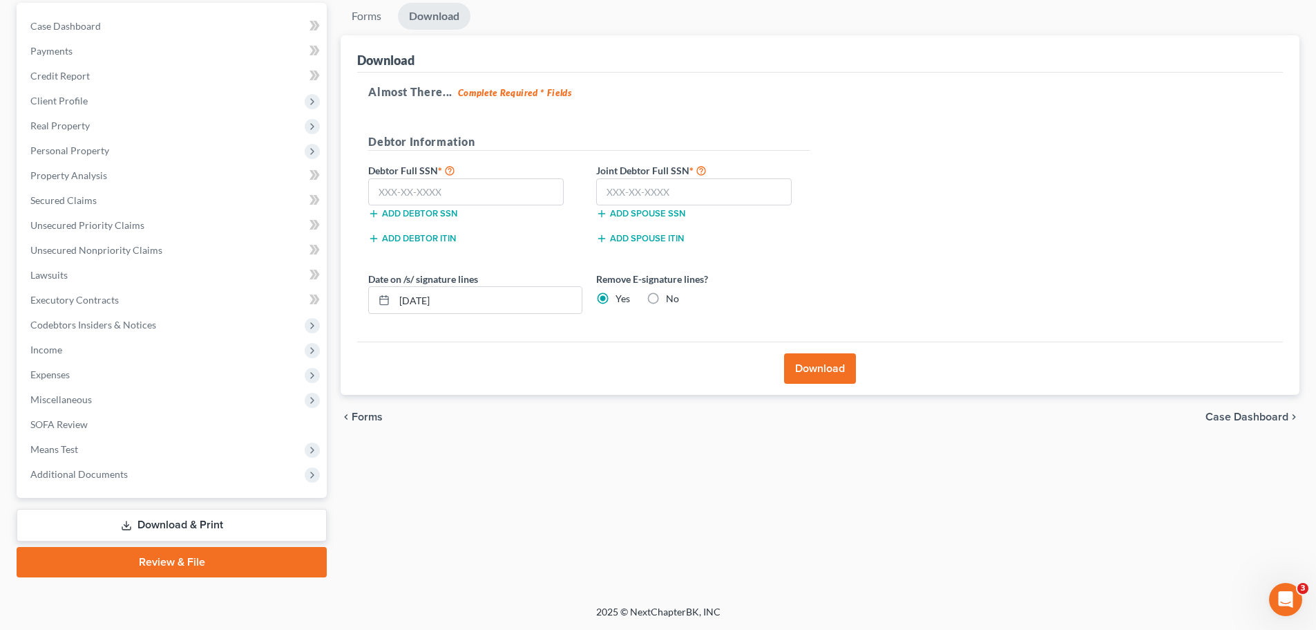
click at [811, 366] on button "Download" at bounding box center [820, 368] width 72 height 30
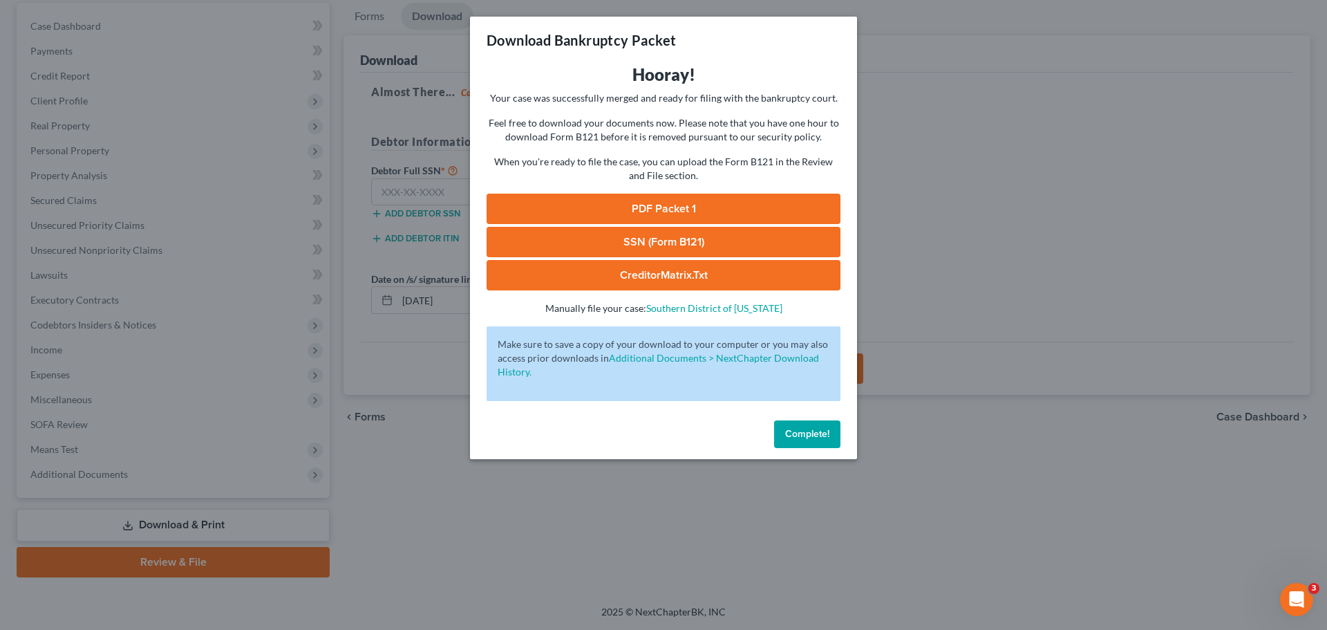
click at [795, 435] on span "Complete!" at bounding box center [807, 434] width 44 height 12
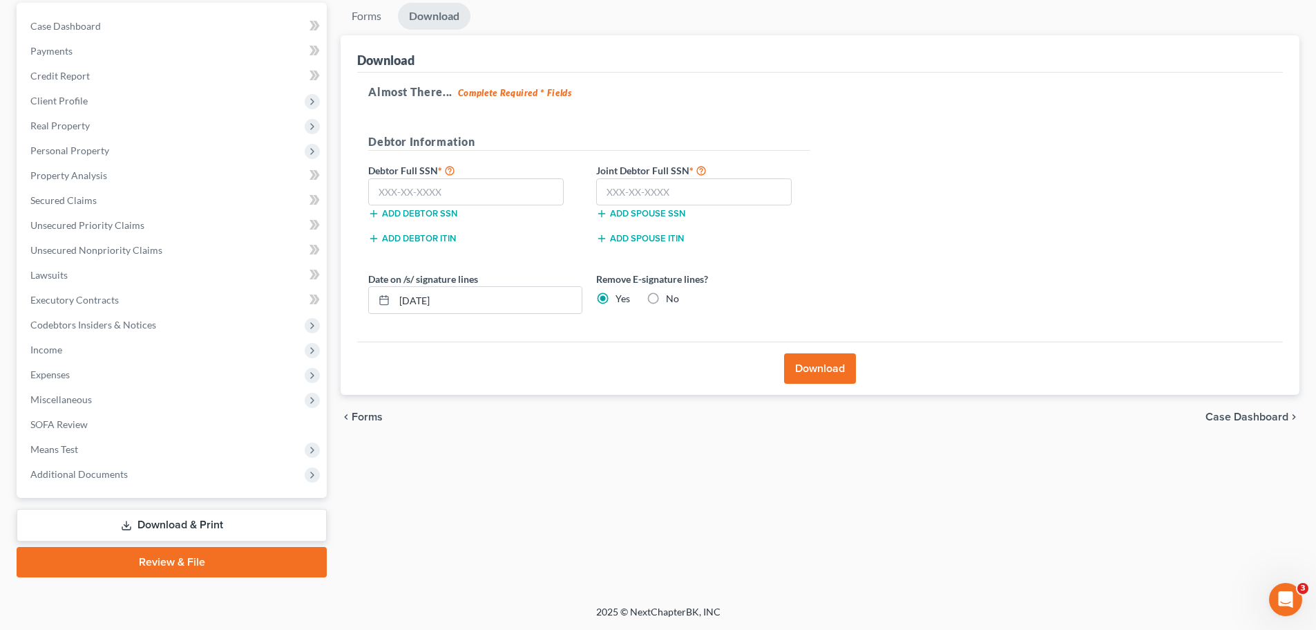
click at [415, 19] on link "Download" at bounding box center [434, 16] width 73 height 27
click at [799, 349] on div "Download" at bounding box center [820, 367] width 926 height 53
click at [799, 361] on button "Download" at bounding box center [820, 368] width 72 height 30
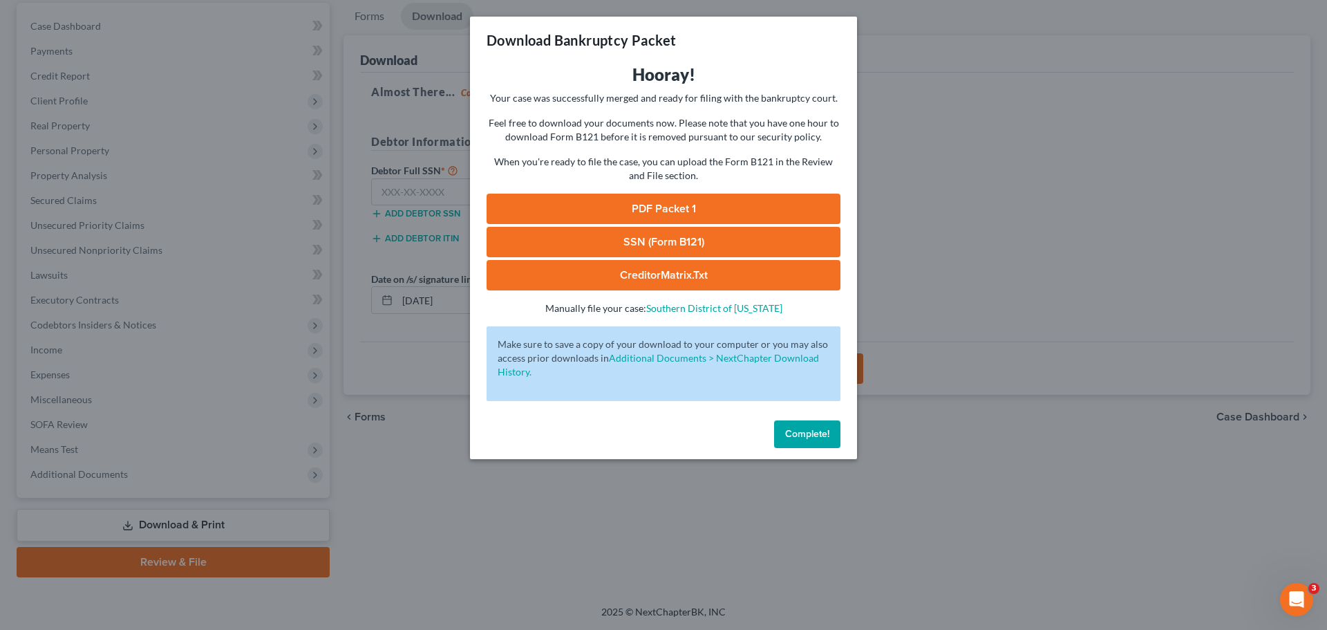
click at [672, 214] on link "PDF Packet 1" at bounding box center [664, 208] width 354 height 30
click at [795, 426] on button "Complete!" at bounding box center [807, 434] width 66 height 28
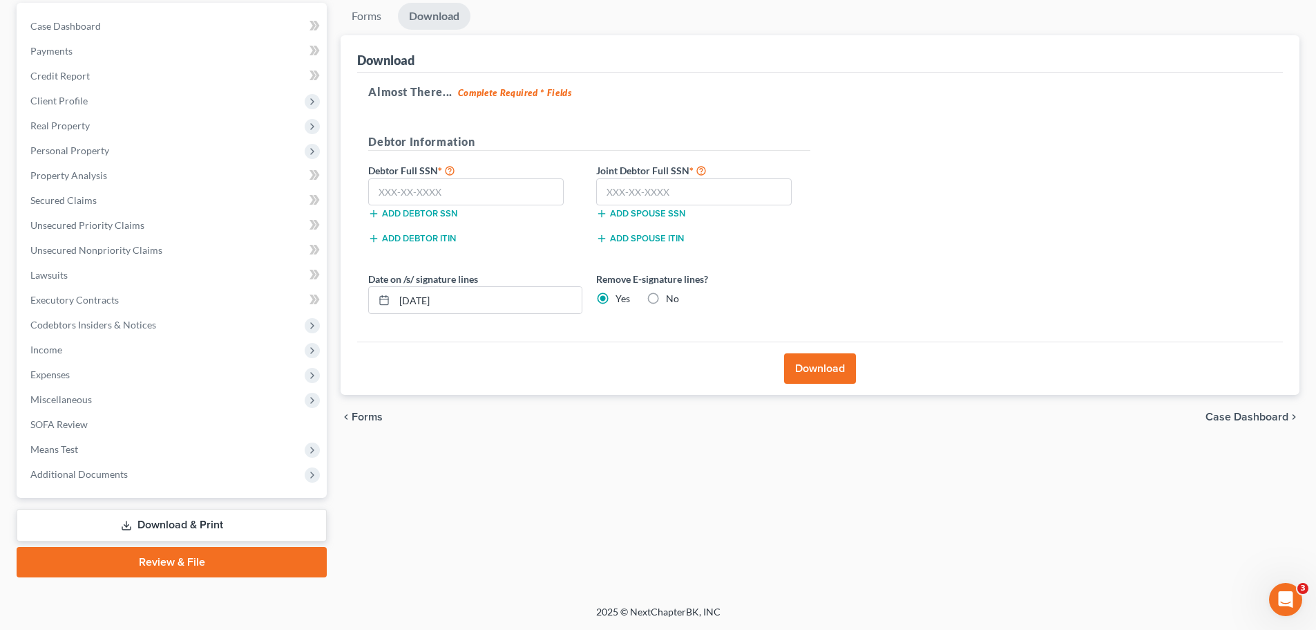
scroll to position [0, 0]
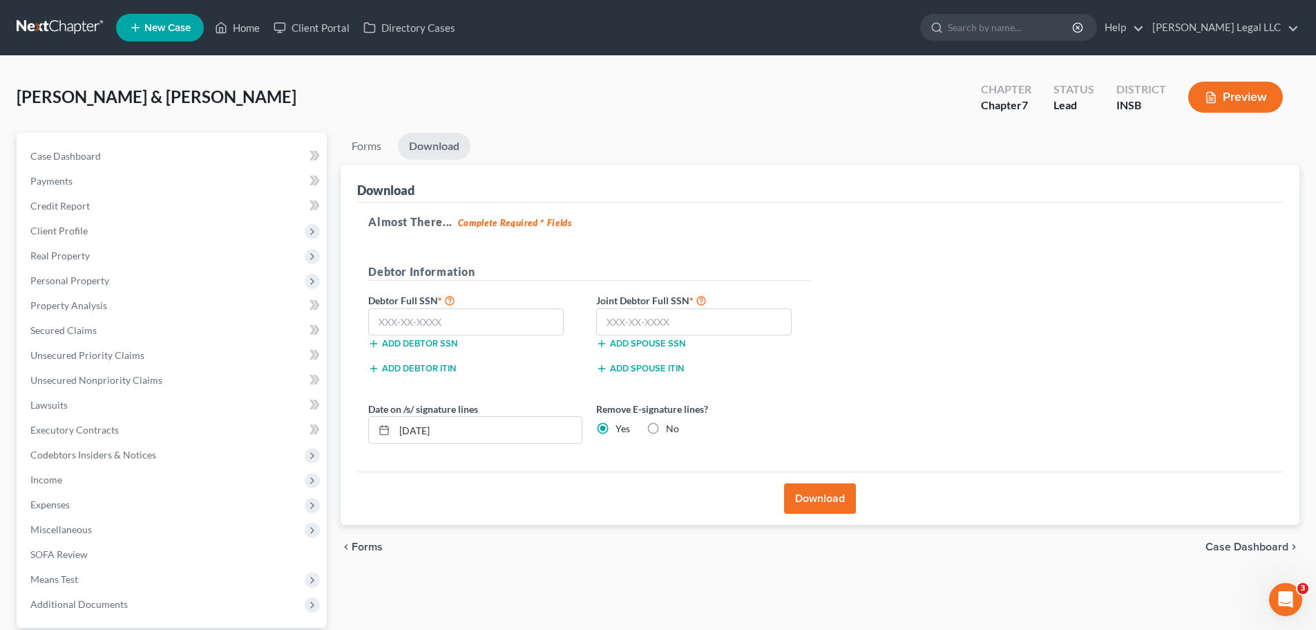
click at [238, 8] on nav "Home New Case Client Portal Directory Cases [PERSON_NAME] Legal LLC [EMAIL_ADDR…" at bounding box center [658, 27] width 1316 height 55
click at [239, 28] on link "Home" at bounding box center [237, 27] width 59 height 25
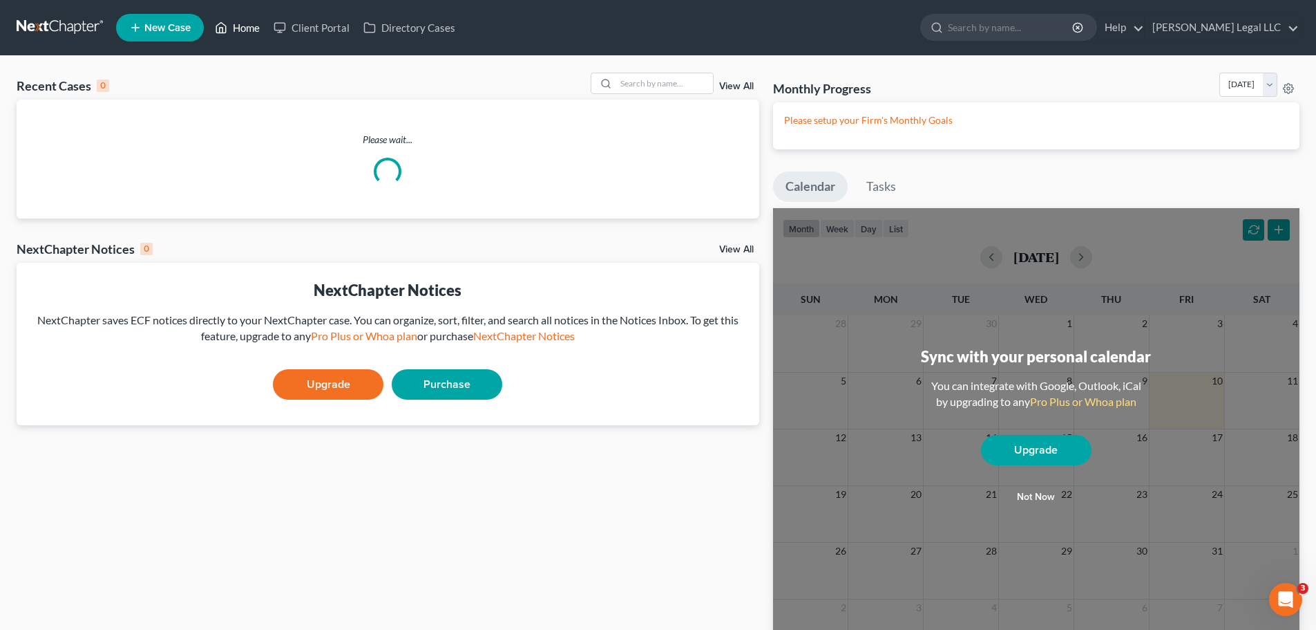
click at [245, 26] on link "Home" at bounding box center [237, 27] width 59 height 25
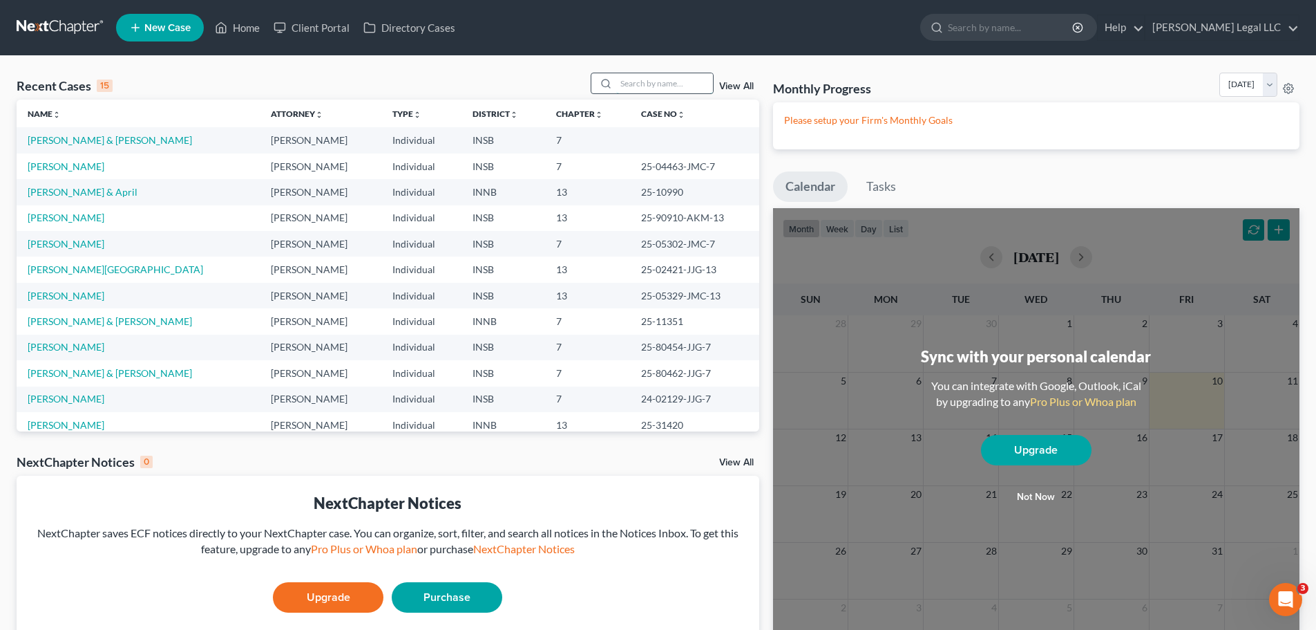
click at [655, 88] on input "search" at bounding box center [664, 83] width 97 height 20
type input "argotte"
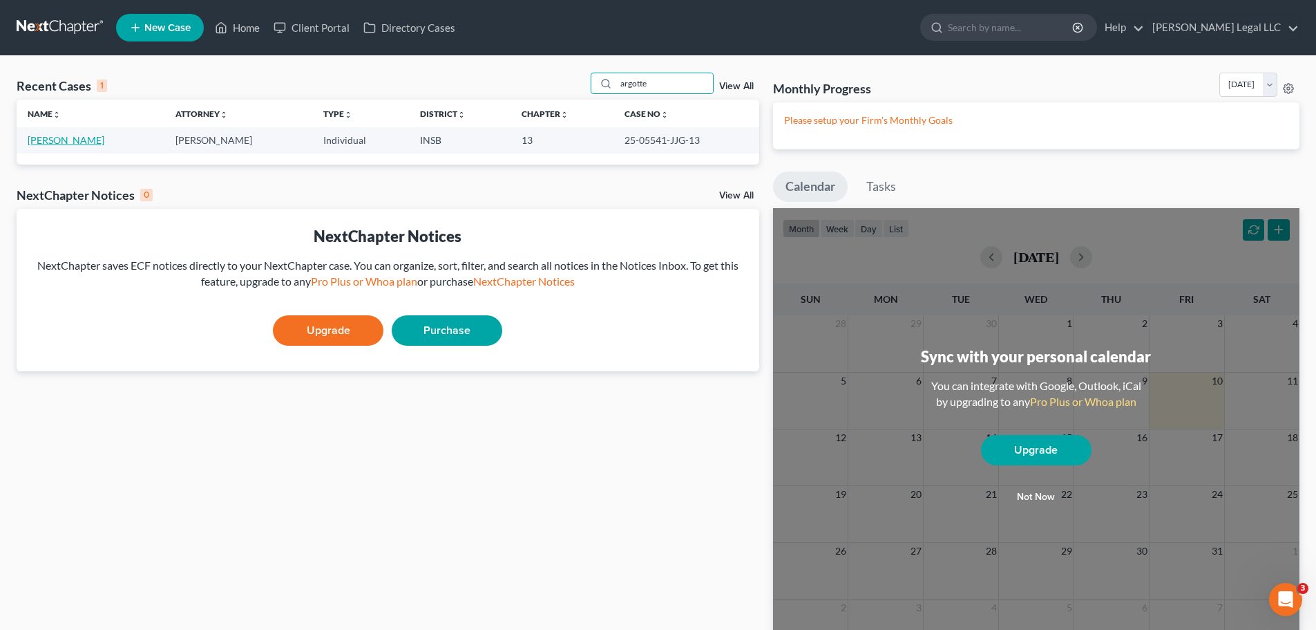
click at [62, 144] on link "[PERSON_NAME]" at bounding box center [66, 140] width 77 height 12
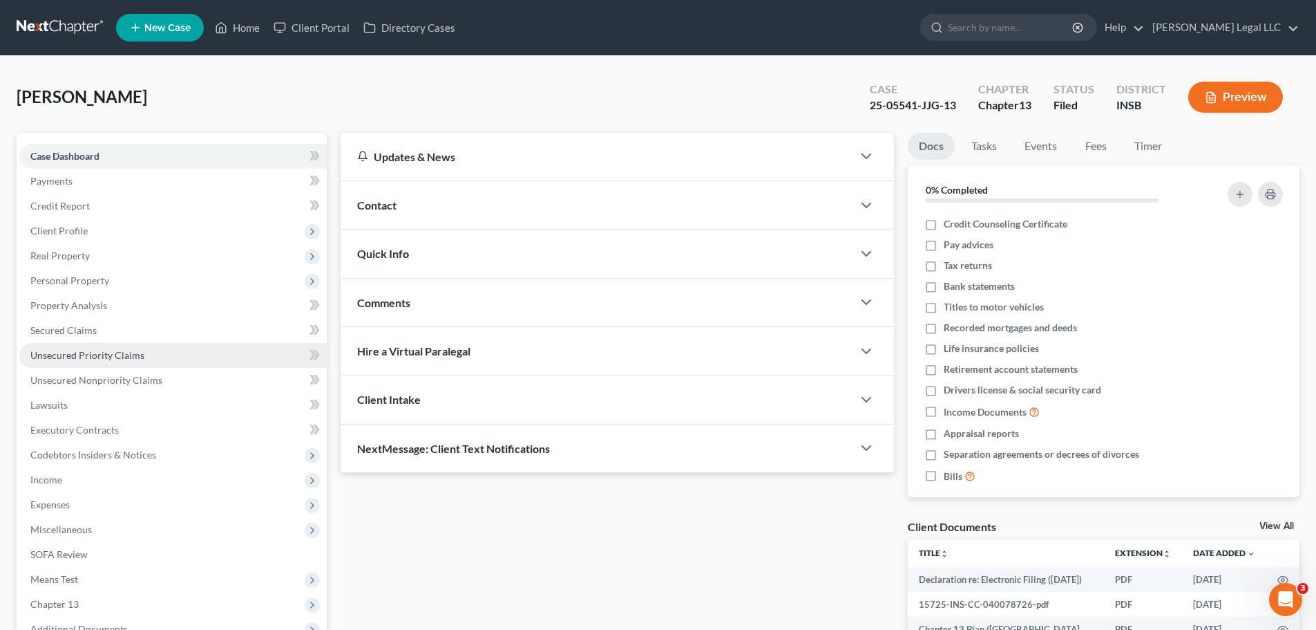
click at [104, 360] on span "Unsecured Priority Claims" at bounding box center [87, 355] width 114 height 12
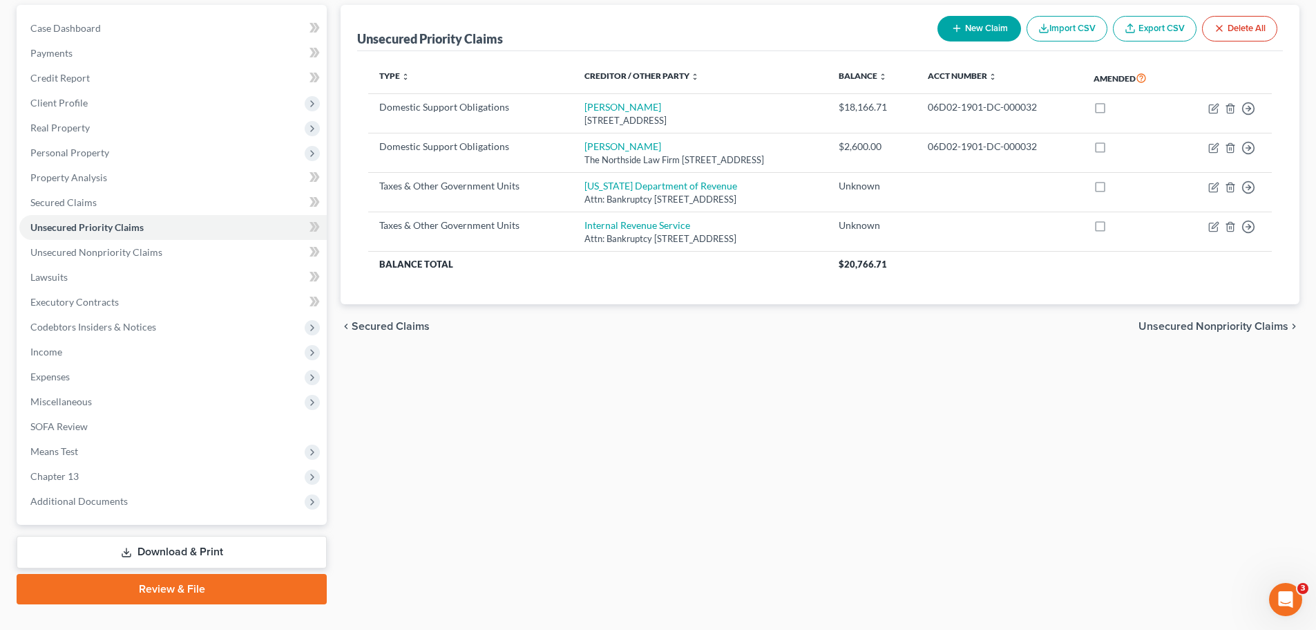
scroll to position [155, 0]
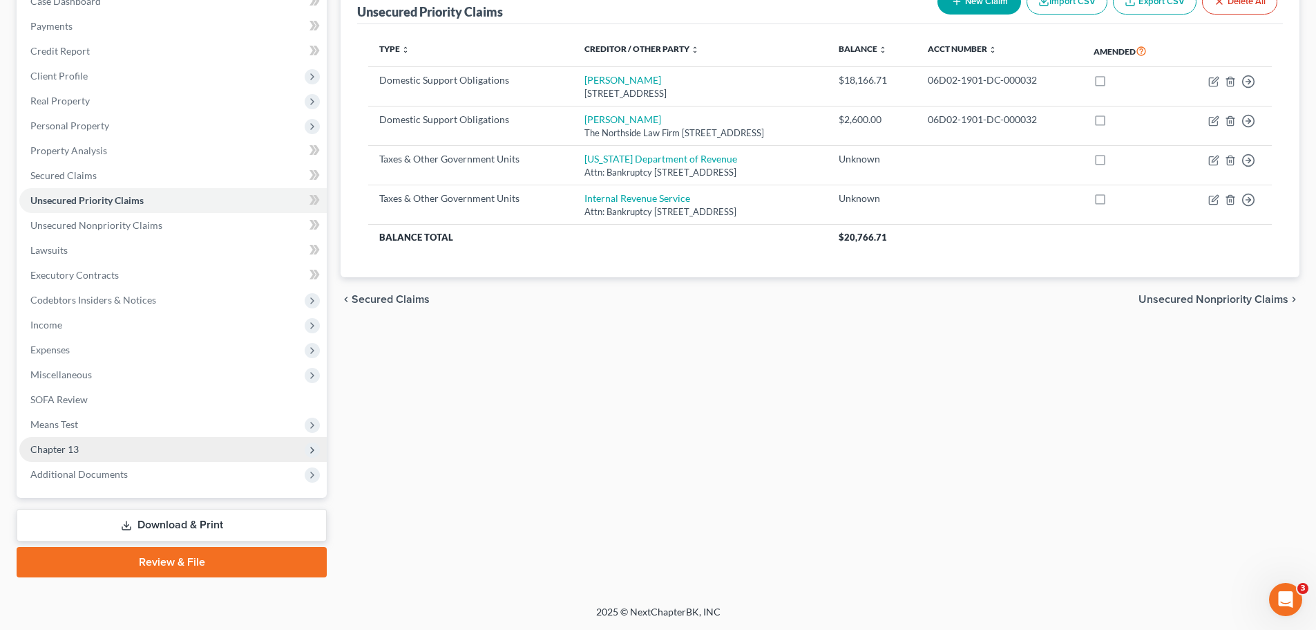
click at [77, 452] on span "Chapter 13" at bounding box center [54, 449] width 48 height 12
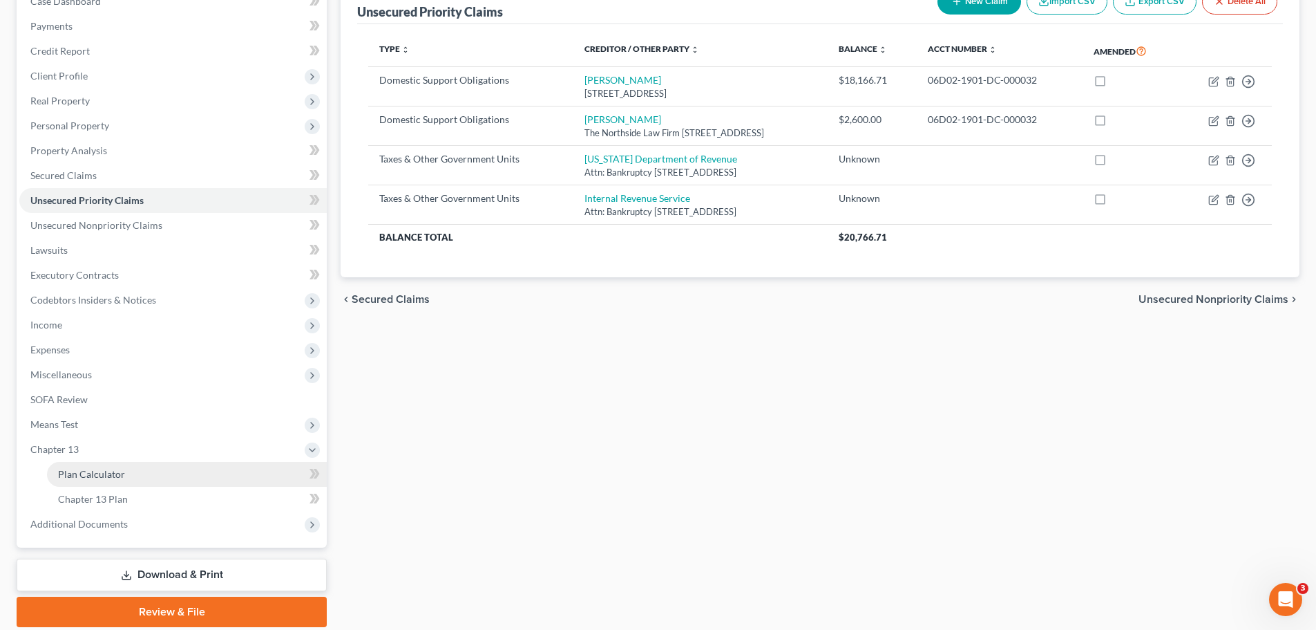
click at [101, 478] on span "Plan Calculator" at bounding box center [91, 474] width 67 height 12
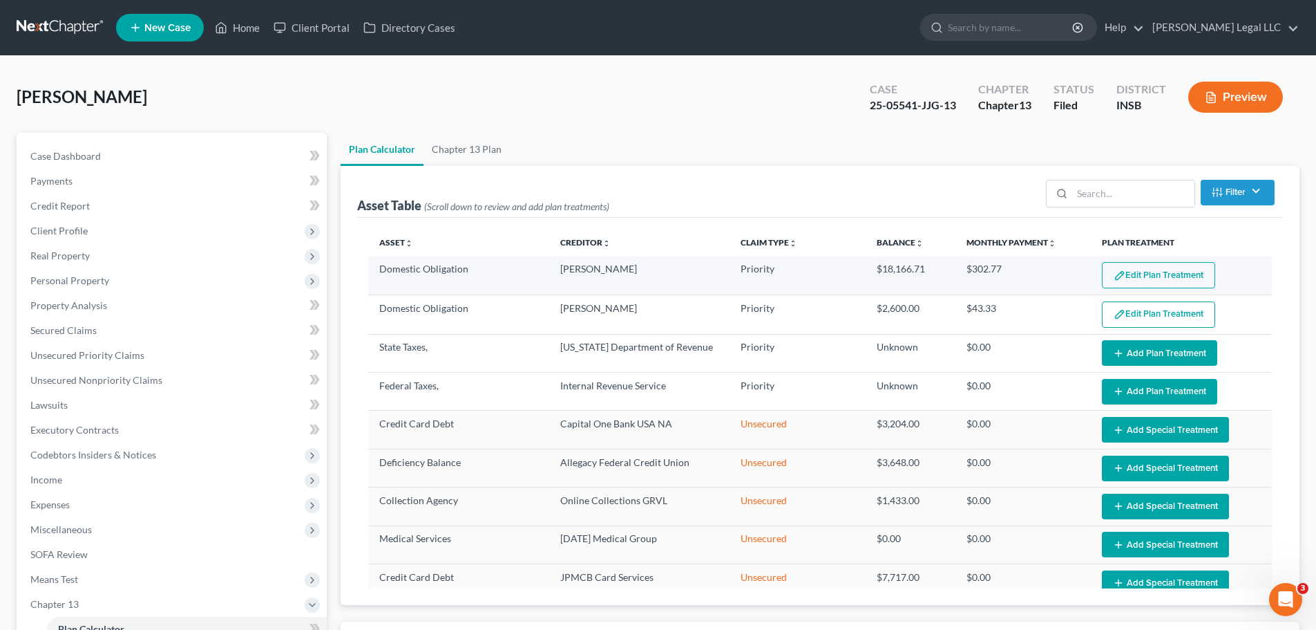
select select "59"
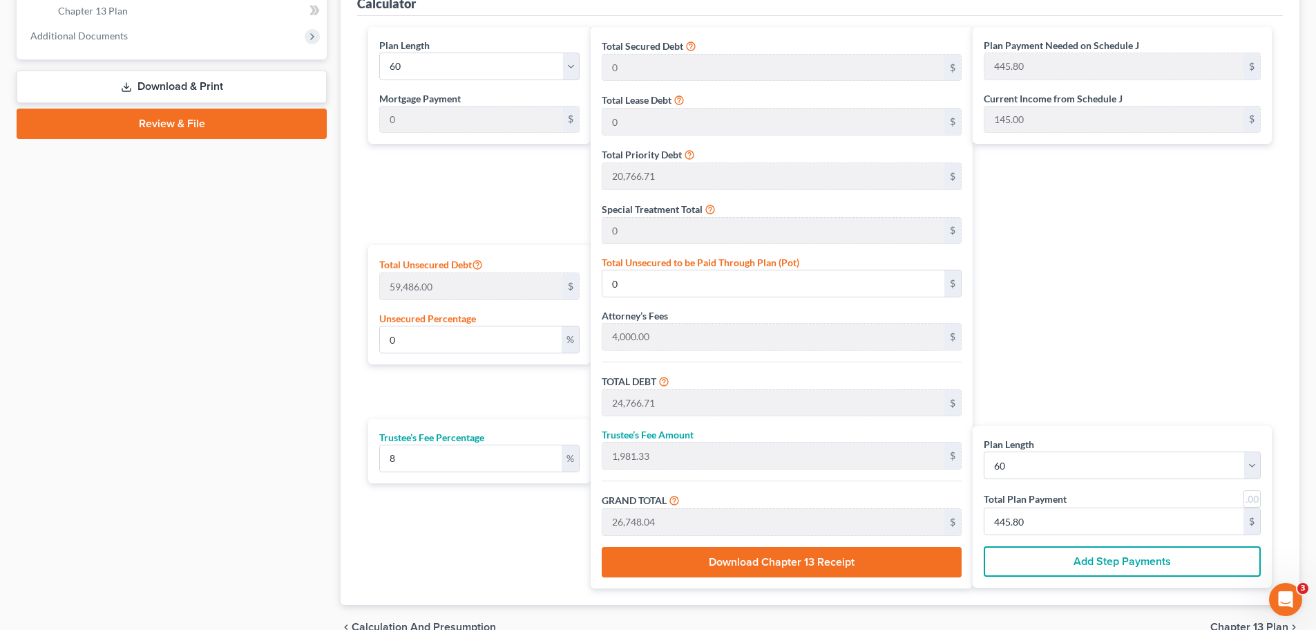
scroll to position [622, 0]
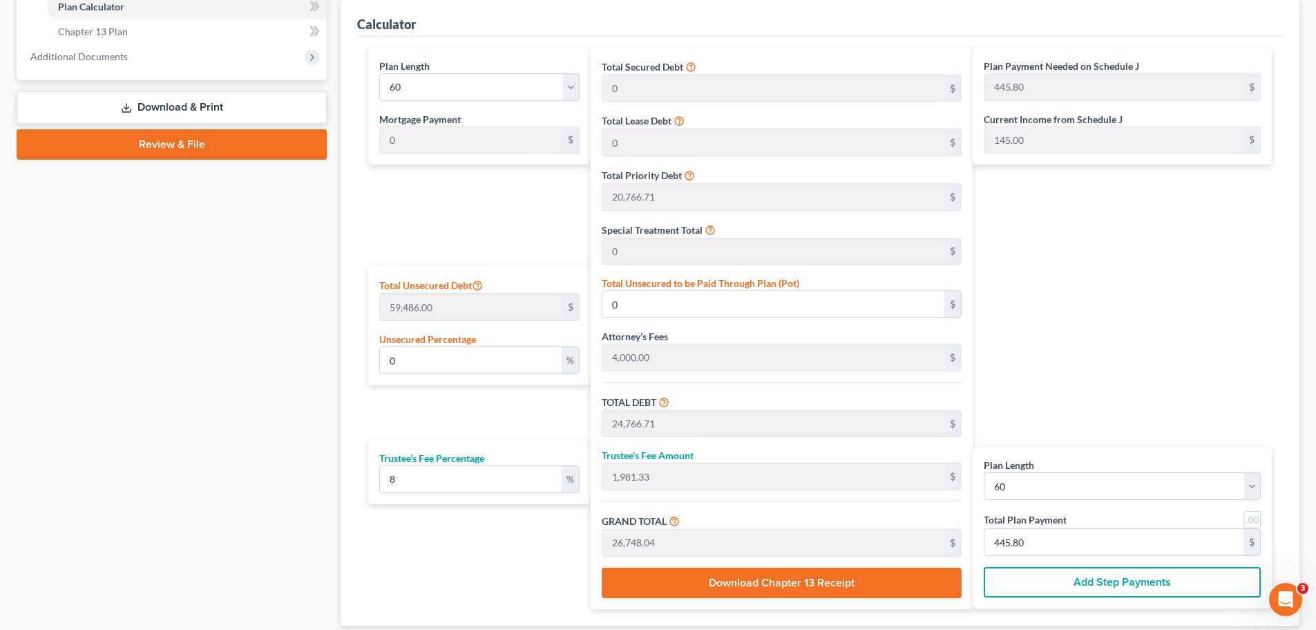
click at [463, 213] on div "Plan Length 1 2 3 4 5 6 7 8 9 10 11 12 13 14 15 16 17 18 19 20 21 22 23 24 25 2…" at bounding box center [475, 328] width 229 height 561
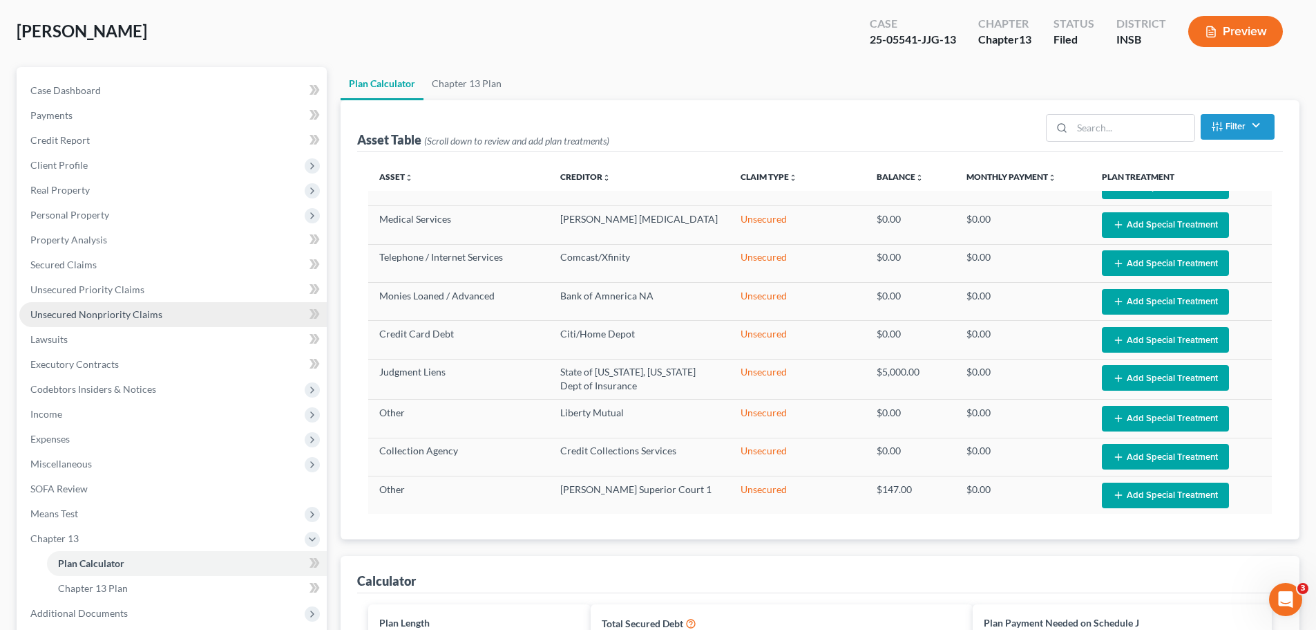
scroll to position [0, 0]
